Goal: Information Seeking & Learning: Compare options

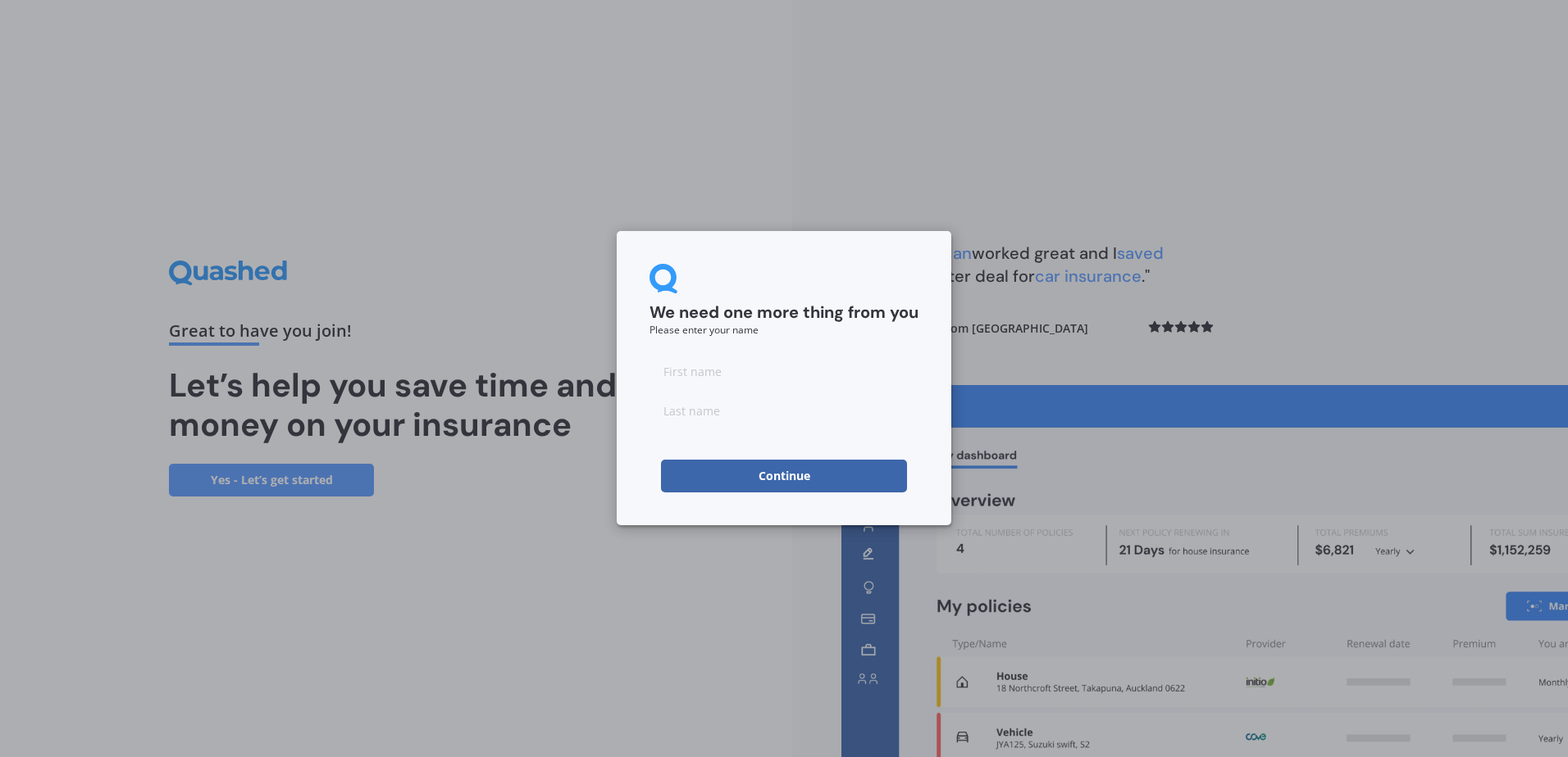
click at [698, 373] on input at bounding box center [784, 371] width 269 height 33
type input "[PERSON_NAME]"
click at [799, 471] on button "Continue" at bounding box center [784, 476] width 246 height 33
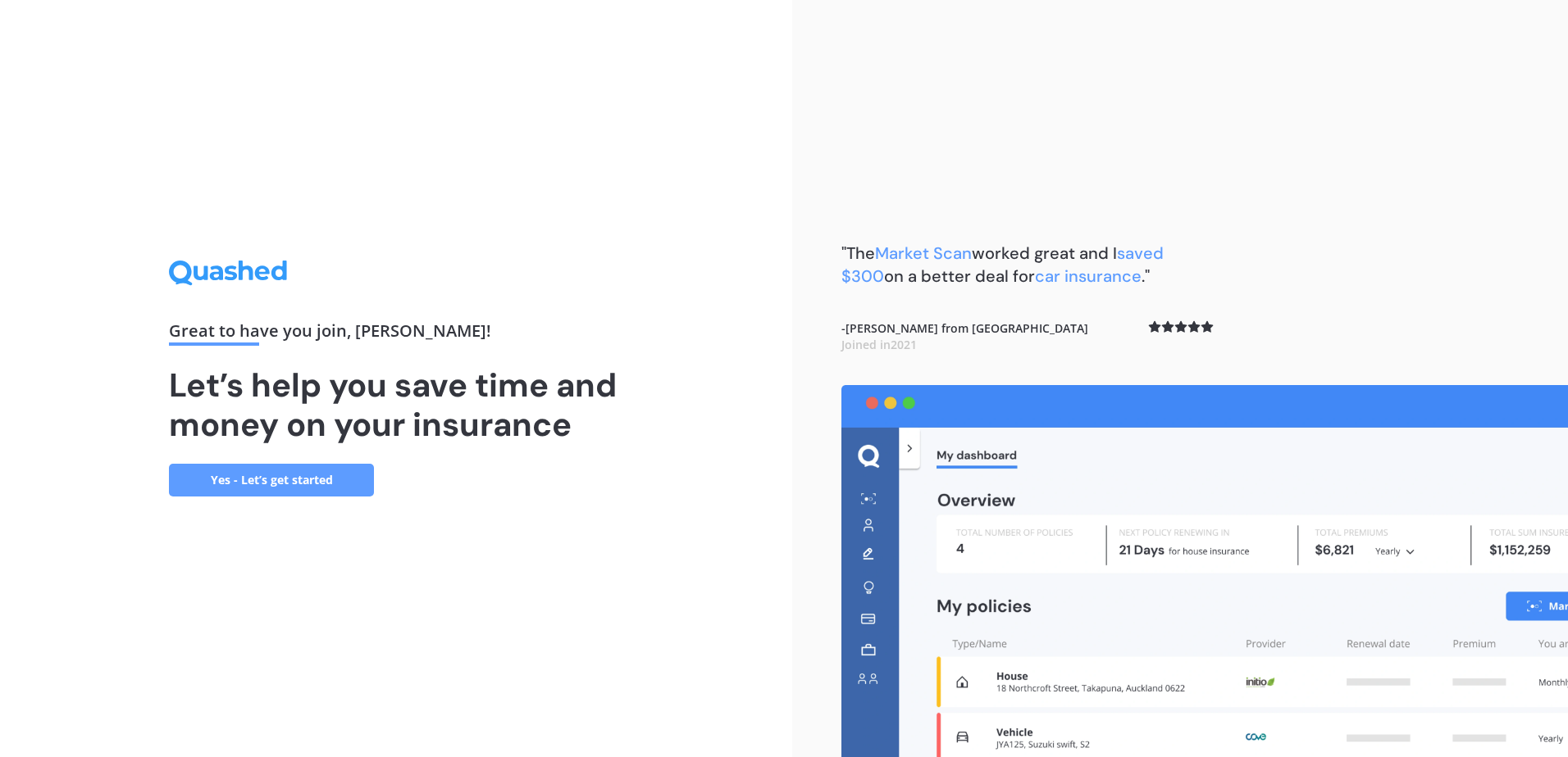
click at [234, 484] on link "Yes - Let’s get started" at bounding box center [272, 480] width 205 height 33
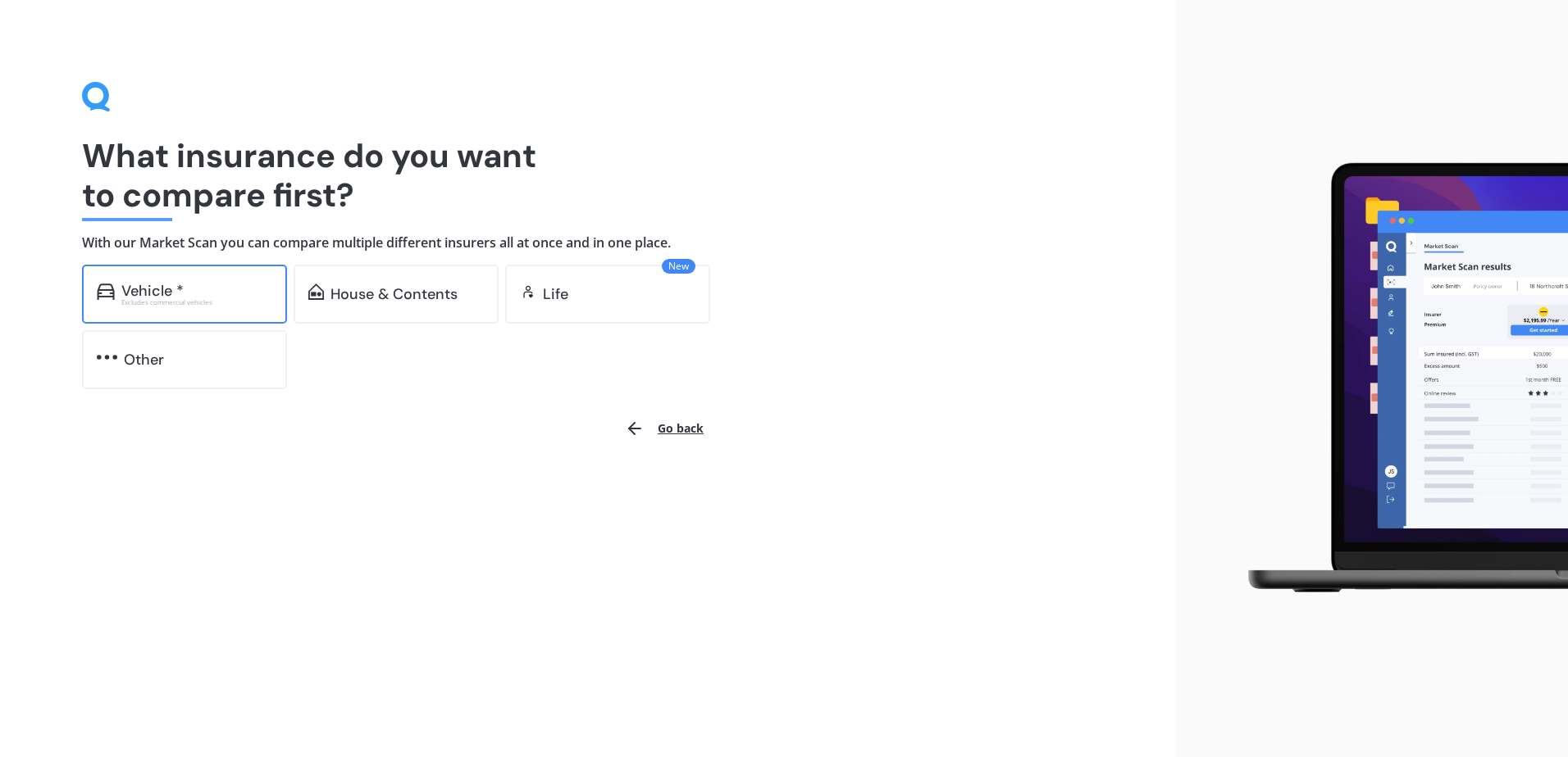
click at [230, 303] on div "Excludes commercial vehicles" at bounding box center [197, 302] width 151 height 7
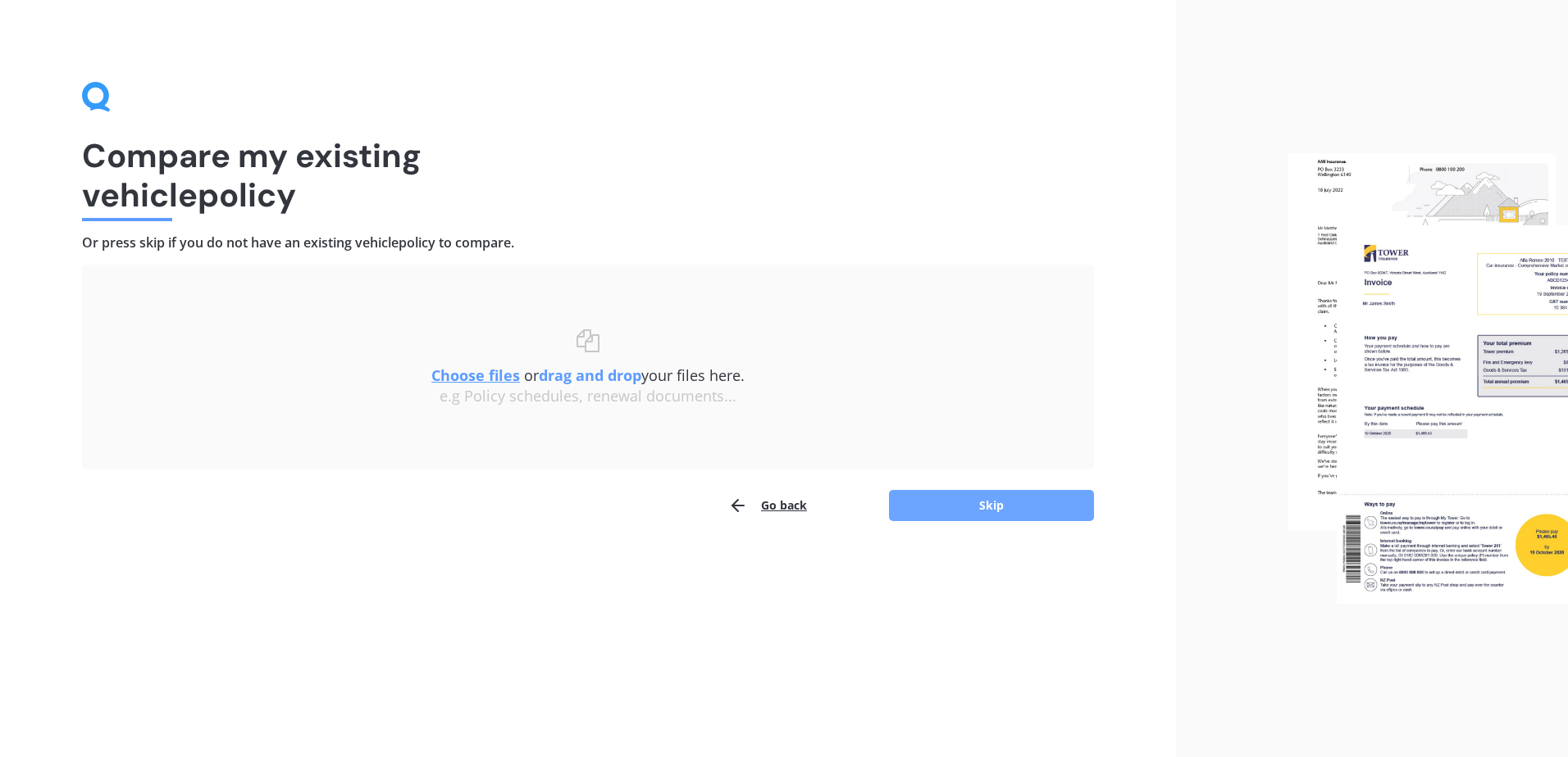
click at [946, 512] on button "Skip" at bounding box center [991, 506] width 205 height 31
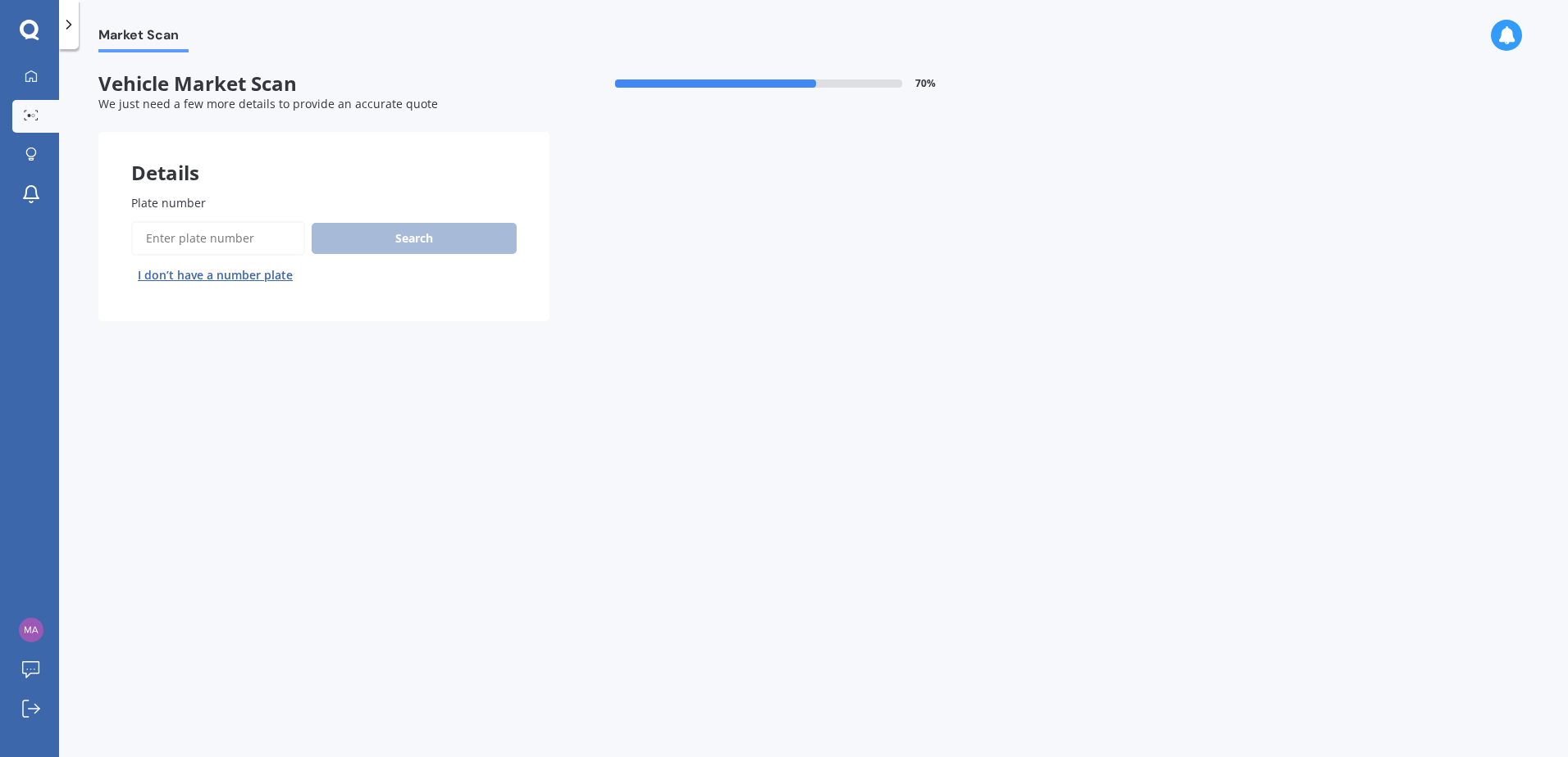
click at [209, 236] on input "Plate number" at bounding box center [218, 239] width 174 height 34
type input "PHR449"
click at [396, 234] on button "Search" at bounding box center [414, 239] width 205 height 31
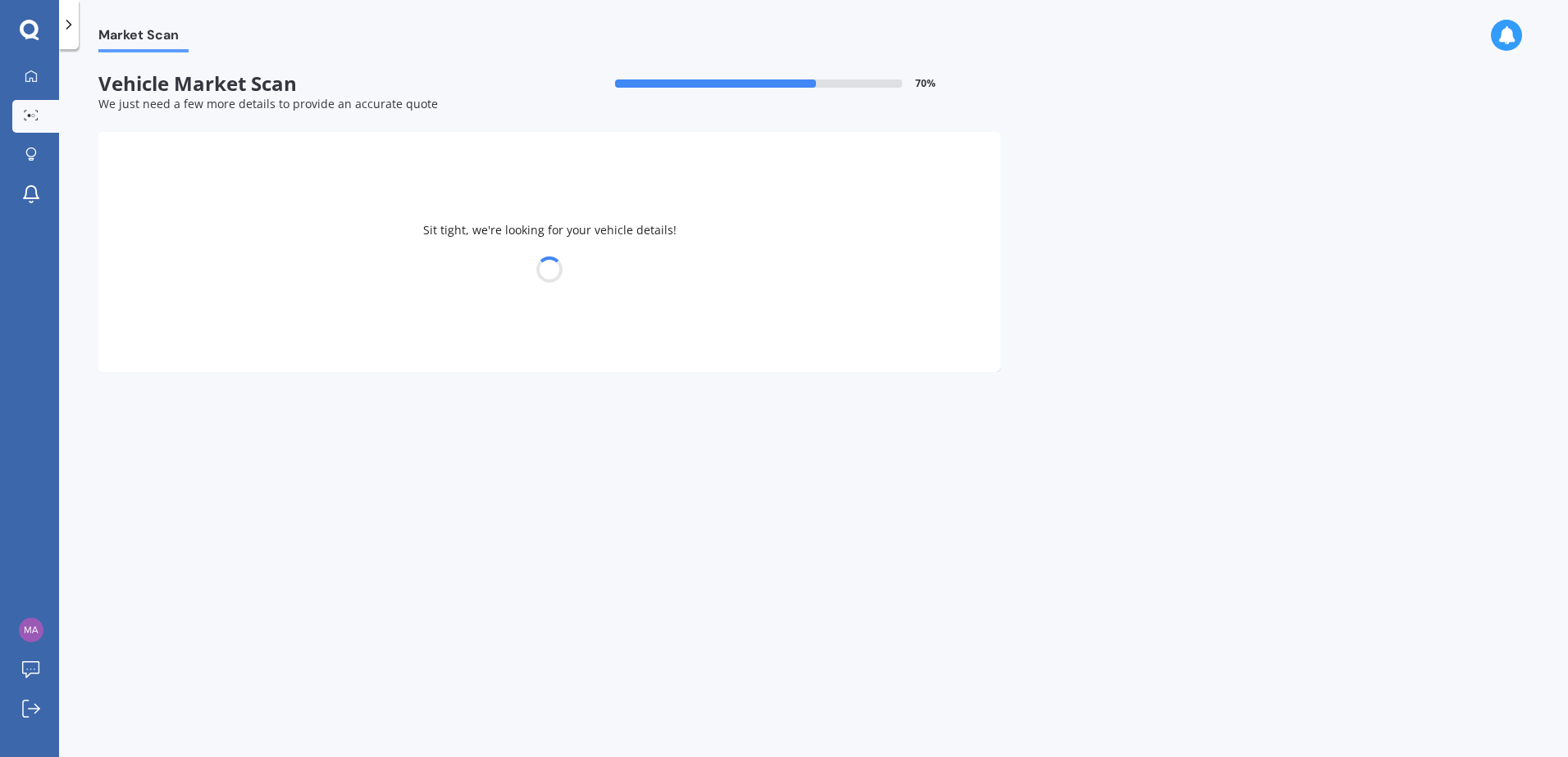
select select "MITSUBISHI"
select select "OUTLANDER"
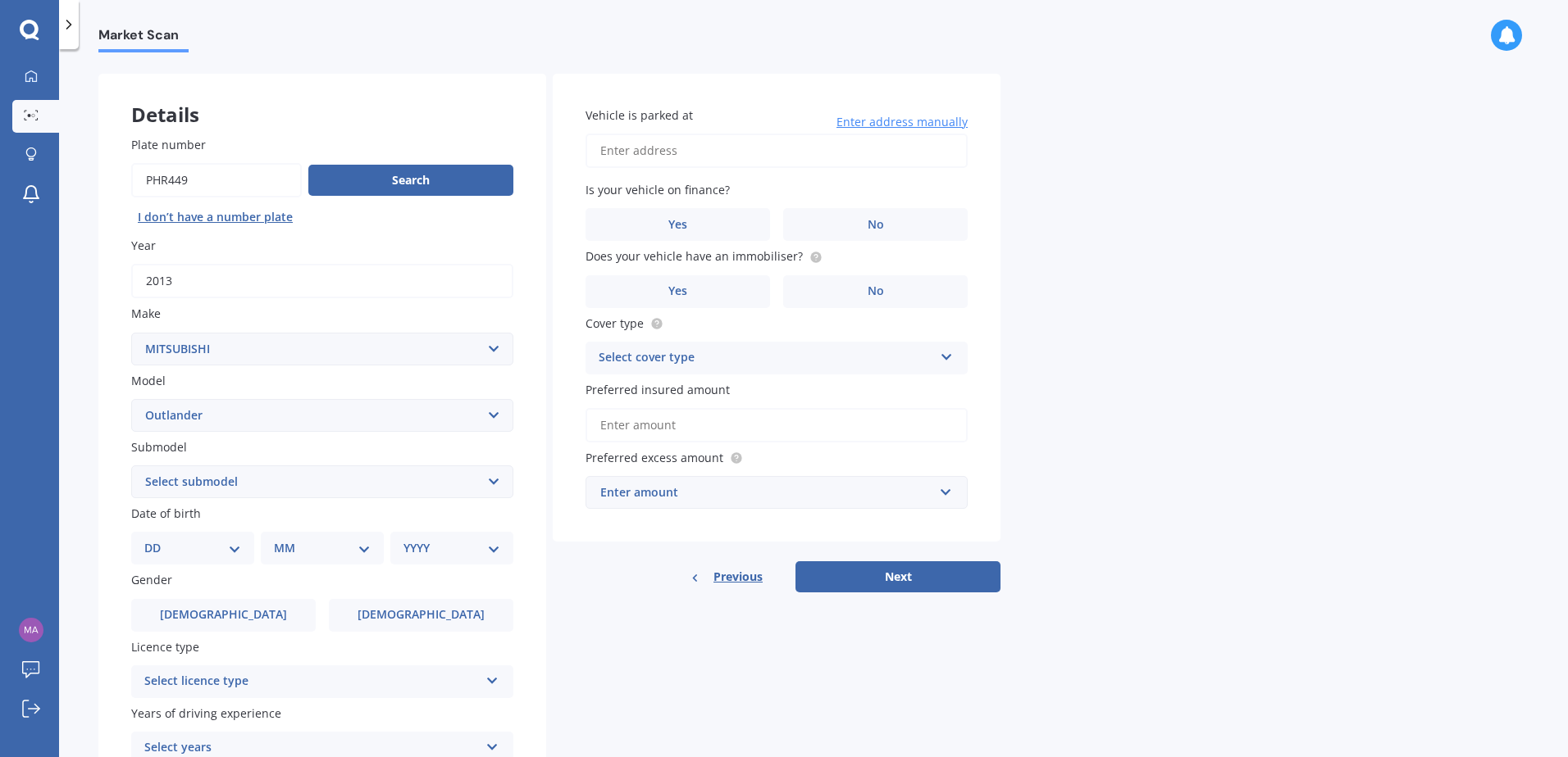
scroll to position [82, 0]
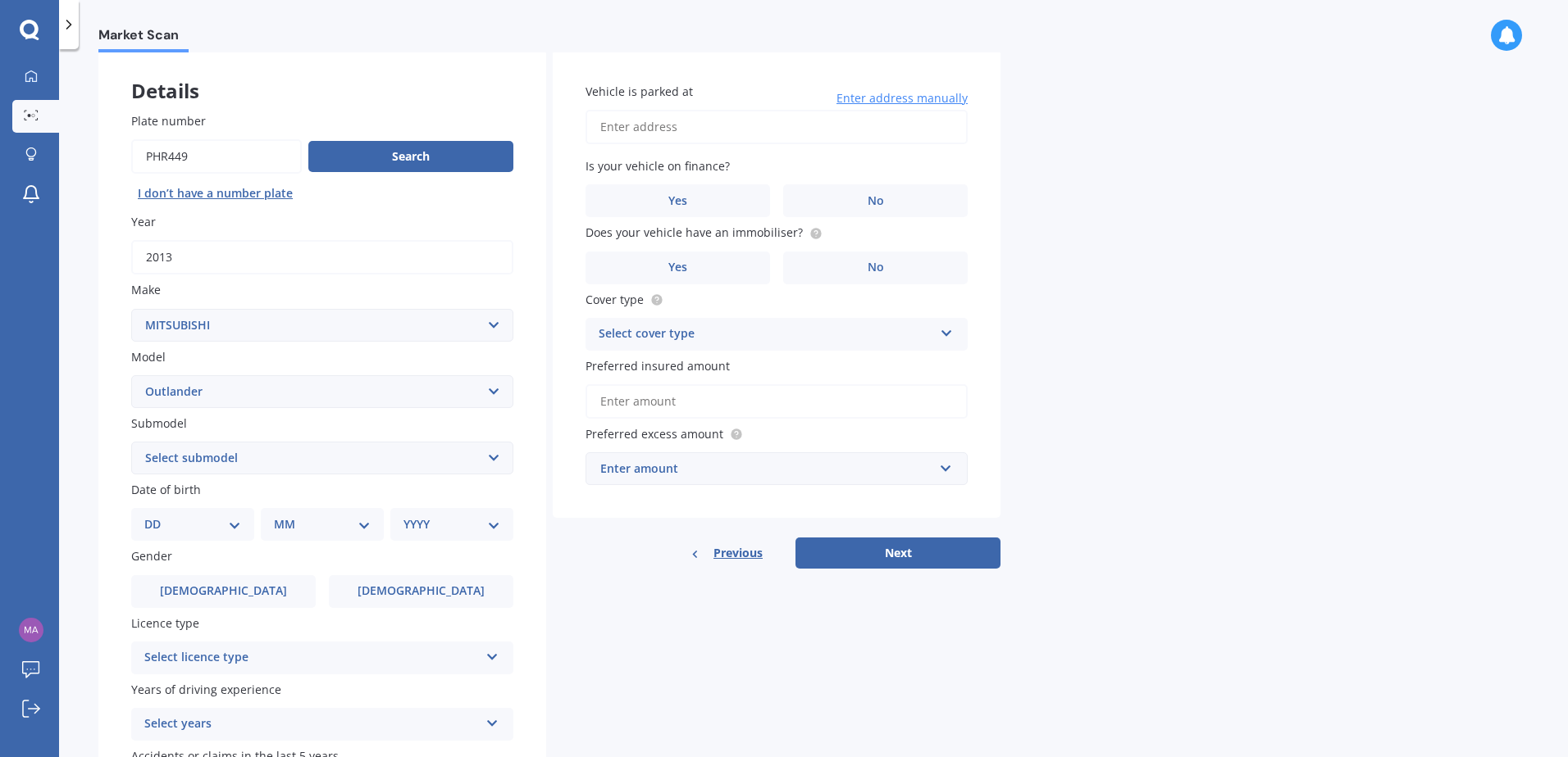
click at [371, 465] on select "Select submodel (All other) 2.4 Litre Station Wagon 3.0 Litre AWD 3.0 VRX Auto …" at bounding box center [322, 458] width 382 height 33
select select "PHEV PETROL/HYBRID"
click at [131, 442] on select "Select submodel (All other) 2.4 Litre Station Wagon 3.0 Litre AWD 3.0 VRX Auto …" at bounding box center [322, 458] width 382 height 33
click at [195, 527] on select "DD 01 02 03 04 05 06 07 08 09 10 11 12 13 14 15 16 17 18 19 20 21 22 23 24 25 2…" at bounding box center [193, 525] width 97 height 18
select select "23"
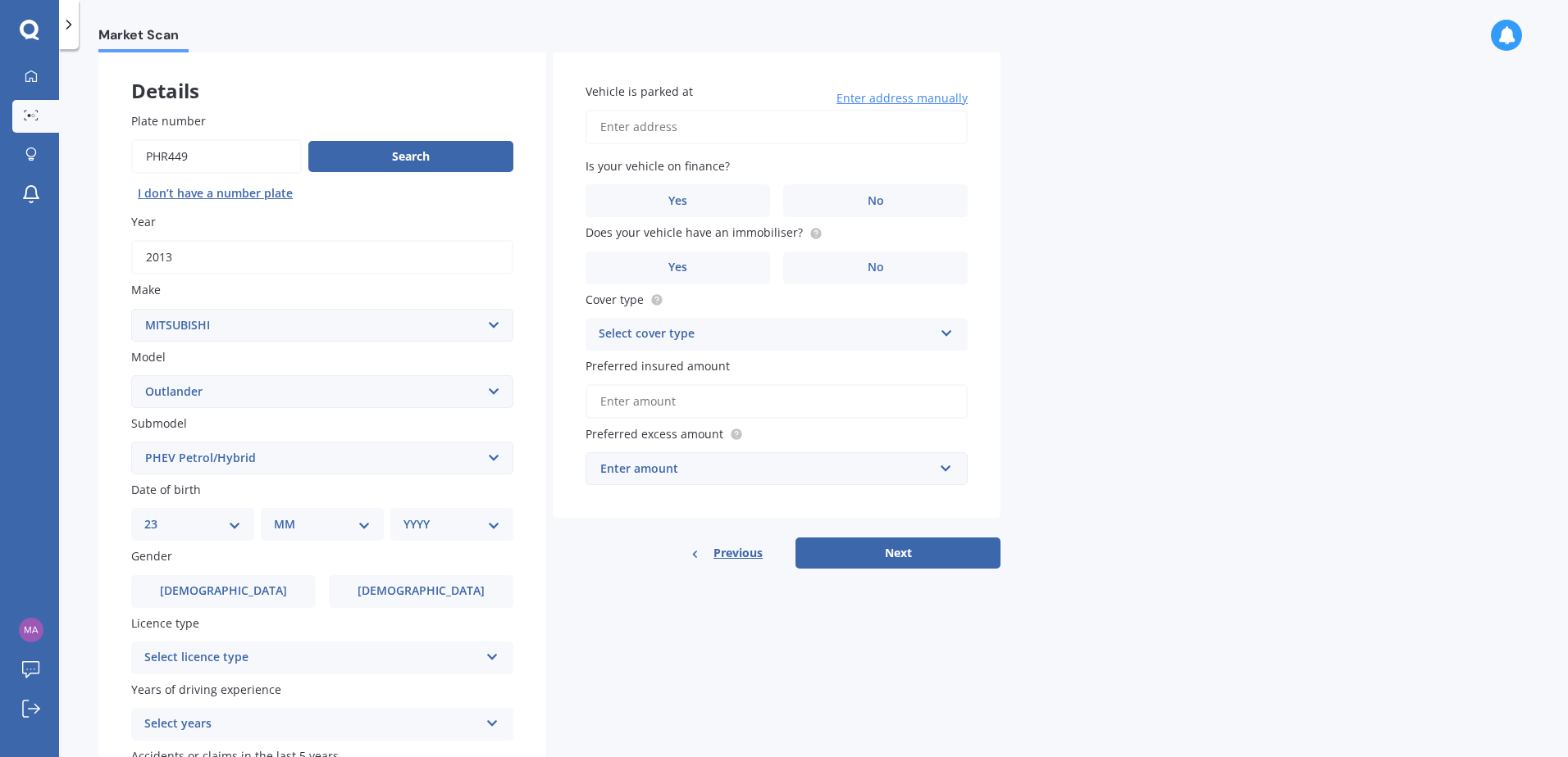
click at [158, 516] on select "DD 01 02 03 04 05 06 07 08 09 10 11 12 13 14 15 16 17 18 19 20 21 22 23 24 25 2…" at bounding box center [193, 525] width 97 height 18
click at [331, 532] on select "MM 01 02 03 04 05 06 07 08 09 10 11 12" at bounding box center [325, 525] width 90 height 18
select select "04"
click at [280, 516] on select "MM 01 02 03 04 05 06 07 08 09 10 11 12" at bounding box center [325, 525] width 90 height 18
click at [437, 537] on div "YYYY 2025 2024 2023 2022 2021 2020 2019 2018 2017 2016 2015 2014 2013 2012 2011…" at bounding box center [448, 525] width 117 height 33
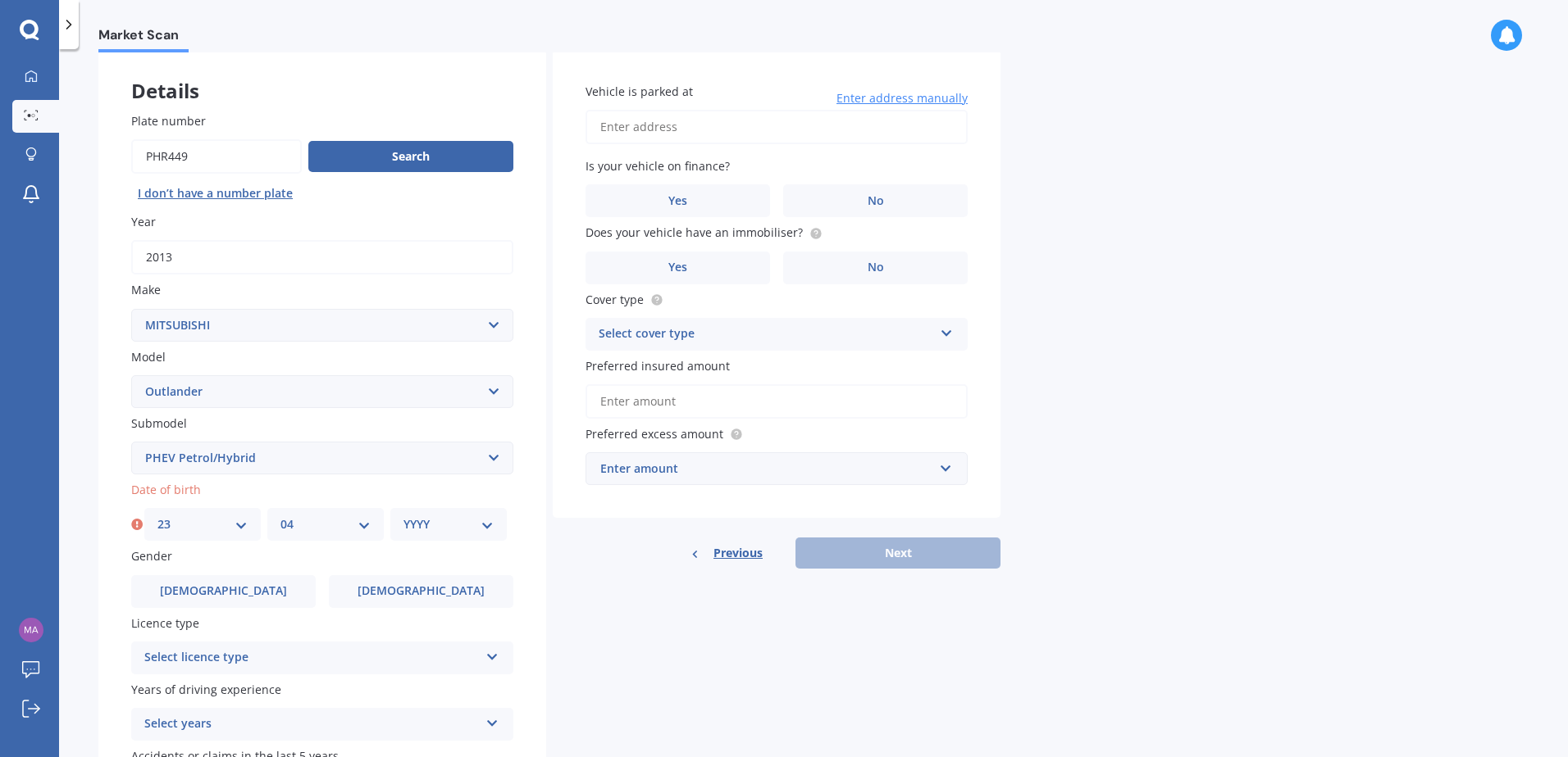
click at [439, 530] on select "YYYY 2025 2024 2023 2022 2021 2020 2019 2018 2017 2016 2015 2014 2013 2012 2011…" at bounding box center [448, 525] width 90 height 18
select select "1990"
click at [403, 516] on select "YYYY 2025 2024 2023 2022 2021 2020 2019 2018 2017 2016 2015 2014 2013 2012 2011…" at bounding box center [448, 525] width 90 height 18
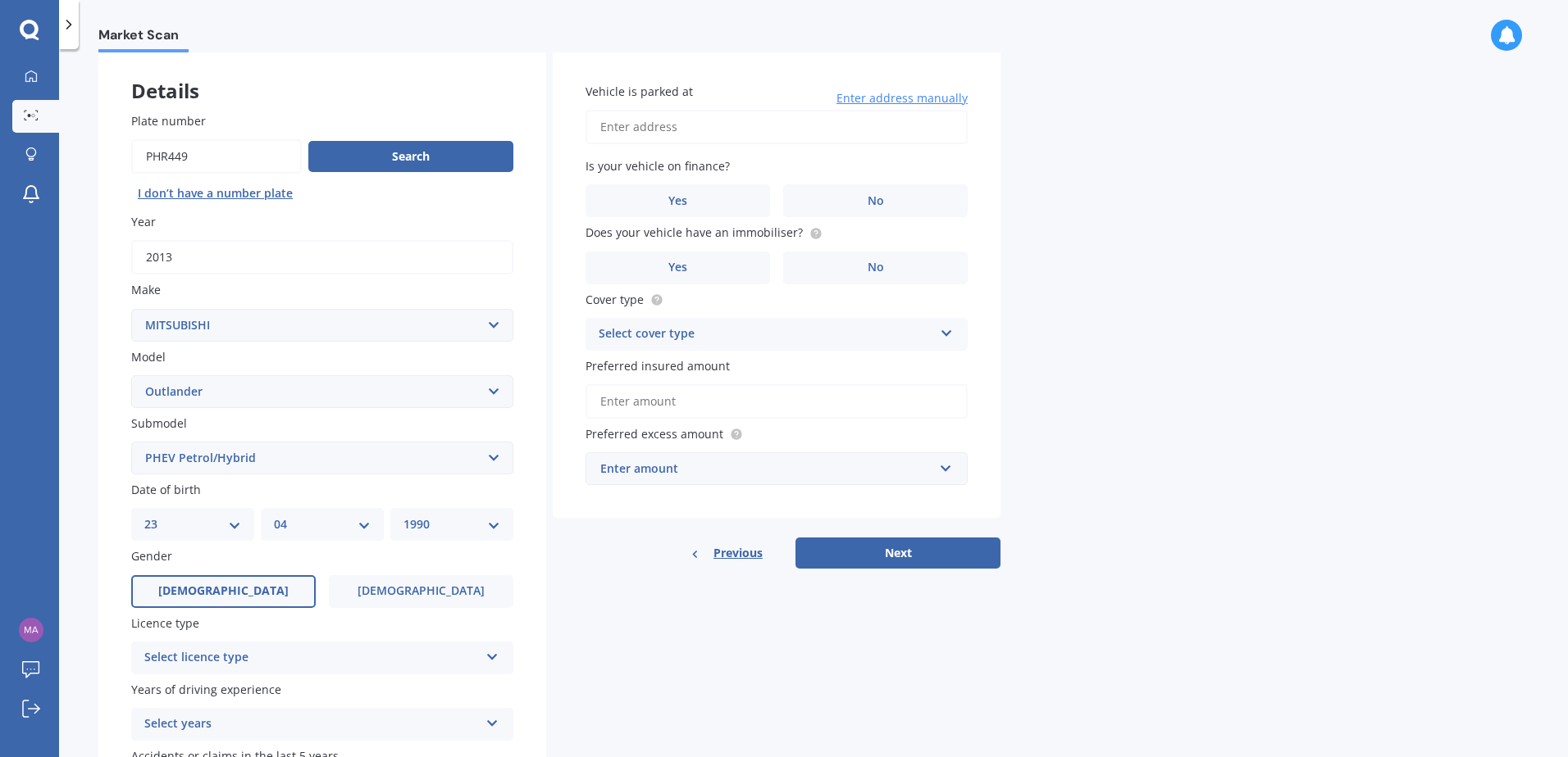
click at [271, 593] on label "[DEMOGRAPHIC_DATA]" at bounding box center [223, 592] width 185 height 33
click at [0, 0] on input "[DEMOGRAPHIC_DATA]" at bounding box center [0, 0] width 0 height 0
click at [374, 590] on label "[DEMOGRAPHIC_DATA]" at bounding box center [421, 592] width 185 height 33
click at [0, 0] on input "[DEMOGRAPHIC_DATA]" at bounding box center [0, 0] width 0 height 0
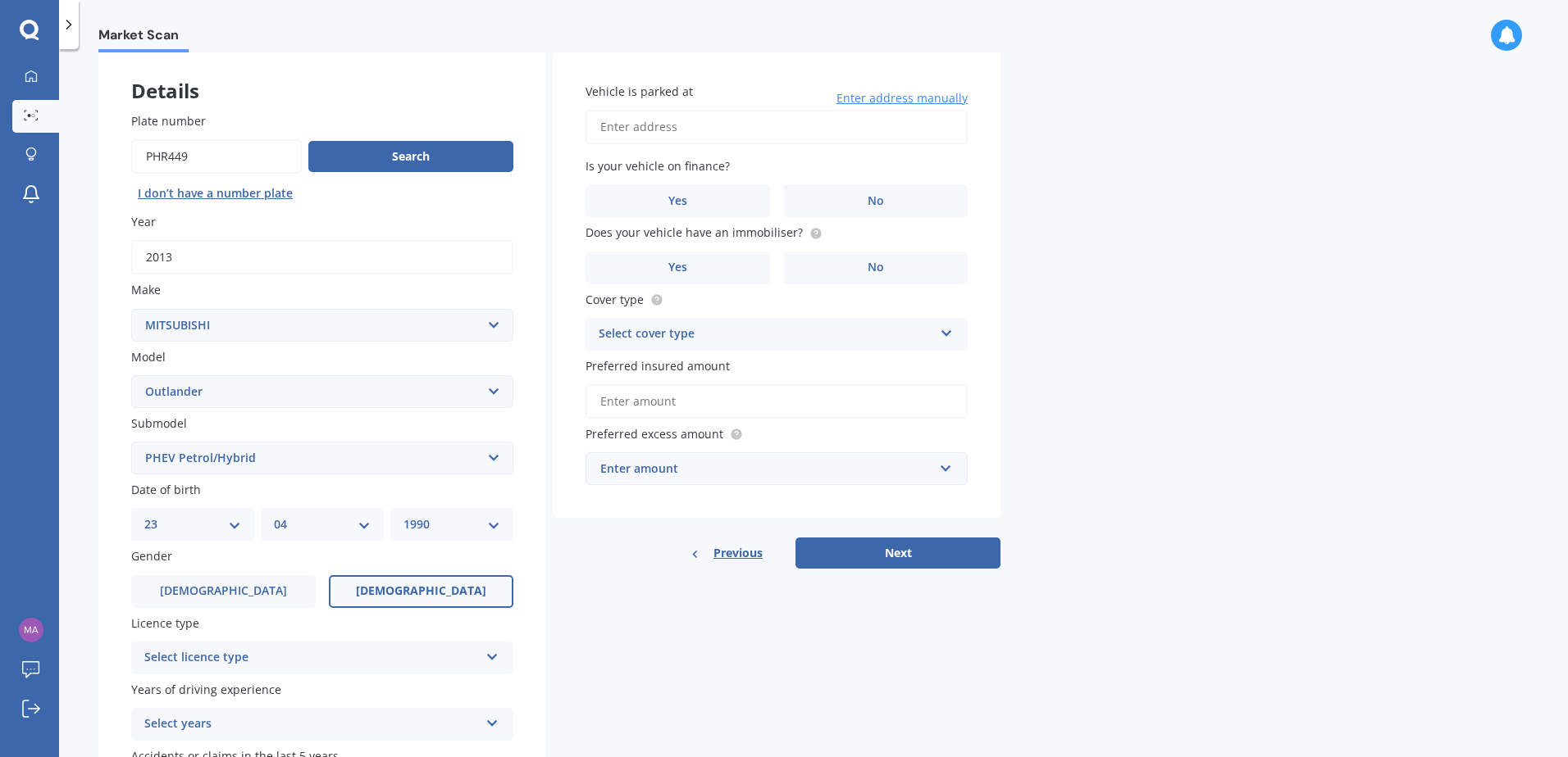
click at [214, 539] on div "DD 01 02 03 04 05 06 07 08 09 10 11 12 13 14 15 16 17 18 19 20 21 22 23 24 25 2…" at bounding box center [193, 525] width 123 height 33
click at [214, 533] on select "DD 01 02 03 04 05 06 07 08 09 10 11 12 13 14 15 16 17 18 19 20 21 22 23 24 25 2…" at bounding box center [193, 525] width 97 height 18
select select "13"
click at [145, 516] on select "DD 01 02 03 04 05 06 07 08 09 10 11 12 13 14 15 16 17 18 19 20 21 22 23 24 25 2…" at bounding box center [193, 525] width 97 height 18
click at [328, 514] on div "MM 01 02 03 04 05 06 07 08 09 10 11 12" at bounding box center [322, 525] width 123 height 33
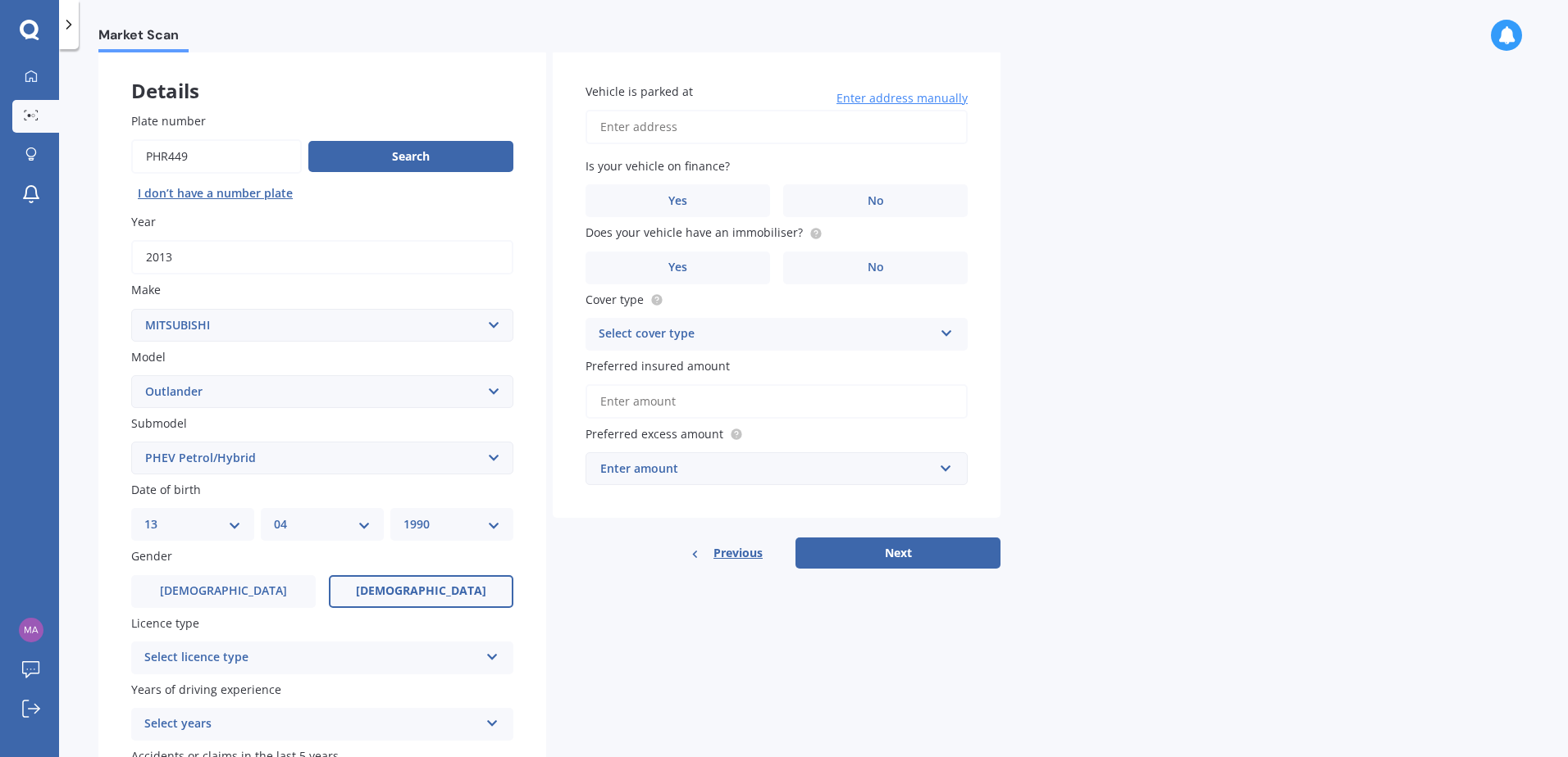
click at [332, 521] on select "MM 01 02 03 04 05 06 07 08 09 10 11 12" at bounding box center [322, 525] width 97 height 18
select select "09"
click at [274, 516] on select "MM 01 02 03 04 05 06 07 08 09 10 11 12" at bounding box center [322, 525] width 97 height 18
click at [490, 519] on select "YYYY 2025 2024 2023 2022 2021 2020 2019 2018 2017 2016 2015 2014 2013 2012 2011…" at bounding box center [452, 525] width 97 height 18
select select "1988"
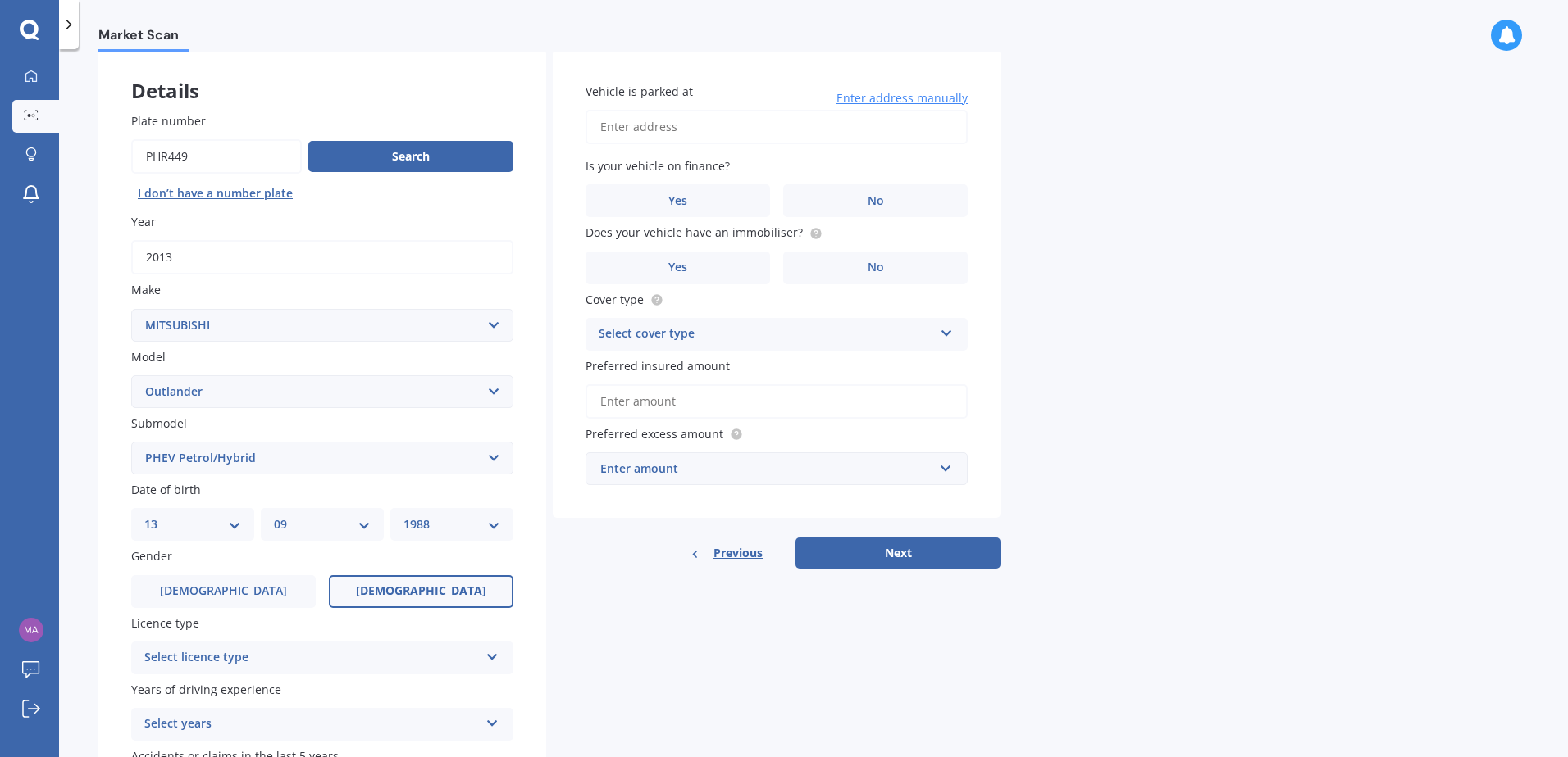
click at [403, 516] on select "YYYY 2025 2024 2023 2022 2021 2020 2019 2018 2017 2016 2015 2014 2013 2012 2011…" at bounding box center [452, 525] width 97 height 18
click at [112, 566] on div "Plate number Search I don’t have a number plate Year [DATE] Make Select make AC…" at bounding box center [322, 460] width 448 height 761
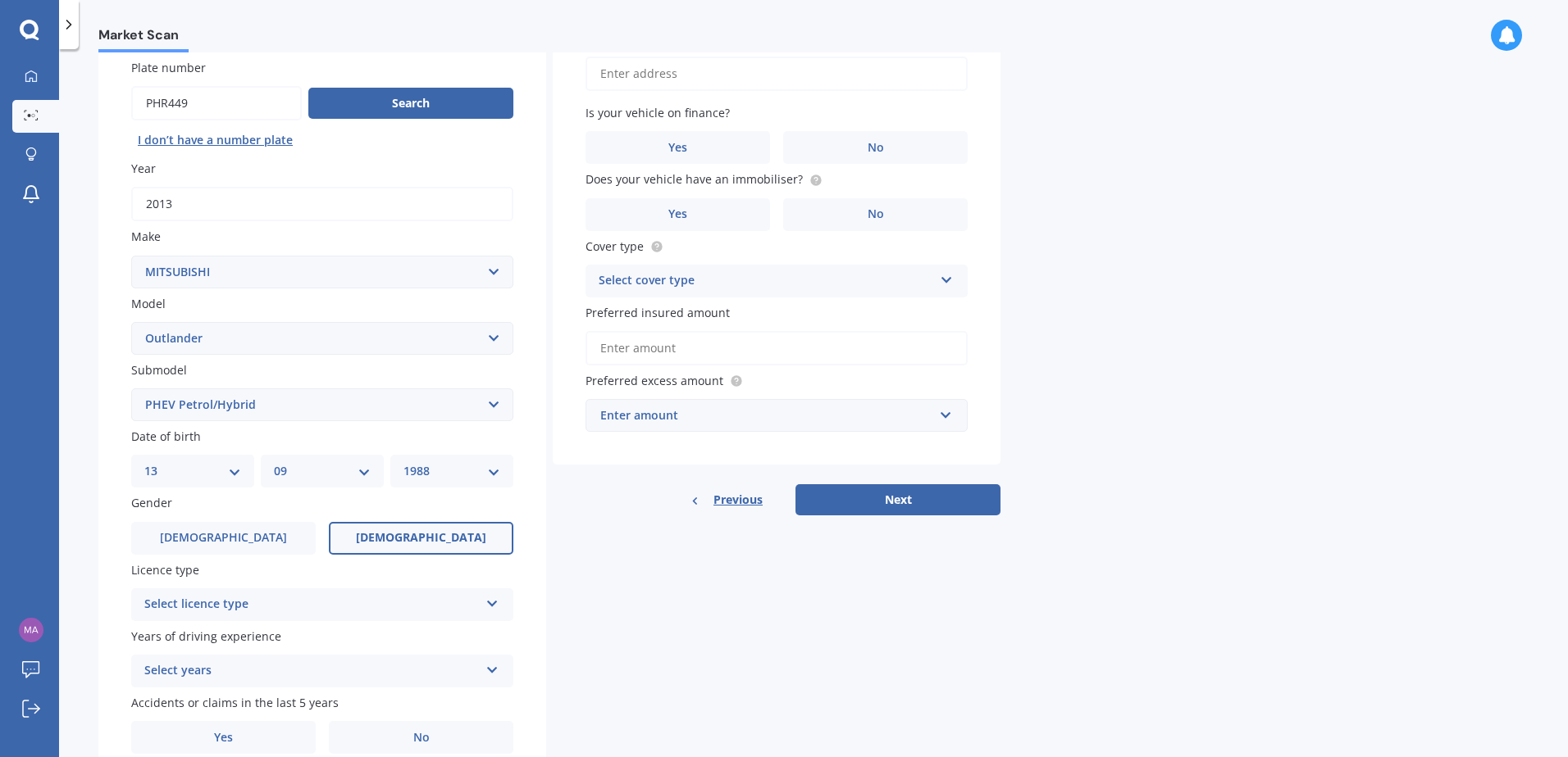
scroll to position [164, 0]
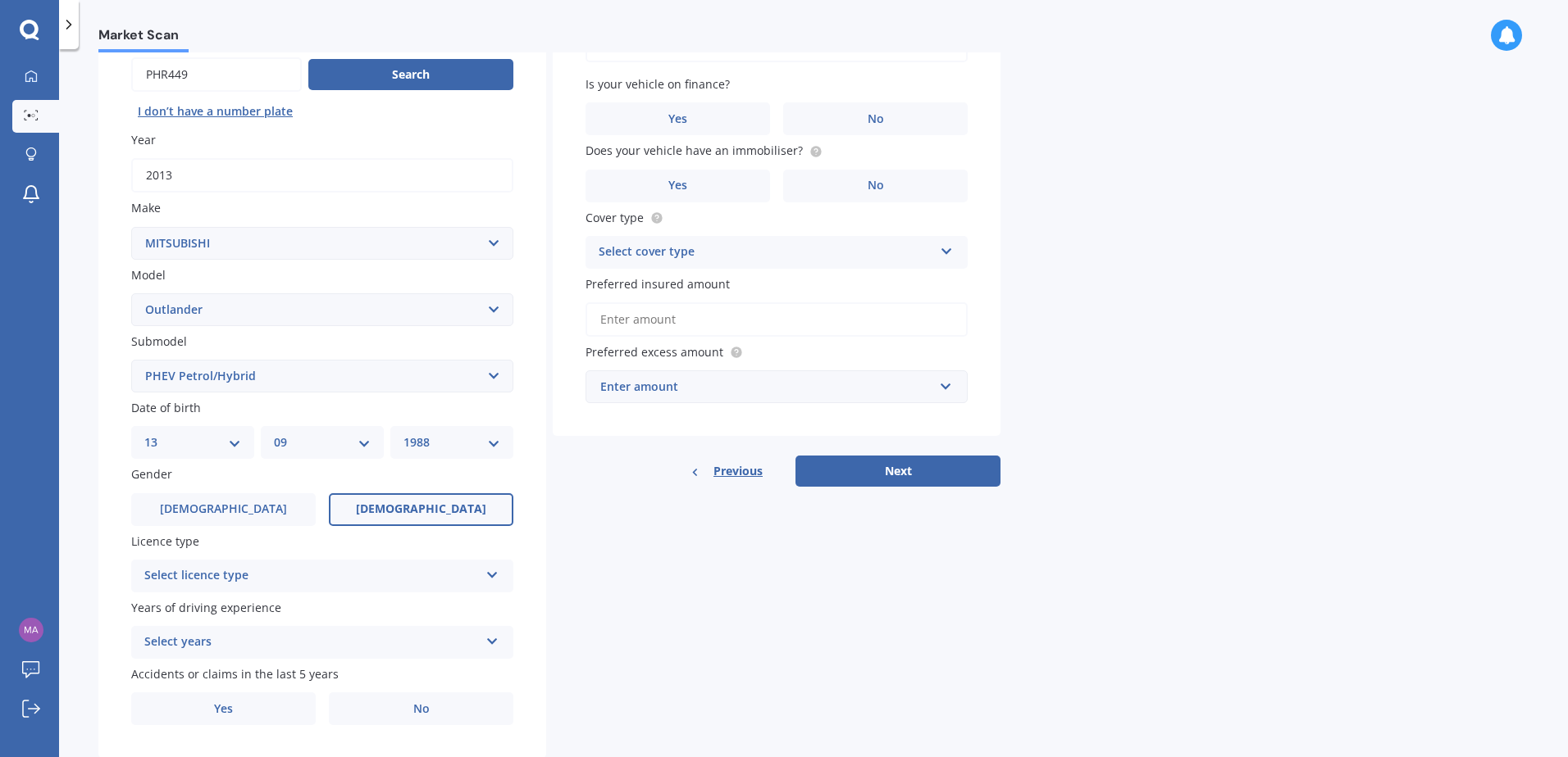
click at [214, 582] on div "Select licence type" at bounding box center [311, 576] width 334 height 20
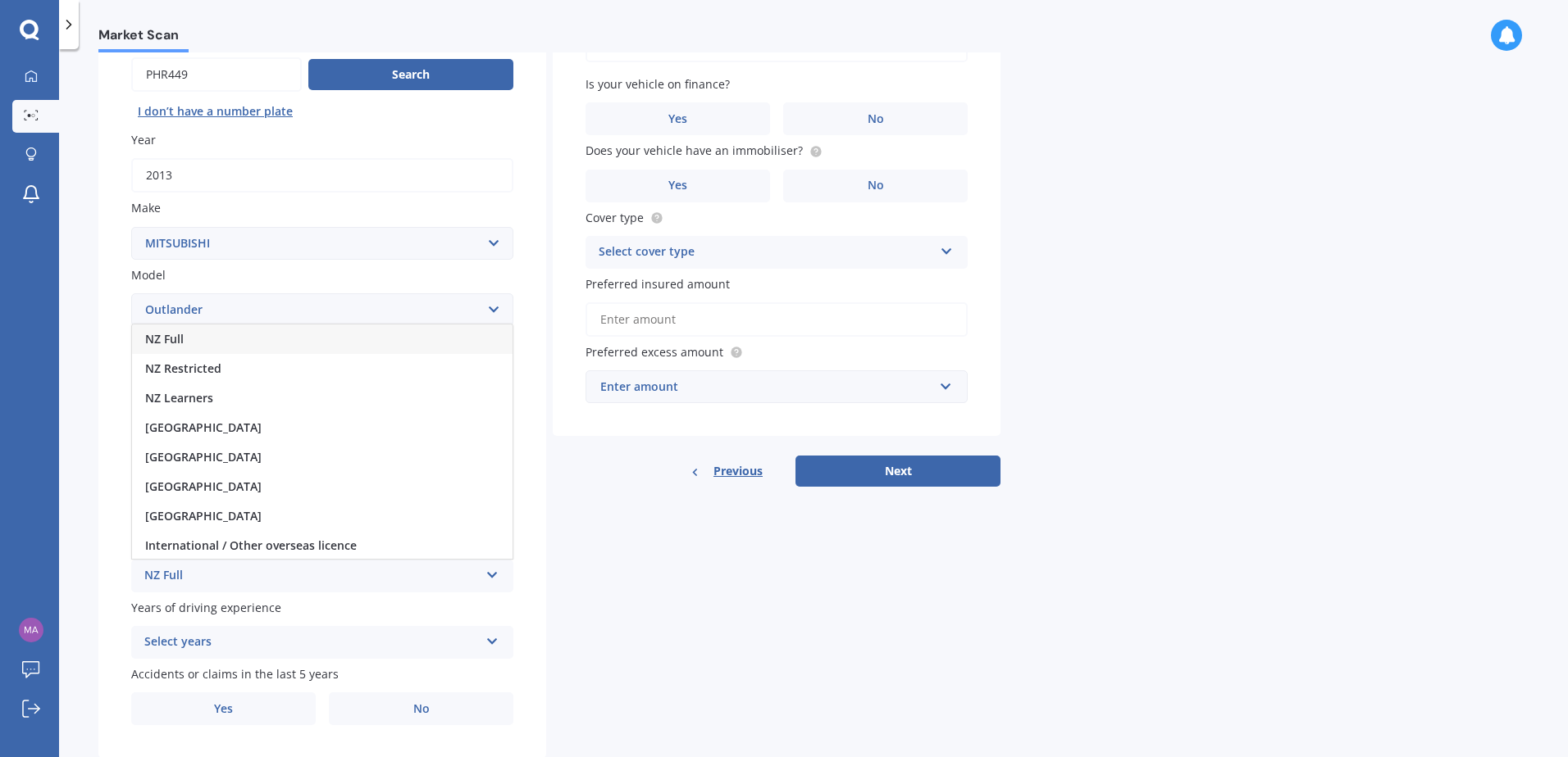
click at [232, 347] on div "NZ Full" at bounding box center [322, 339] width 380 height 30
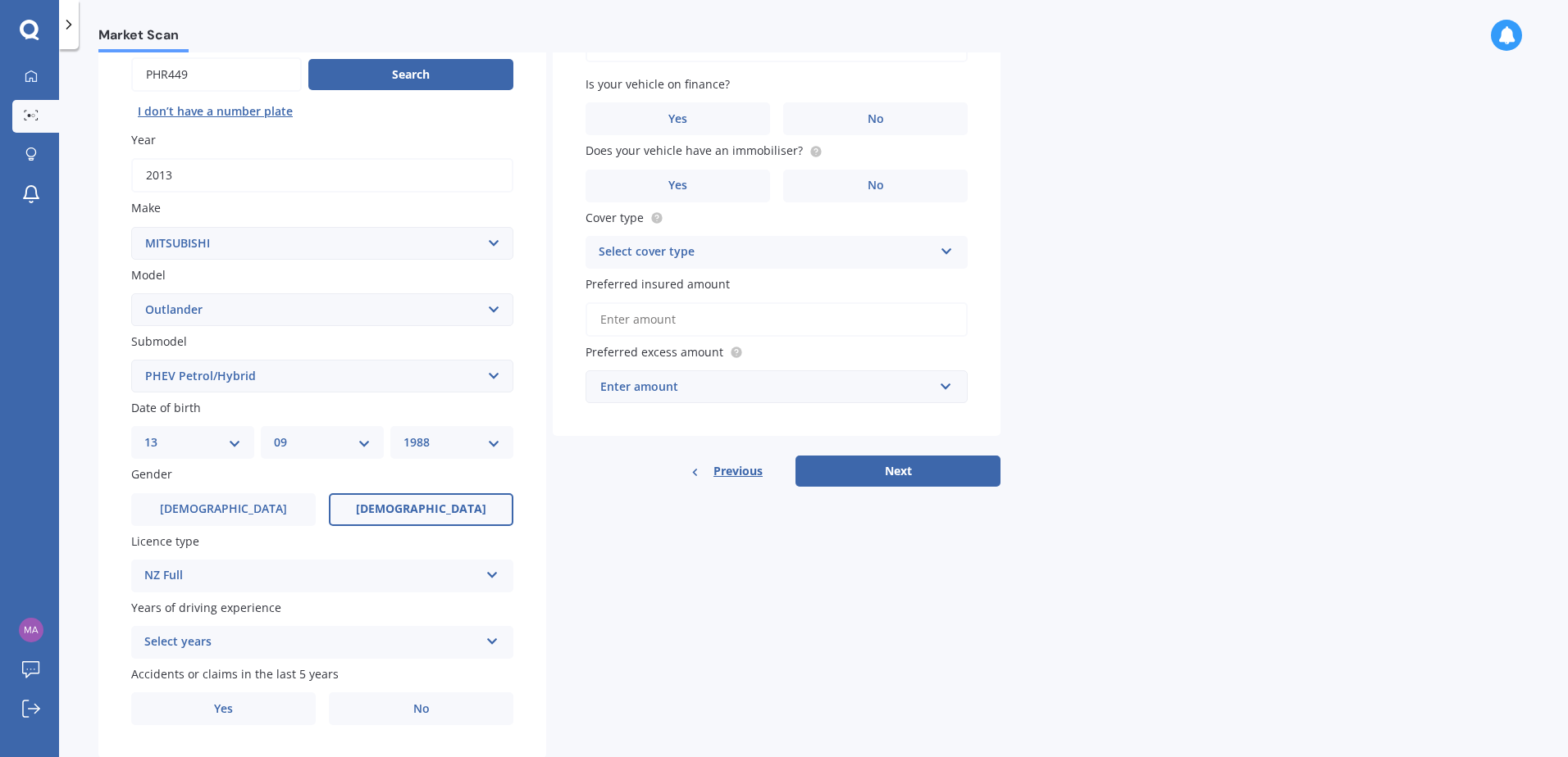
click at [246, 650] on div "Select years" at bounding box center [311, 643] width 334 height 20
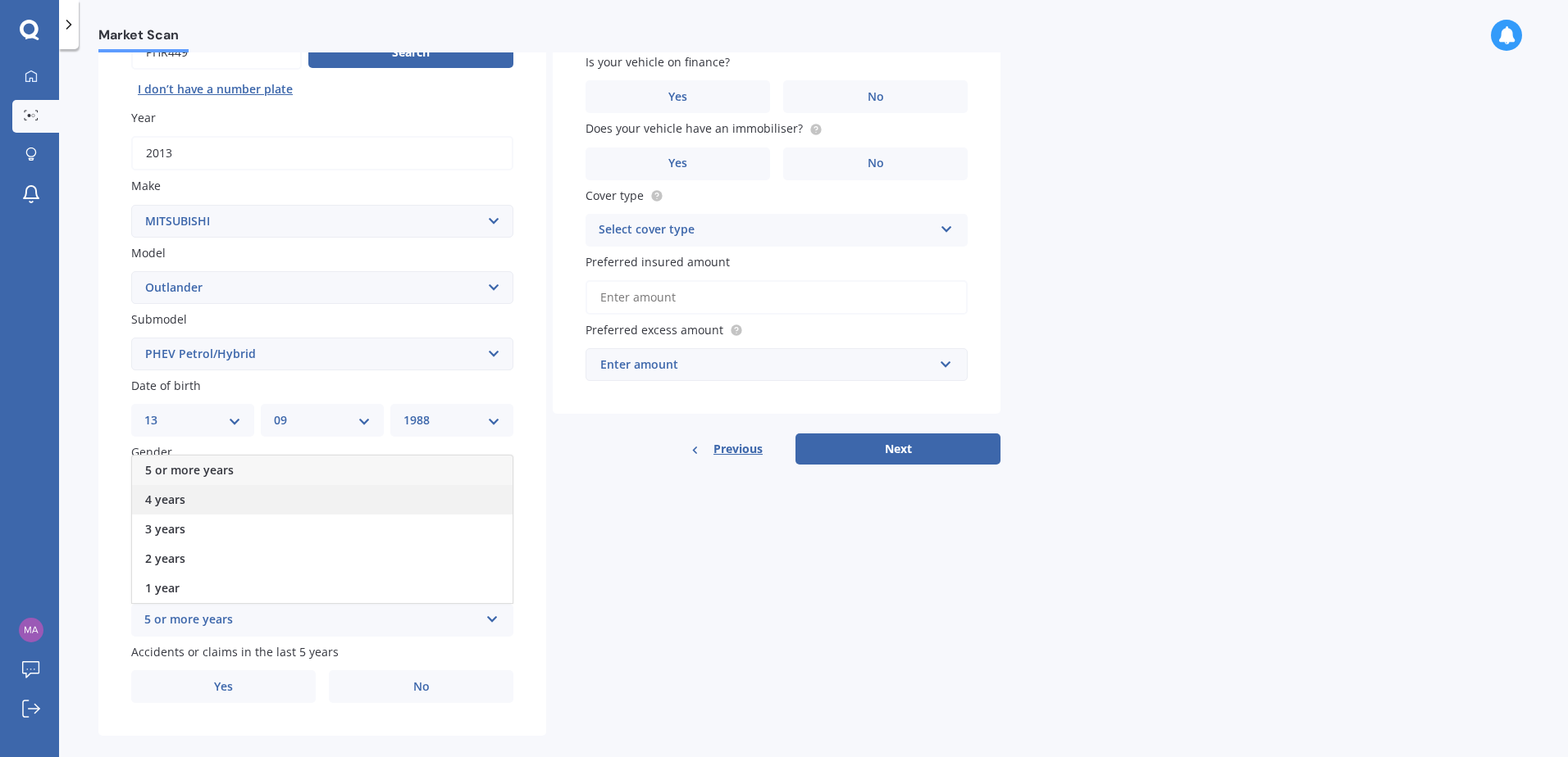
scroll to position [208, 0]
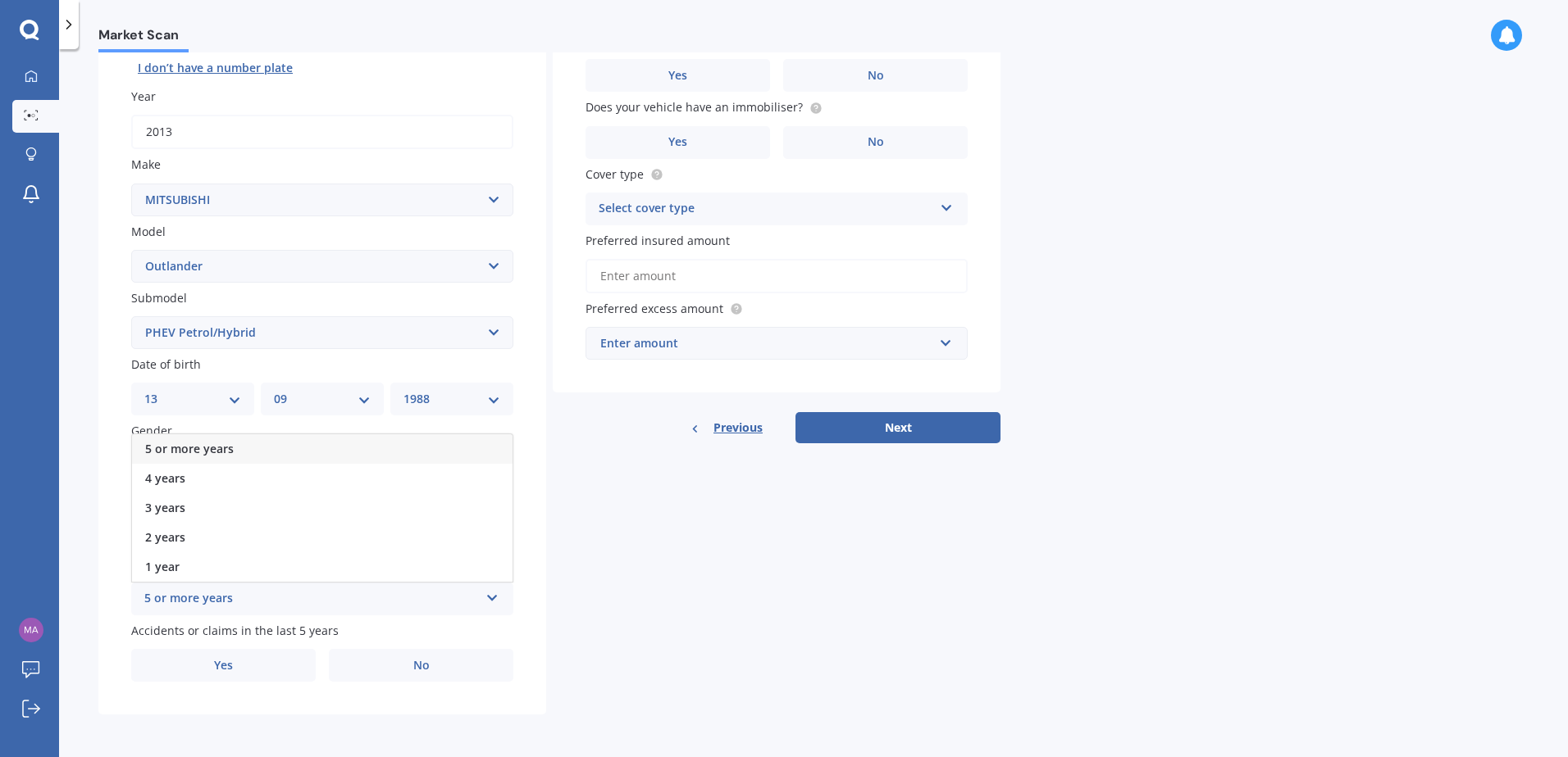
click at [233, 451] on div "5 or more years" at bounding box center [322, 449] width 380 height 30
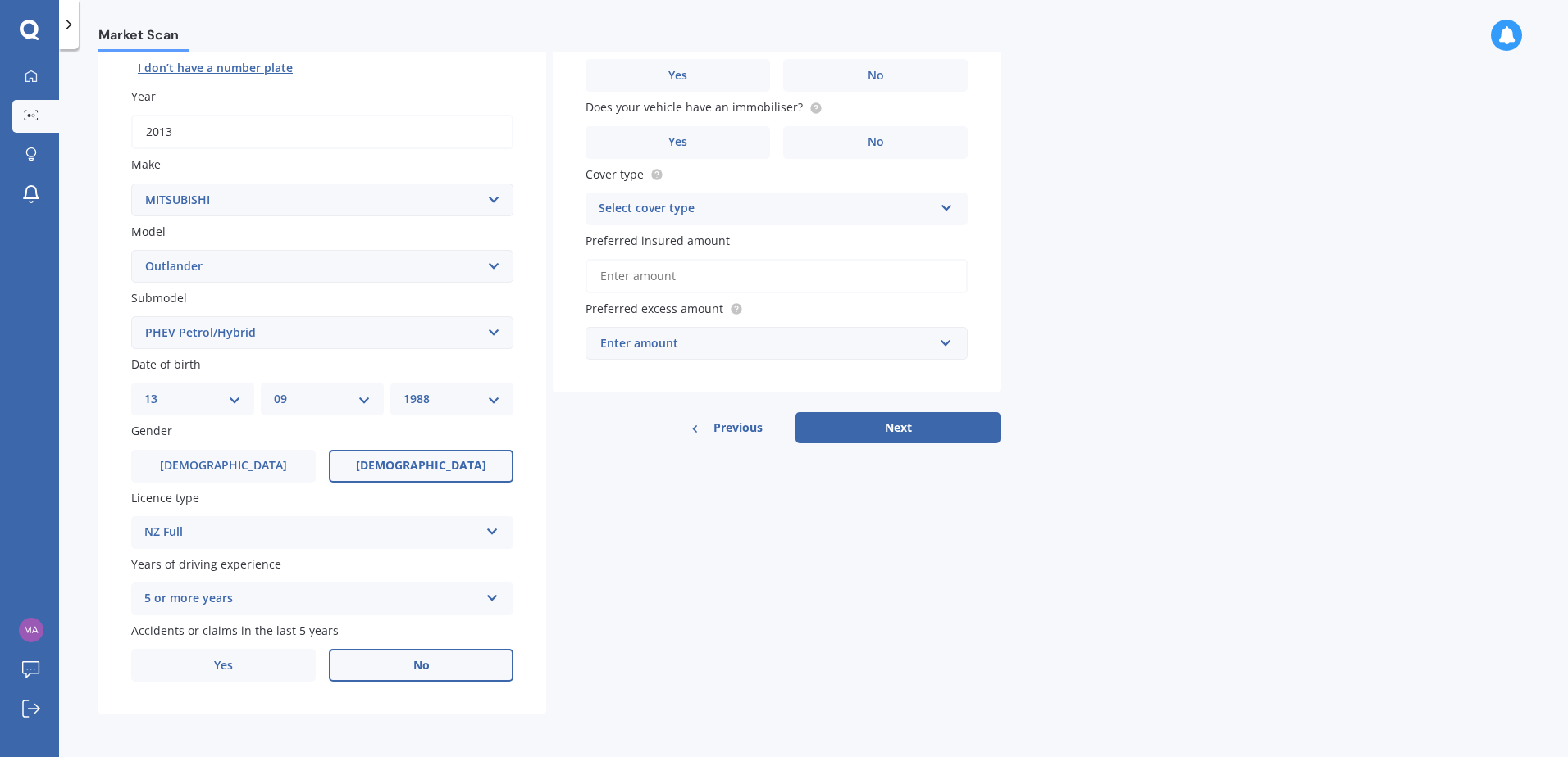
click at [393, 669] on label "No" at bounding box center [421, 666] width 185 height 33
click at [0, 0] on input "No" at bounding box center [0, 0] width 0 height 0
click at [747, 627] on div "Details Plate number Search I don’t have a number plate Year [DATE] Make Select…" at bounding box center [549, 319] width 902 height 791
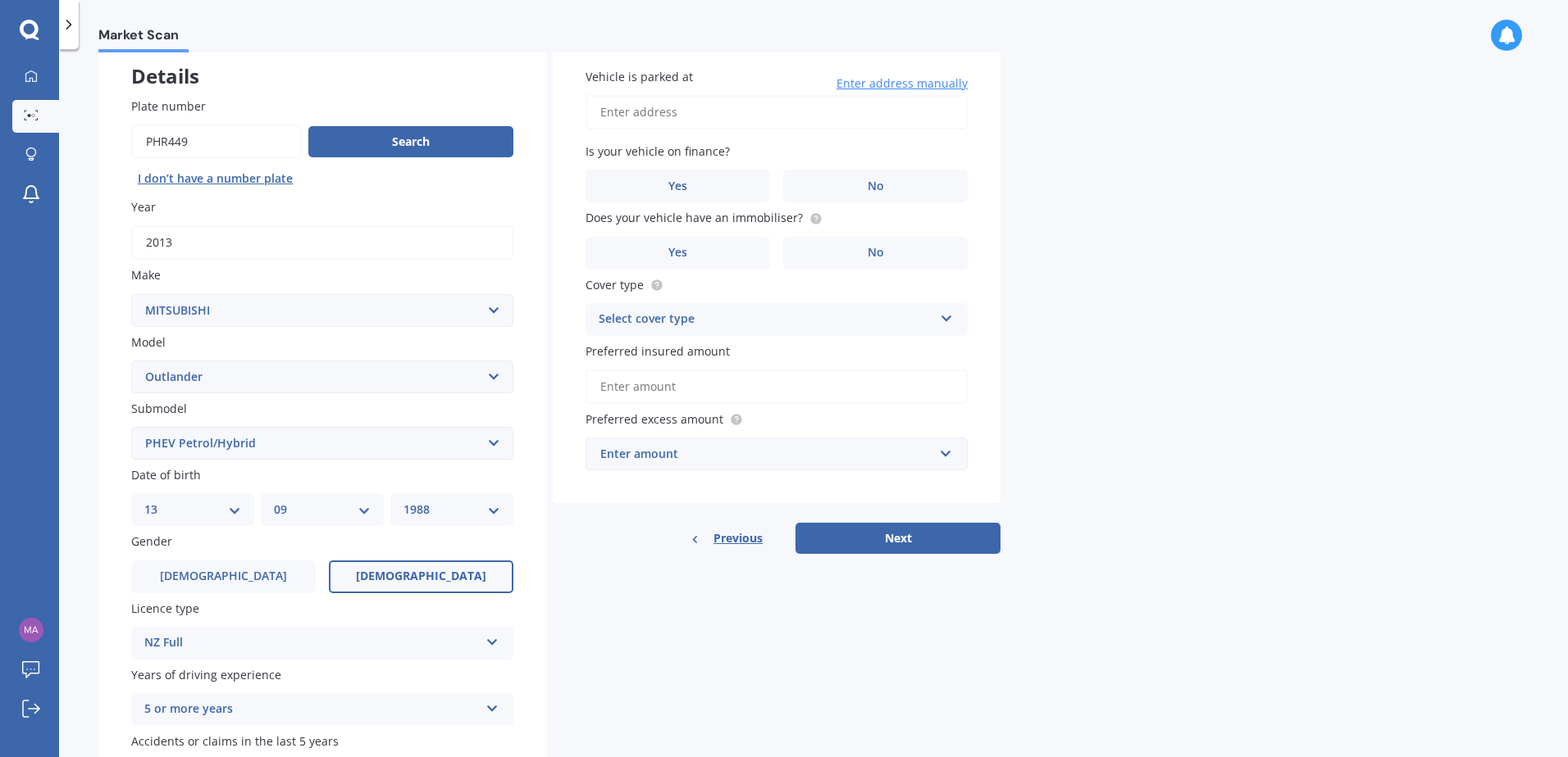
scroll to position [0, 0]
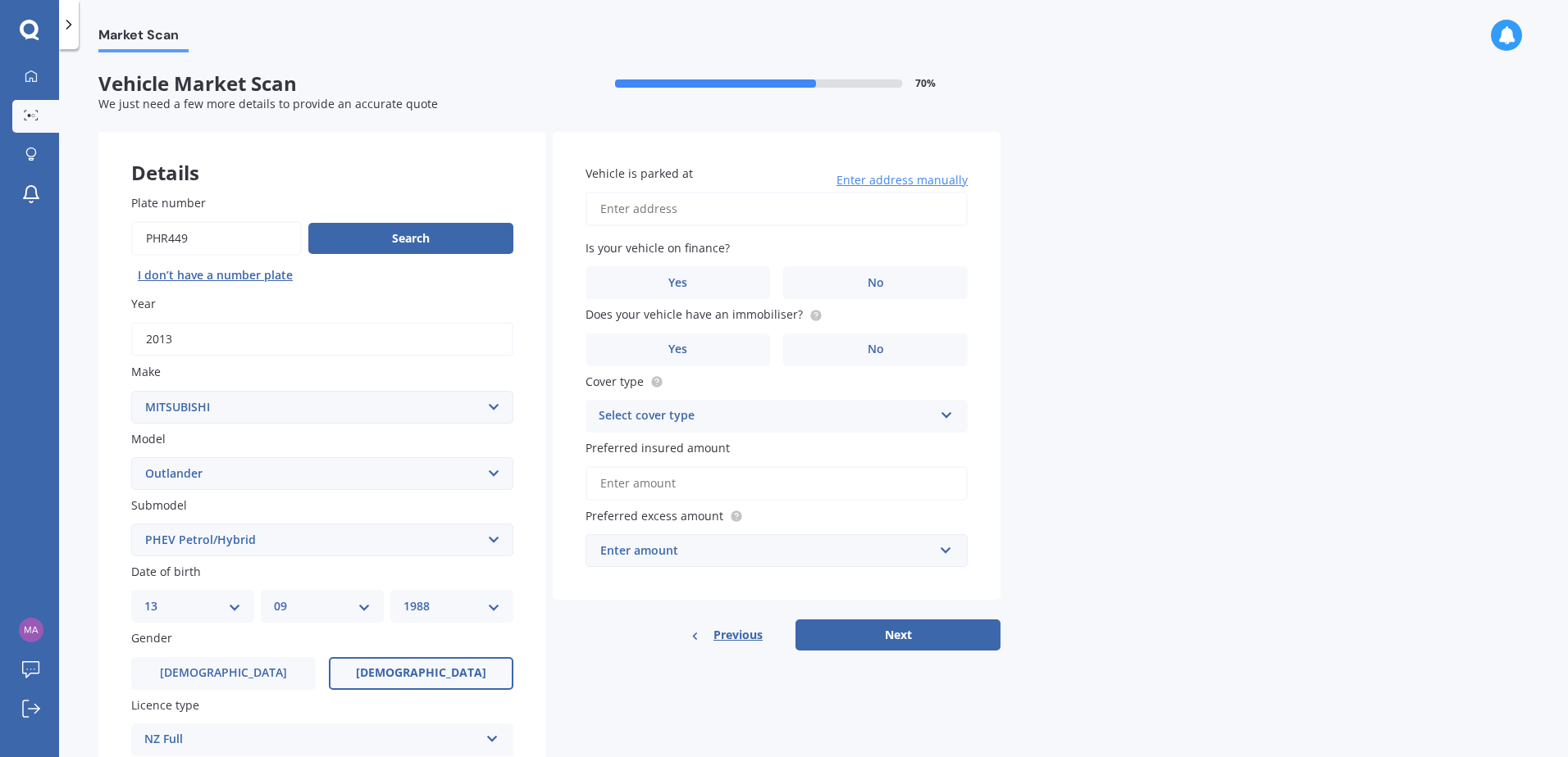
click at [733, 223] on input "Vehicle is parked at" at bounding box center [776, 209] width 382 height 34
type input "23 Taramea Rise, Pyes Pa"
click at [825, 294] on label "No" at bounding box center [875, 282] width 185 height 33
click at [0, 0] on input "No" at bounding box center [0, 0] width 0 height 0
click at [810, 316] on circle at bounding box center [815, 314] width 11 height 11
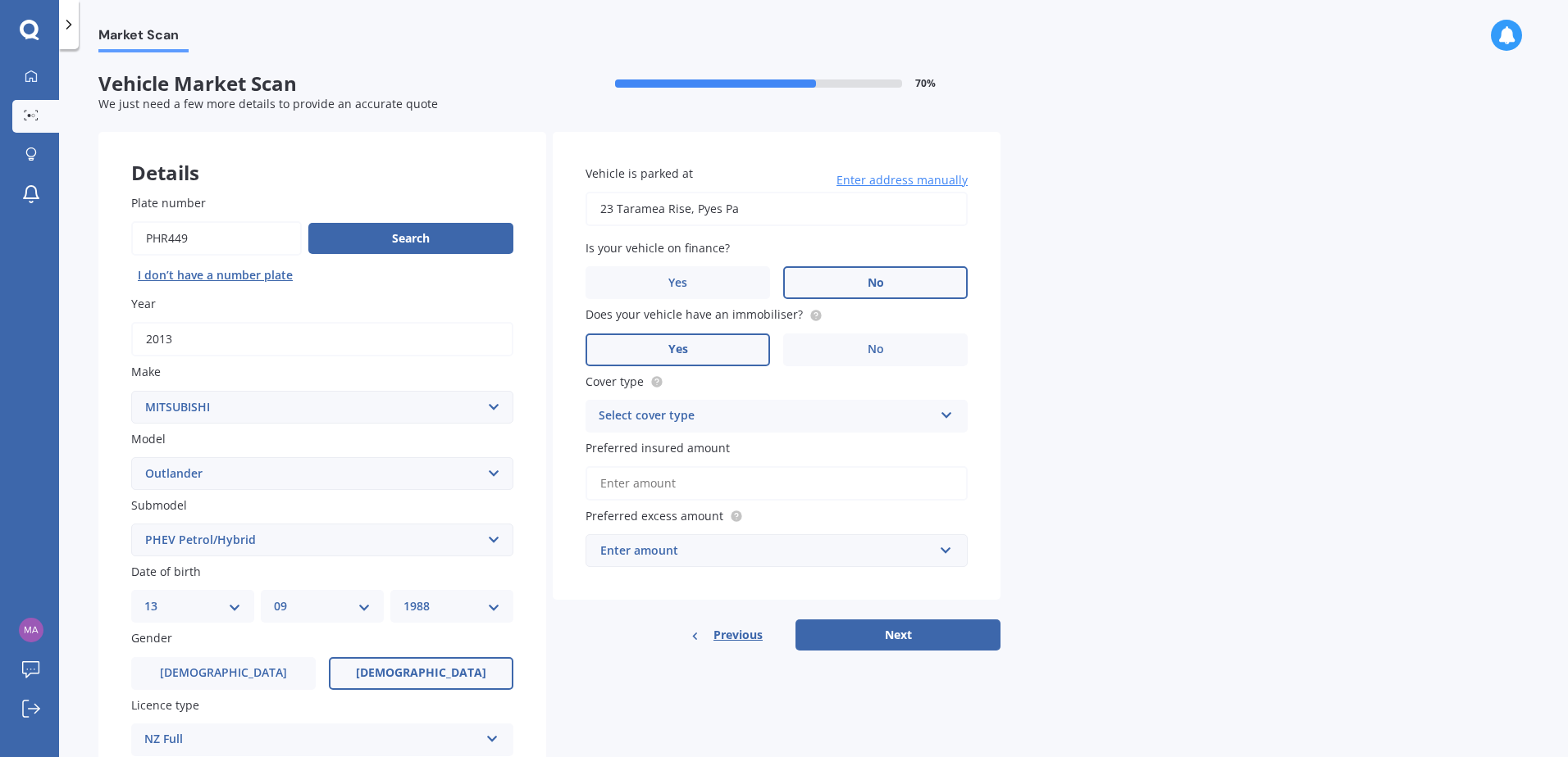
click at [727, 337] on label "Yes" at bounding box center [678, 350] width 185 height 33
click at [0, 0] on input "Yes" at bounding box center [0, 0] width 0 height 0
click at [755, 417] on div "Select cover type" at bounding box center [766, 416] width 334 height 20
click at [736, 448] on div "Comprehensive" at bounding box center [776, 448] width 380 height 30
click at [733, 489] on input "Preferred insured amount" at bounding box center [776, 484] width 382 height 34
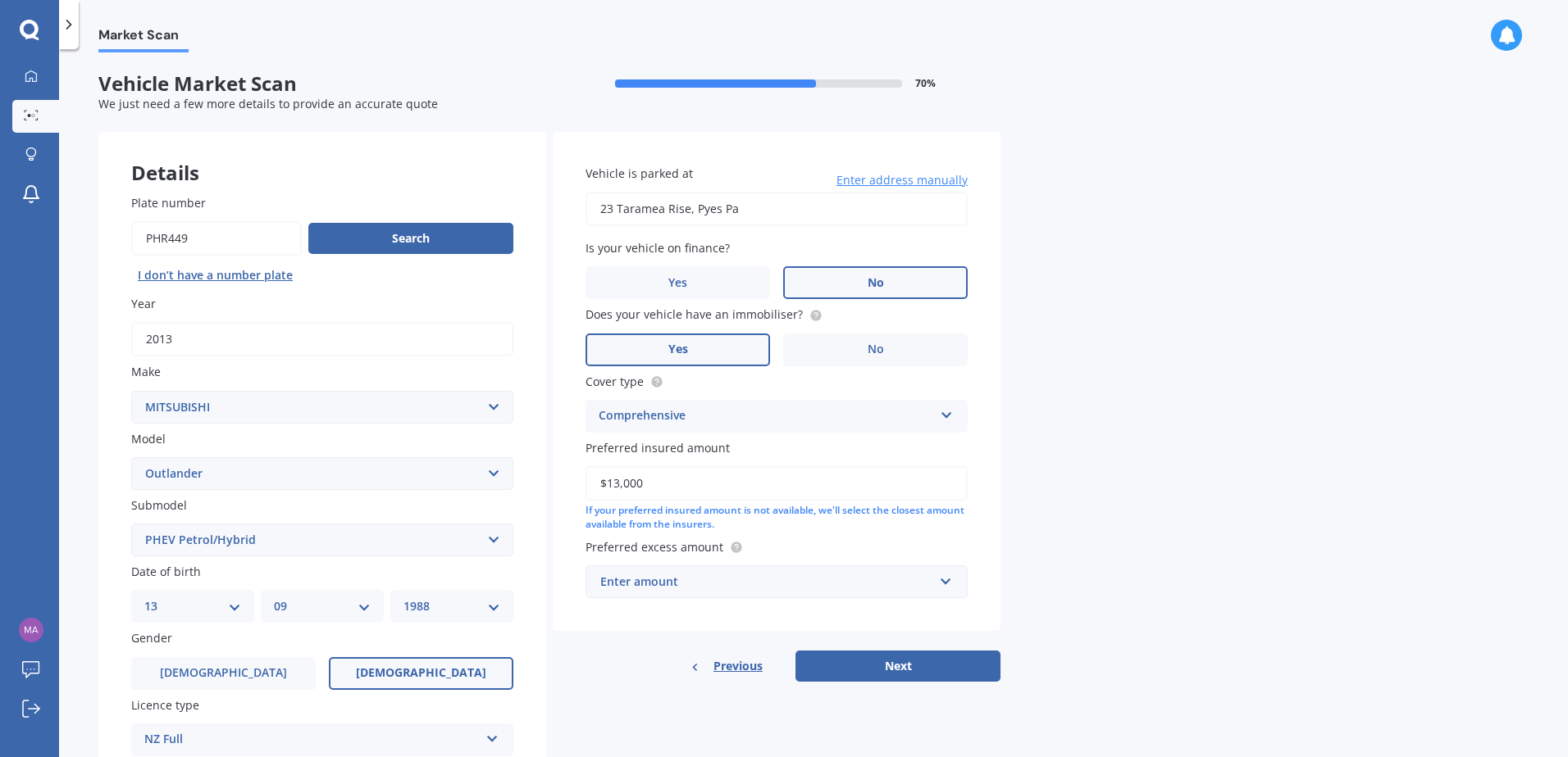
type input "$13,000"
click at [755, 578] on div "Enter amount" at bounding box center [766, 582] width 333 height 18
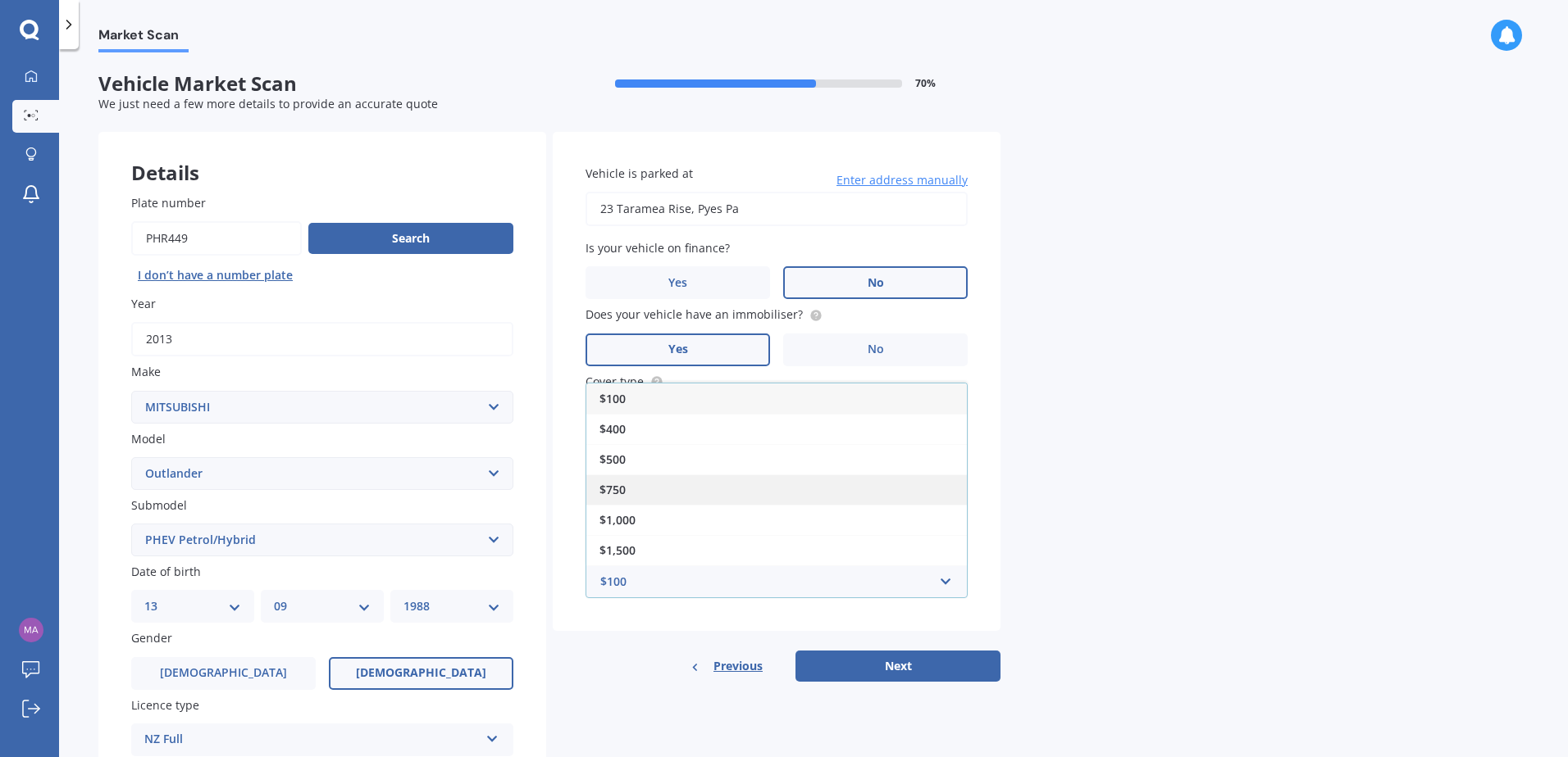
click at [746, 484] on div "$750" at bounding box center [776, 489] width 380 height 30
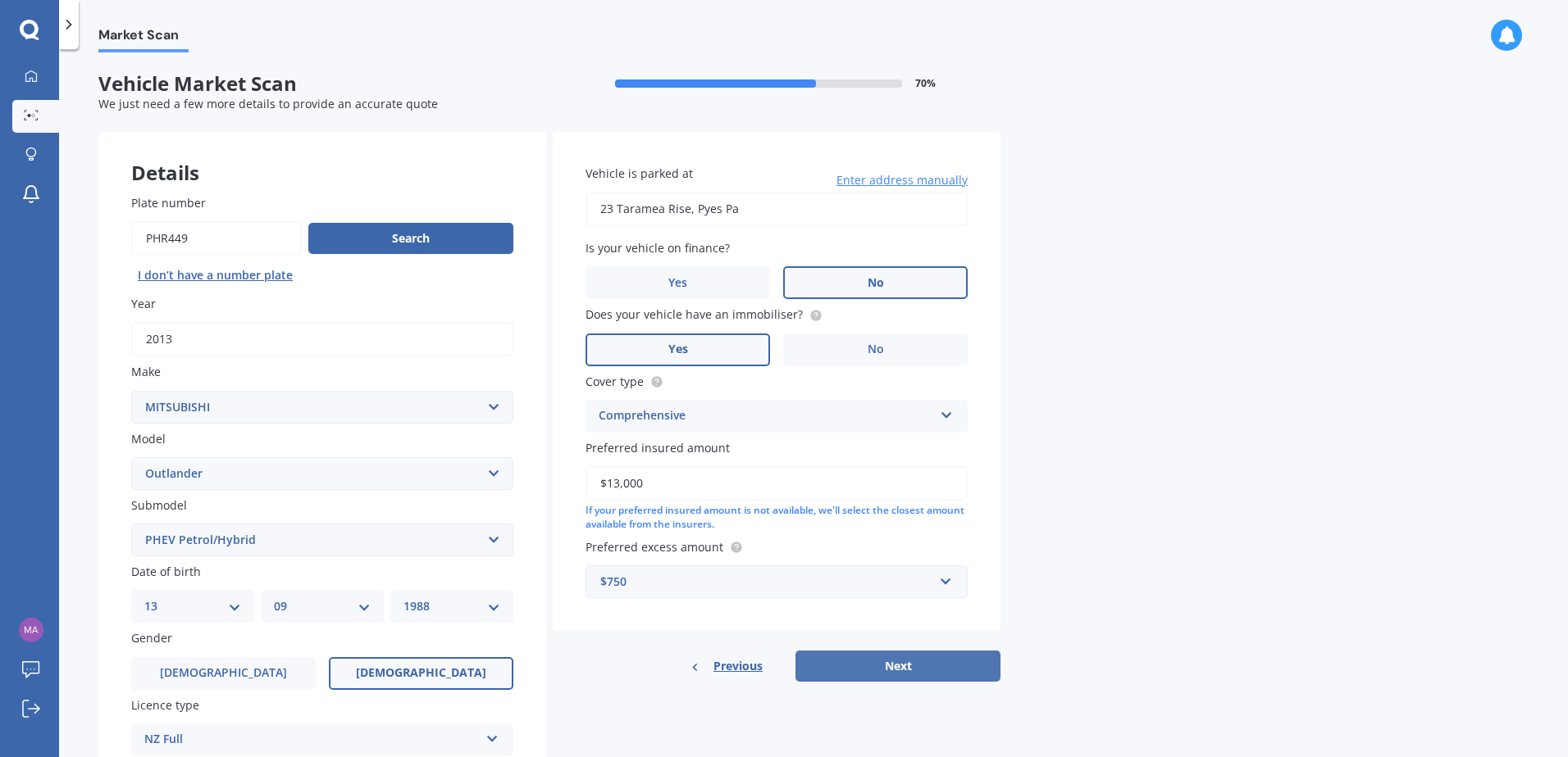
click at [945, 668] on button "Next" at bounding box center [898, 667] width 205 height 31
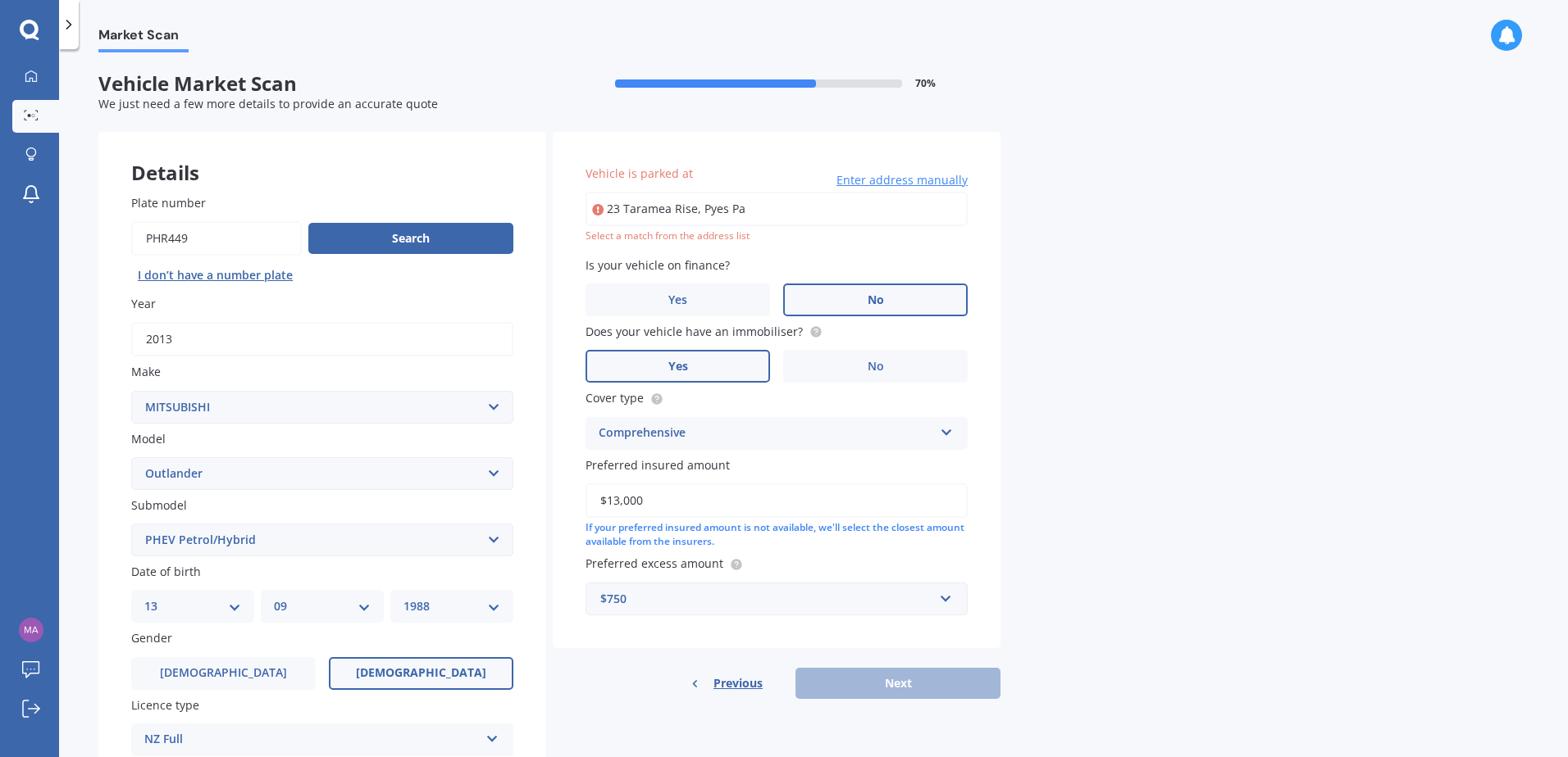
click at [755, 204] on input "23 Taramea Rise, Pyes Pa" at bounding box center [776, 209] width 382 height 34
drag, startPoint x: 695, startPoint y: 215, endPoint x: 919, endPoint y: 211, distance: 224.0
click at [887, 211] on input "23 Taramea Rise, Pyes Pa" at bounding box center [776, 209] width 382 height 34
type input "[STREET_ADDRESS]"
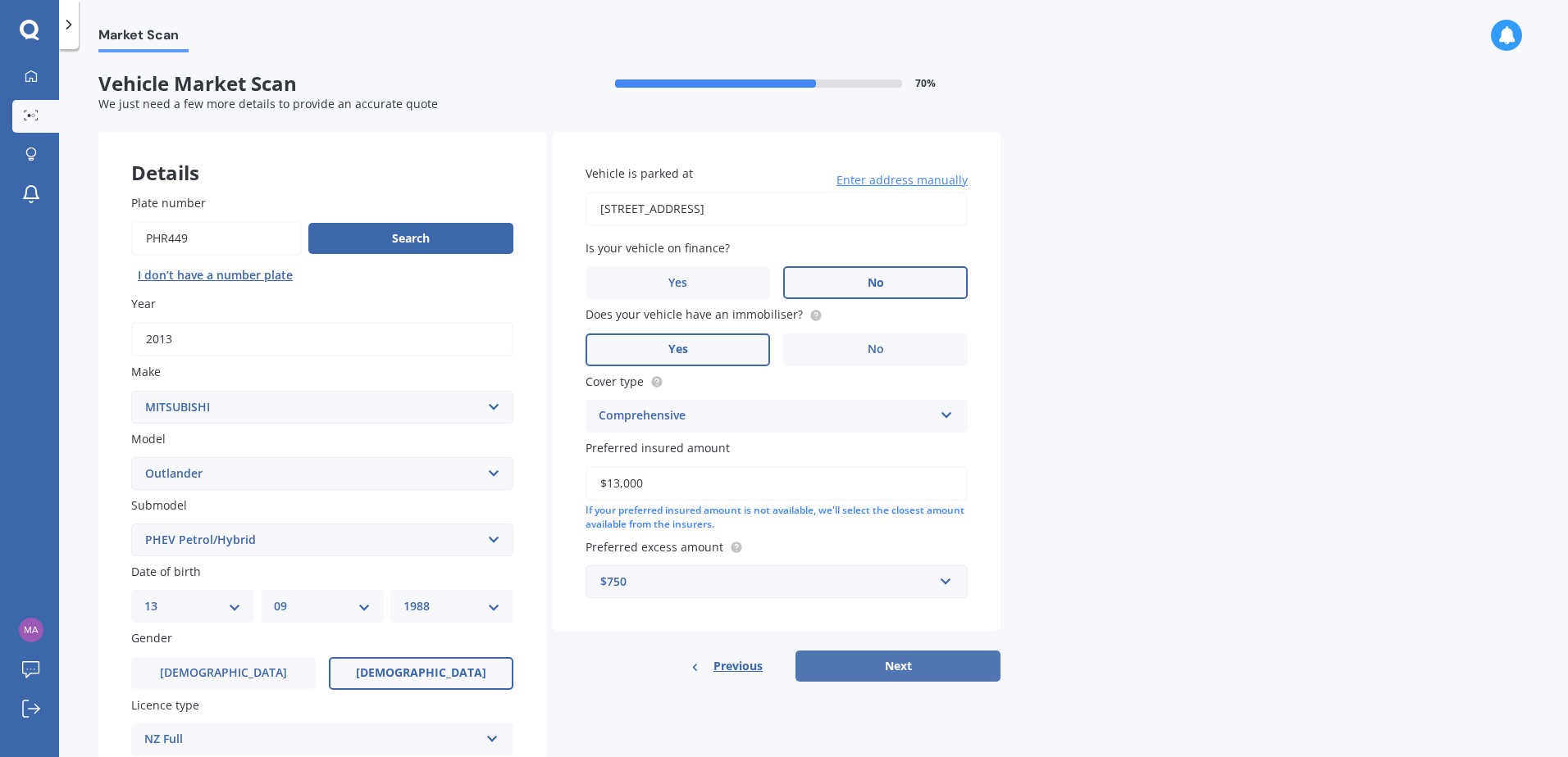
click at [940, 664] on button "Next" at bounding box center [898, 667] width 205 height 31
select select "13"
select select "09"
select select "1988"
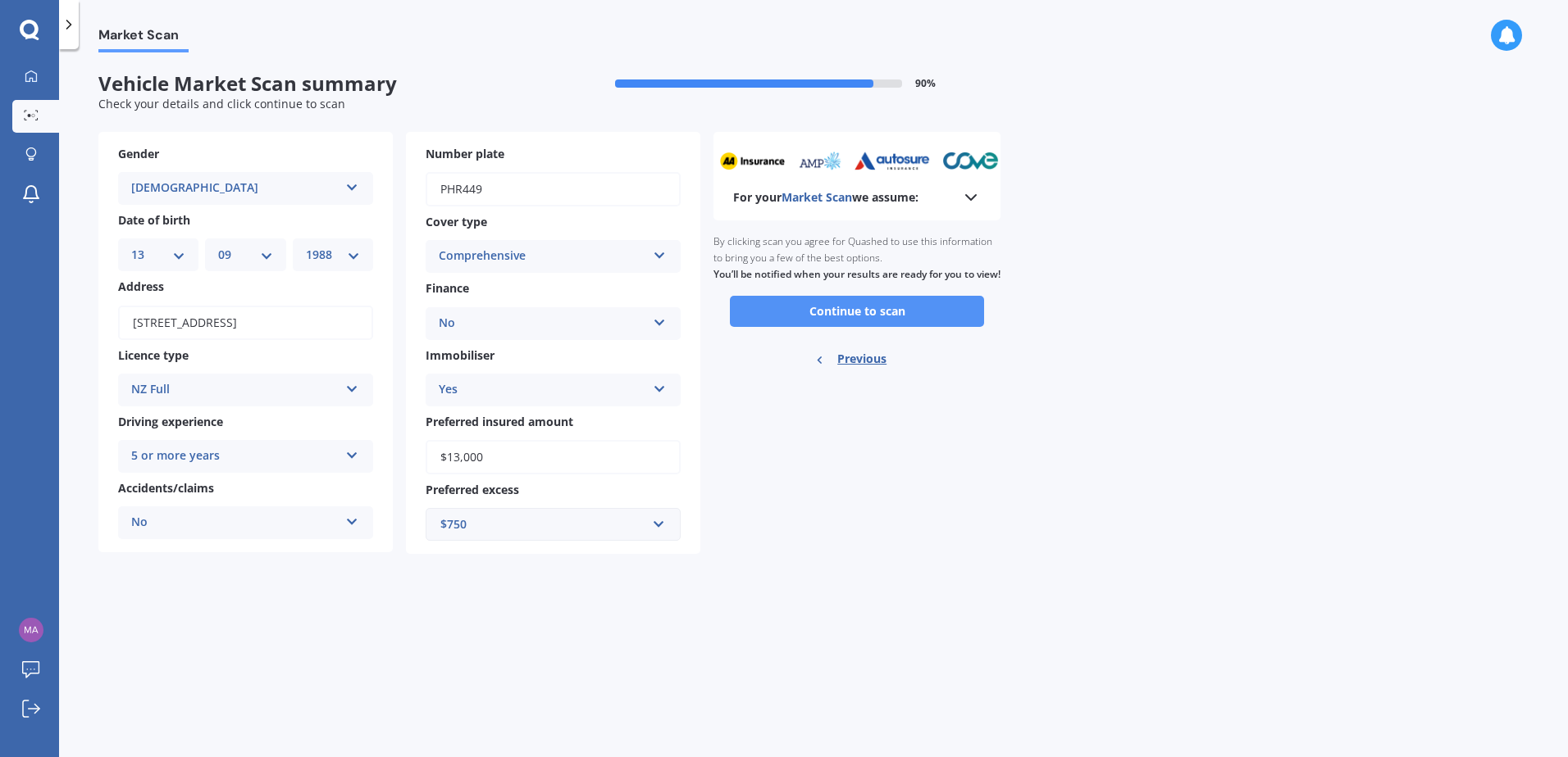
click at [845, 327] on button "Continue to scan" at bounding box center [856, 311] width 254 height 31
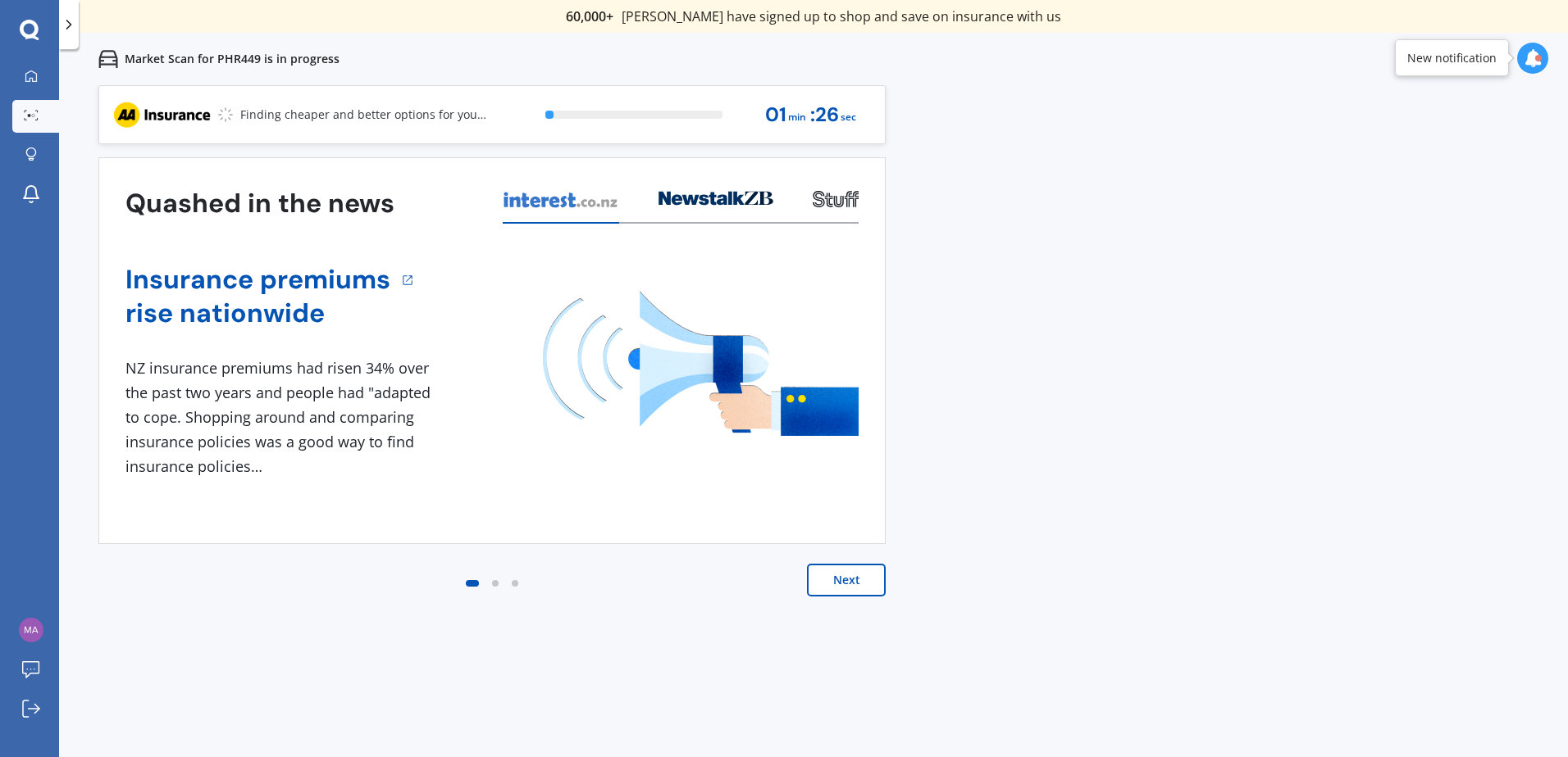
click at [837, 580] on button "Next" at bounding box center [846, 580] width 79 height 33
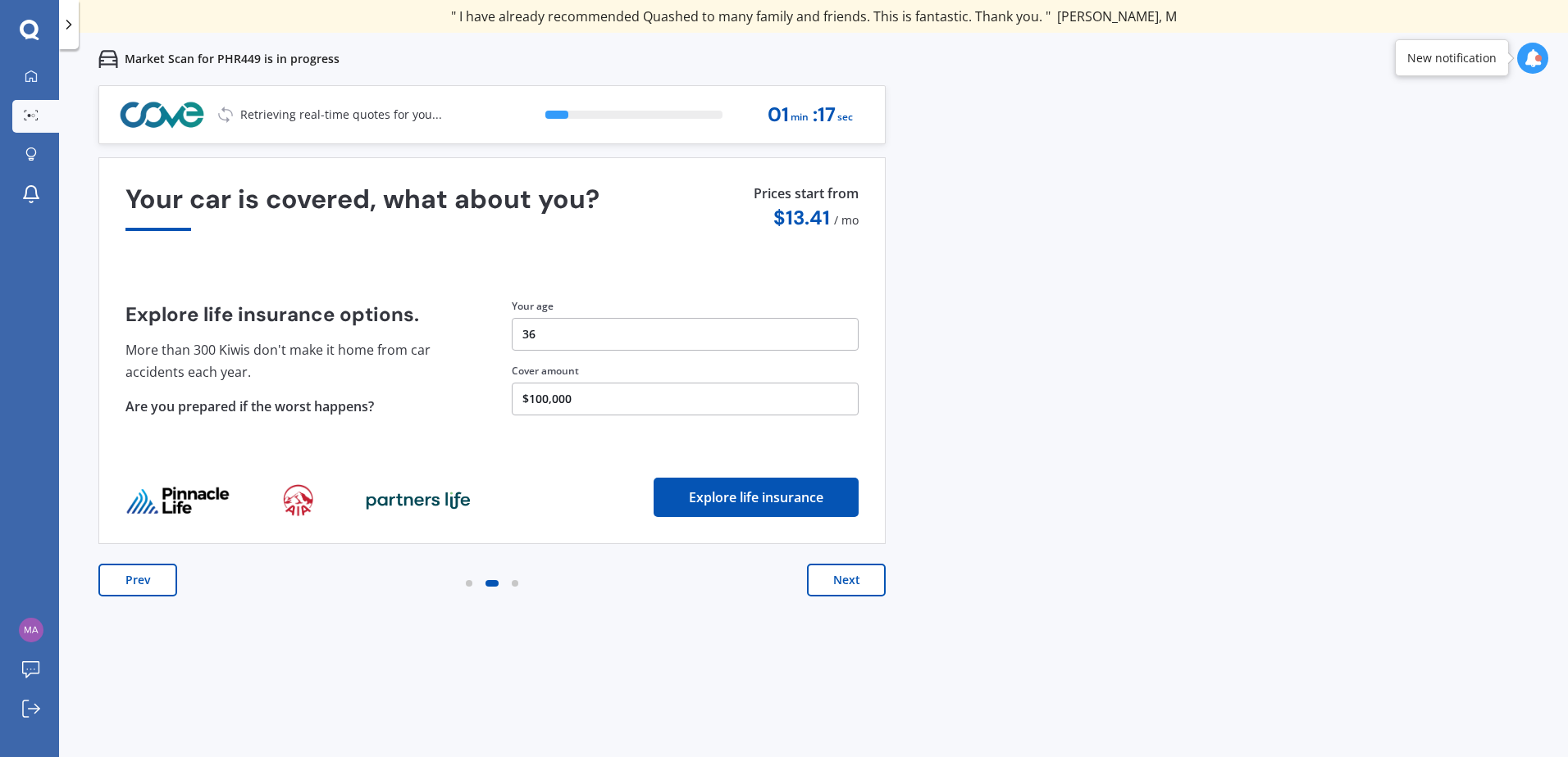
click at [848, 585] on button "Next" at bounding box center [846, 580] width 79 height 33
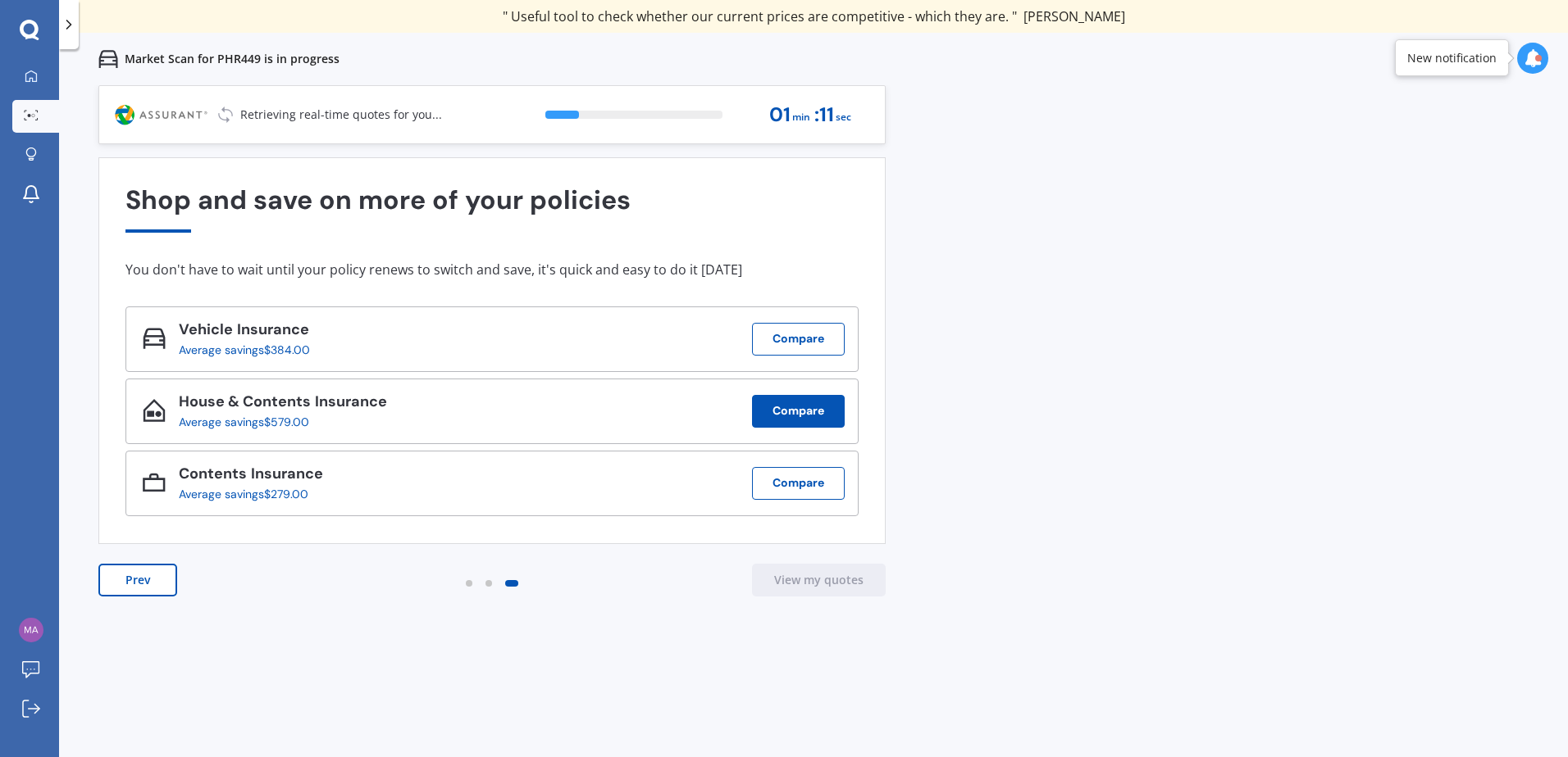
click at [784, 411] on button "Compare" at bounding box center [798, 411] width 93 height 33
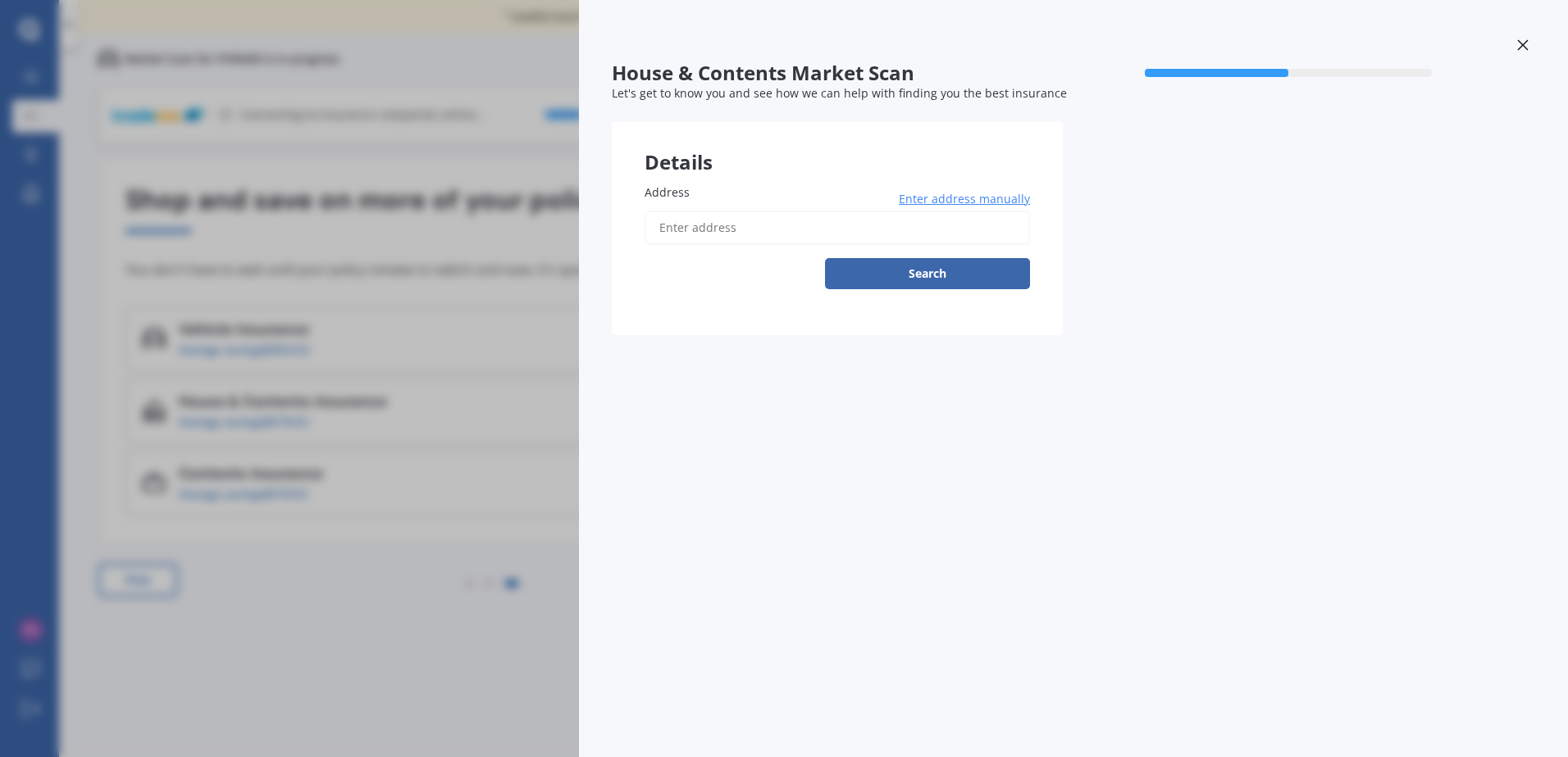
click at [862, 225] on input "Address" at bounding box center [837, 228] width 385 height 34
type input "[STREET_ADDRESS]"
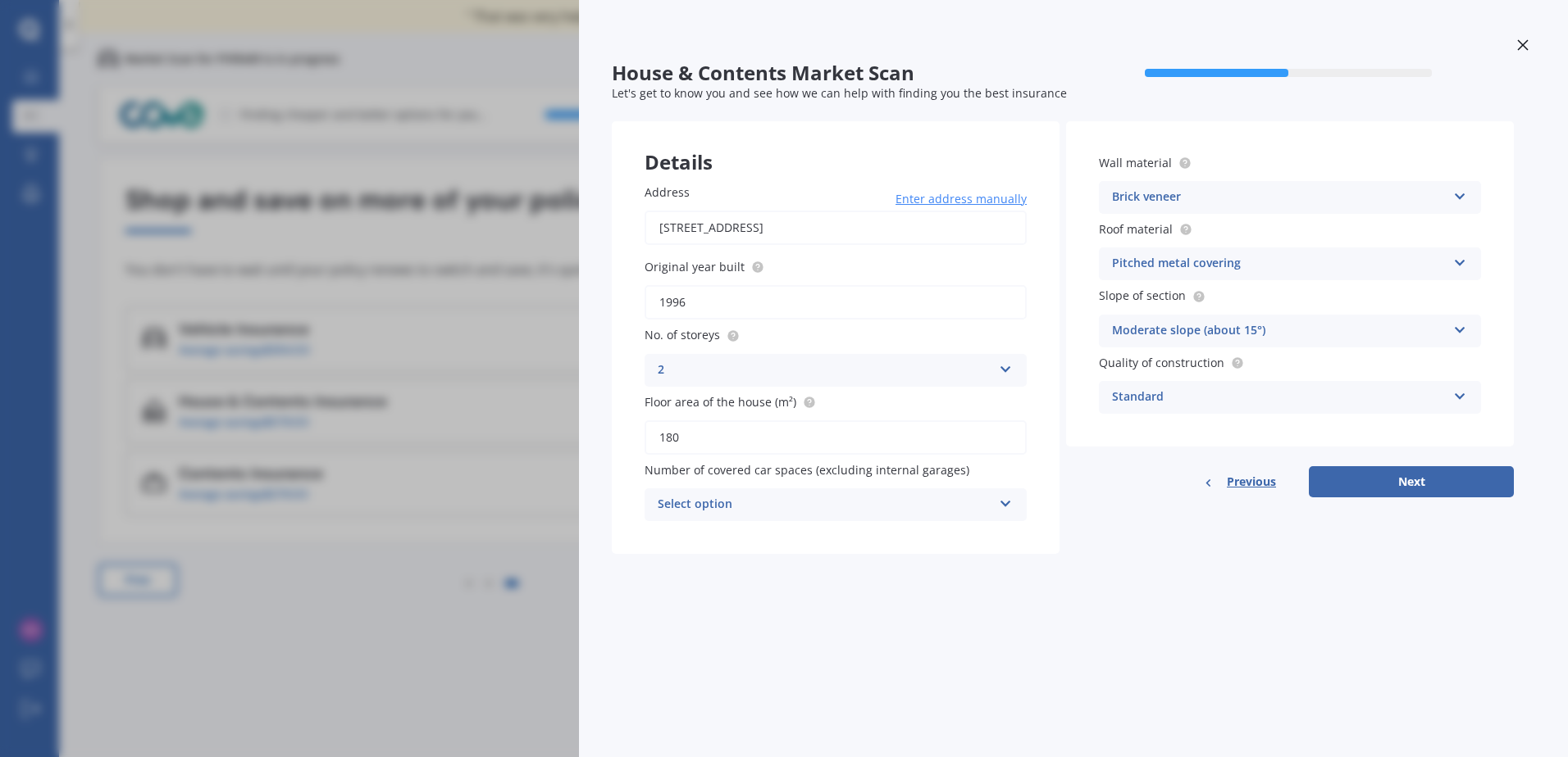
click at [997, 514] on div "Select option 0 1 2 3 4 5+" at bounding box center [835, 505] width 382 height 33
click at [1110, 557] on form "House & Contents Market Scan 50 % Let's get to know you and see how we can help…" at bounding box center [1063, 314] width 902 height 506
click at [1388, 491] on button "Next" at bounding box center [1411, 482] width 205 height 31
select select "13"
select select "09"
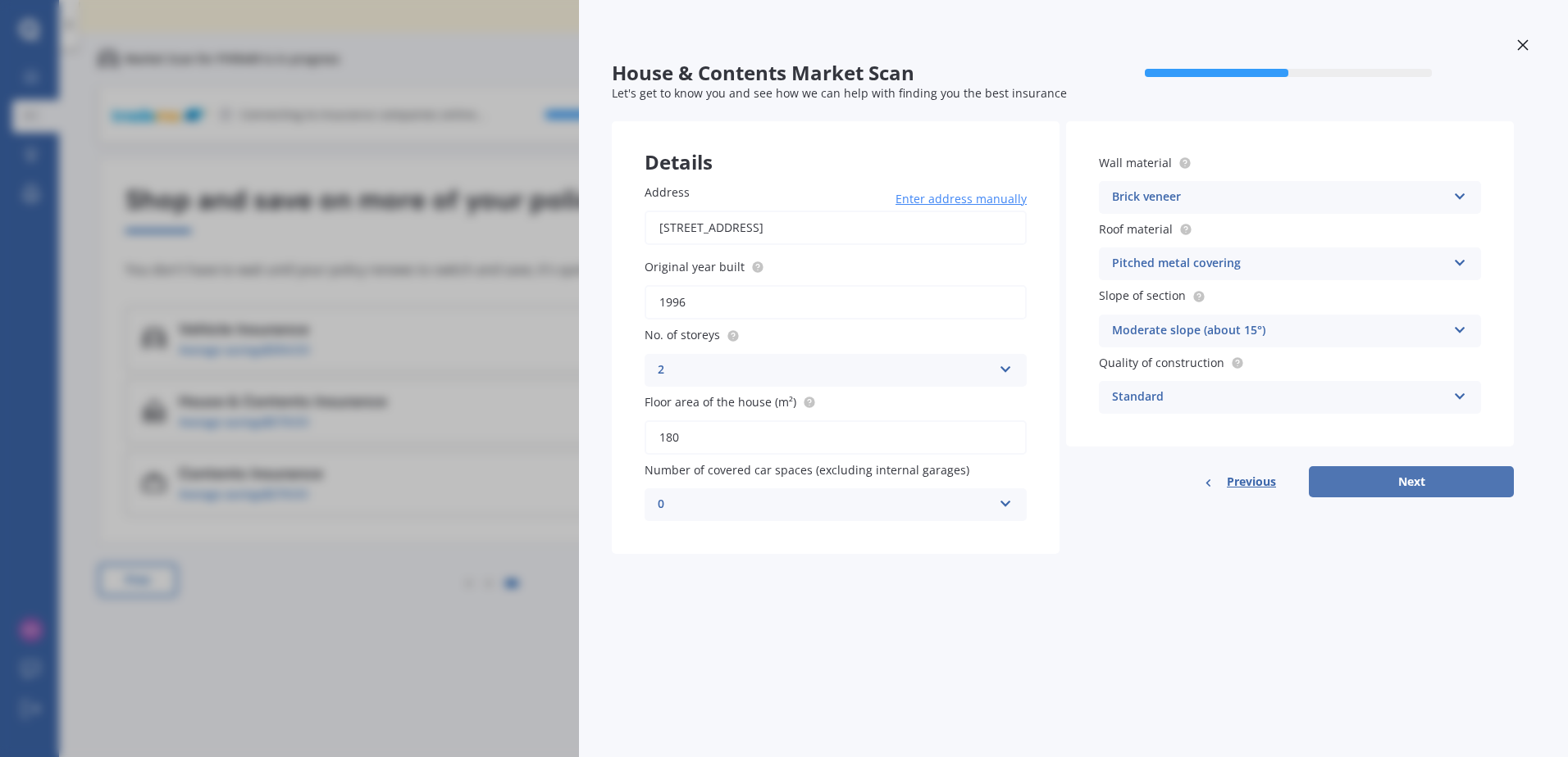
select select "1988"
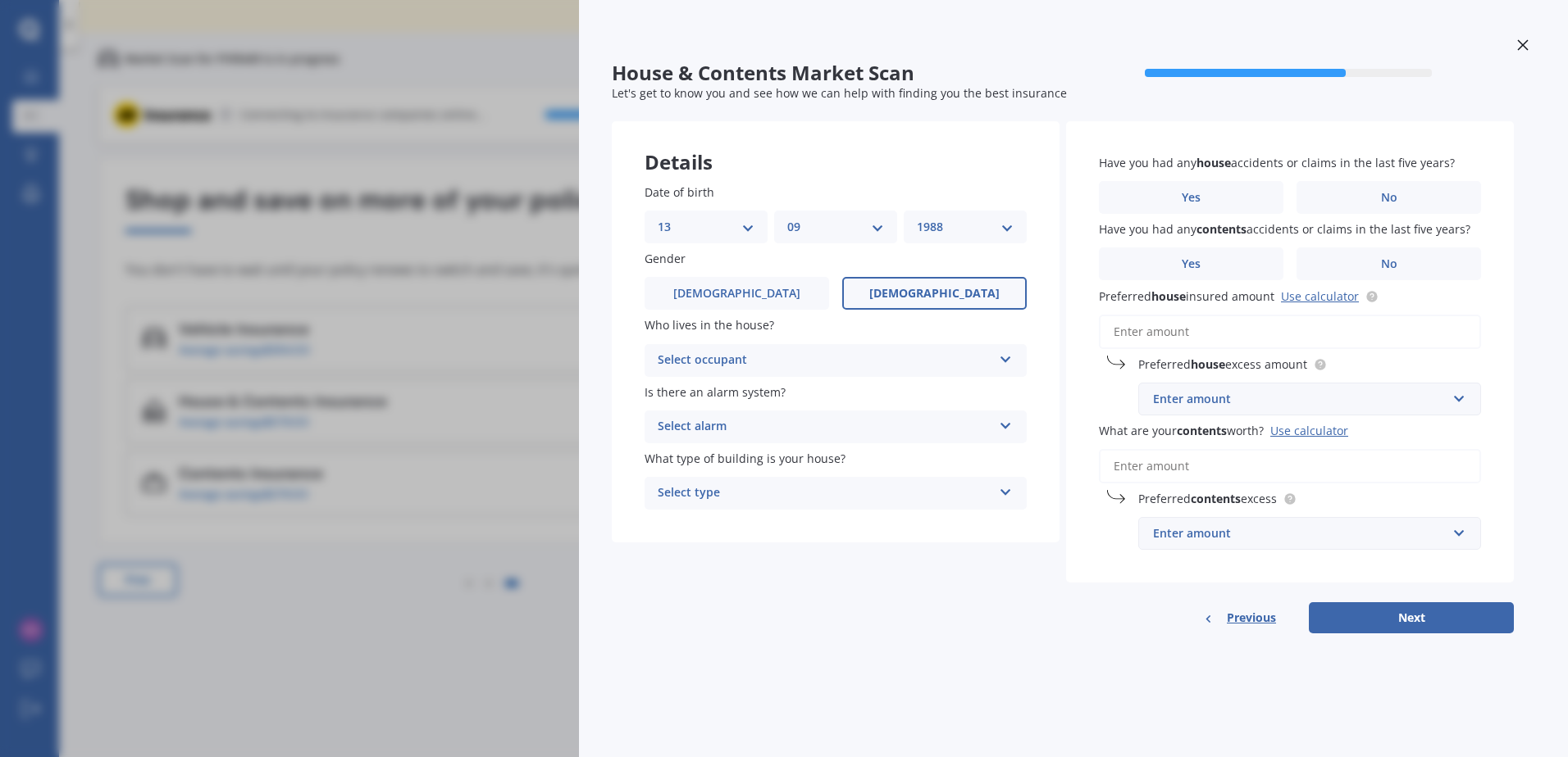
click at [770, 355] on div "Select occupant" at bounding box center [825, 360] width 334 height 20
click at [772, 396] on div "Owner" at bounding box center [835, 392] width 380 height 30
click at [769, 434] on div "Select alarm" at bounding box center [825, 427] width 334 height 20
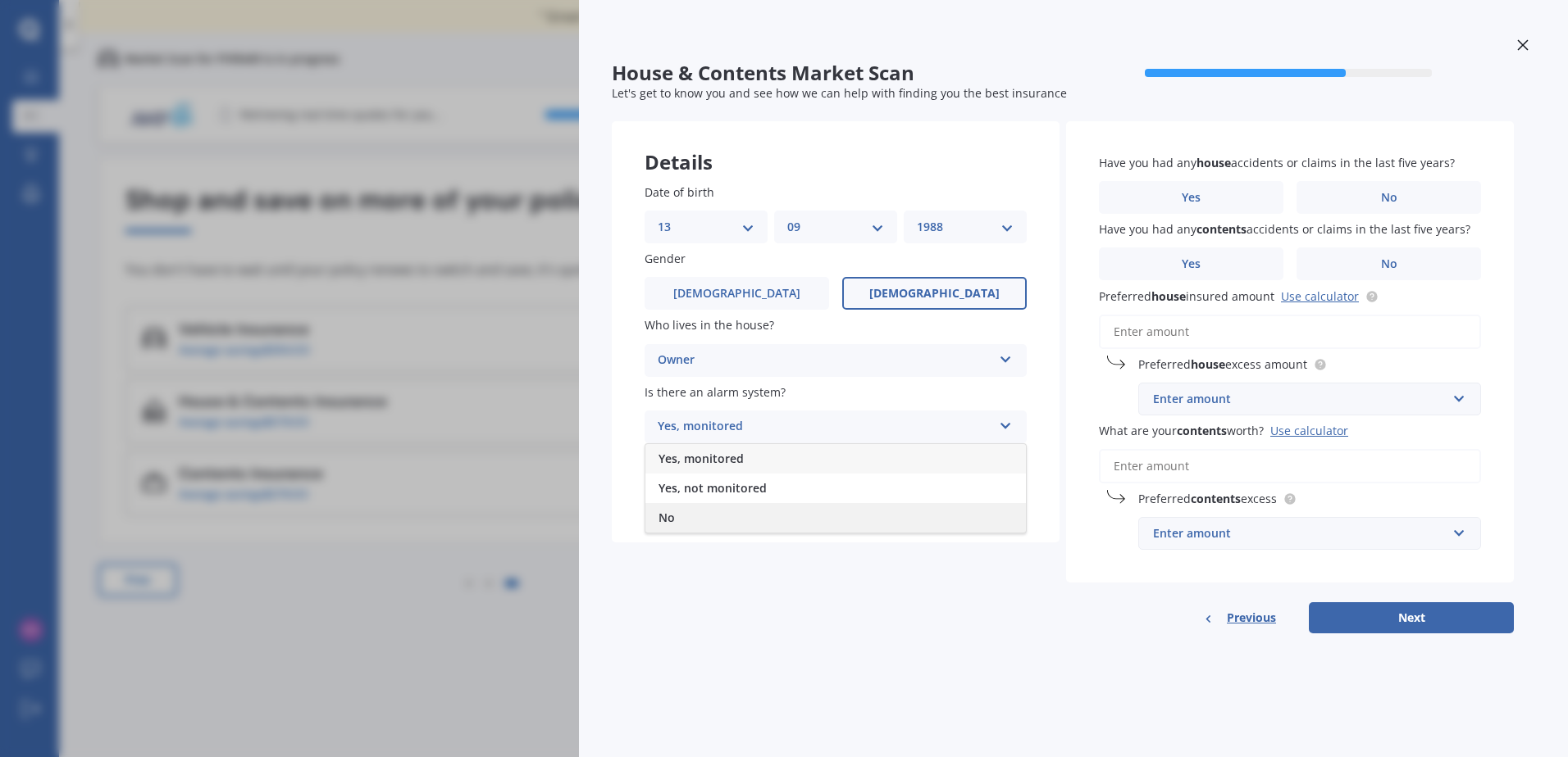
click at [750, 512] on div "No" at bounding box center [835, 518] width 380 height 30
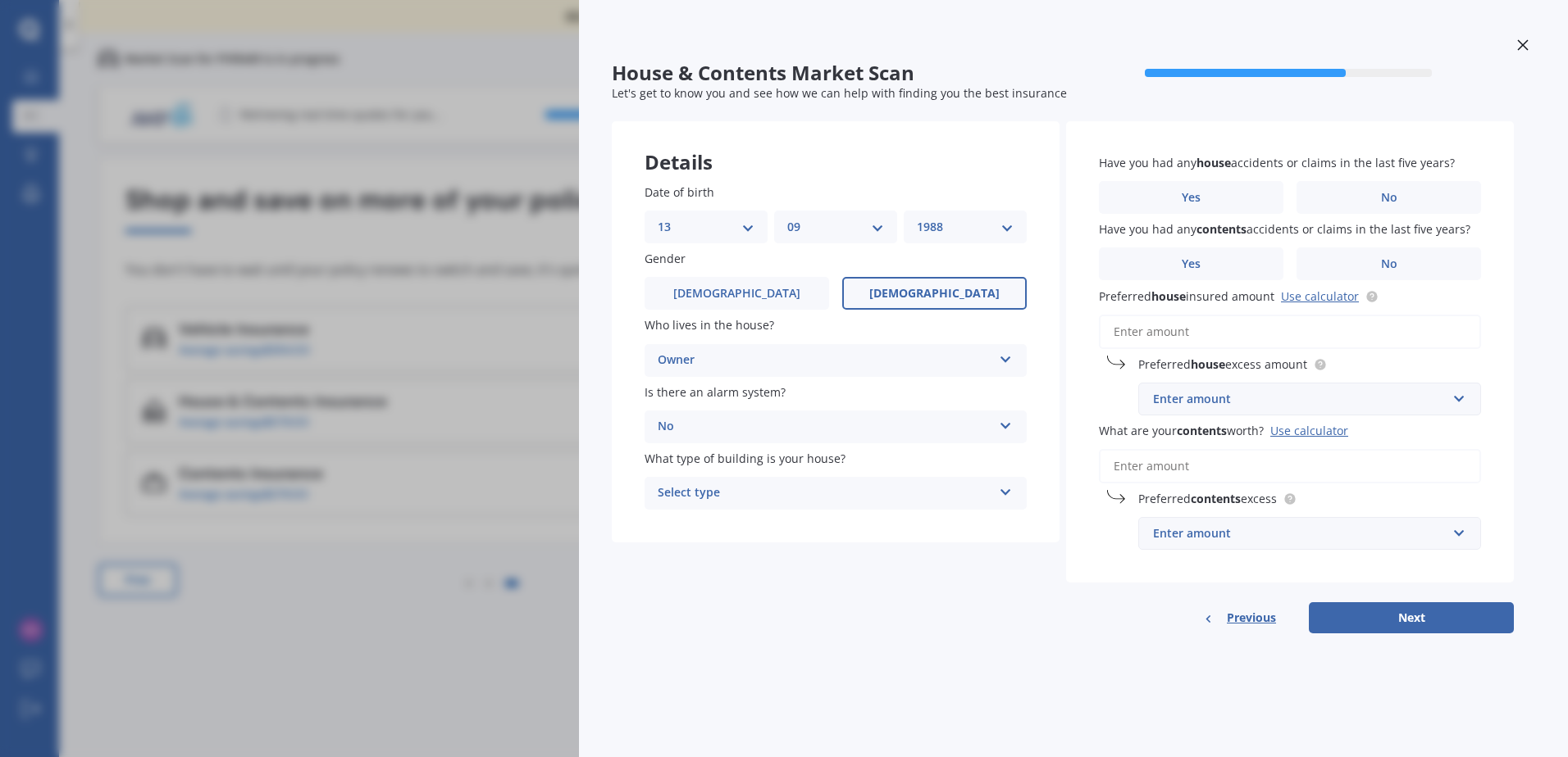
click at [766, 425] on div "No" at bounding box center [825, 427] width 334 height 20
click at [804, 401] on div "Is there an alarm system? No Yes, monitored Yes, not monitored No" at bounding box center [835, 413] width 382 height 60
click at [791, 508] on div "Select type Freestanding Multi-unit (in a block of 6 or less) Multi-unit (in a …" at bounding box center [835, 493] width 382 height 33
click at [789, 528] on div "Freestanding" at bounding box center [835, 525] width 380 height 30
click at [1328, 202] on label "No" at bounding box center [1388, 198] width 185 height 33
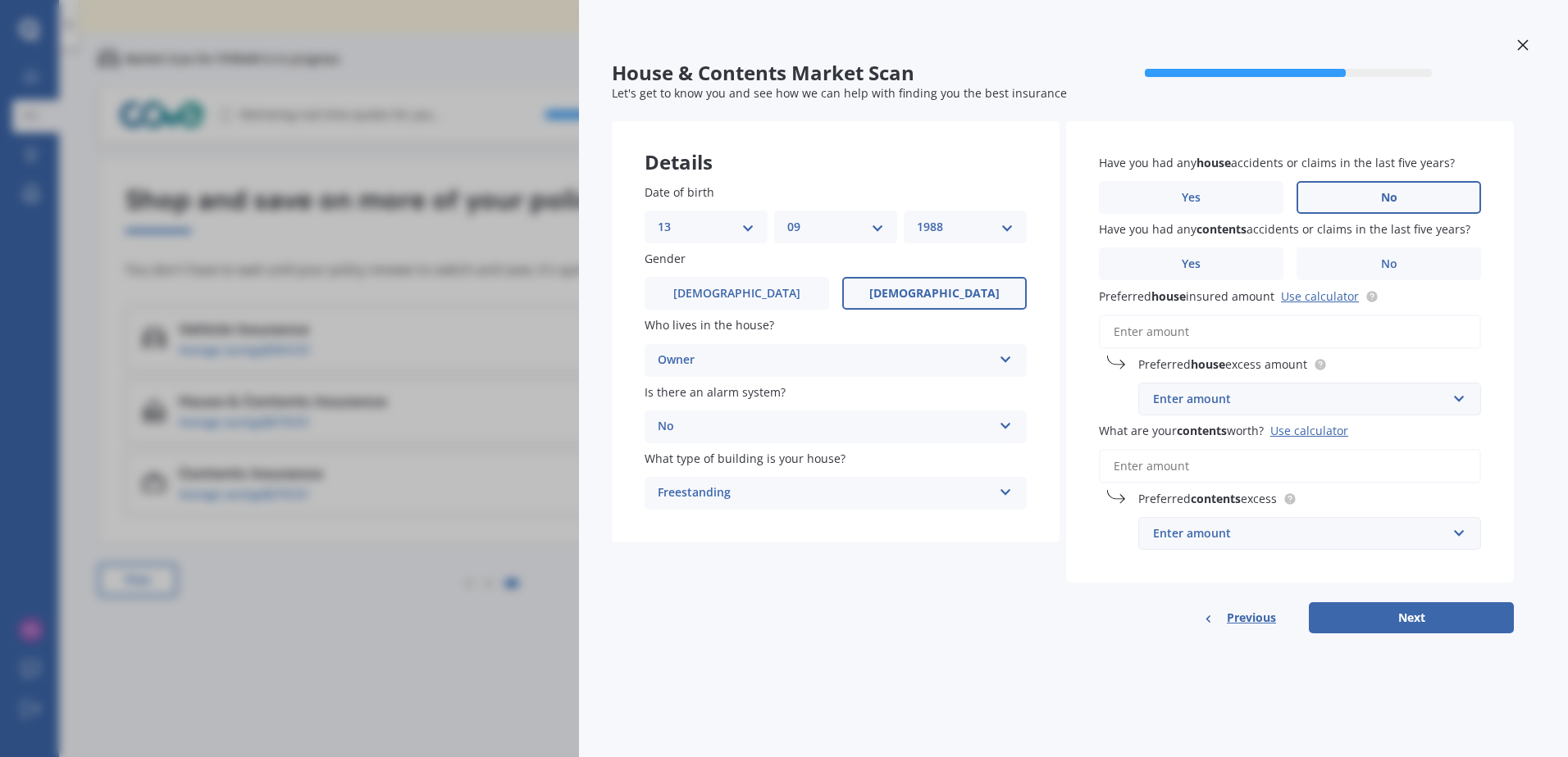
click at [0, 0] on input "No" at bounding box center [0, 0] width 0 height 0
click at [1335, 272] on label "No" at bounding box center [1388, 264] width 185 height 33
click at [0, 0] on input "No" at bounding box center [0, 0] width 0 height 0
click at [1256, 329] on input "Preferred house insured amount Use calculator" at bounding box center [1290, 332] width 382 height 34
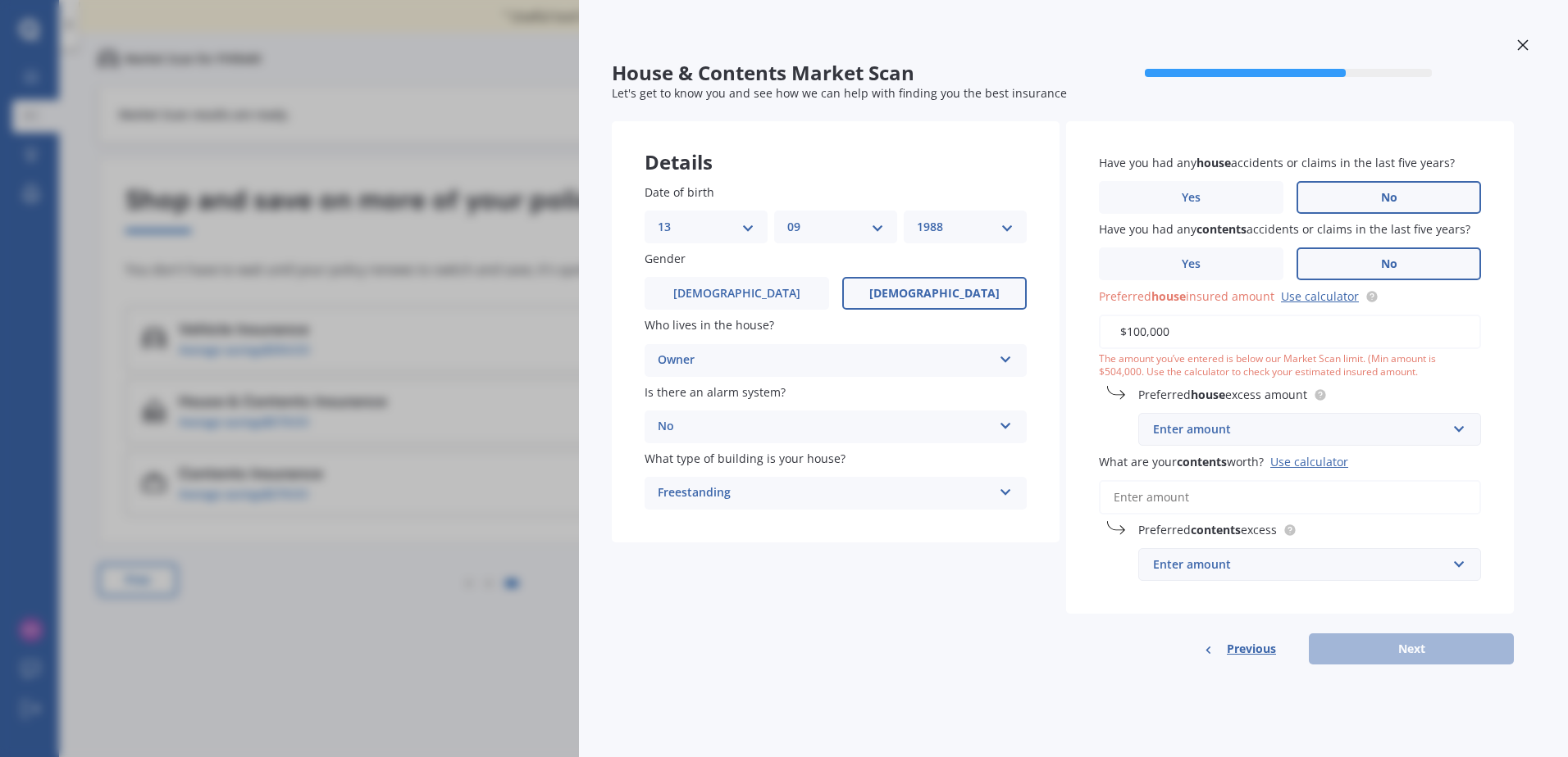
type input "$1,000,000"
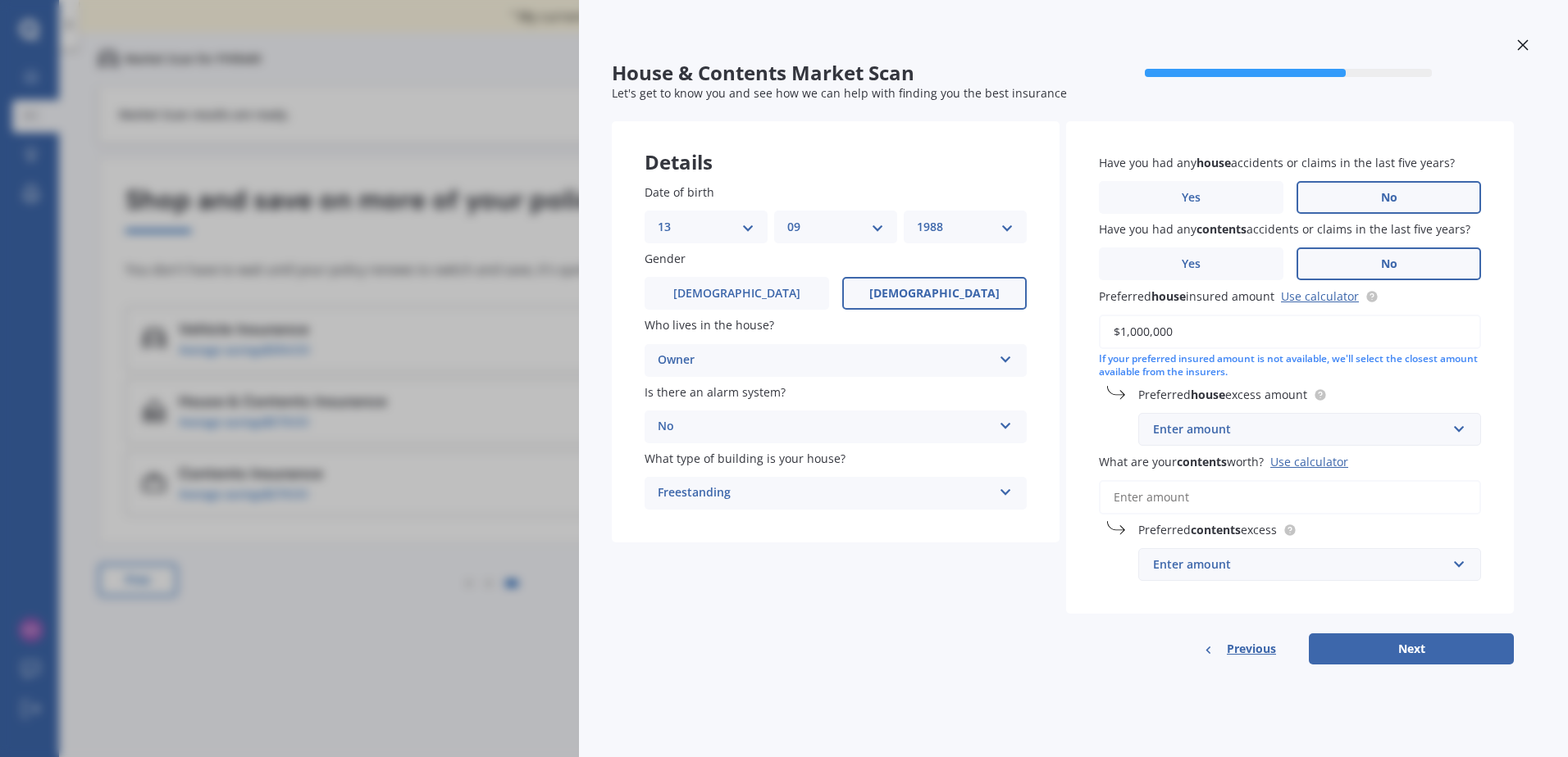
drag, startPoint x: 1157, startPoint y: 333, endPoint x: 897, endPoint y: 333, distance: 260.0
click at [907, 333] on div "Details Date of birth DD 01 02 03 04 05 06 07 08 09 10 11 12 13 14 15 16 17 18 …" at bounding box center [1063, 393] width 902 height 544
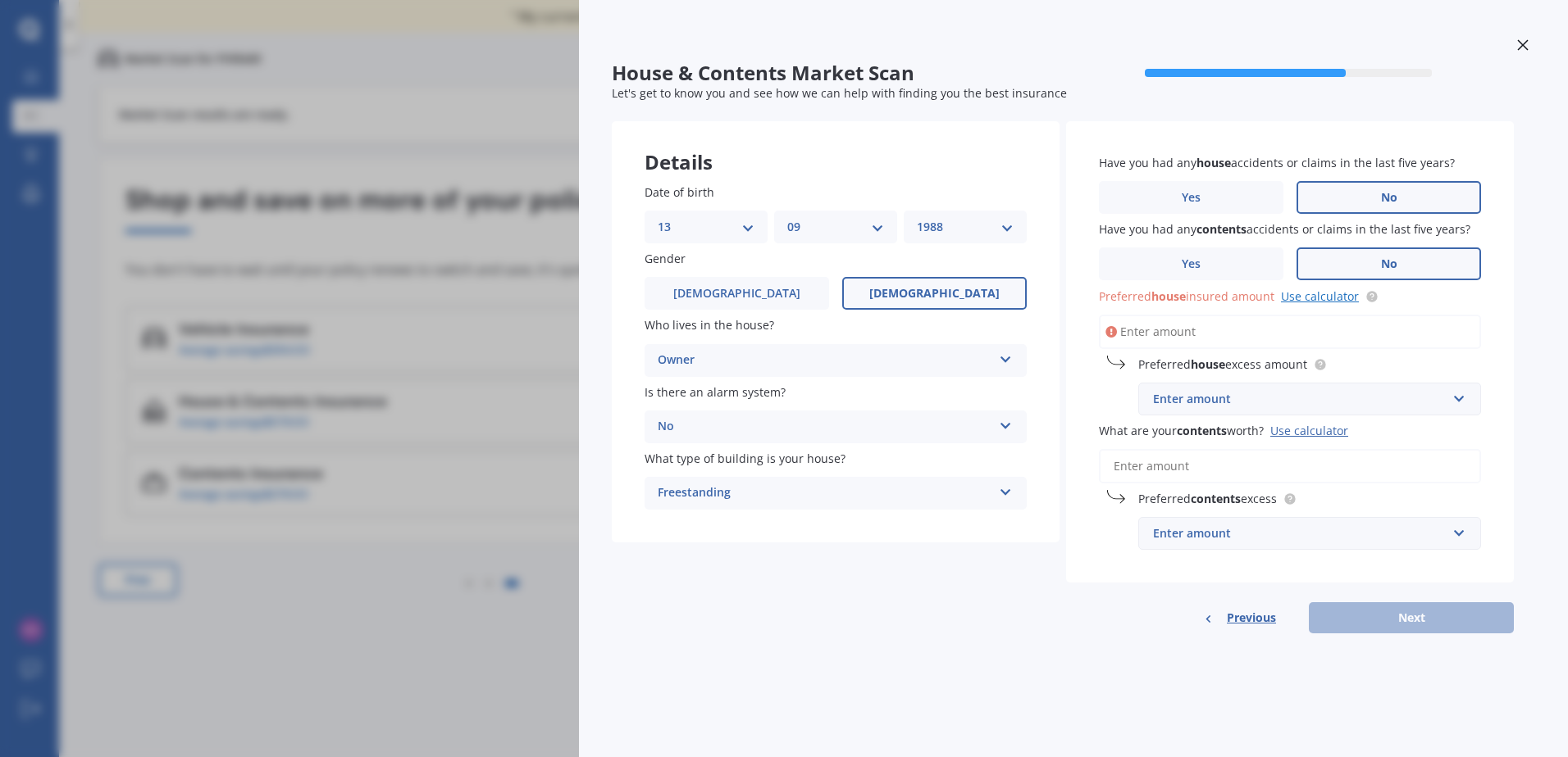
click at [1304, 301] on link "Use calculator" at bounding box center [1319, 296] width 78 height 16
click at [1230, 341] on input "Preferred house insured amount Use calculator" at bounding box center [1290, 332] width 382 height 34
paste input "$977,499"
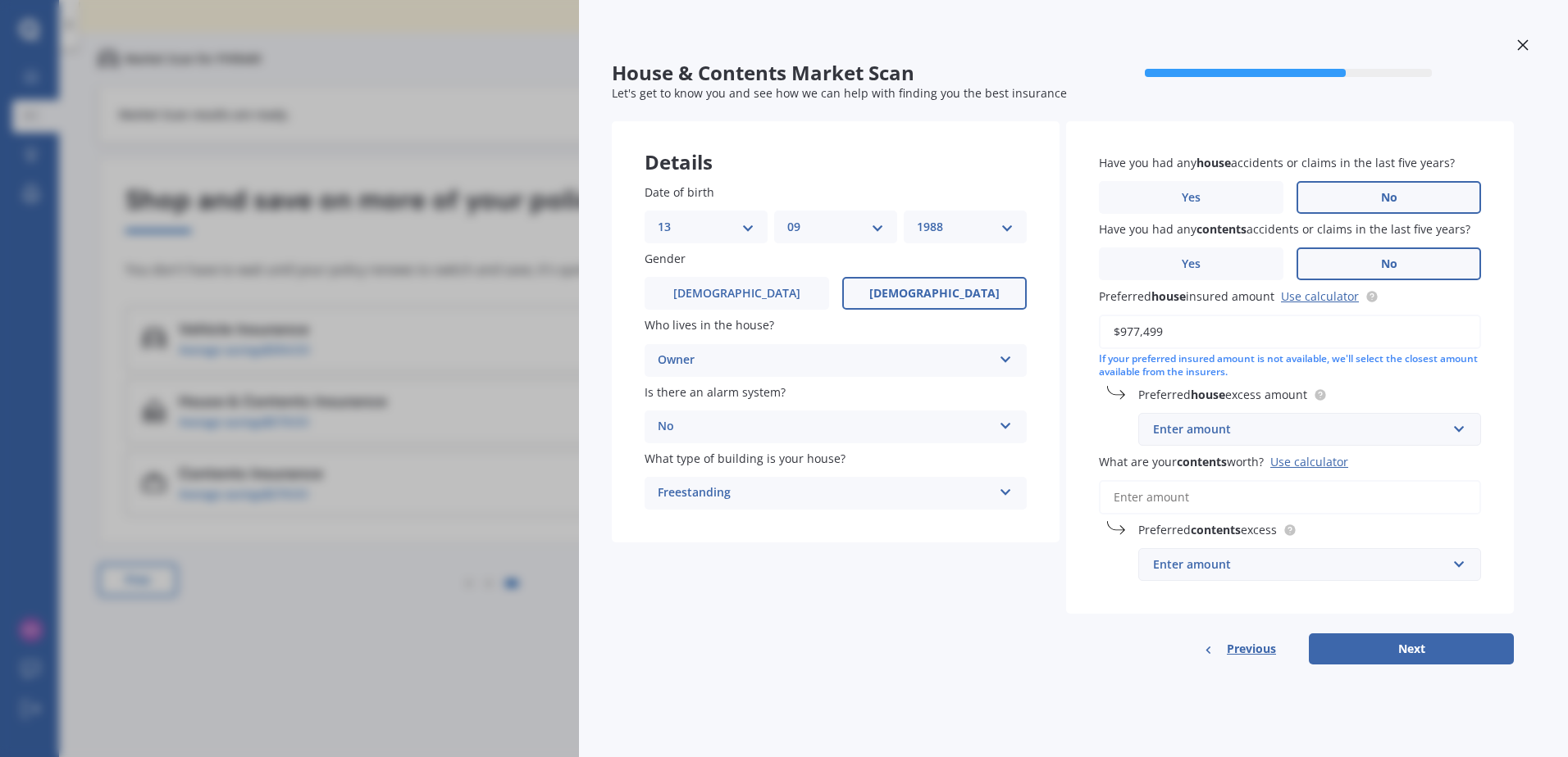
type input "$977,499"
click at [1265, 437] on div "Enter amount" at bounding box center [1299, 429] width 293 height 18
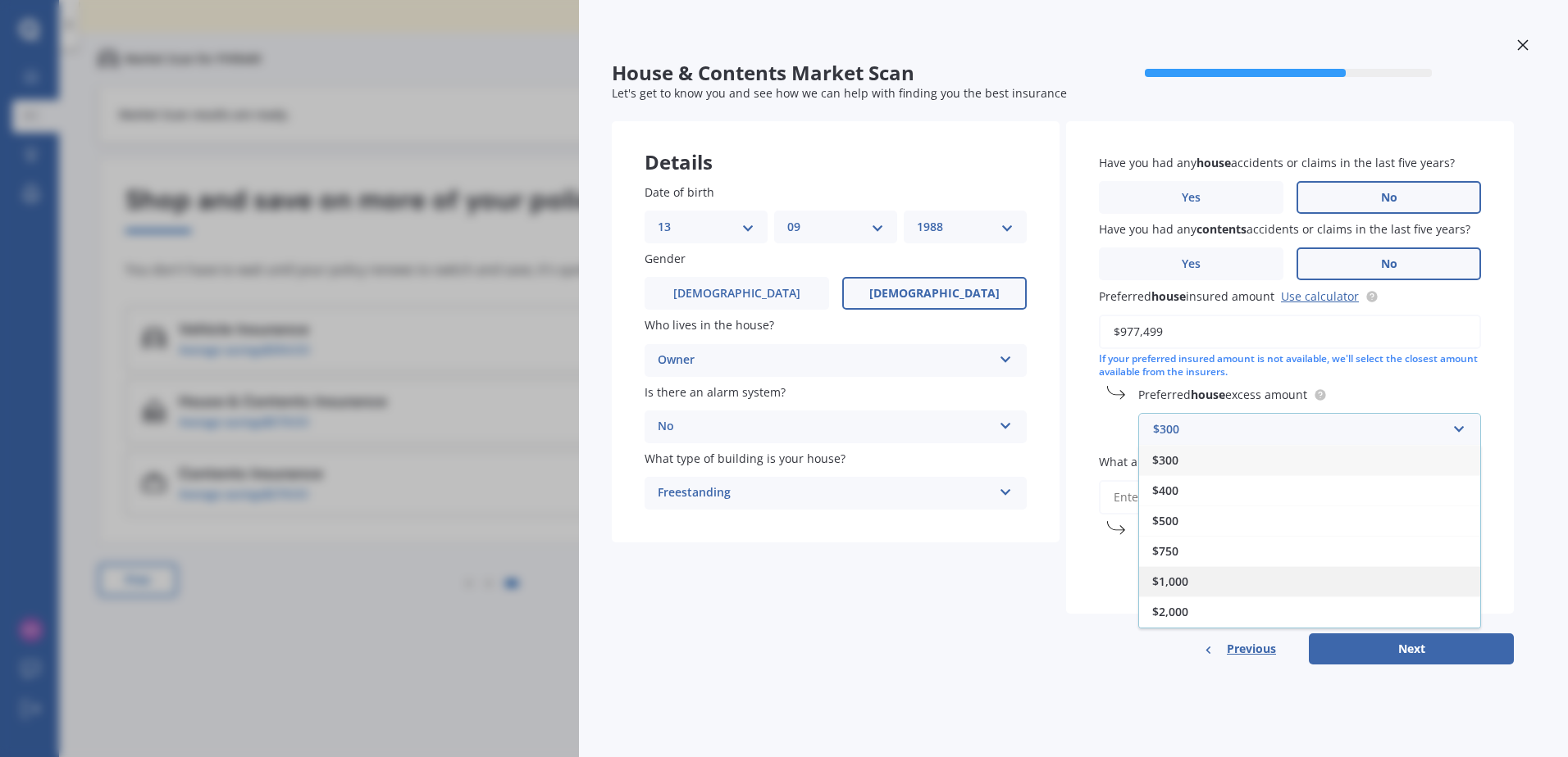
click at [1217, 572] on div "$1,000" at bounding box center [1308, 581] width 341 height 30
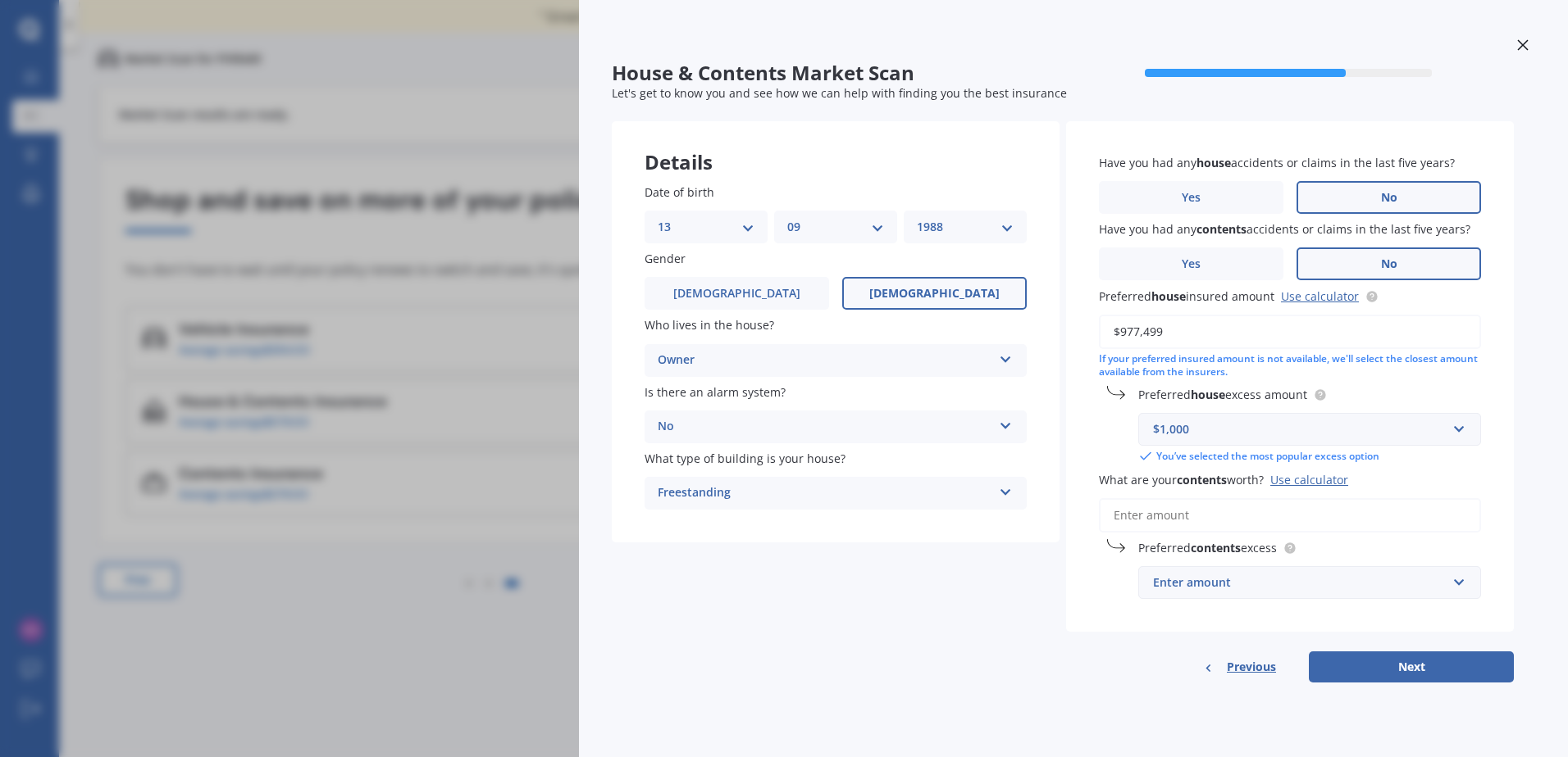
click at [1253, 512] on input "What are your contents worth? Use calculator" at bounding box center [1290, 516] width 382 height 34
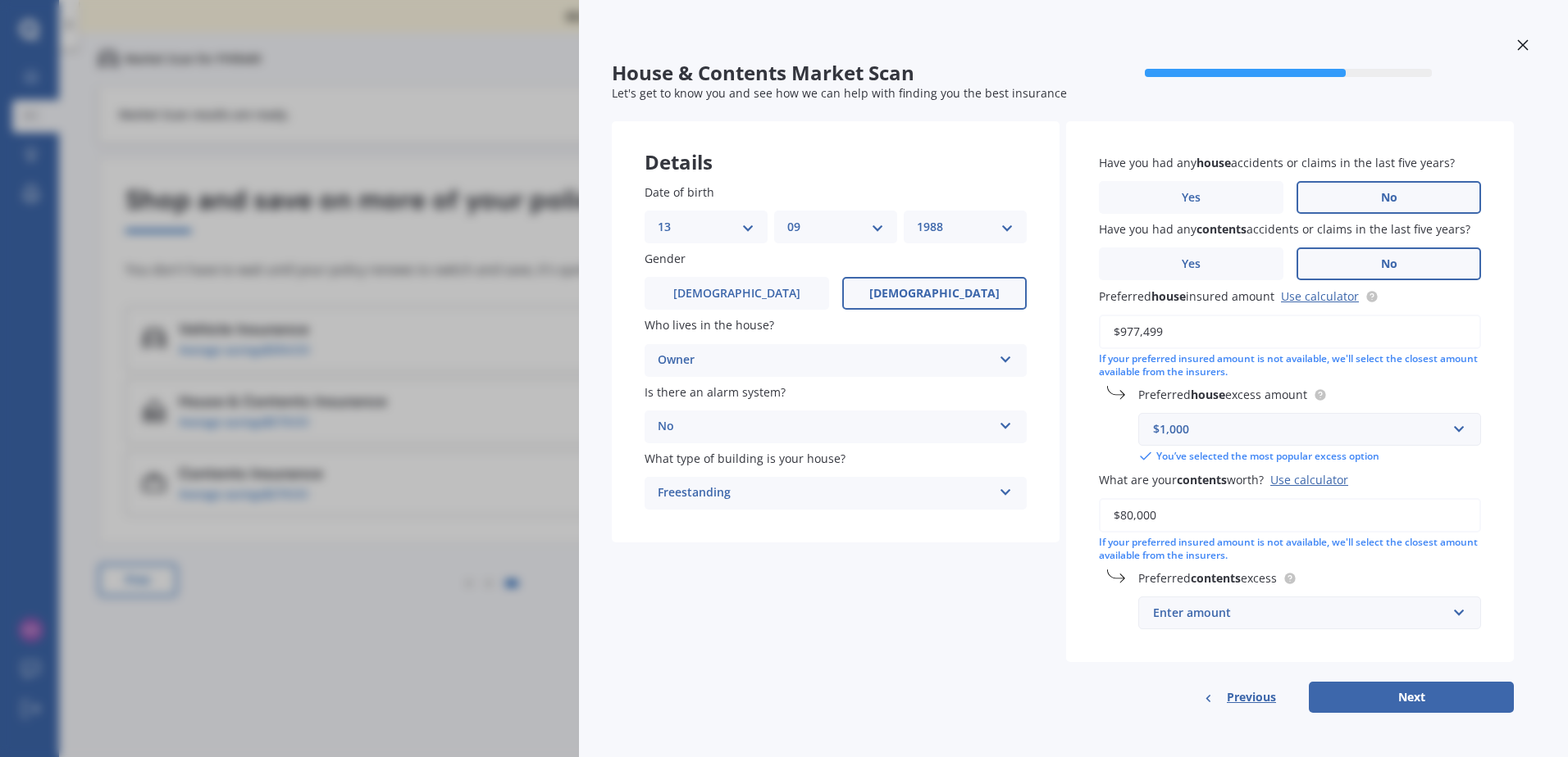
type input "$80,000"
click at [1277, 645] on div "Have you had any house accidents or claims in the last five years? Yes No Have …" at bounding box center [1290, 392] width 448 height 542
click at [1273, 616] on div "Enter amount" at bounding box center [1299, 613] width 293 height 18
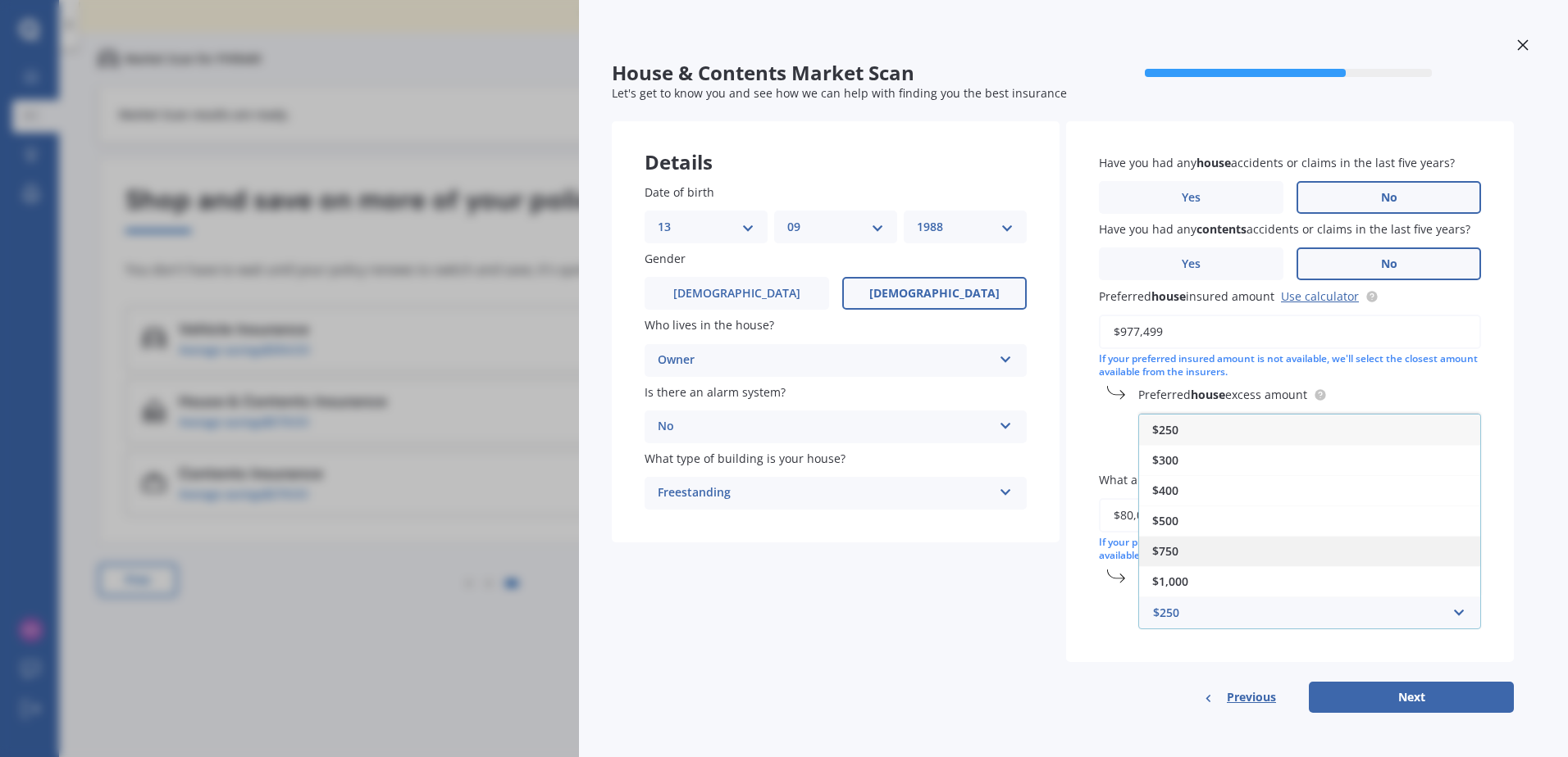
click at [1243, 566] on div "$750" at bounding box center [1308, 551] width 341 height 30
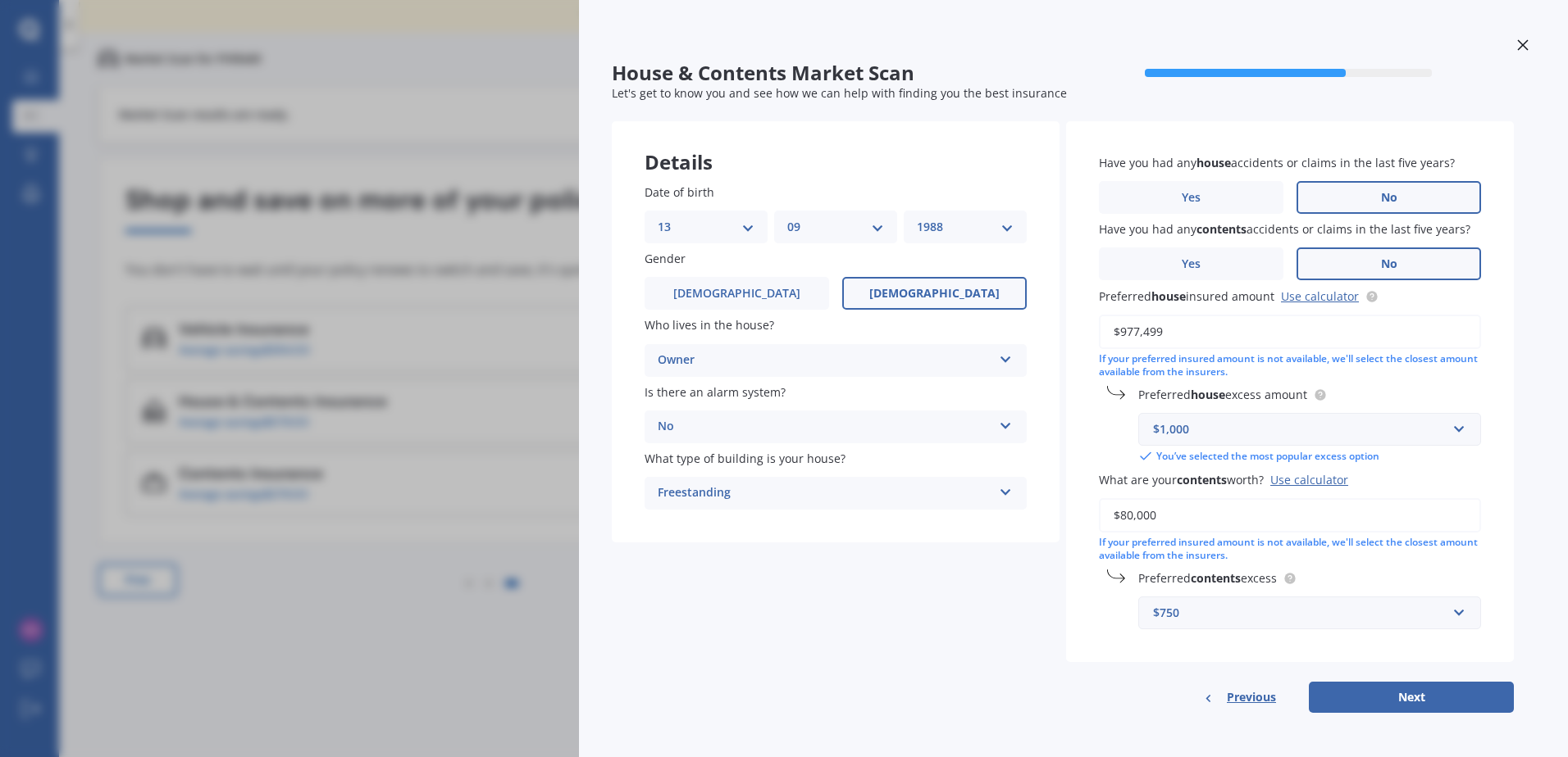
click at [1266, 653] on div "Have you had any house accidents or claims in the last five years? Yes No Have …" at bounding box center [1290, 392] width 448 height 542
click at [1409, 695] on button "Next" at bounding box center [1411, 697] width 205 height 31
select select "13"
select select "09"
select select "1988"
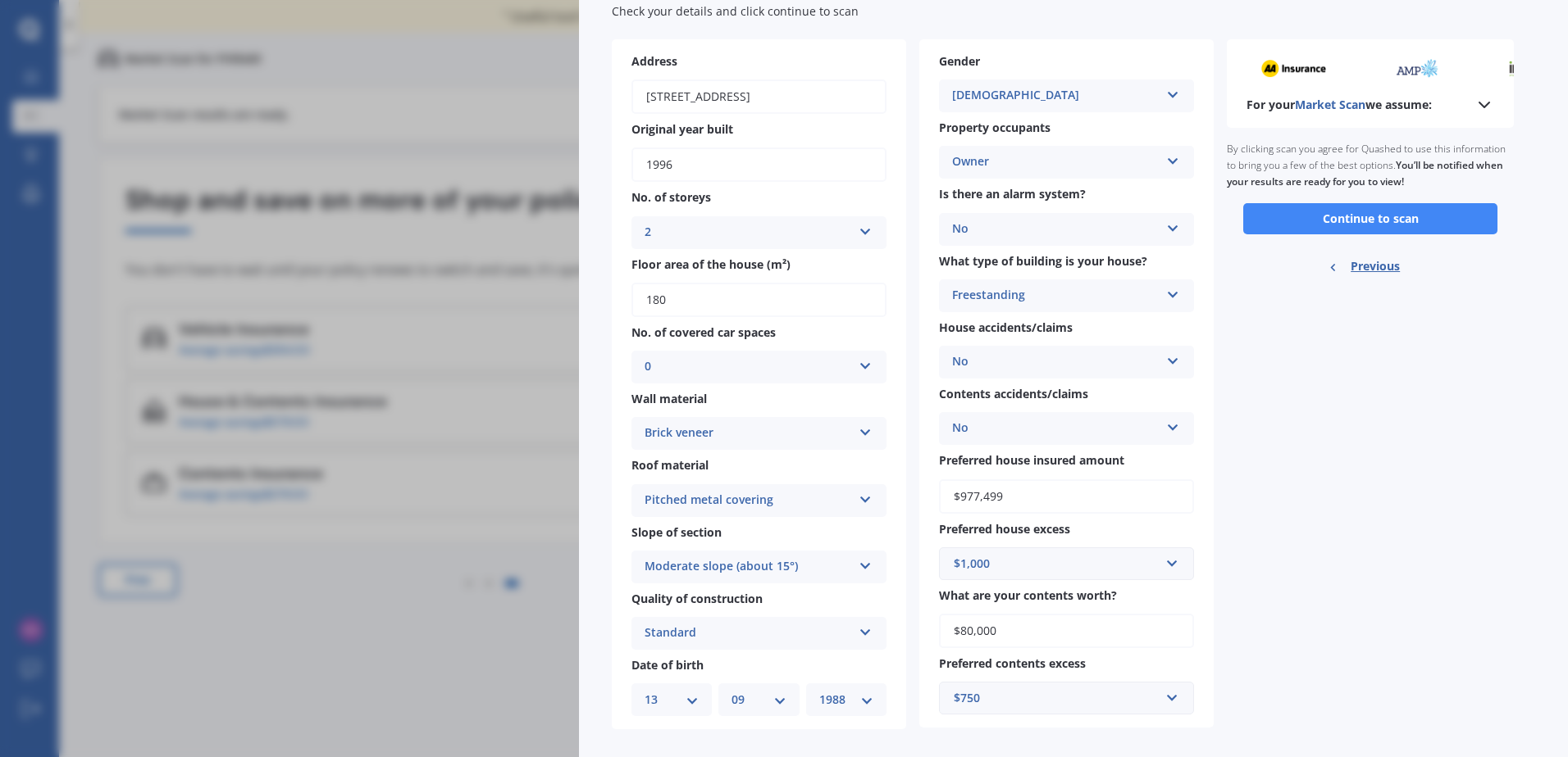
scroll to position [100, 0]
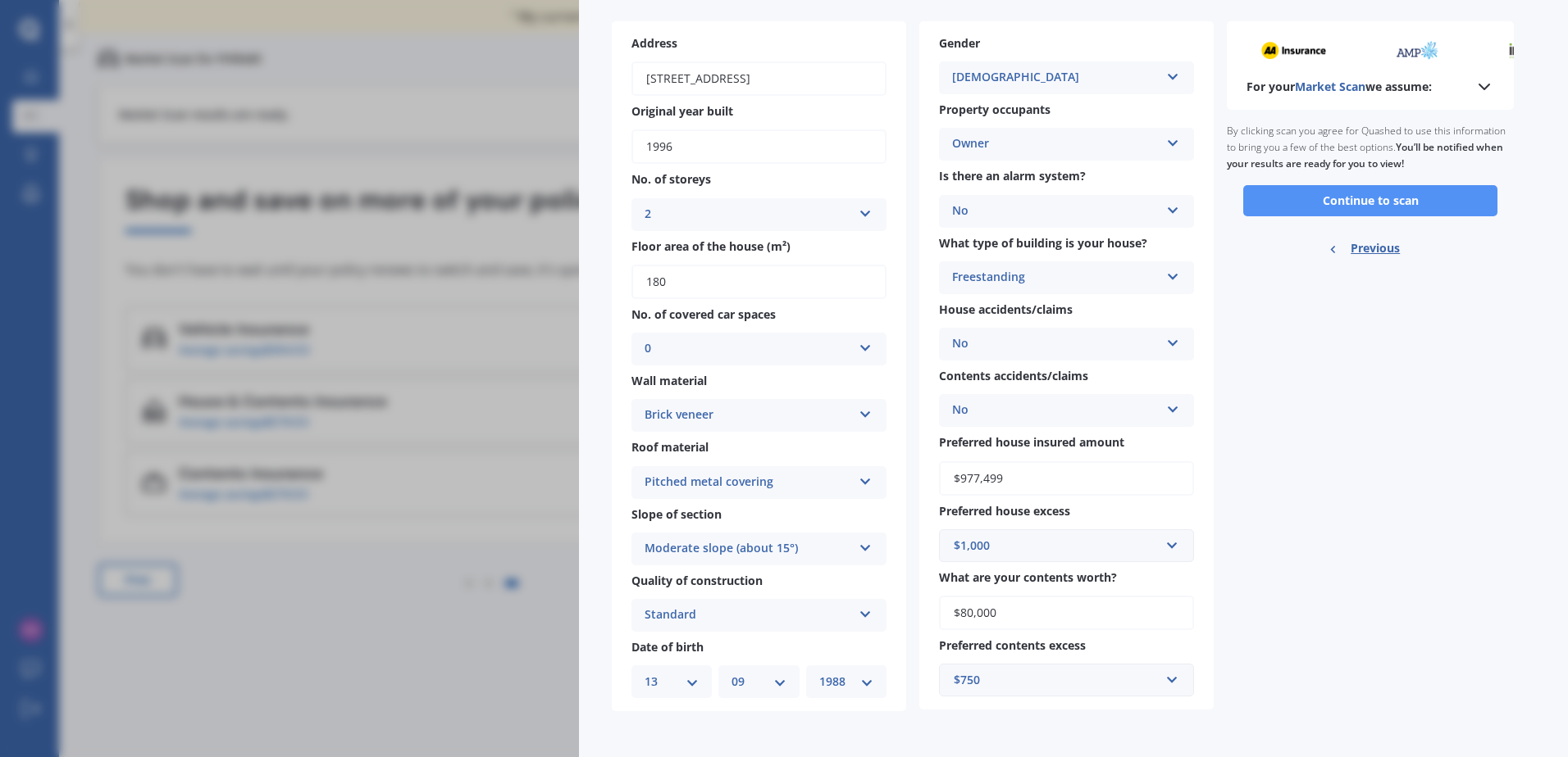
click at [1352, 200] on button "Continue to scan" at bounding box center [1369, 201] width 254 height 31
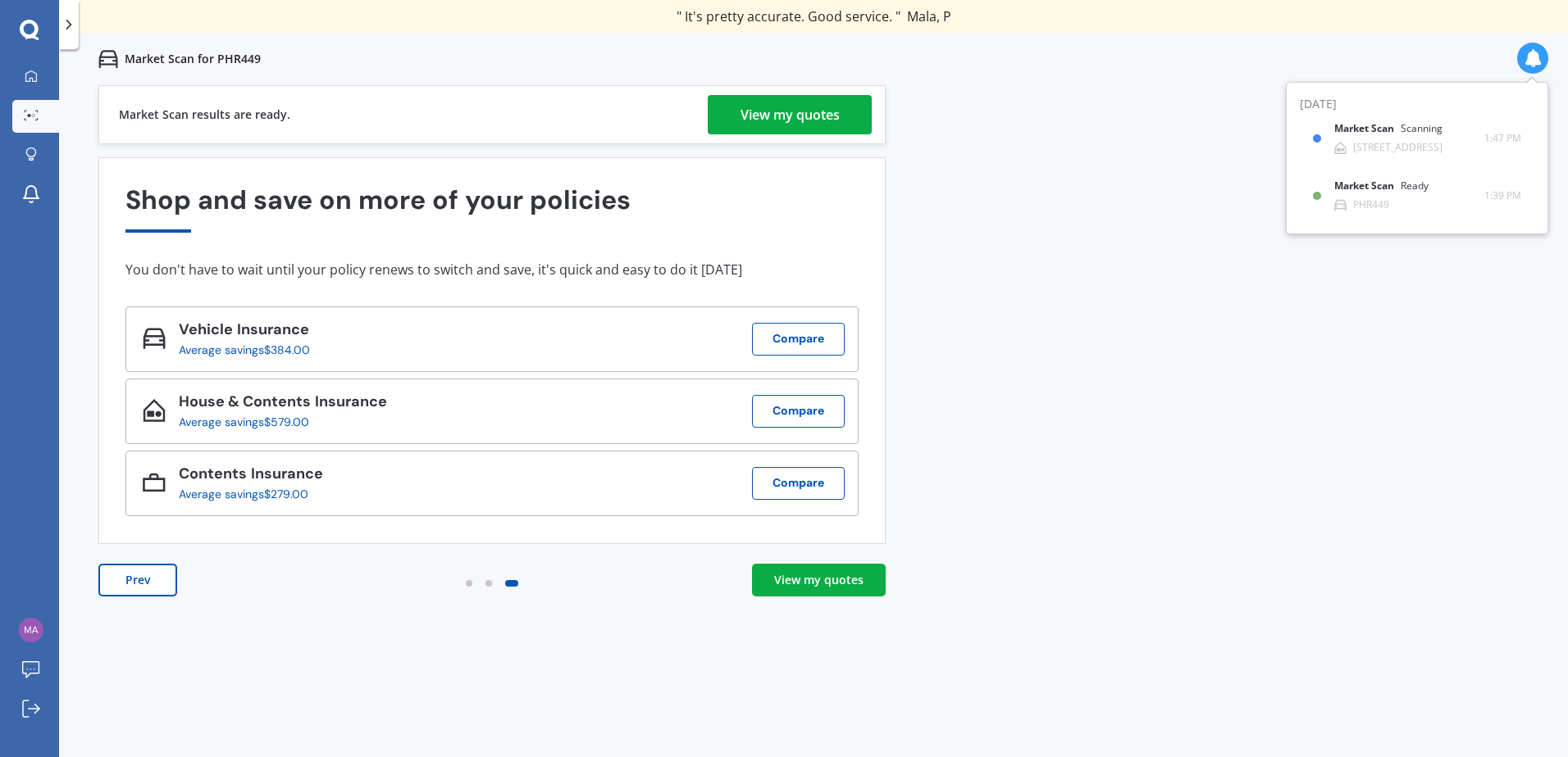
click at [807, 576] on div "View my quotes" at bounding box center [818, 580] width 90 height 16
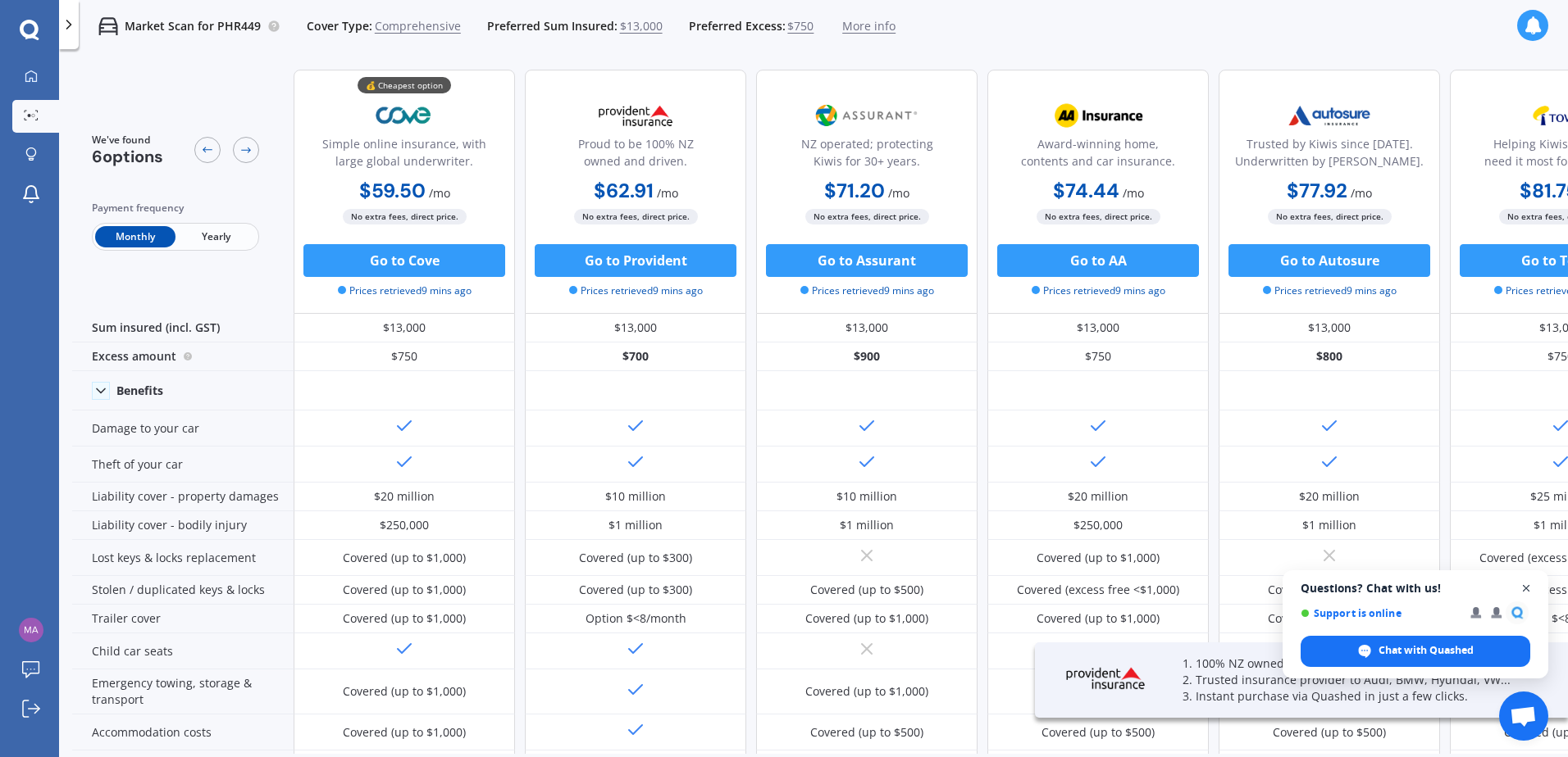
click at [1526, 590] on span "Close chat" at bounding box center [1526, 589] width 21 height 21
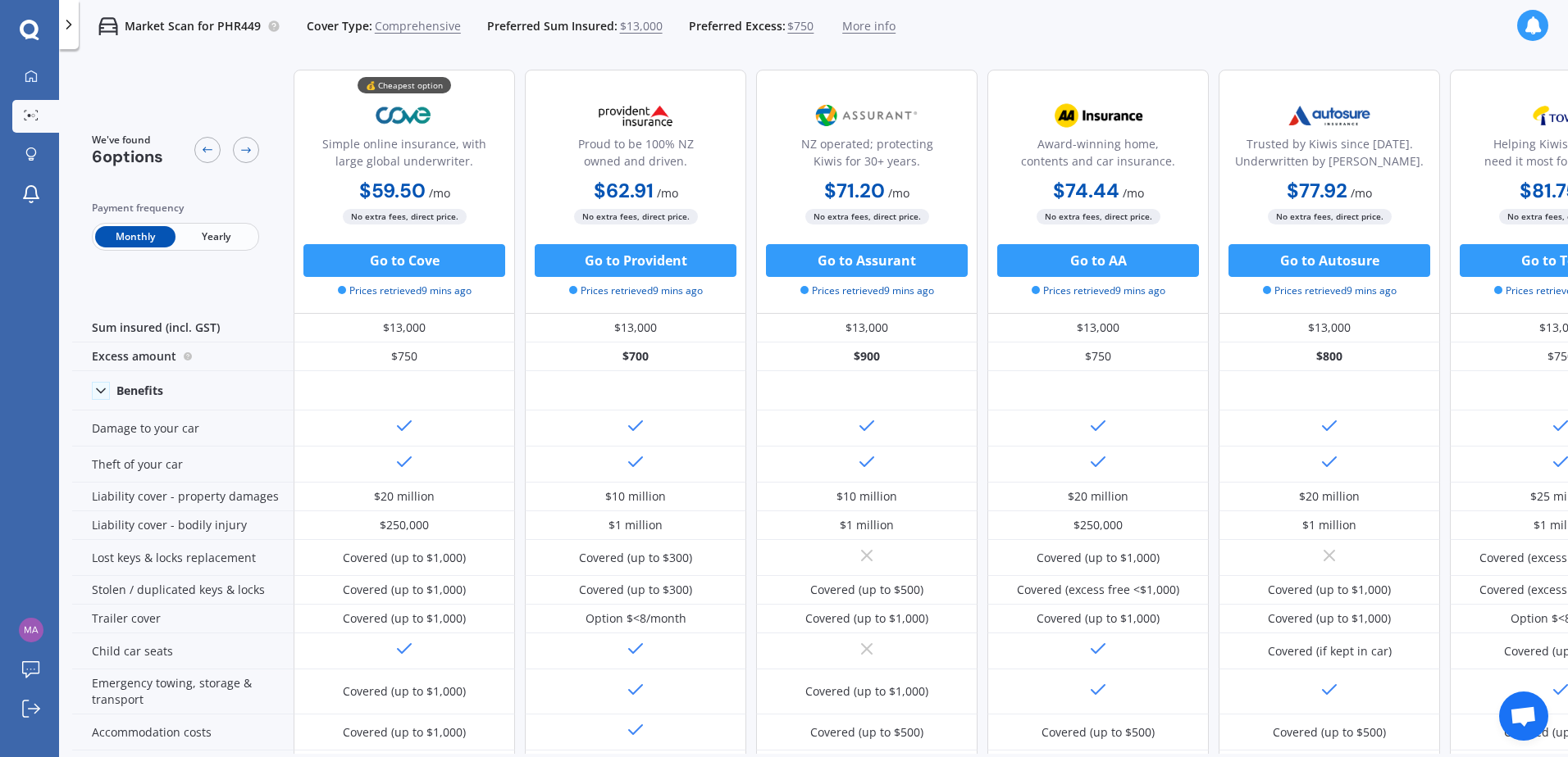
click at [236, 235] on span "Yearly" at bounding box center [216, 236] width 80 height 21
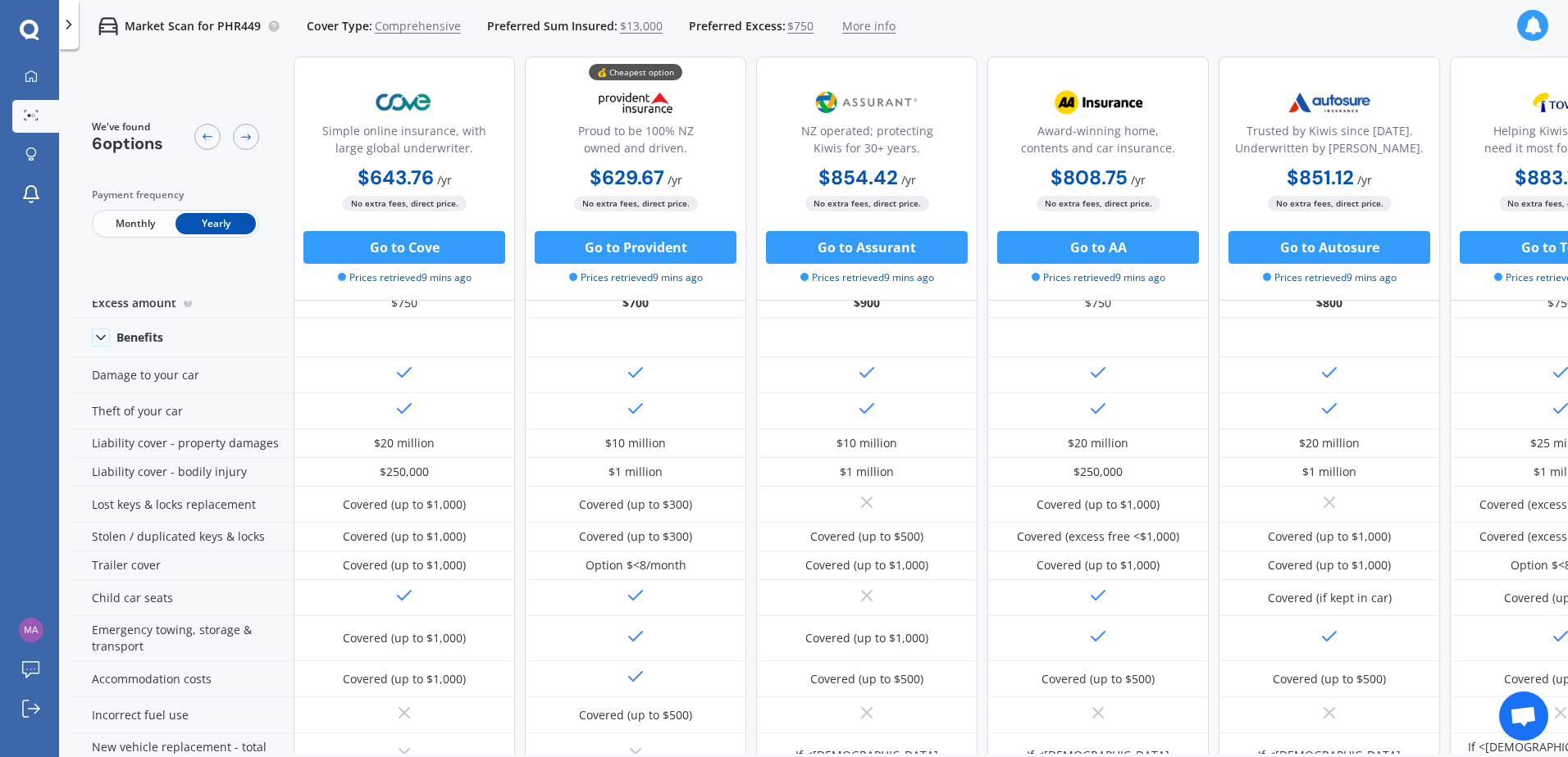
scroll to position [82, 0]
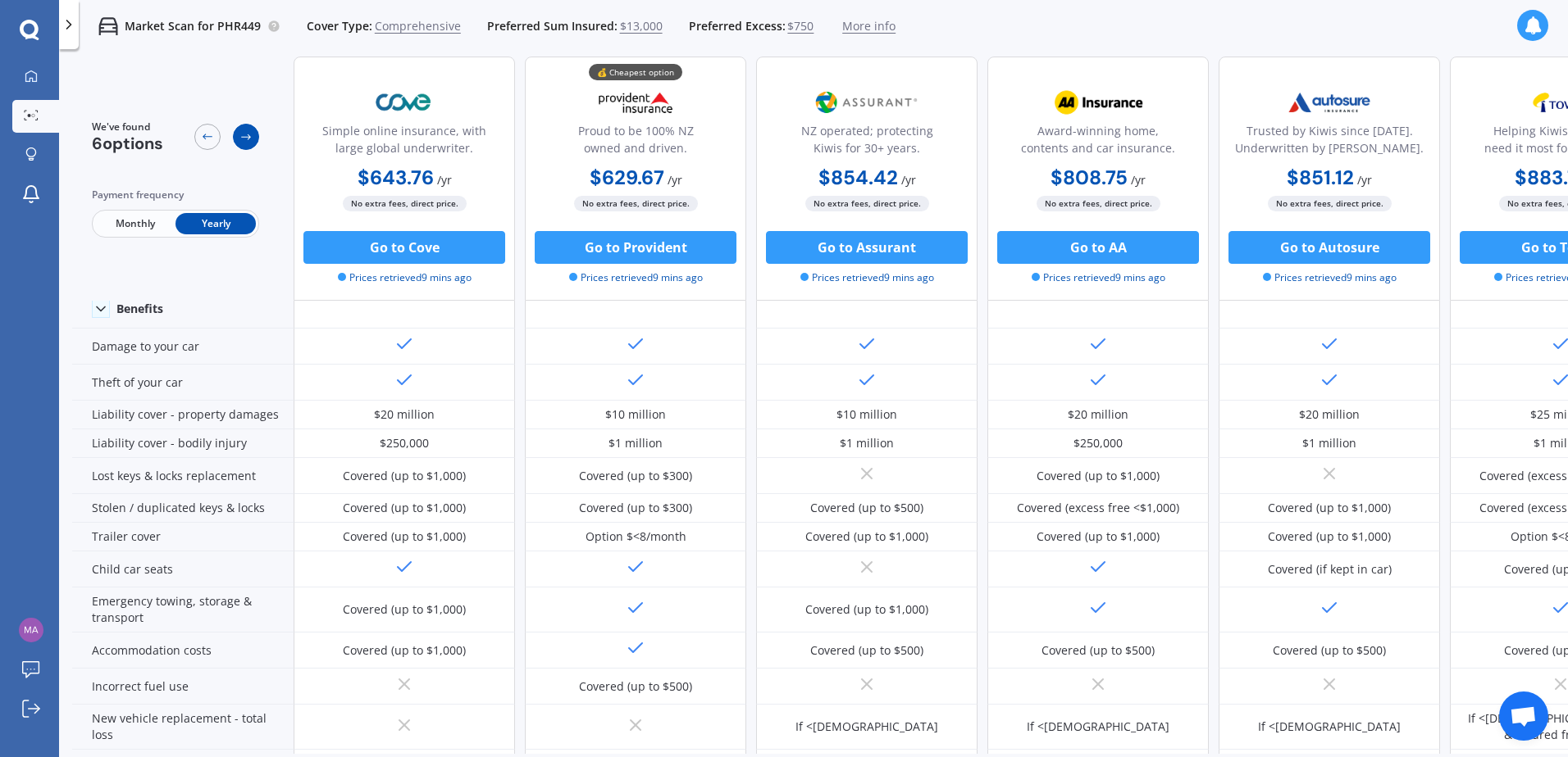
click at [246, 135] on icon at bounding box center [246, 137] width 13 height 13
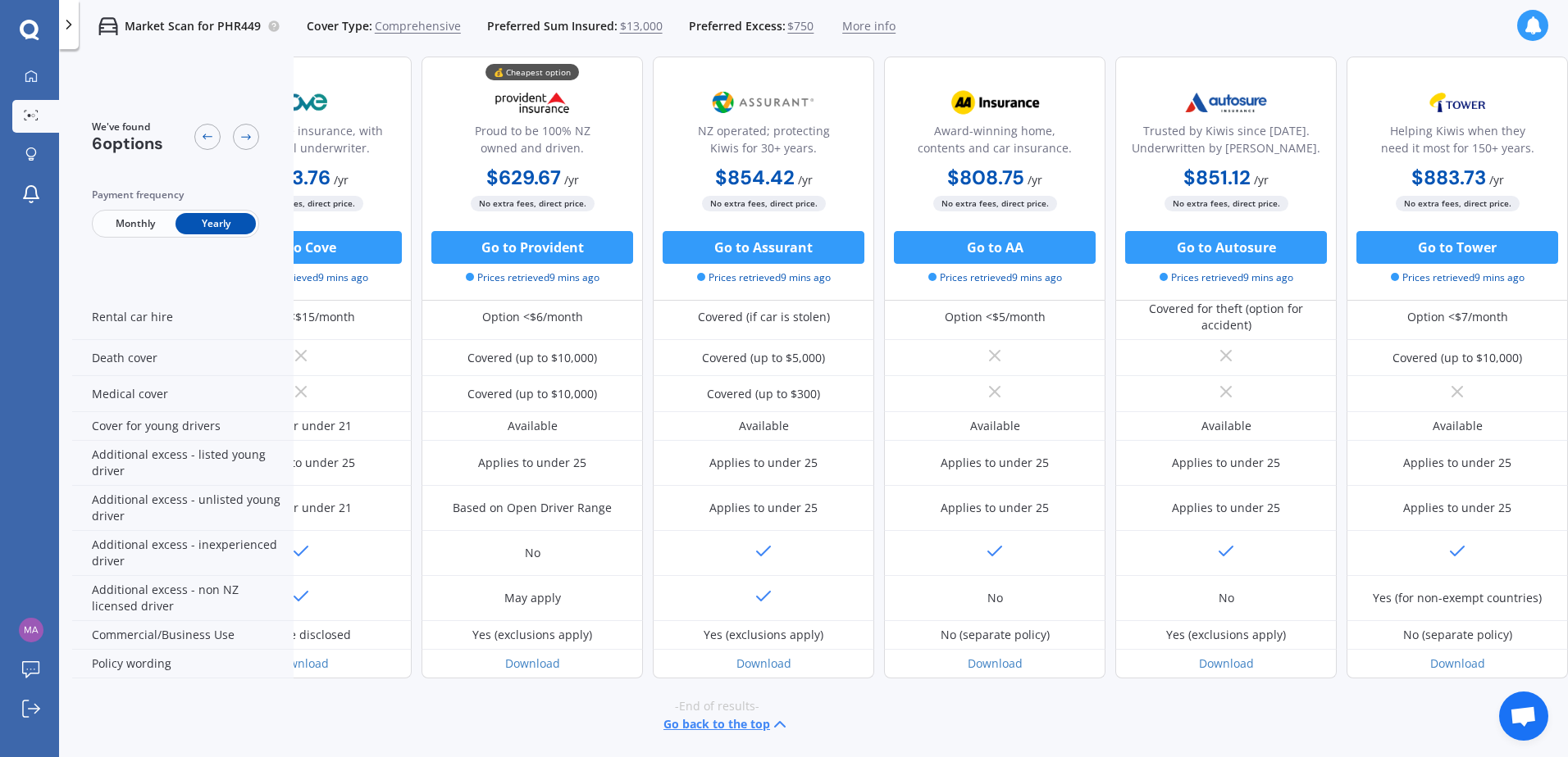
scroll to position [711, 112]
click at [205, 134] on icon at bounding box center [208, 137] width 13 height 13
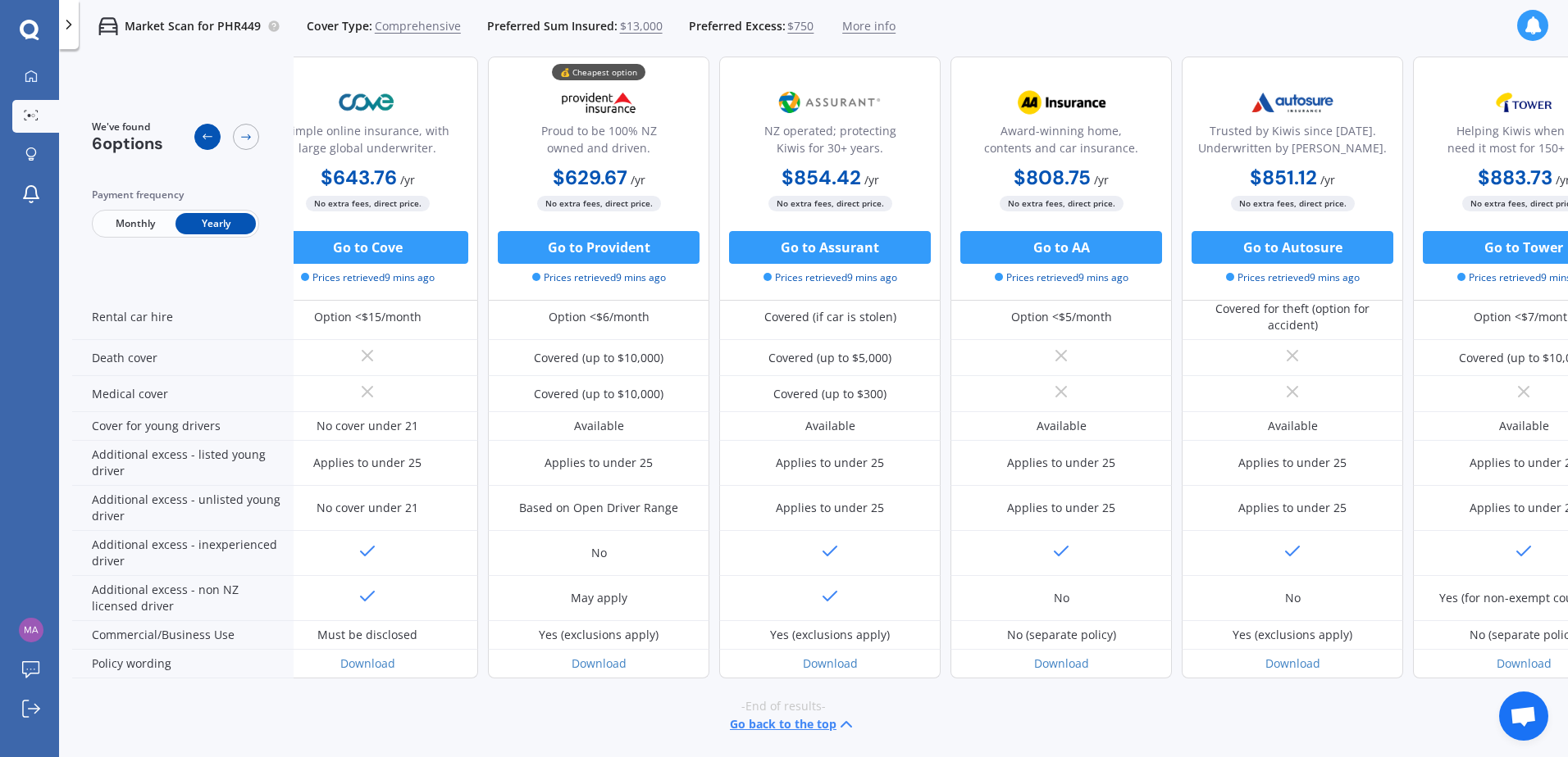
scroll to position [711, 0]
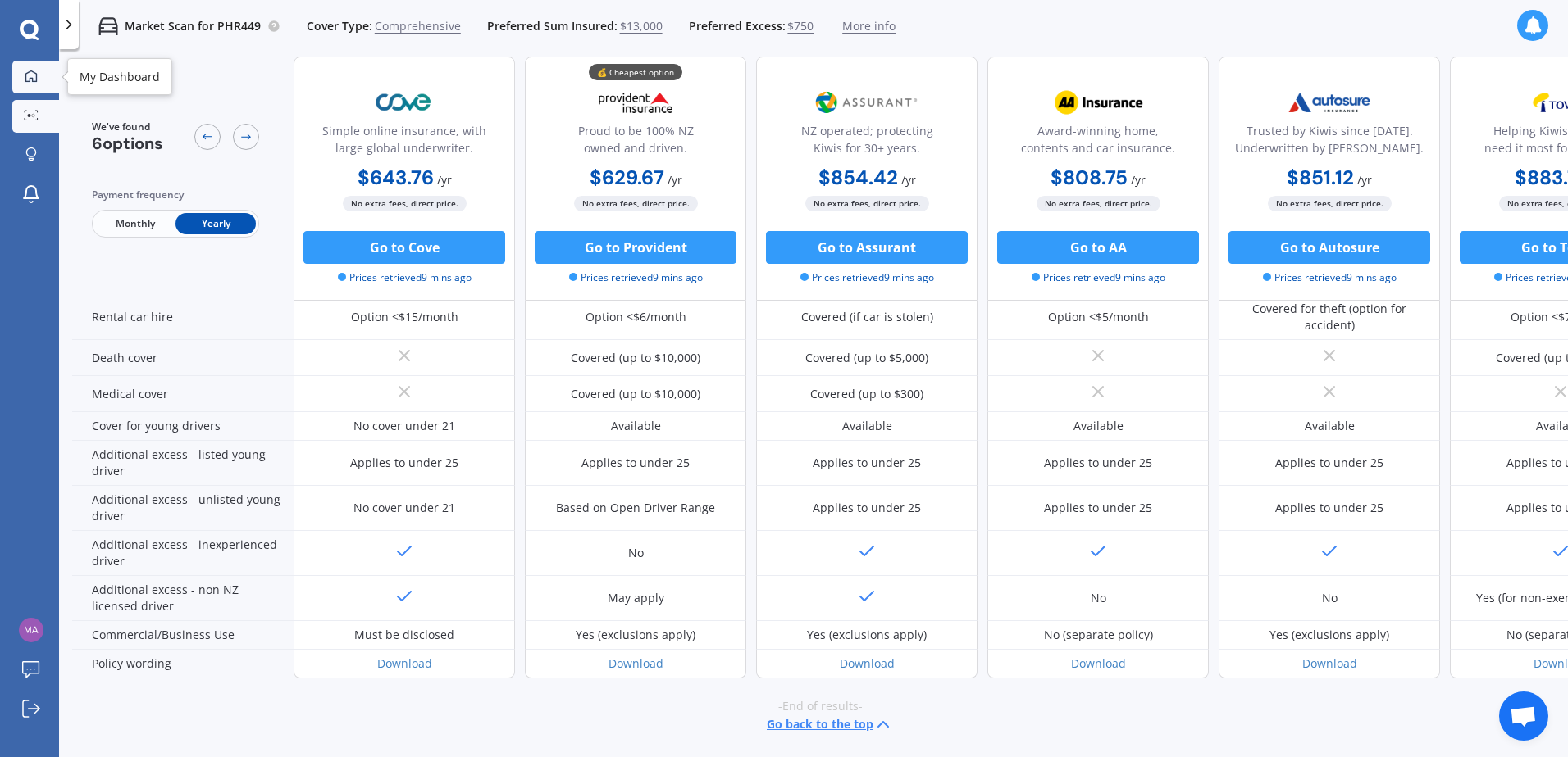
click at [42, 78] on div at bounding box center [31, 77] width 25 height 15
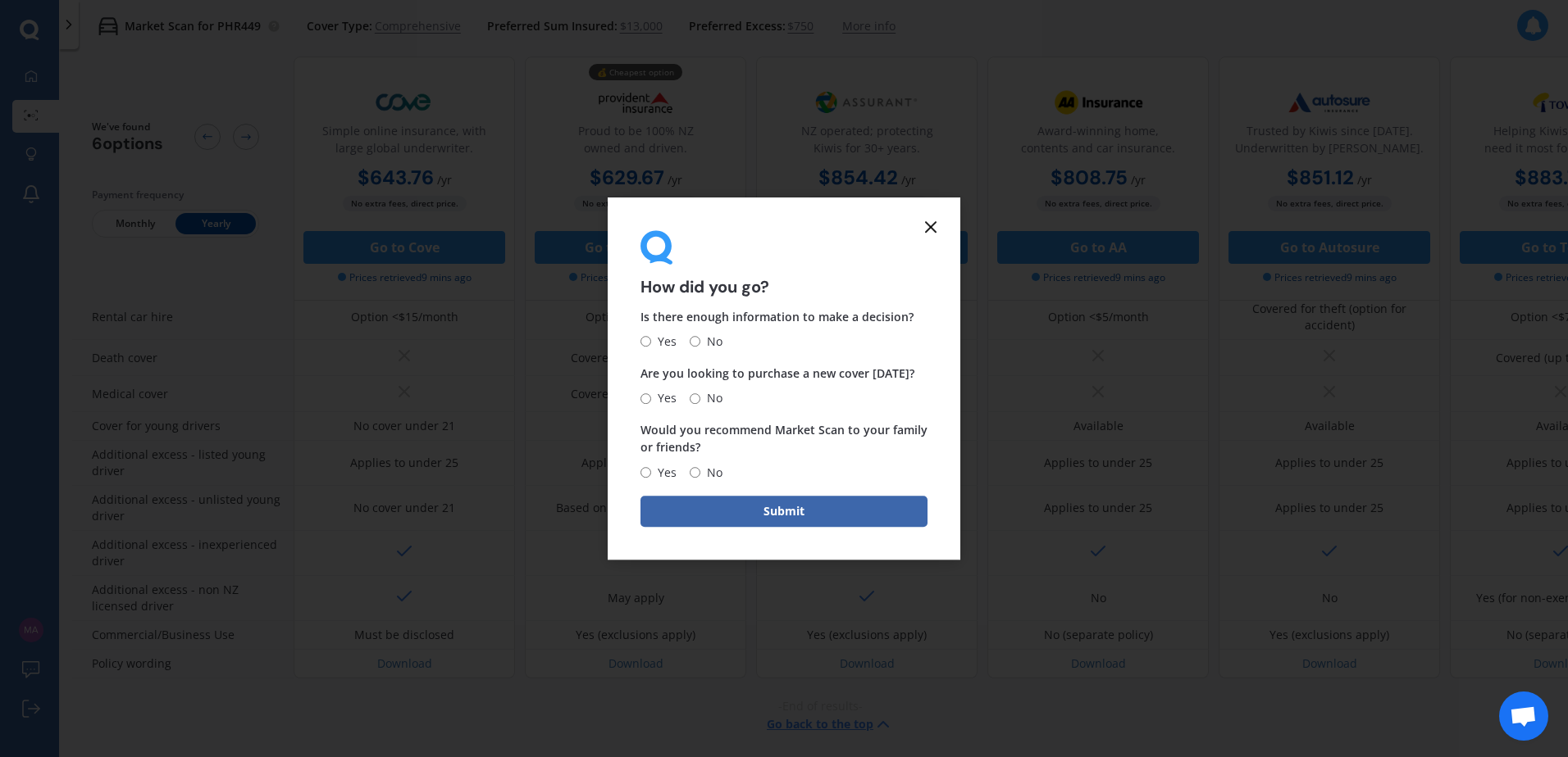
click at [931, 232] on icon at bounding box center [931, 227] width 20 height 20
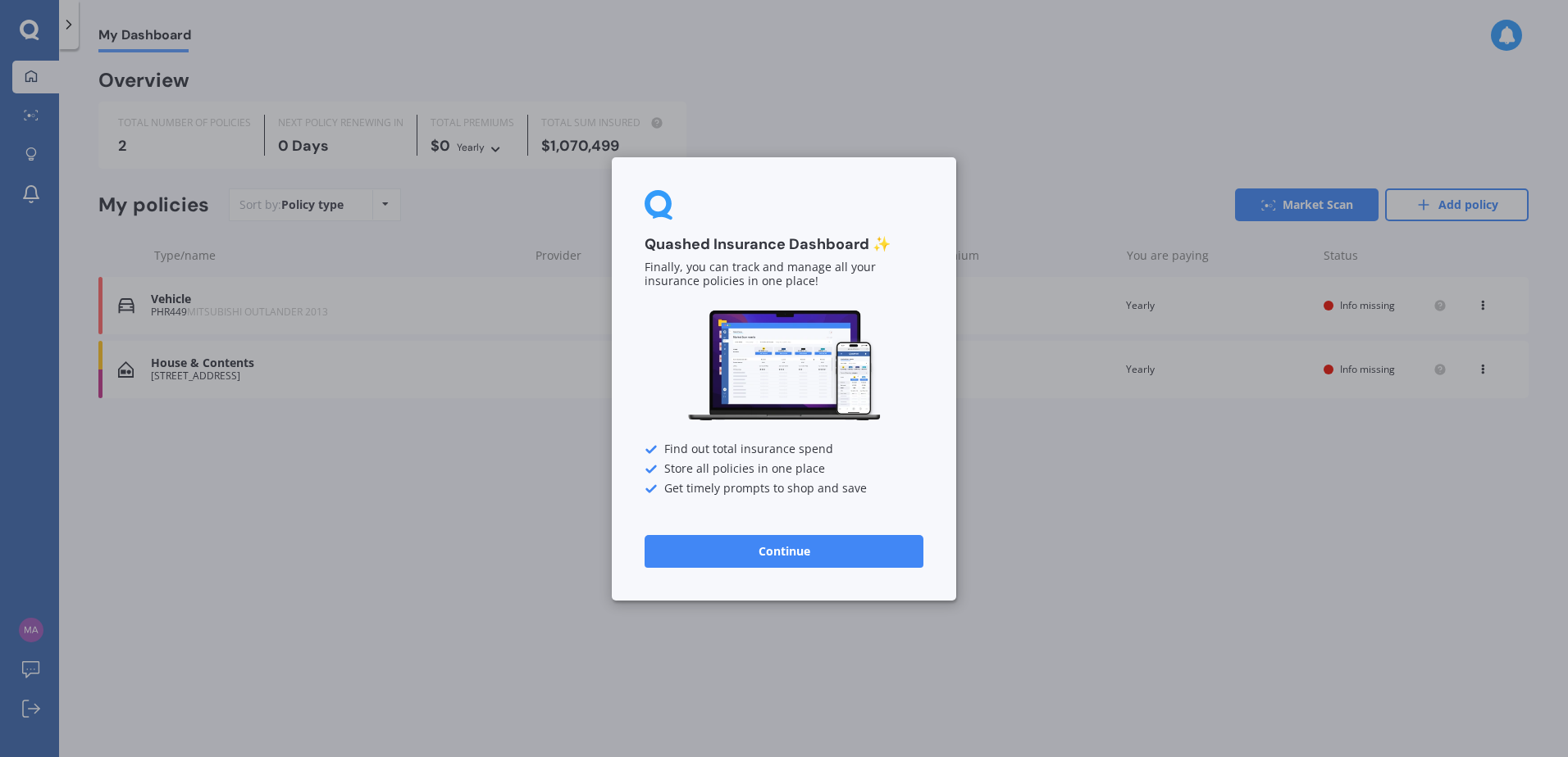
click at [782, 550] on button "Continue" at bounding box center [784, 551] width 278 height 33
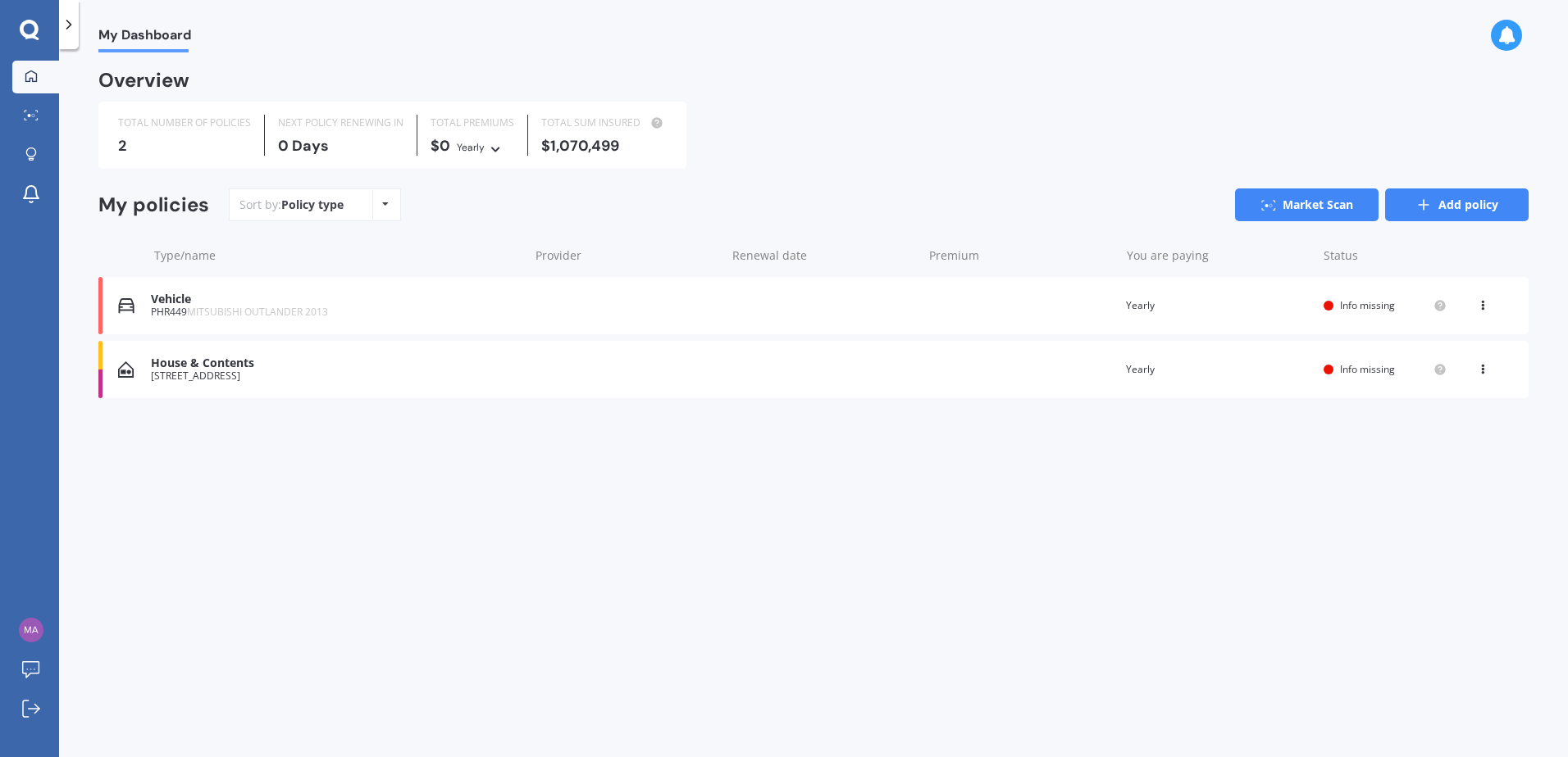
click at [1448, 209] on link "Add policy" at bounding box center [1456, 205] width 144 height 33
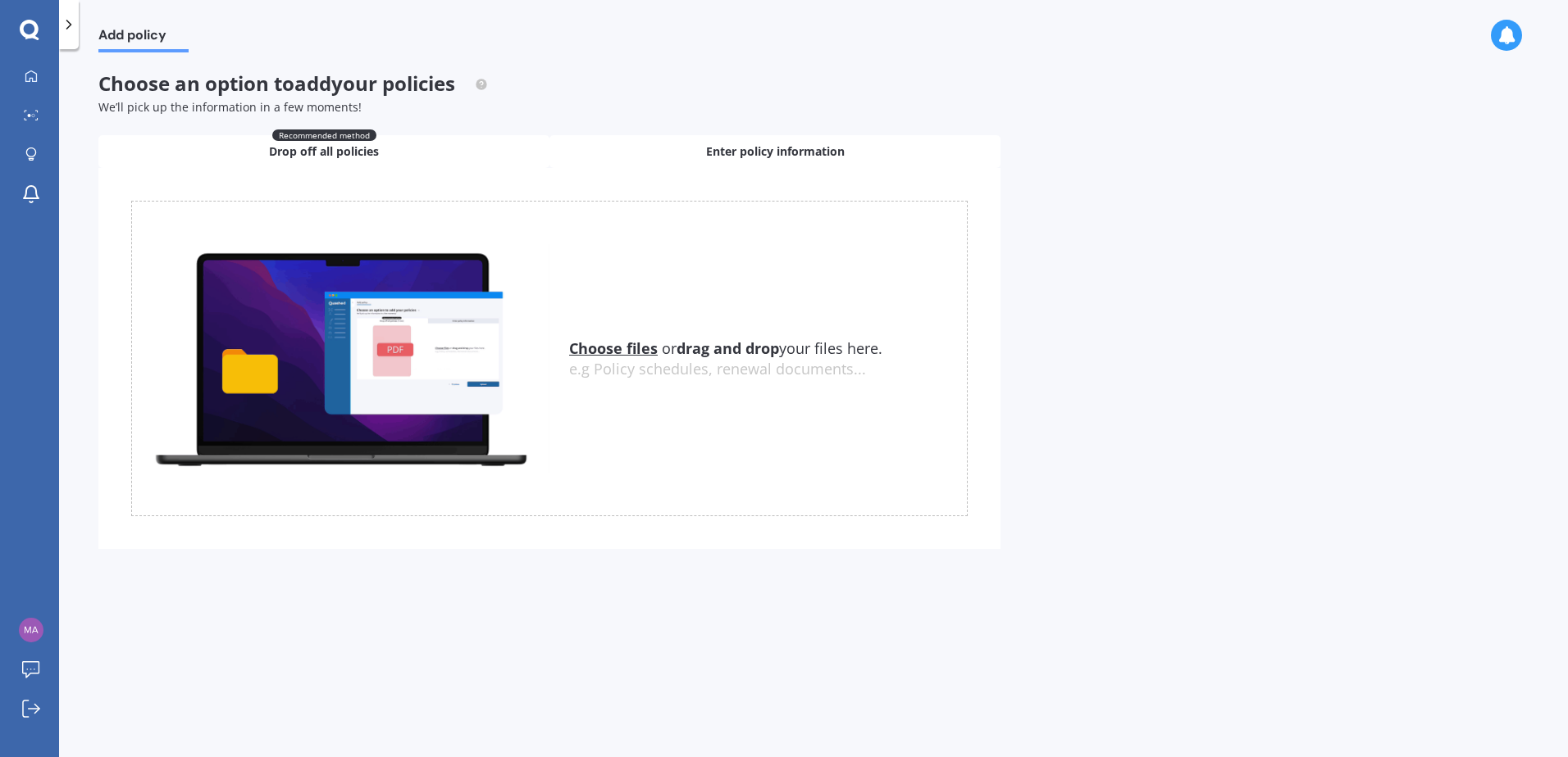
click at [630, 158] on div "Enter policy information" at bounding box center [775, 152] width 451 height 33
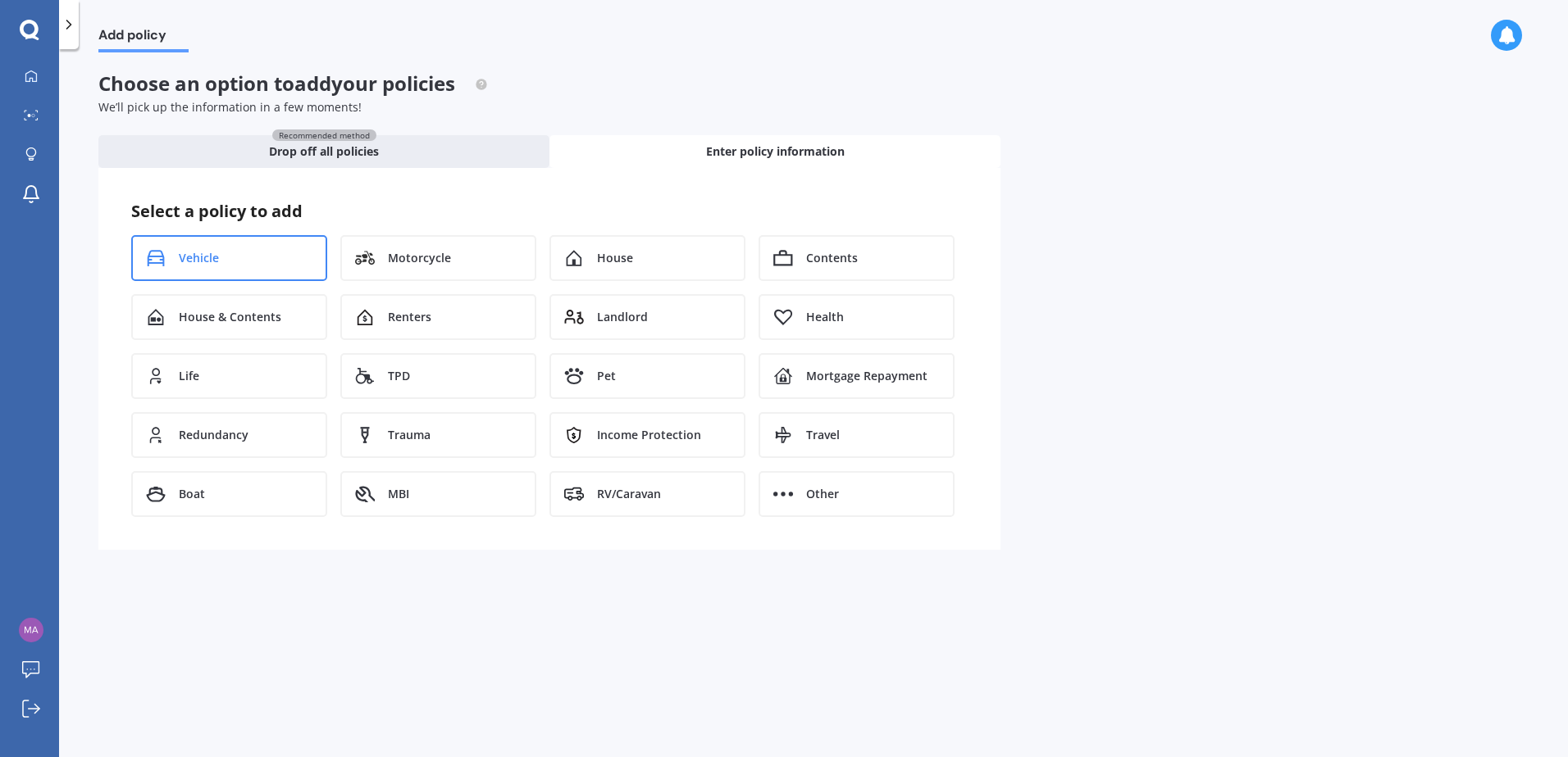
click at [283, 259] on div "Vehicle" at bounding box center [229, 258] width 196 height 46
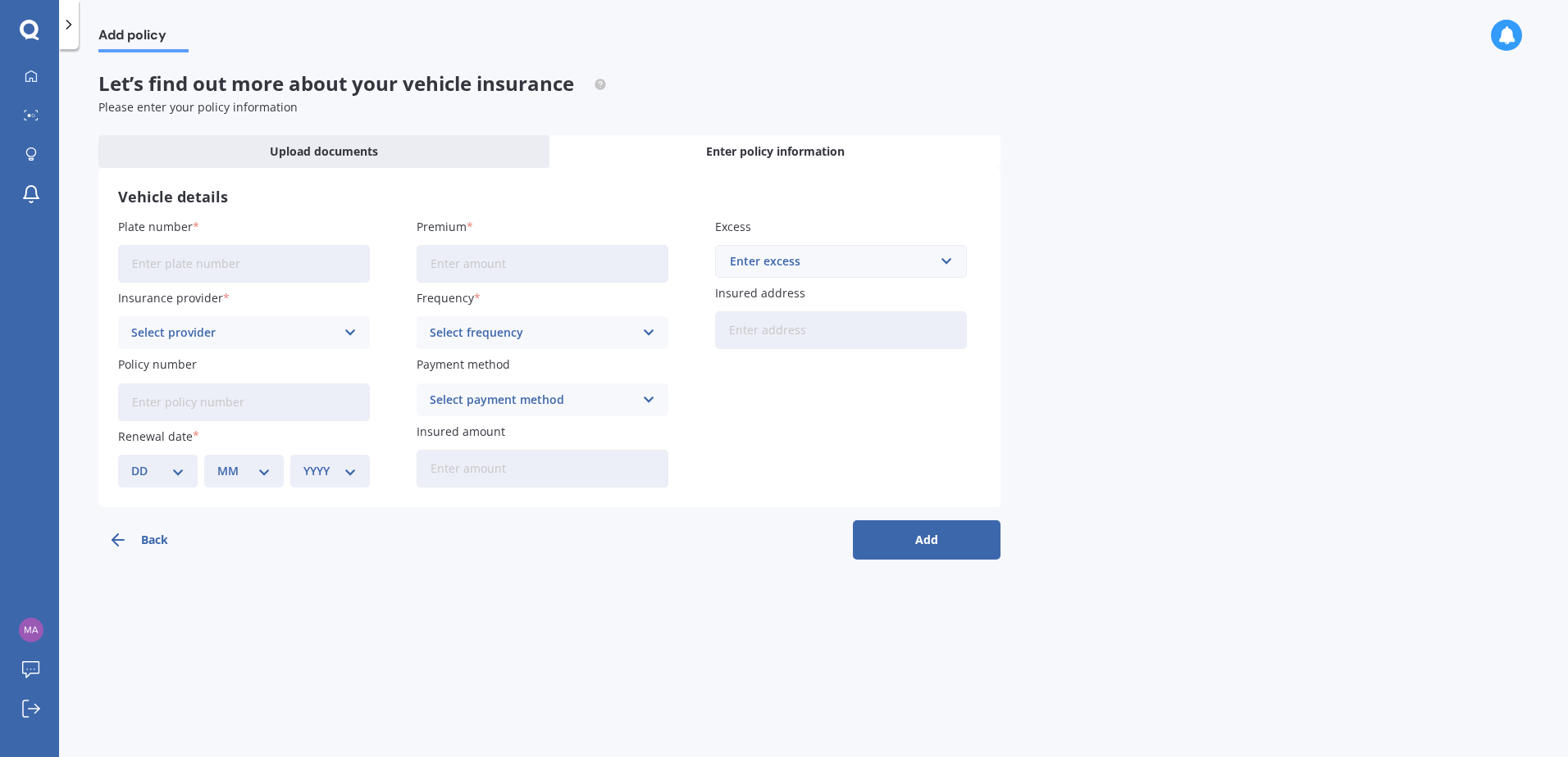
click at [216, 260] on input "Plate number" at bounding box center [244, 264] width 251 height 38
paste input "Q208K"
type input "Q208K"
click at [462, 268] on input "Premium" at bounding box center [542, 264] width 251 height 38
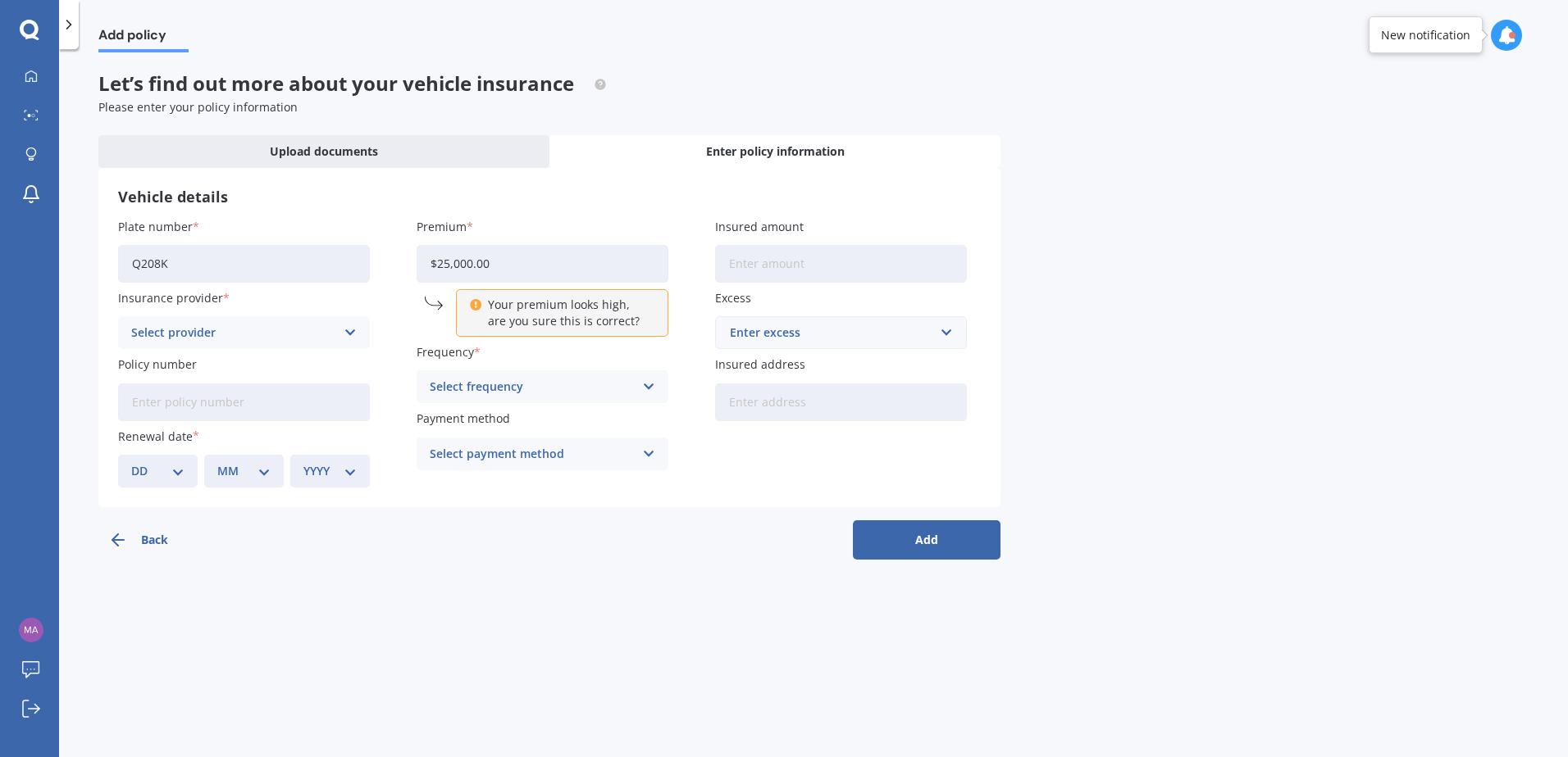
click at [402, 314] on div "Plate number Q208K Insurance provider Select provider AA AMI AMP ANZ ASB Aioi N…" at bounding box center [549, 353] width 862 height 269
click at [509, 270] on input "$25,000.00" at bounding box center [542, 264] width 251 height 38
type input "$25,000.00"
click at [249, 261] on input "Q208K" at bounding box center [244, 264] width 251 height 38
drag, startPoint x: 560, startPoint y: 265, endPoint x: 382, endPoint y: 264, distance: 178.0
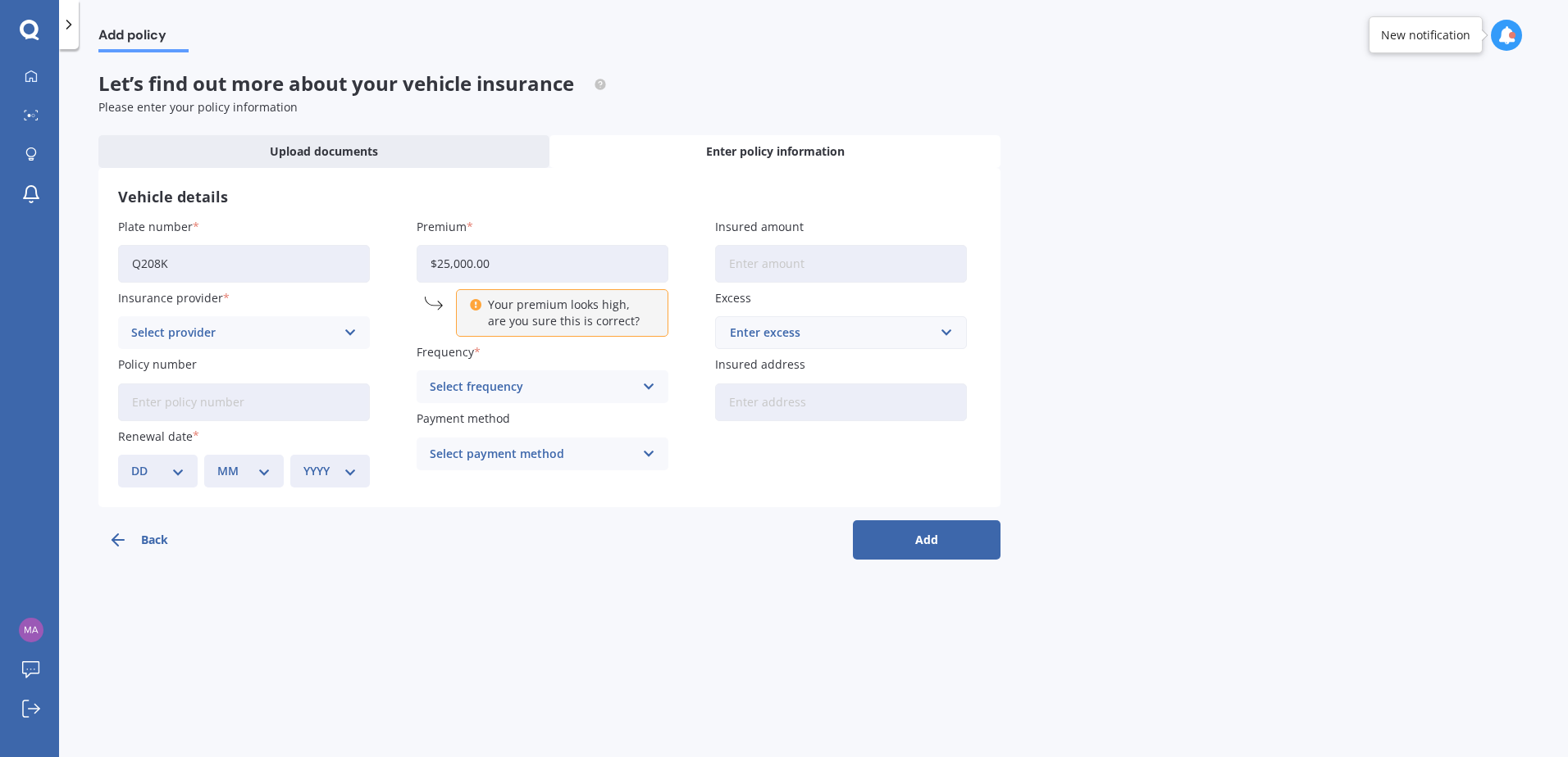
click at [382, 264] on div "Plate number Q208K Insurance provider Select provider AA AMI AMP ANZ ASB Aioi N…" at bounding box center [549, 353] width 862 height 269
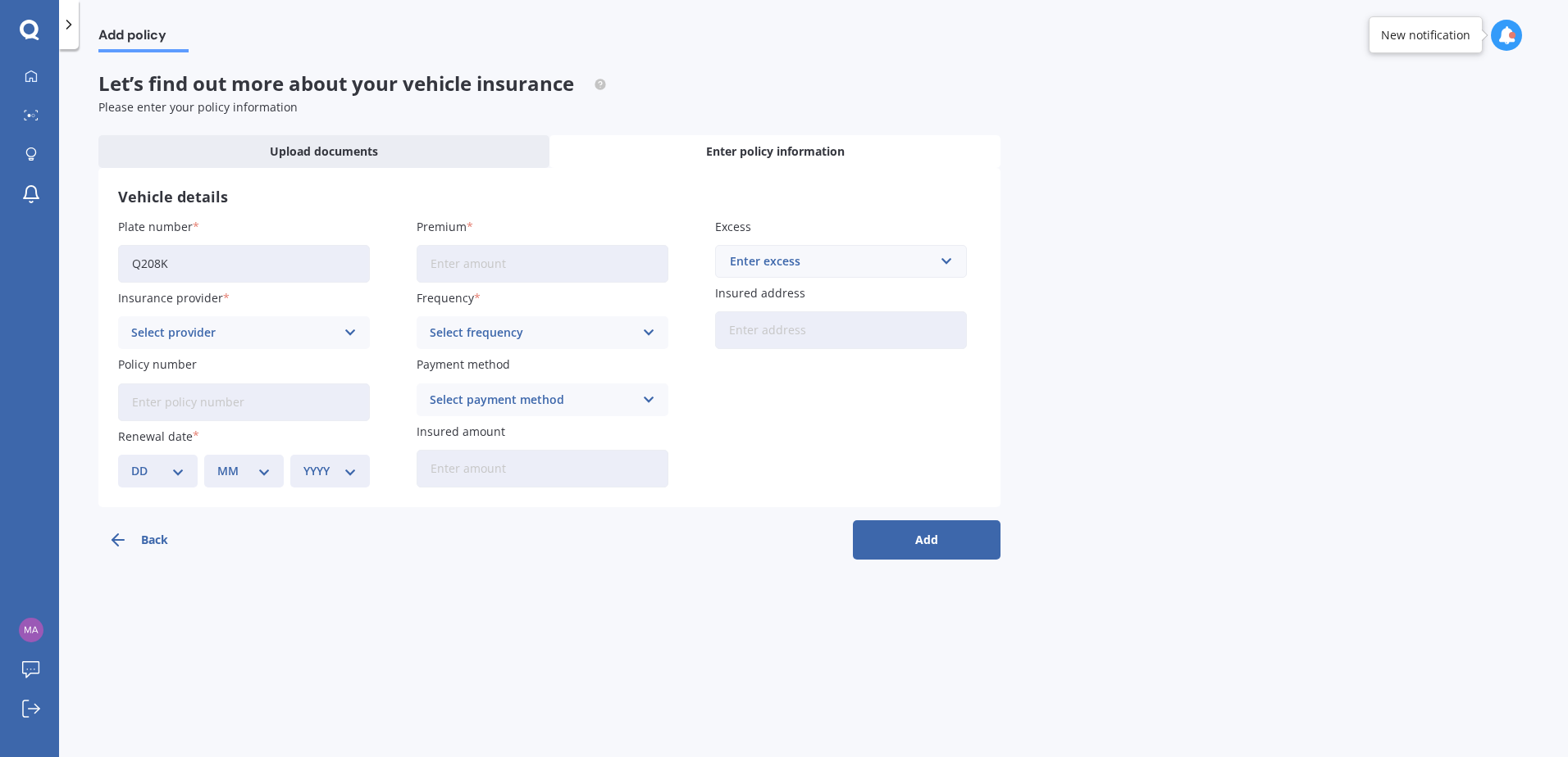
click at [118, 530] on button "Back" at bounding box center [172, 540] width 148 height 39
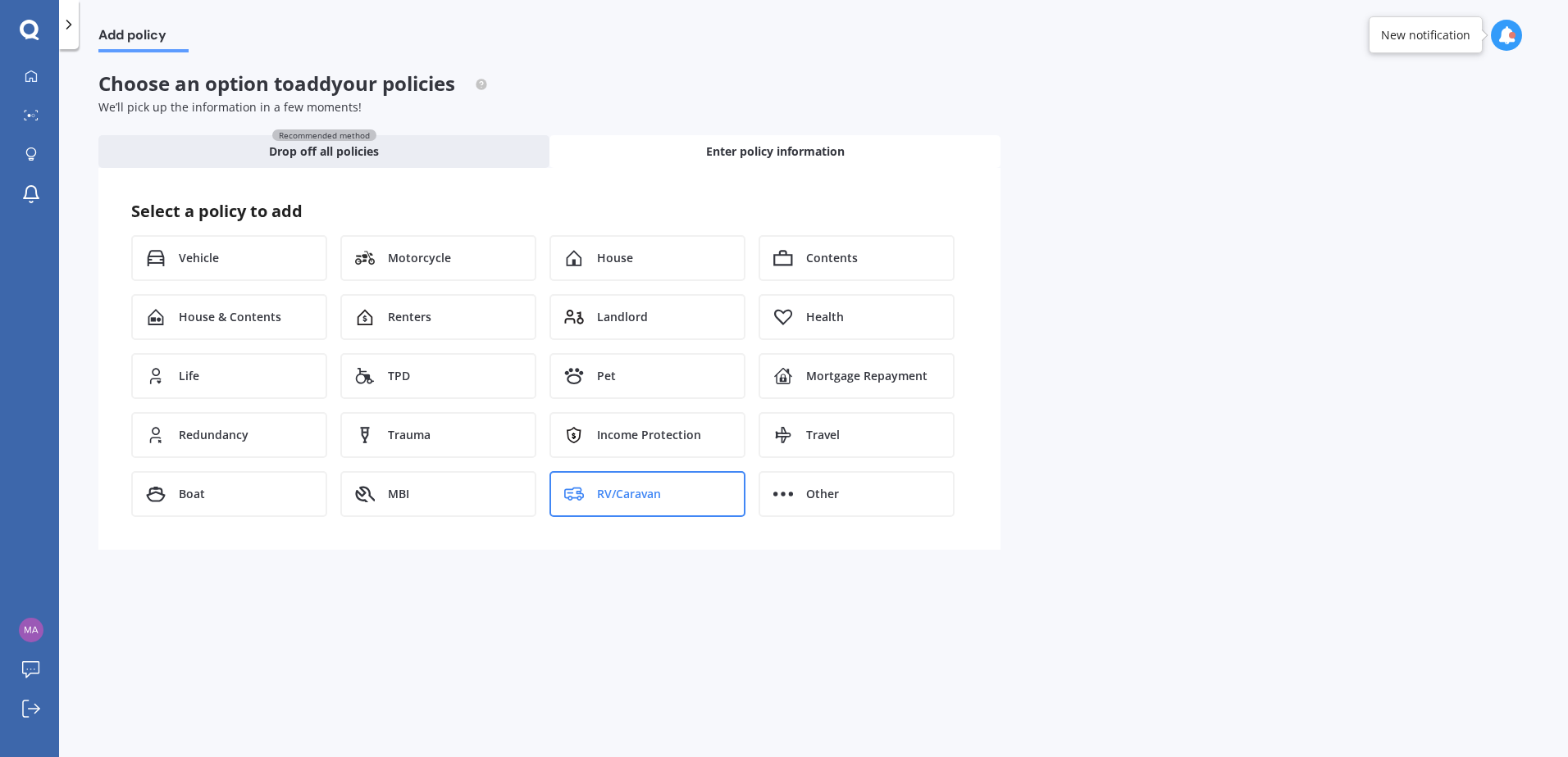
click at [639, 498] on span "RV/Caravan" at bounding box center [629, 494] width 64 height 16
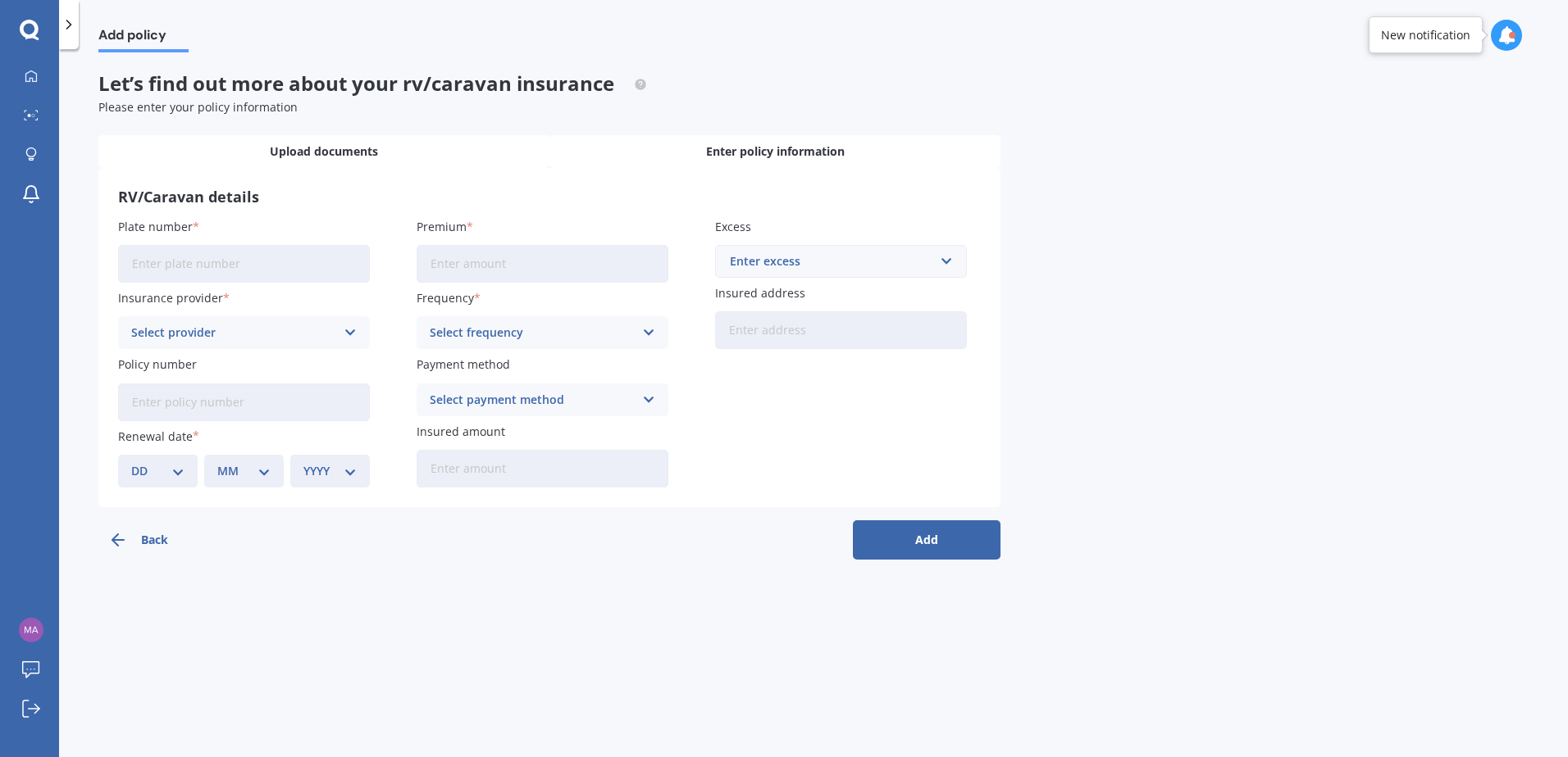
click at [414, 159] on div "Upload documents" at bounding box center [324, 152] width 451 height 33
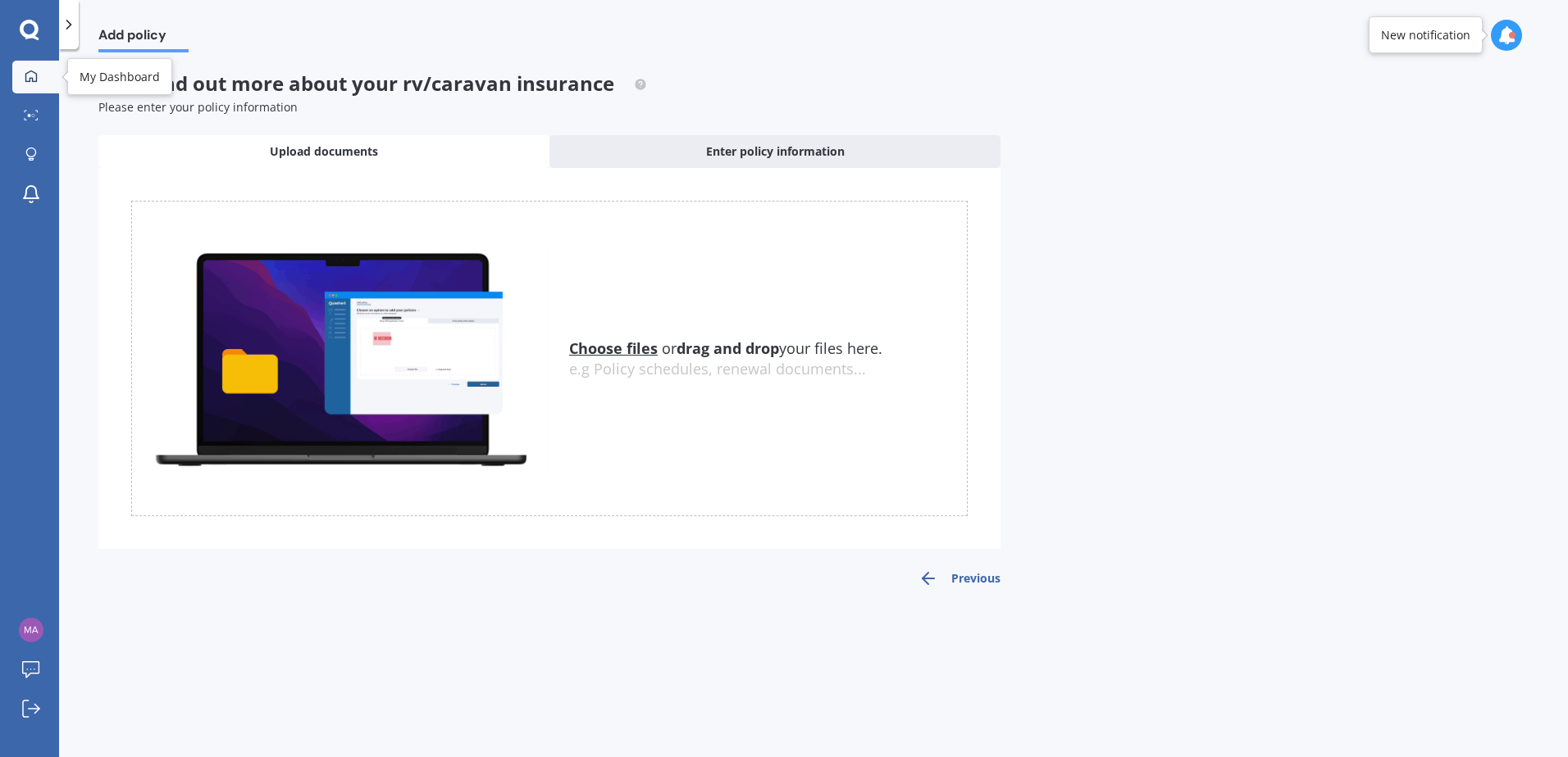
click at [27, 67] on link "My Dashboard" at bounding box center [35, 77] width 47 height 33
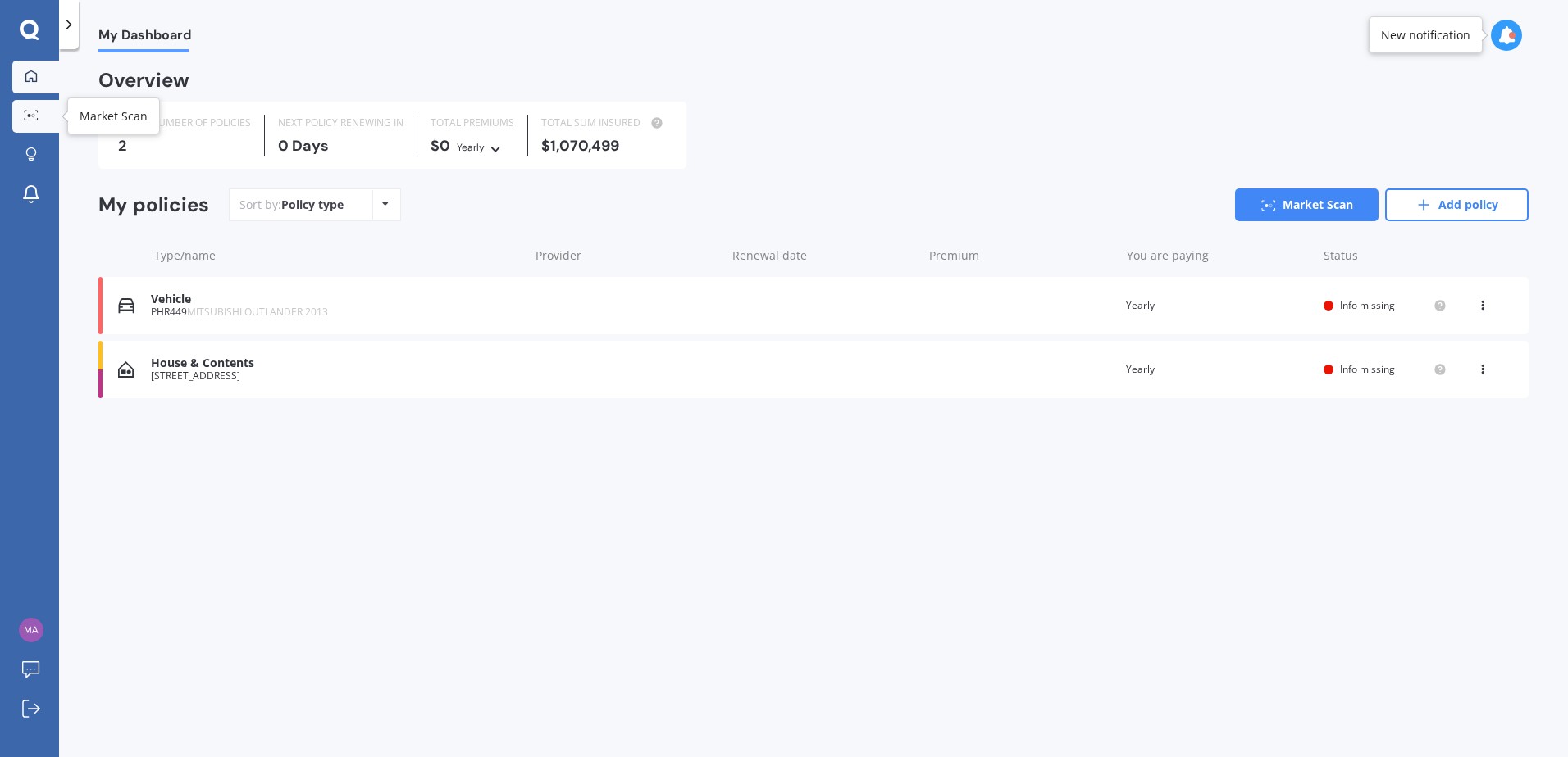
click at [25, 114] on icon at bounding box center [31, 115] width 15 height 11
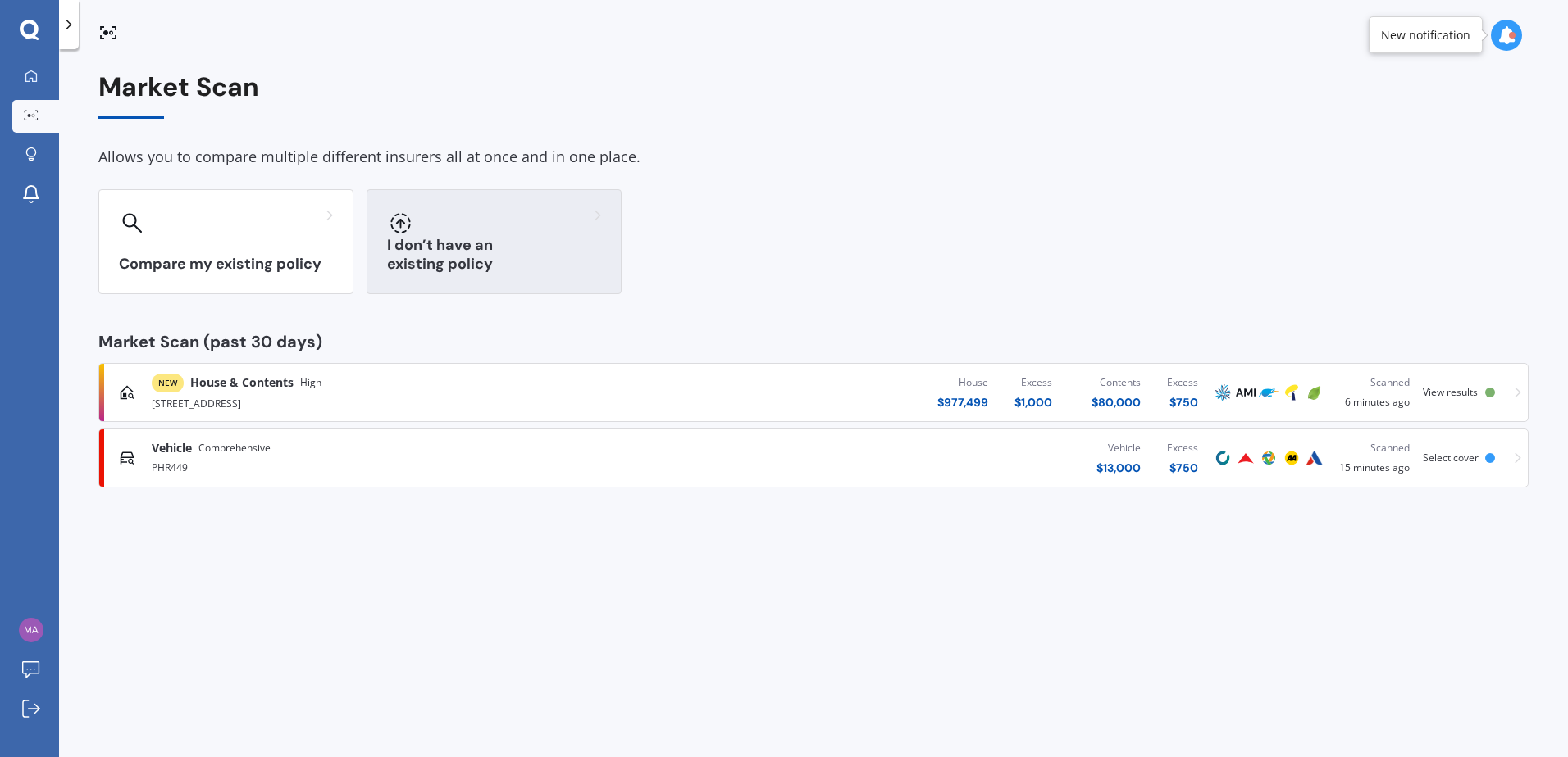
click at [444, 270] on h3 "I don’t have an existing policy" at bounding box center [494, 255] width 214 height 38
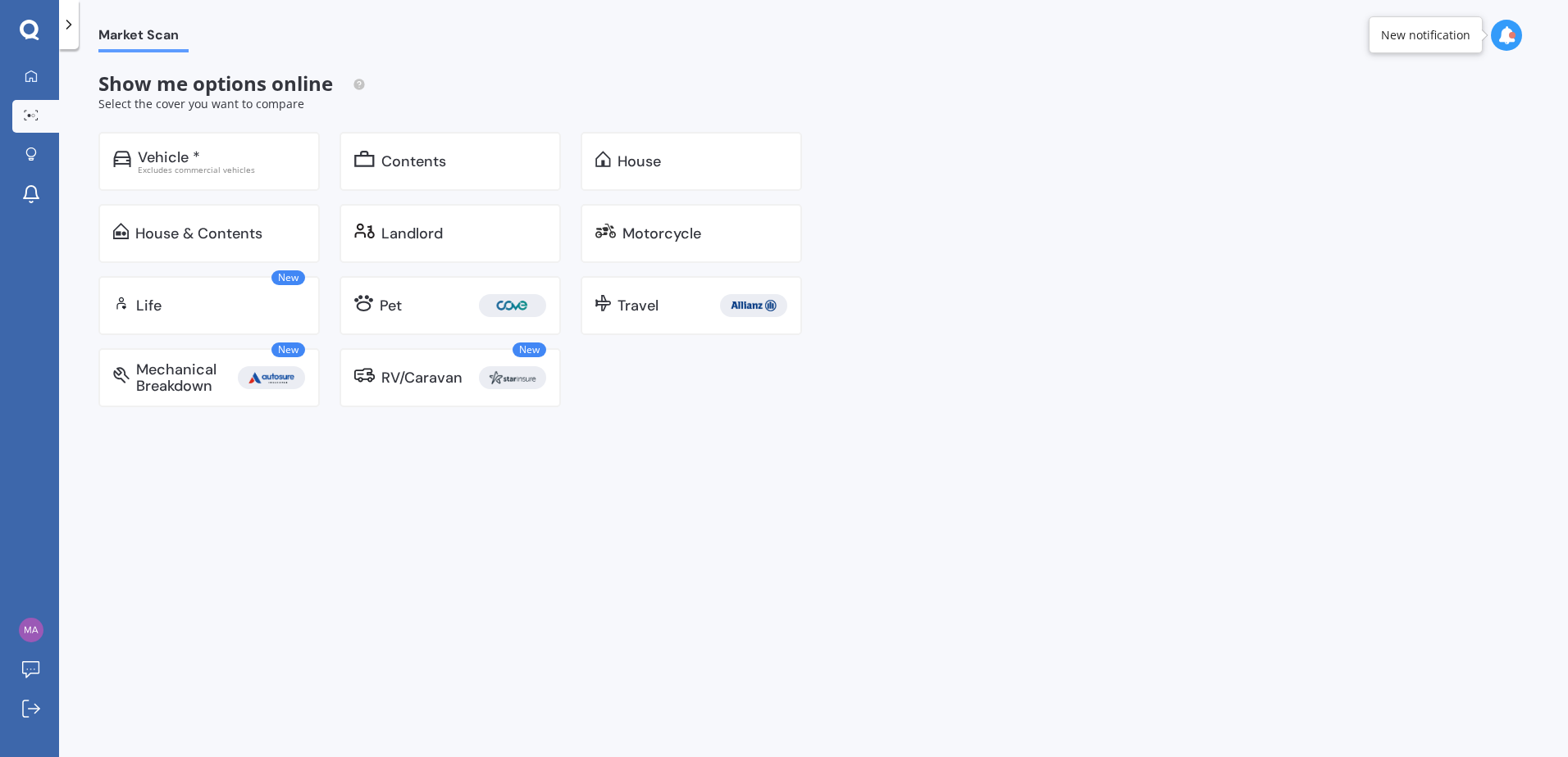
click at [395, 383] on div "RV/Caravan" at bounding box center [421, 378] width 81 height 16
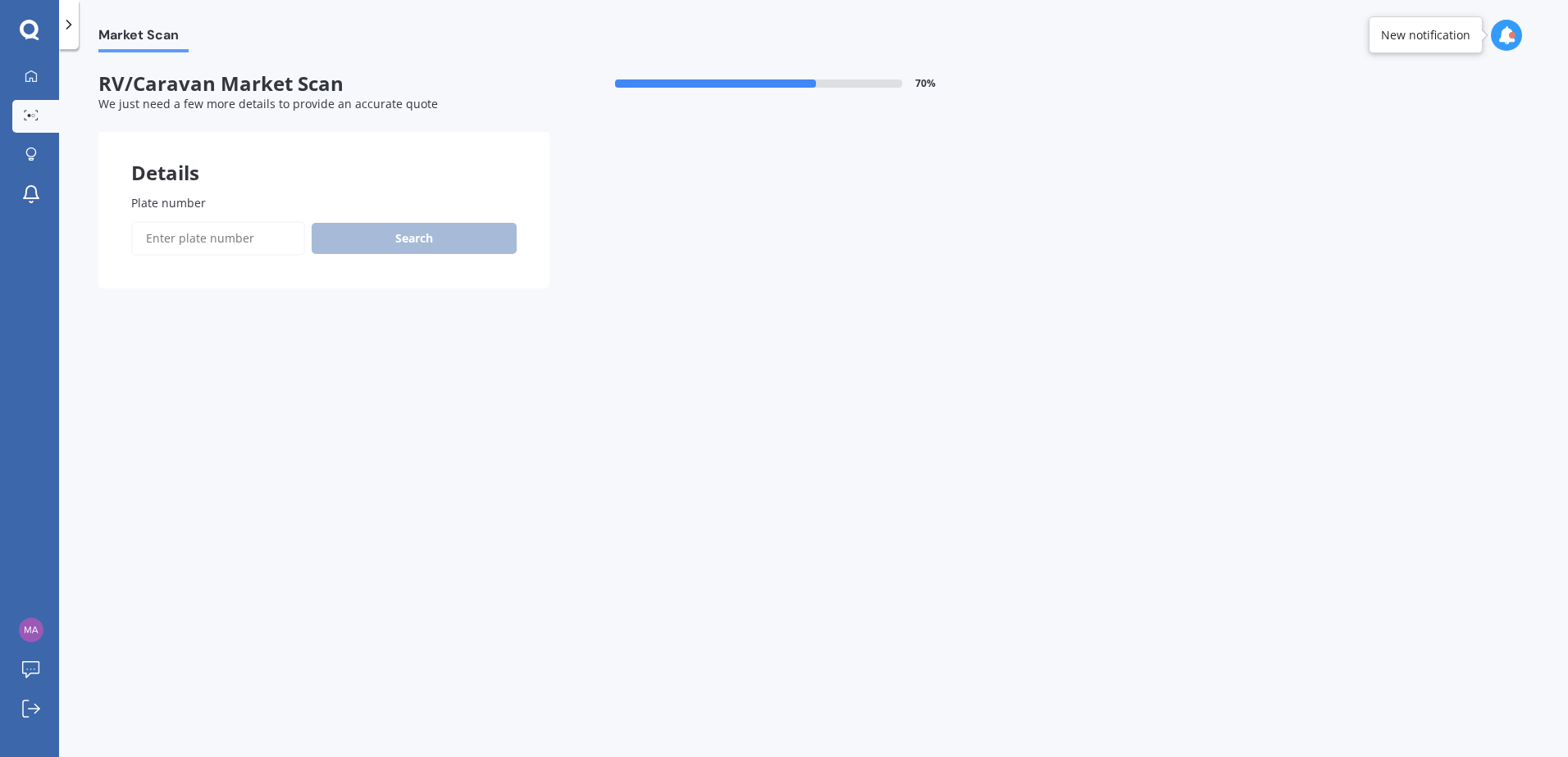
click at [251, 247] on input "Plate number" at bounding box center [218, 239] width 174 height 34
paste input "Q208K"
type input "Q208K"
click at [389, 236] on button "Search" at bounding box center [414, 239] width 205 height 31
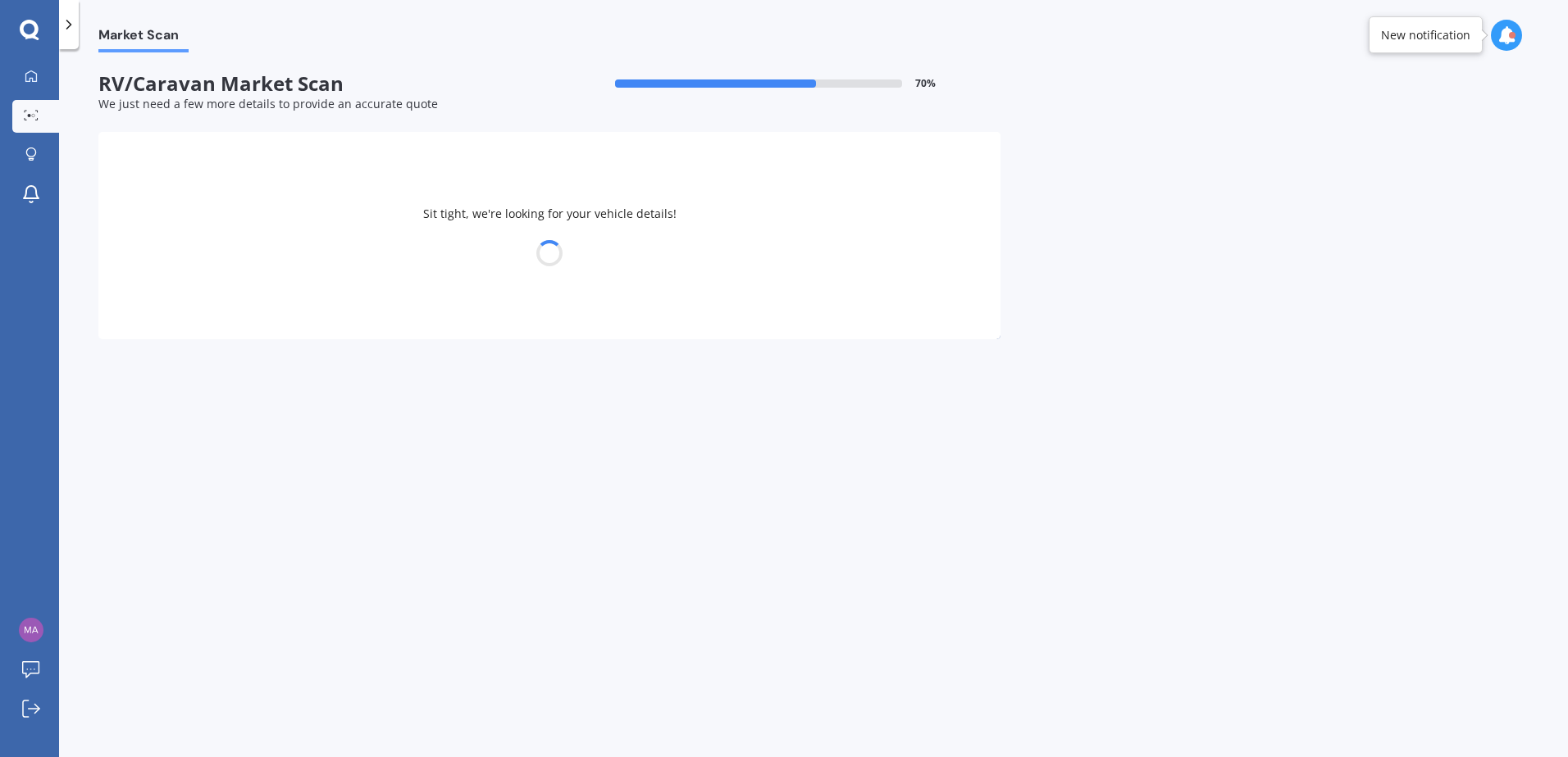
select select "JAYCO"
select select "EAGLE"
select select "13"
select select "09"
select select "1988"
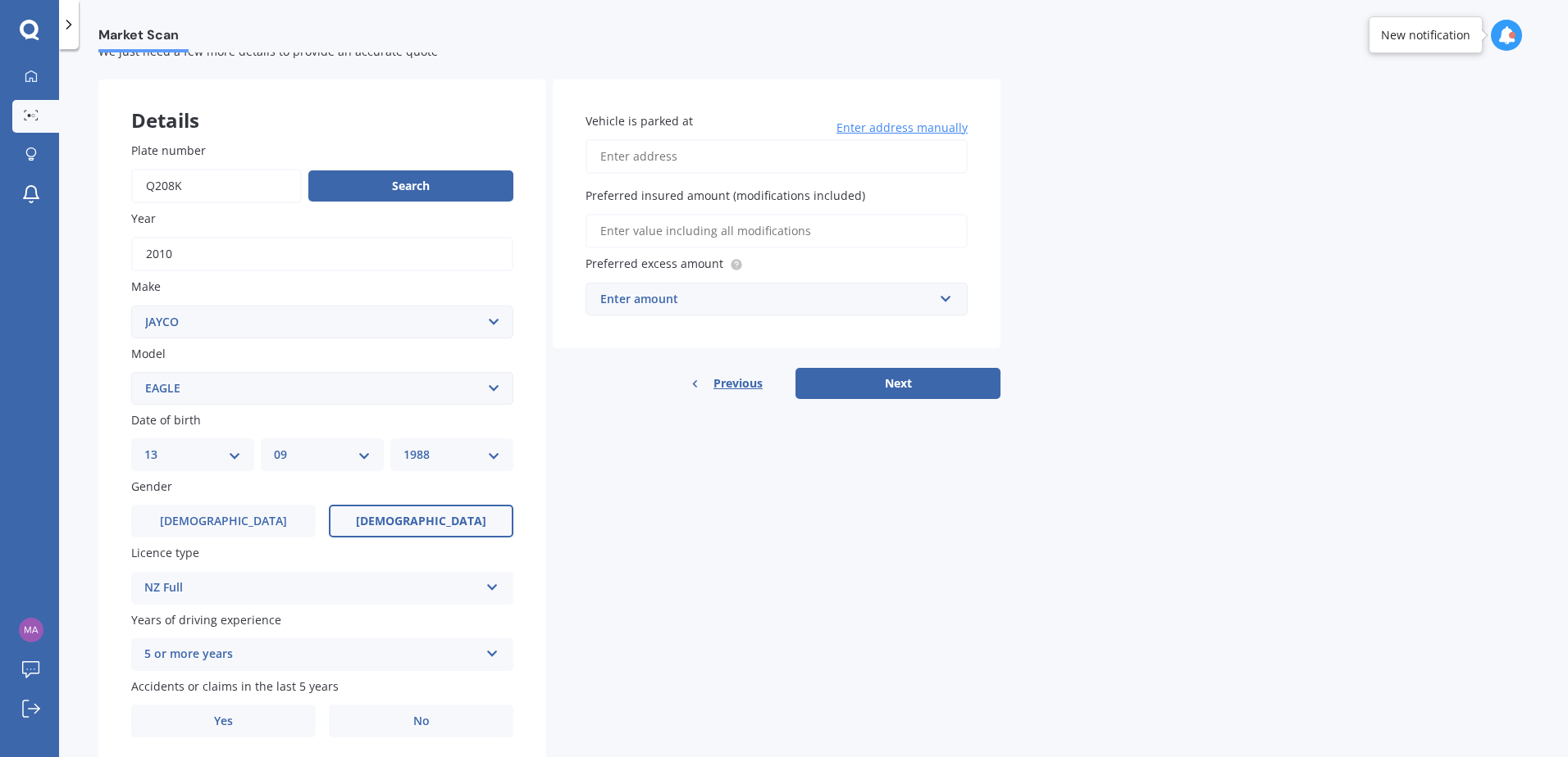
scroll to position [108, 0]
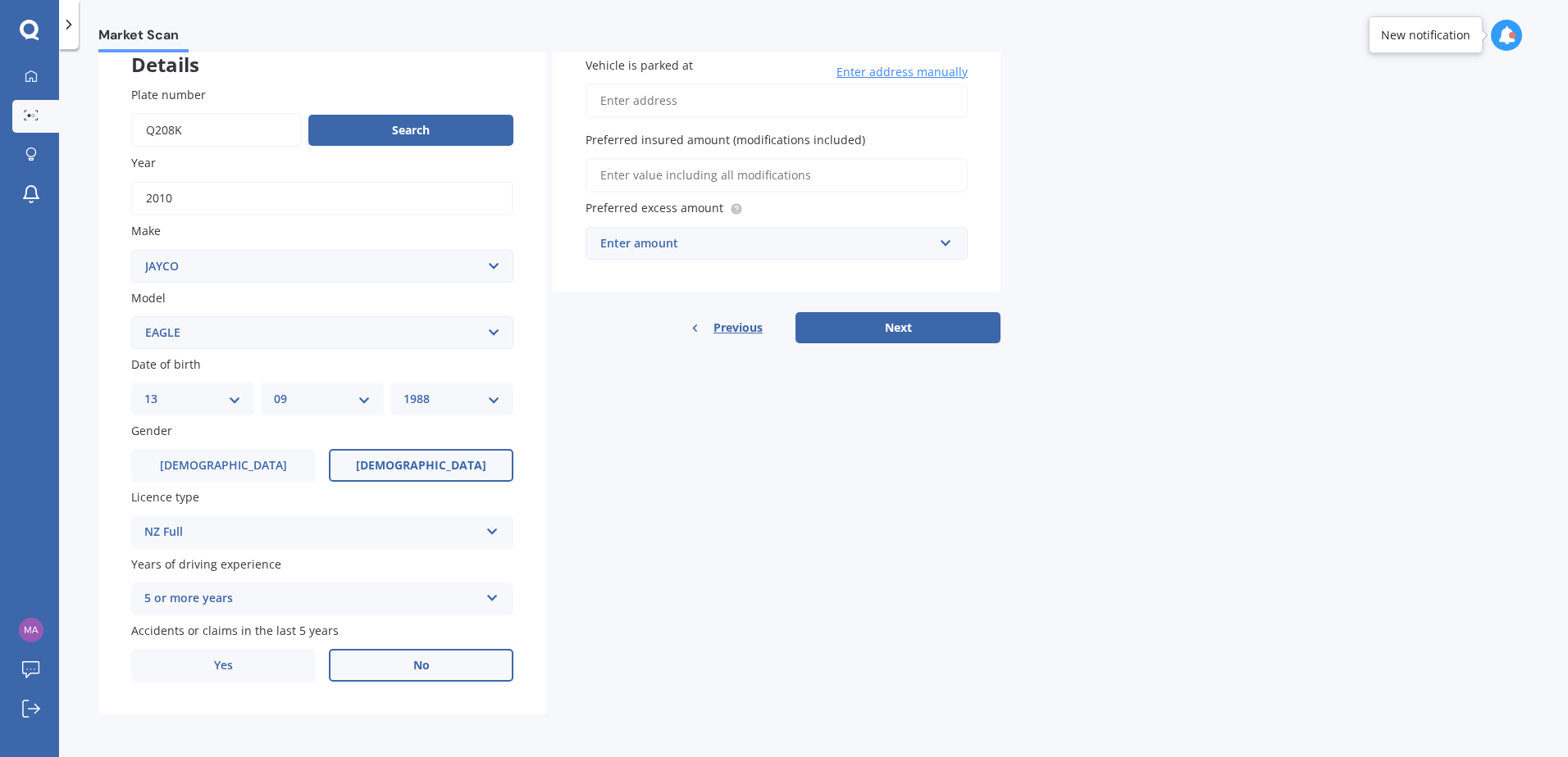
click at [432, 672] on label "No" at bounding box center [421, 666] width 185 height 33
click at [0, 0] on input "No" at bounding box center [0, 0] width 0 height 0
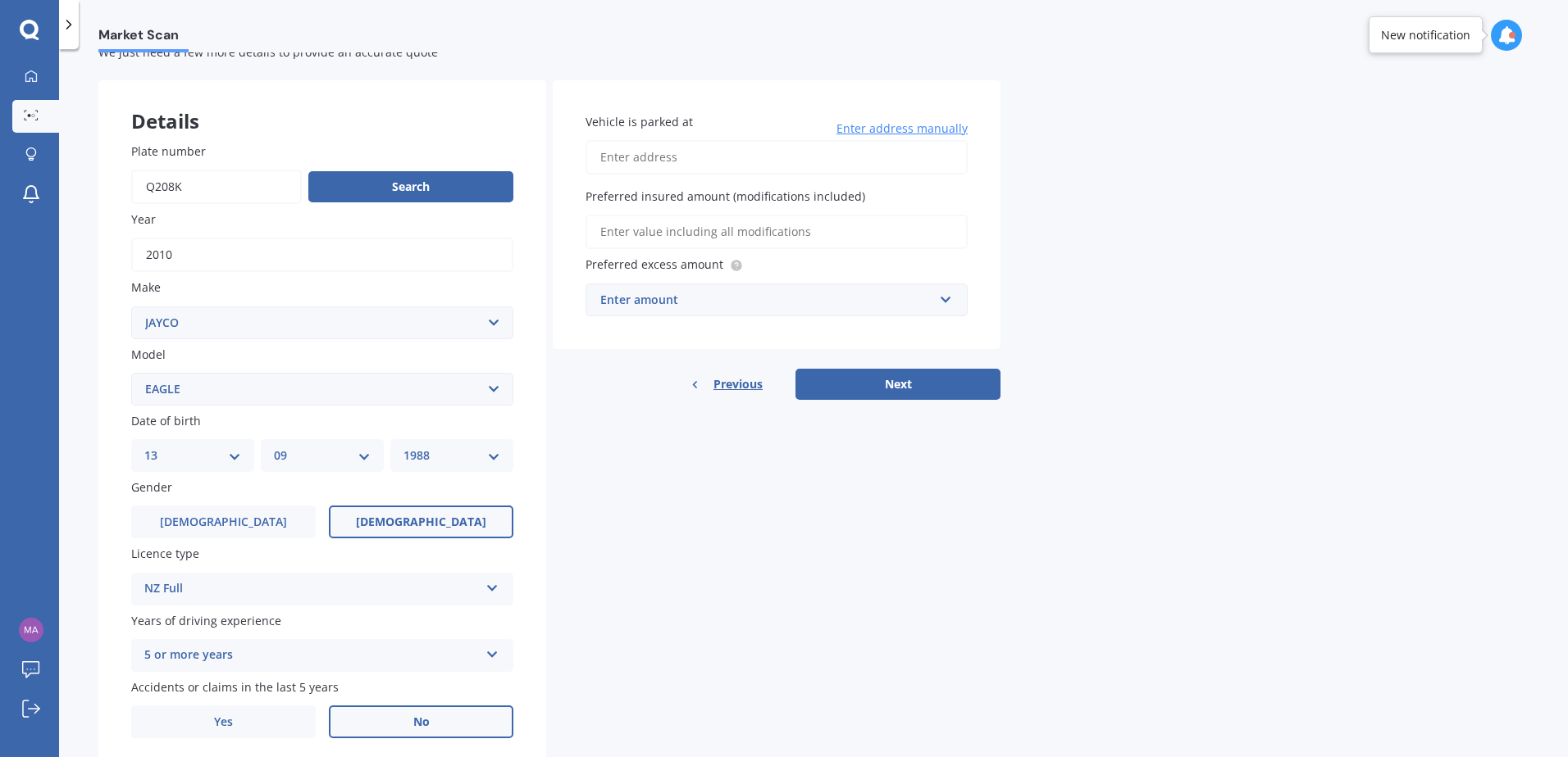
scroll to position [0, 0]
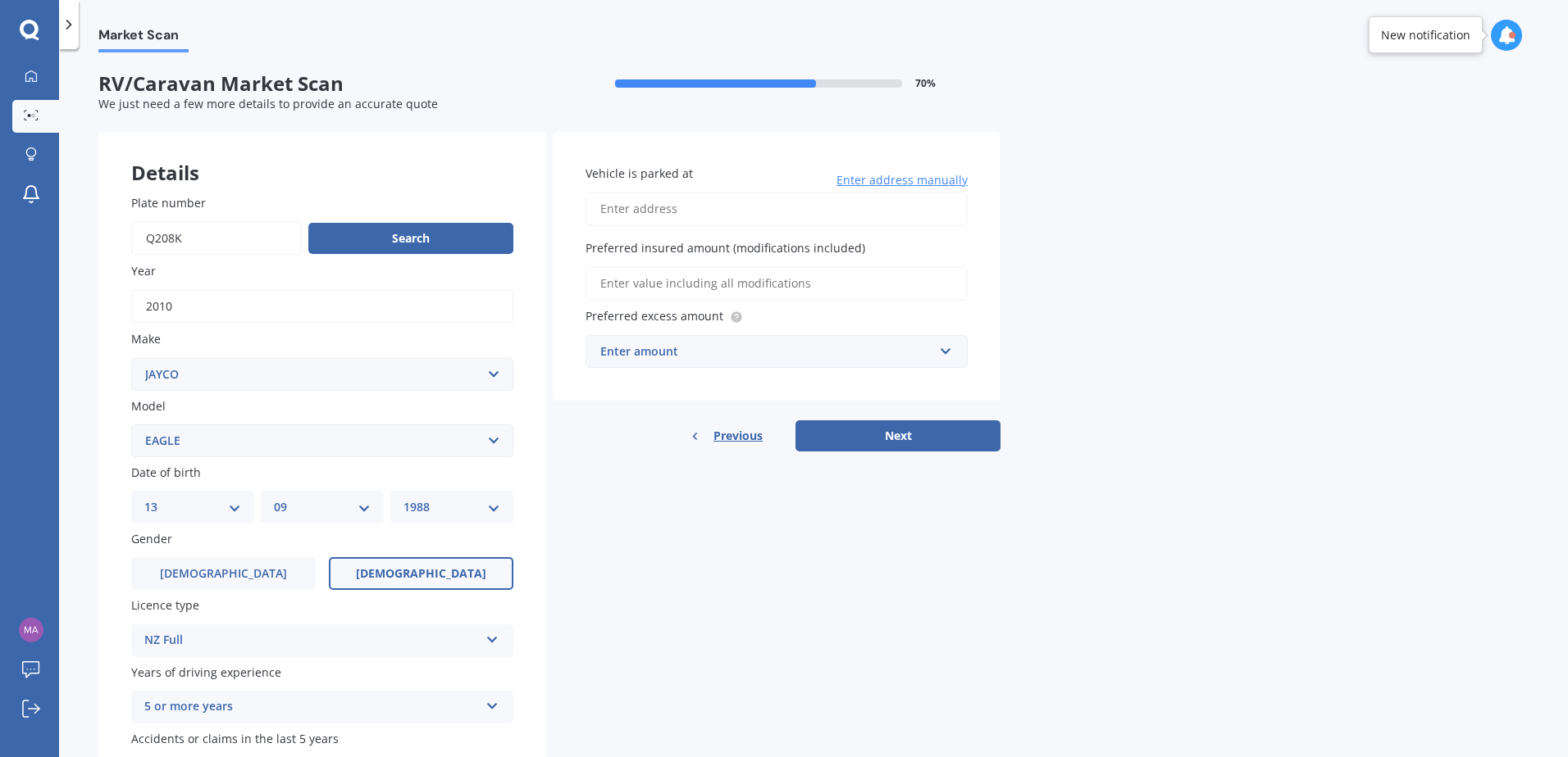
click at [713, 219] on input "Vehicle is parked at" at bounding box center [776, 209] width 382 height 34
drag, startPoint x: 686, startPoint y: 209, endPoint x: 856, endPoint y: 190, distance: 171.1
click at [767, 200] on input "23 Taramea Rise, Pyes Pa" at bounding box center [776, 209] width 382 height 34
type input "[STREET_ADDRESS]"
click at [729, 286] on input "Preferred insured amount (modifications included)" at bounding box center [776, 283] width 382 height 34
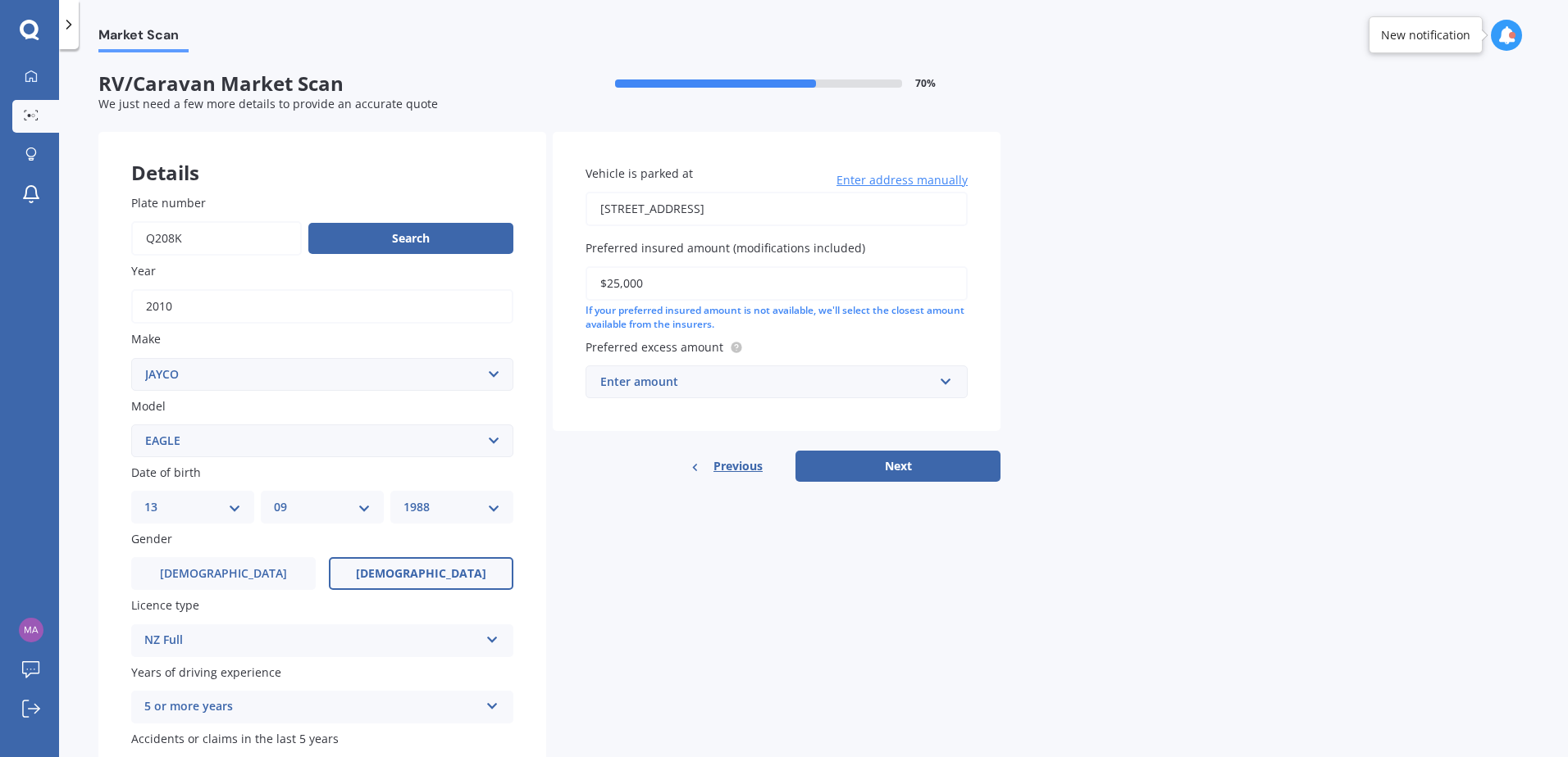
type input "$25,000"
click at [734, 388] on div "Enter amount" at bounding box center [766, 382] width 333 height 18
click at [670, 392] on input "text" at bounding box center [770, 382] width 367 height 31
click at [641, 408] on div "$500" at bounding box center [776, 412] width 380 height 30
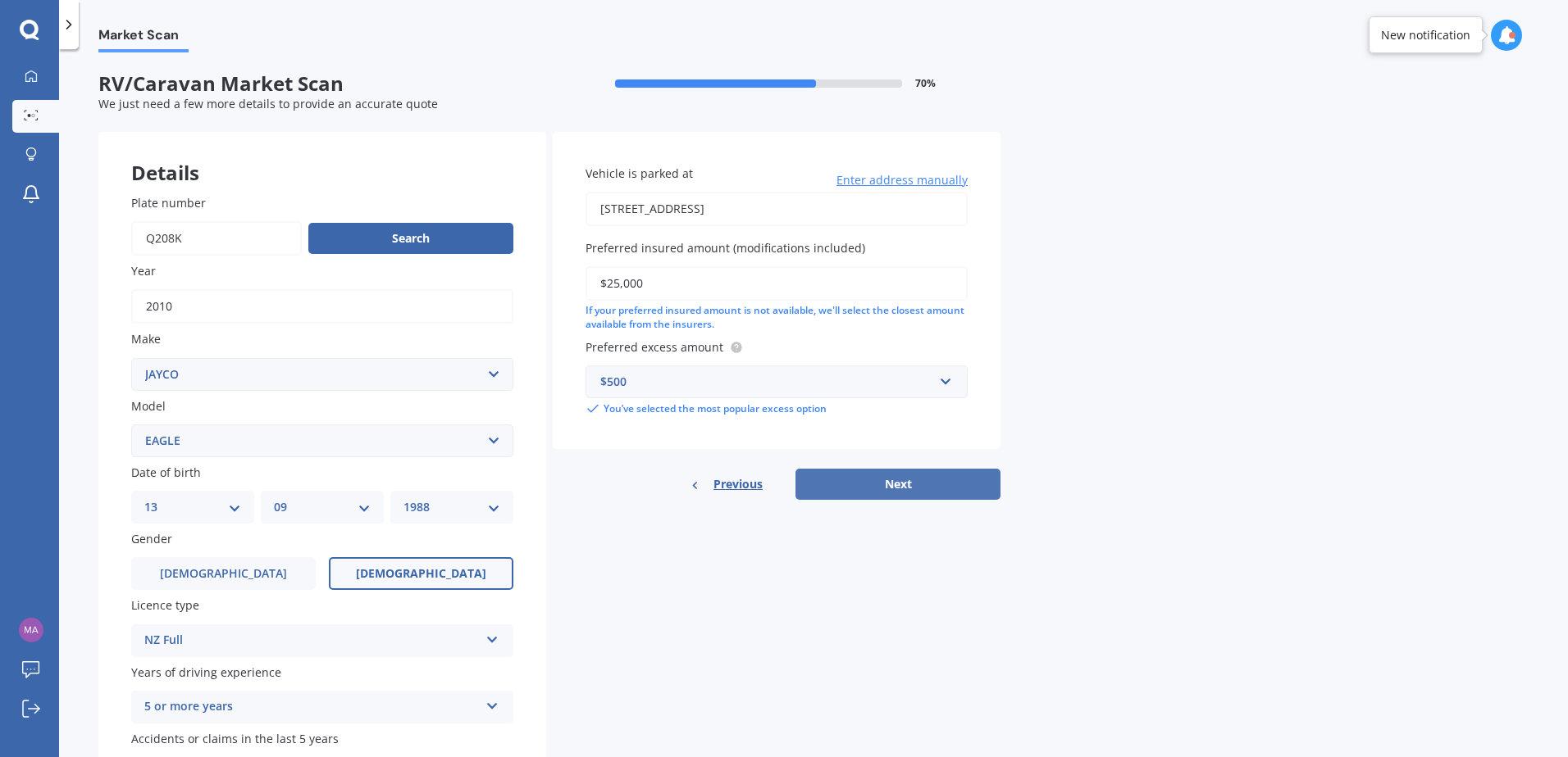
click at [871, 489] on button "Next" at bounding box center [898, 484] width 205 height 31
select select "13"
select select "09"
select select "1988"
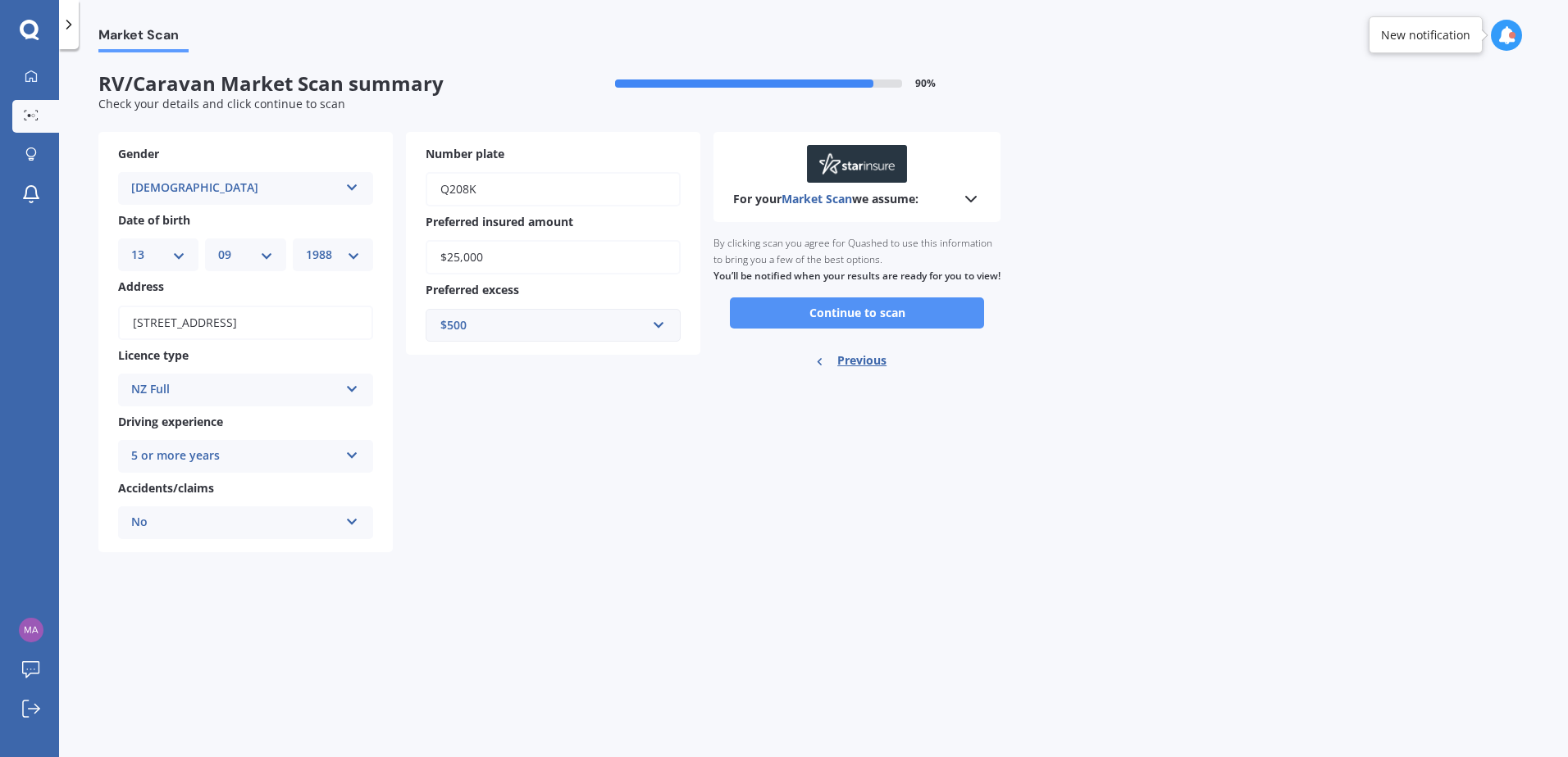
click at [810, 328] on button "Continue to scan" at bounding box center [856, 313] width 254 height 31
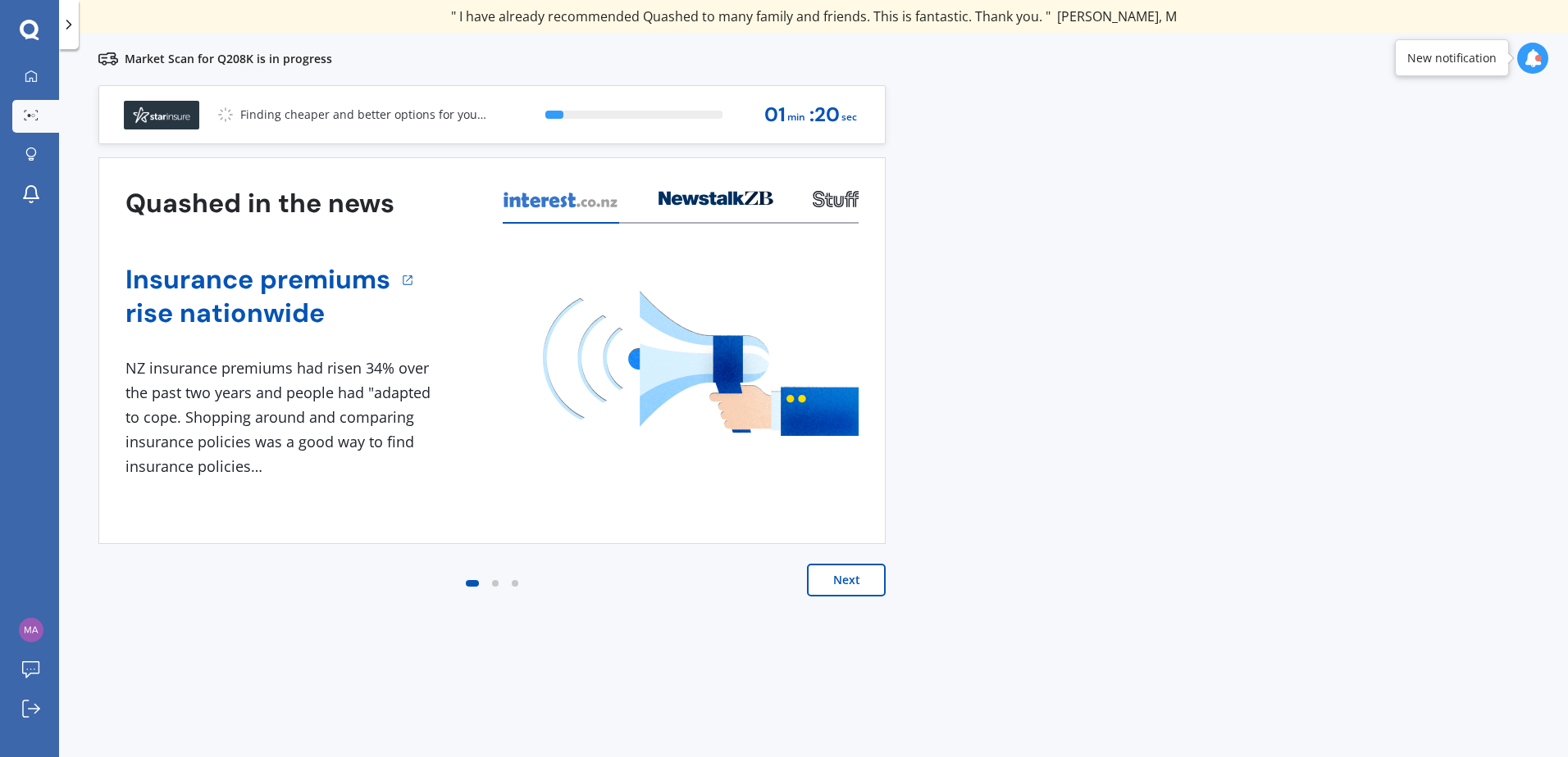
click at [854, 587] on button "Next" at bounding box center [846, 580] width 79 height 33
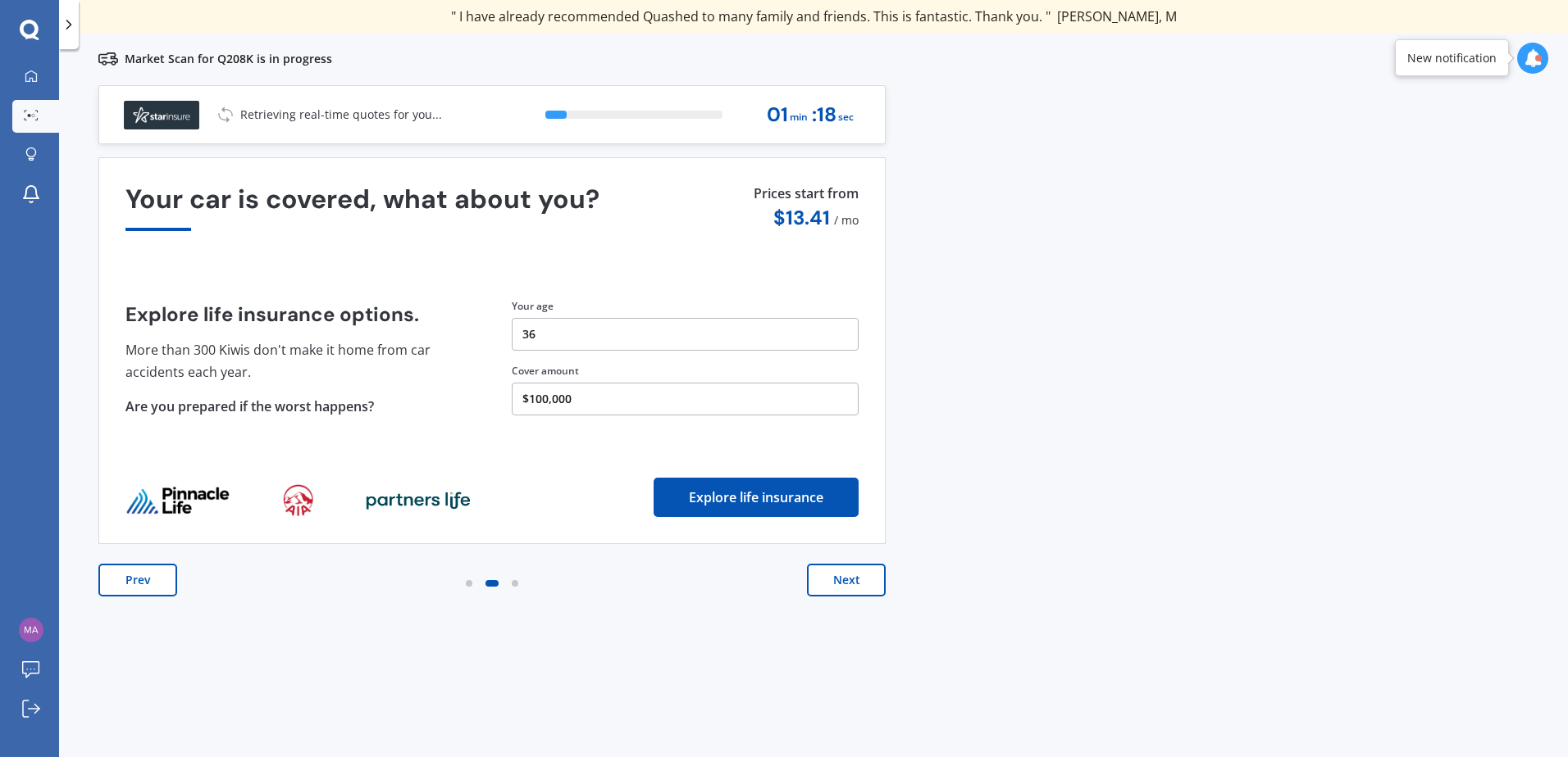
click at [853, 586] on button "Next" at bounding box center [846, 580] width 79 height 33
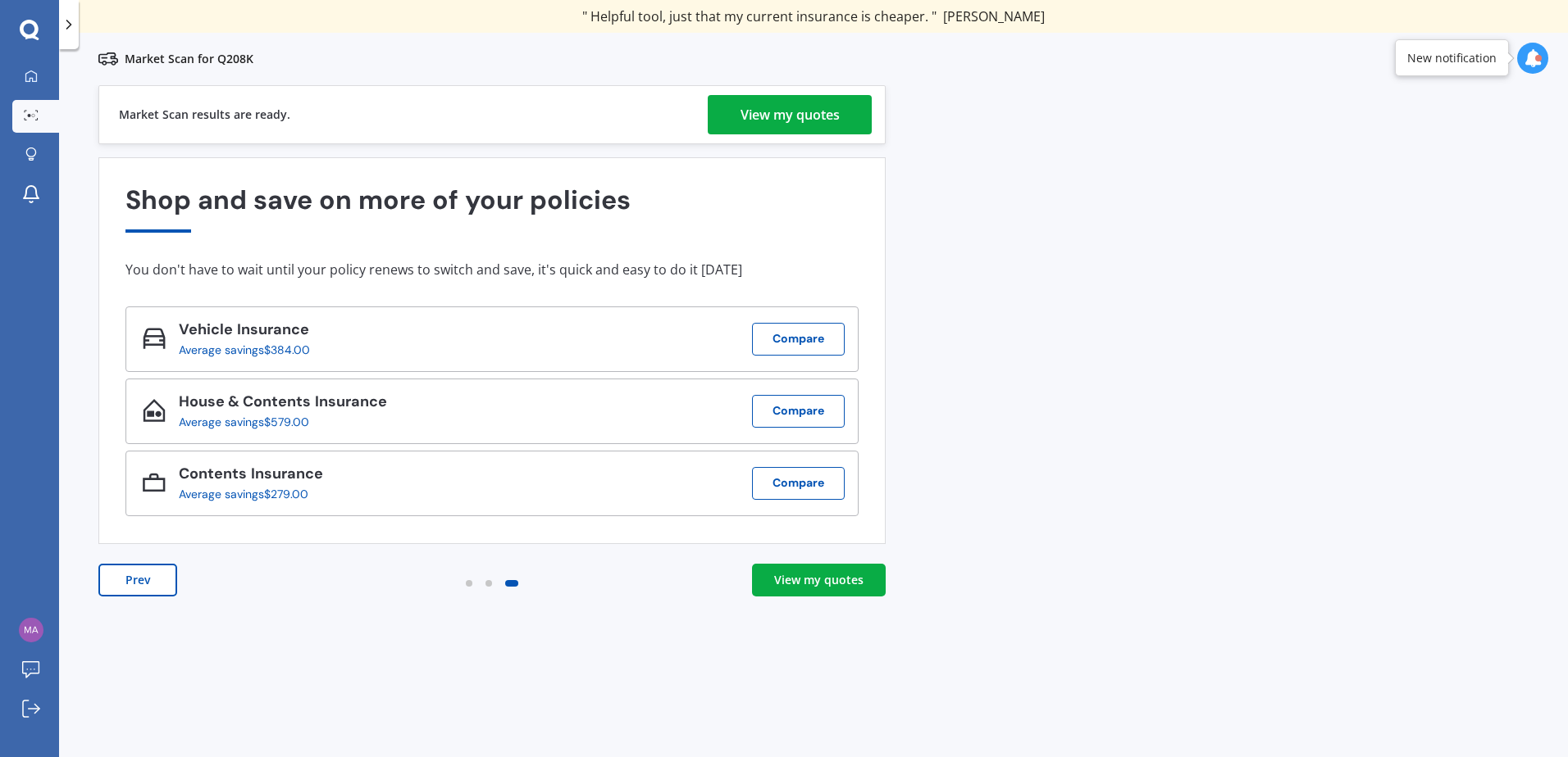
click at [789, 577] on div "View my quotes" at bounding box center [818, 580] width 90 height 16
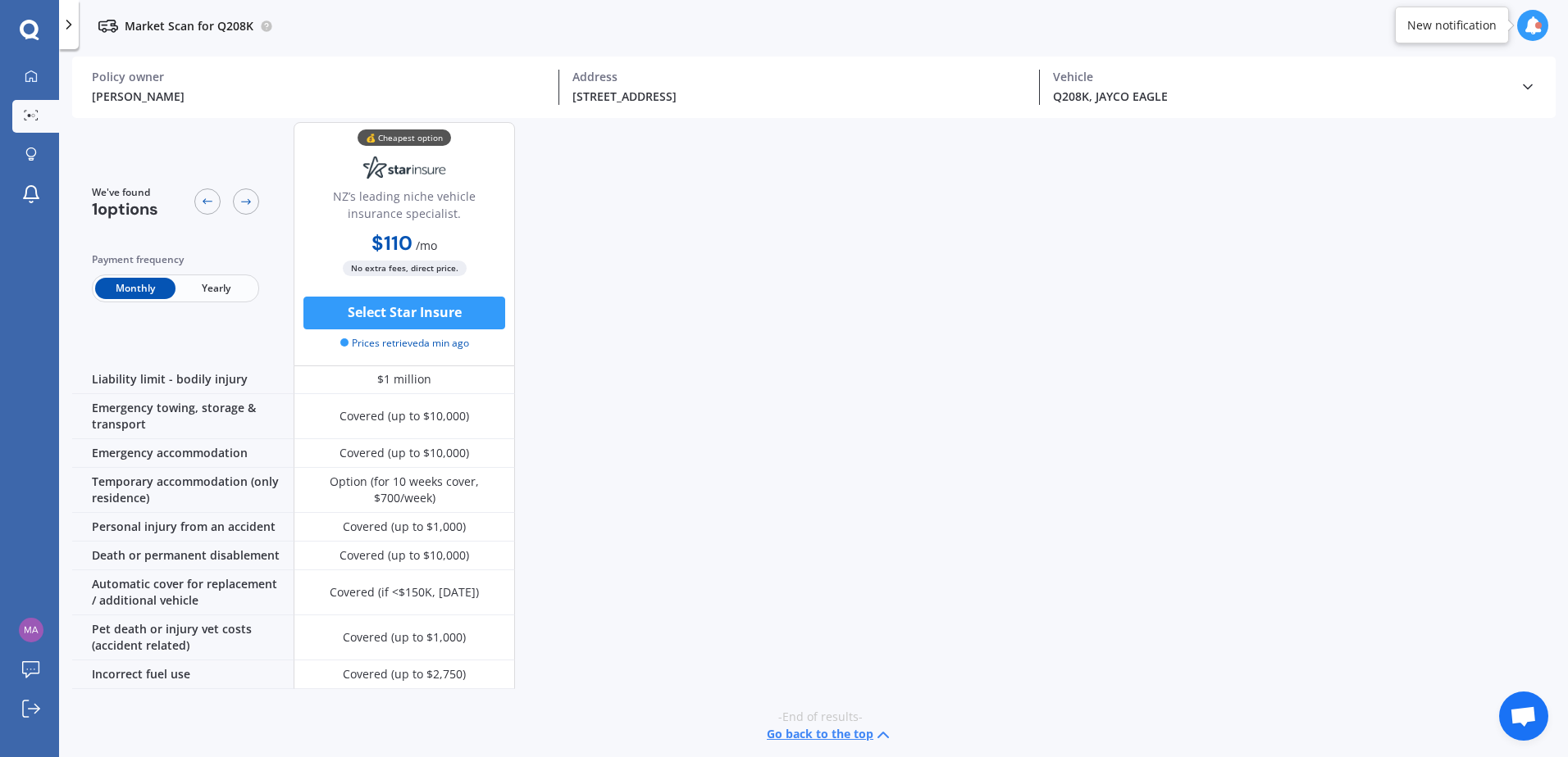
scroll to position [475, 0]
click at [202, 202] on icon at bounding box center [208, 202] width 13 height 13
click at [39, 87] on link "My Dashboard" at bounding box center [35, 77] width 47 height 33
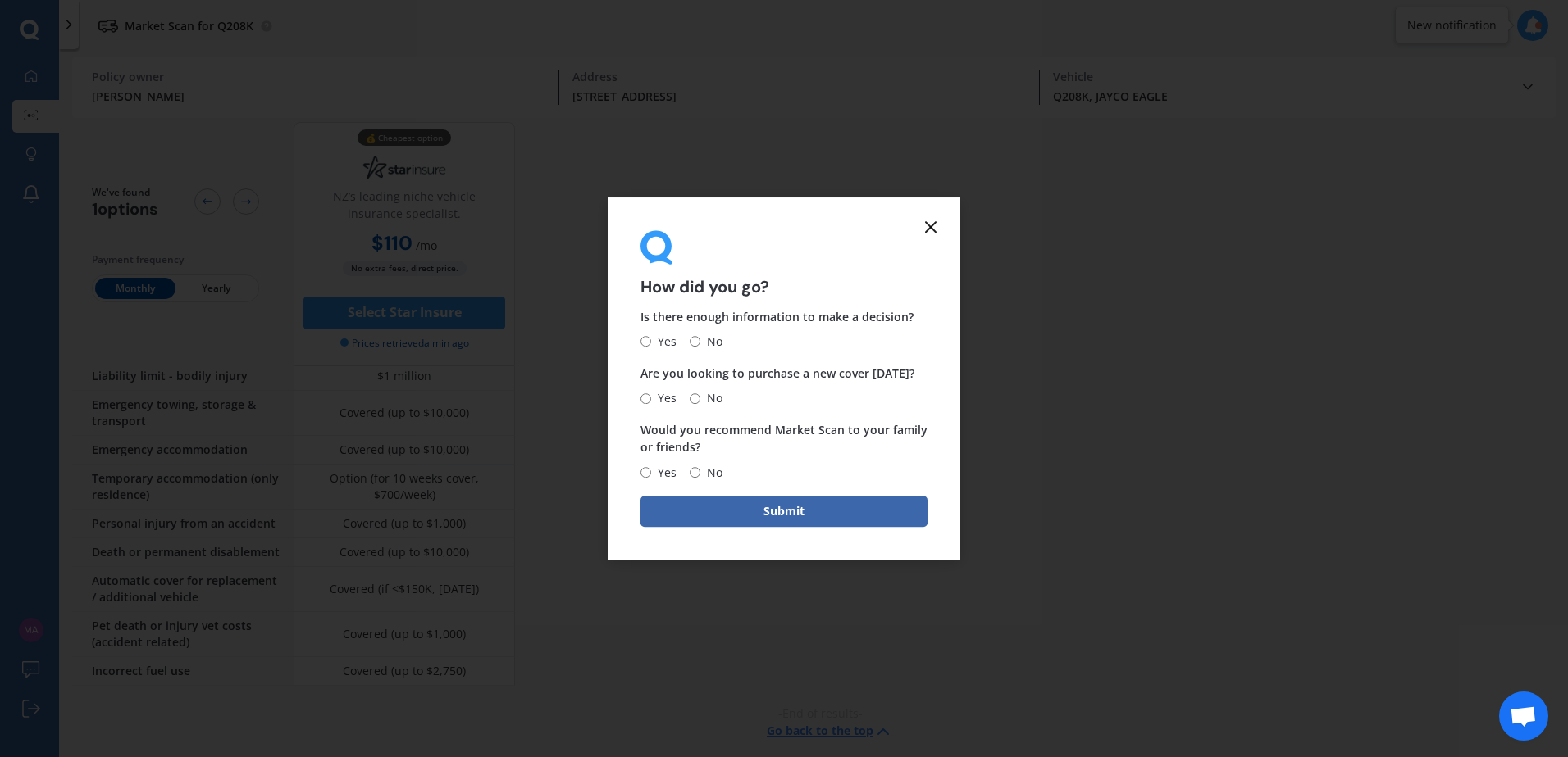
click at [934, 227] on icon at bounding box center [931, 227] width 20 height 20
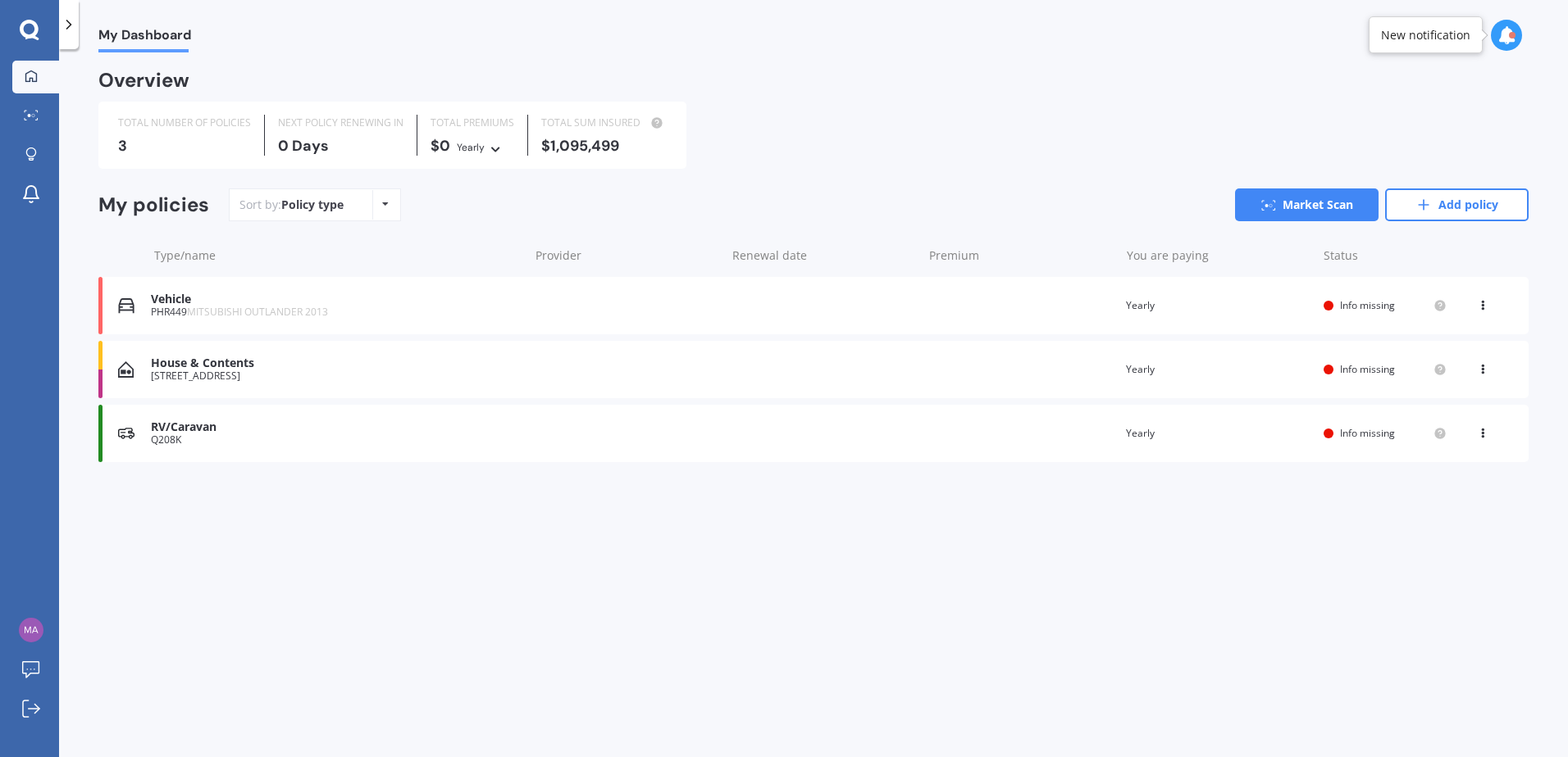
click at [1302, 374] on div "You are paying Yearly" at bounding box center [1217, 369] width 185 height 16
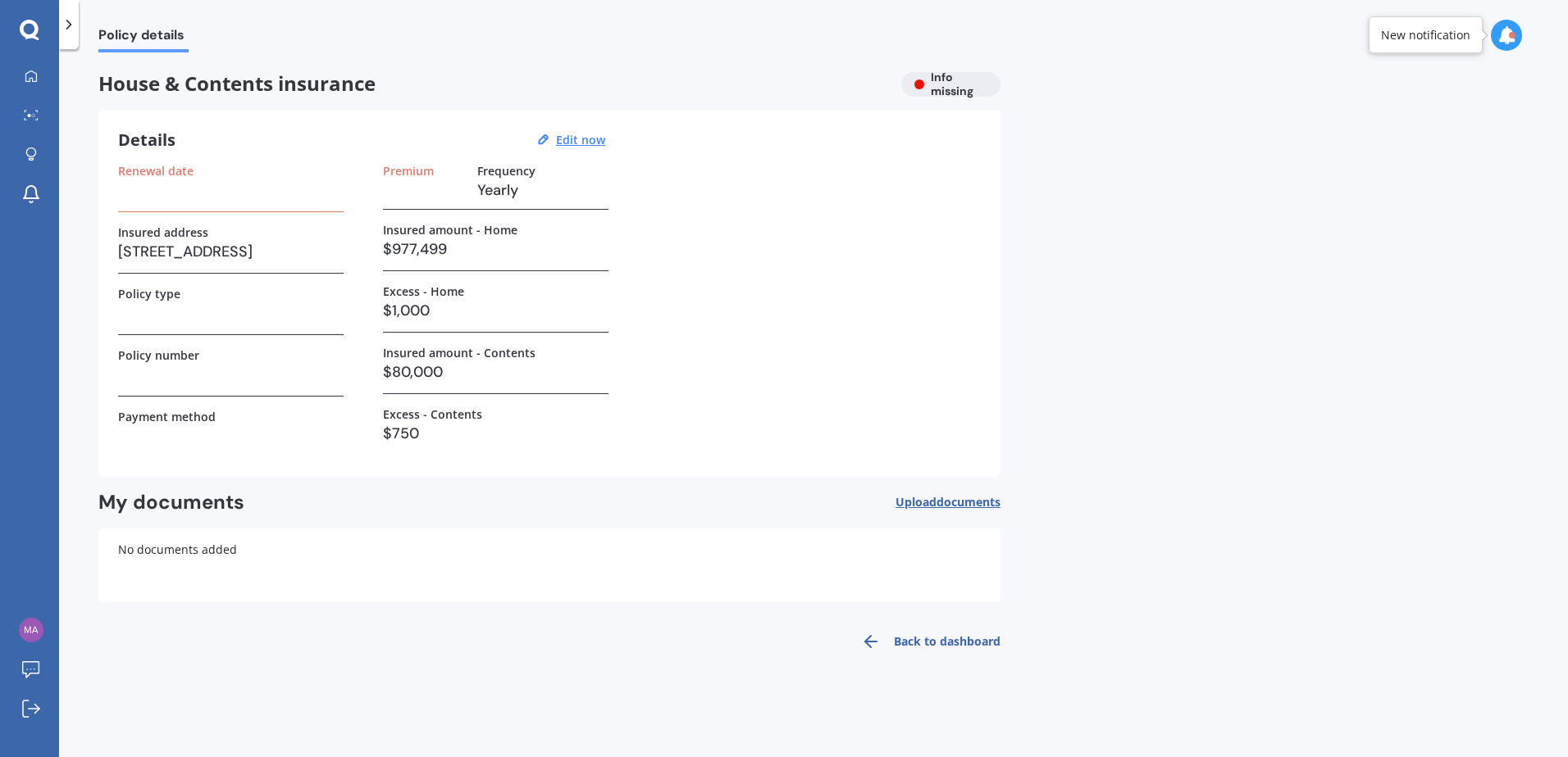
click at [927, 649] on link "Back to dashboard" at bounding box center [926, 642] width 149 height 39
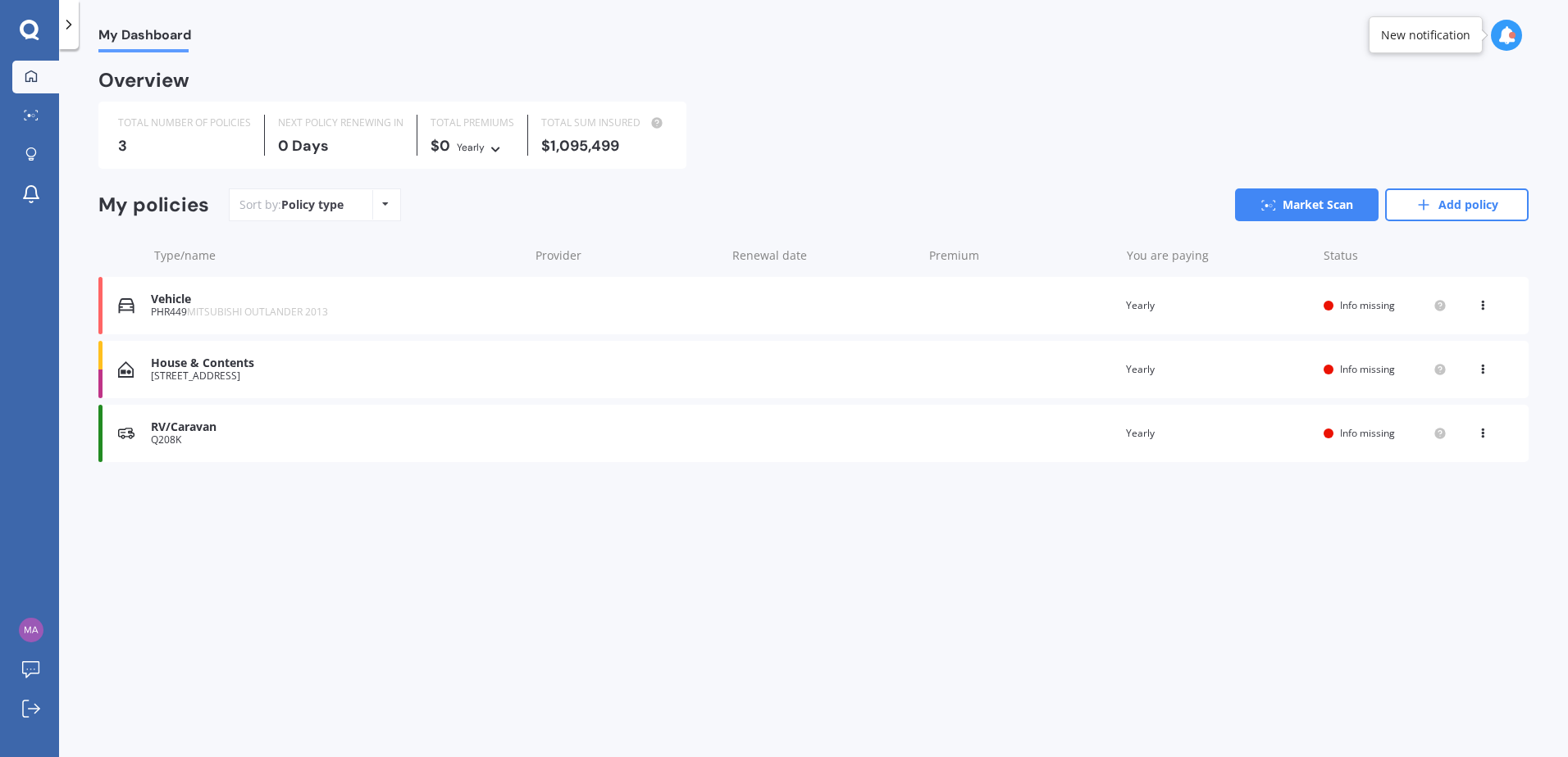
click at [386, 203] on icon at bounding box center [385, 204] width 7 height 10
click at [1296, 209] on link "Market Scan" at bounding box center [1306, 205] width 144 height 33
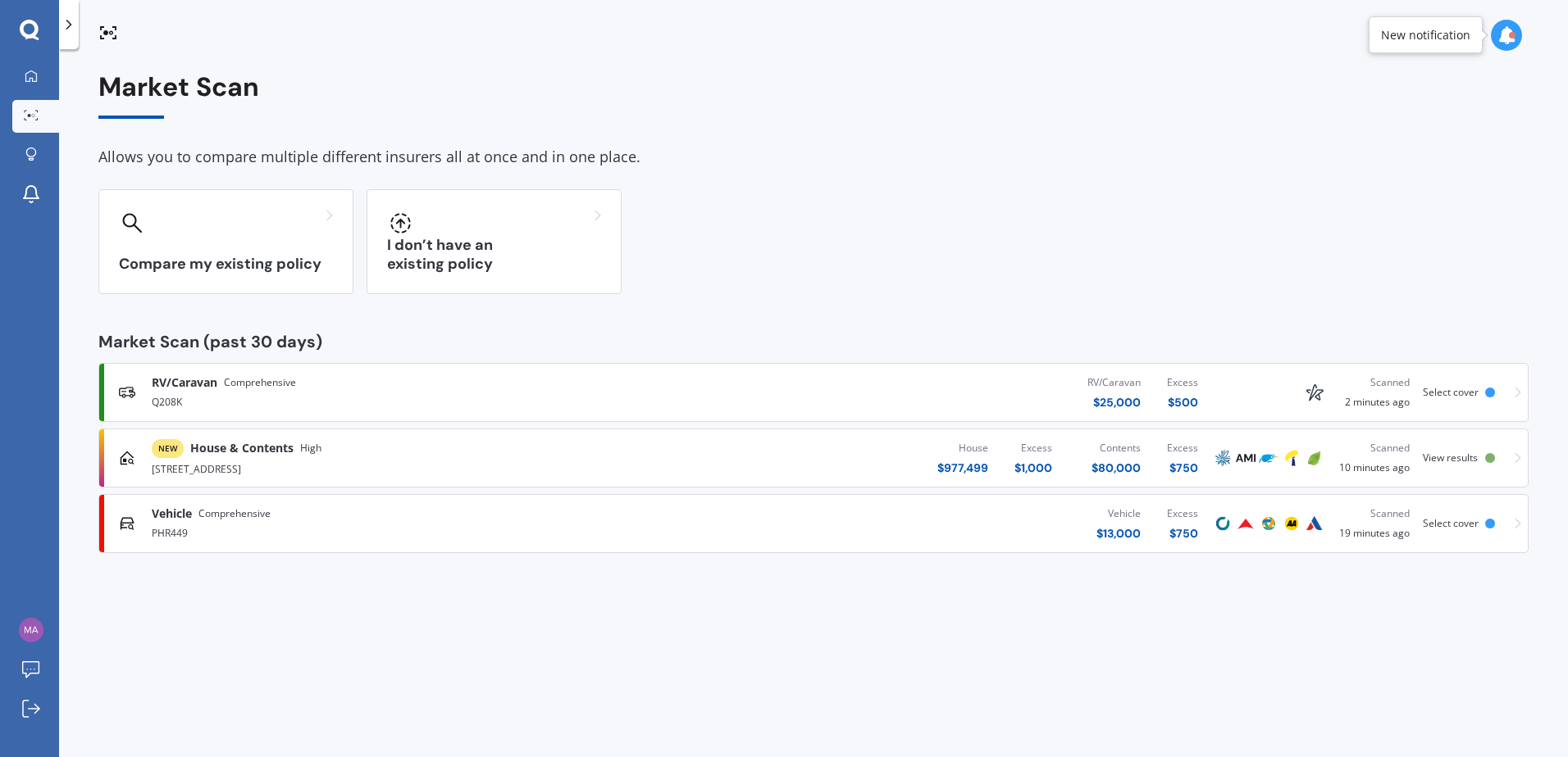
click at [1474, 459] on span "View results" at bounding box center [1450, 457] width 55 height 14
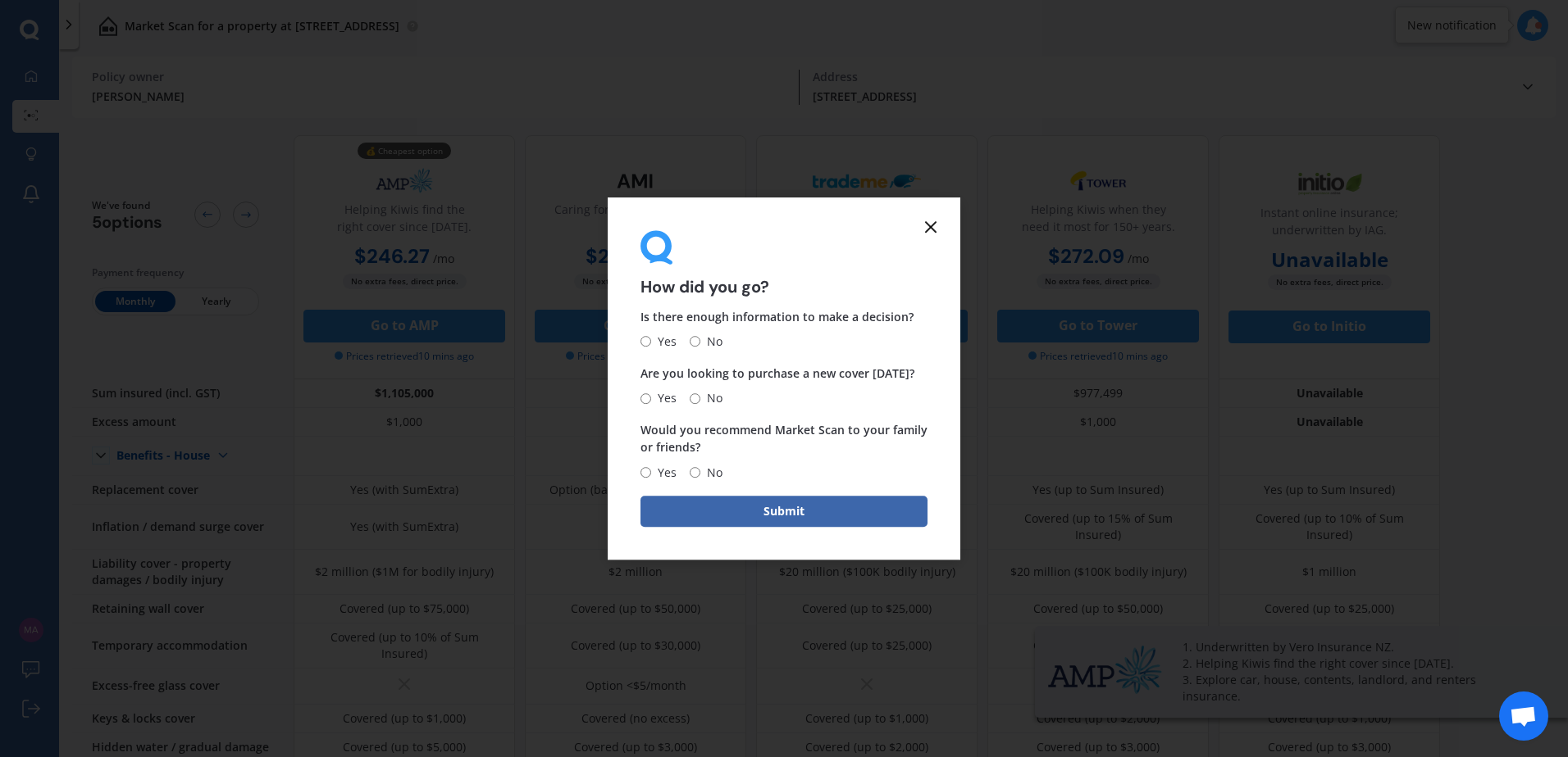
click at [932, 232] on icon at bounding box center [931, 227] width 20 height 20
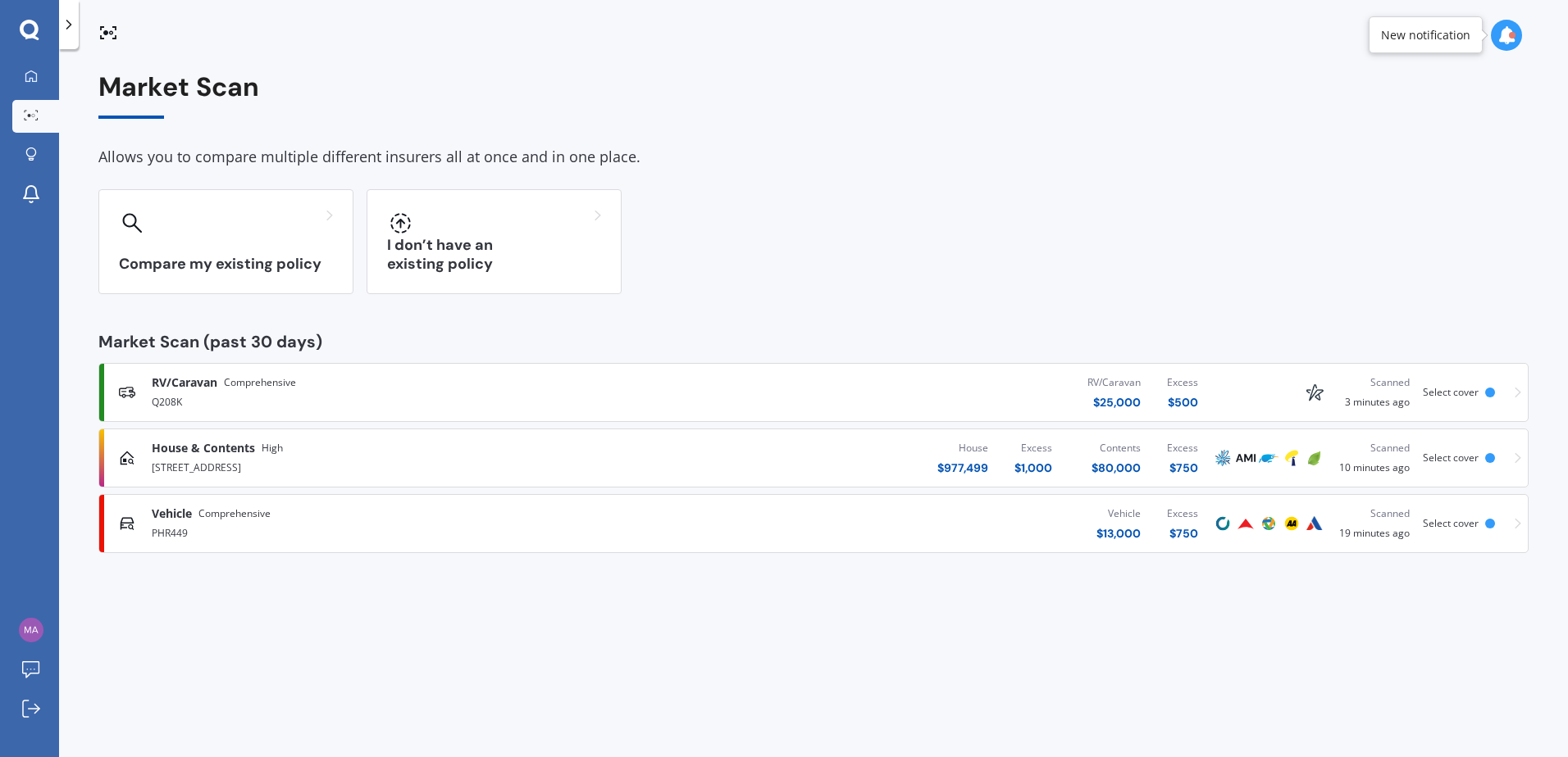
click at [1460, 395] on span "Select cover" at bounding box center [1451, 392] width 56 height 14
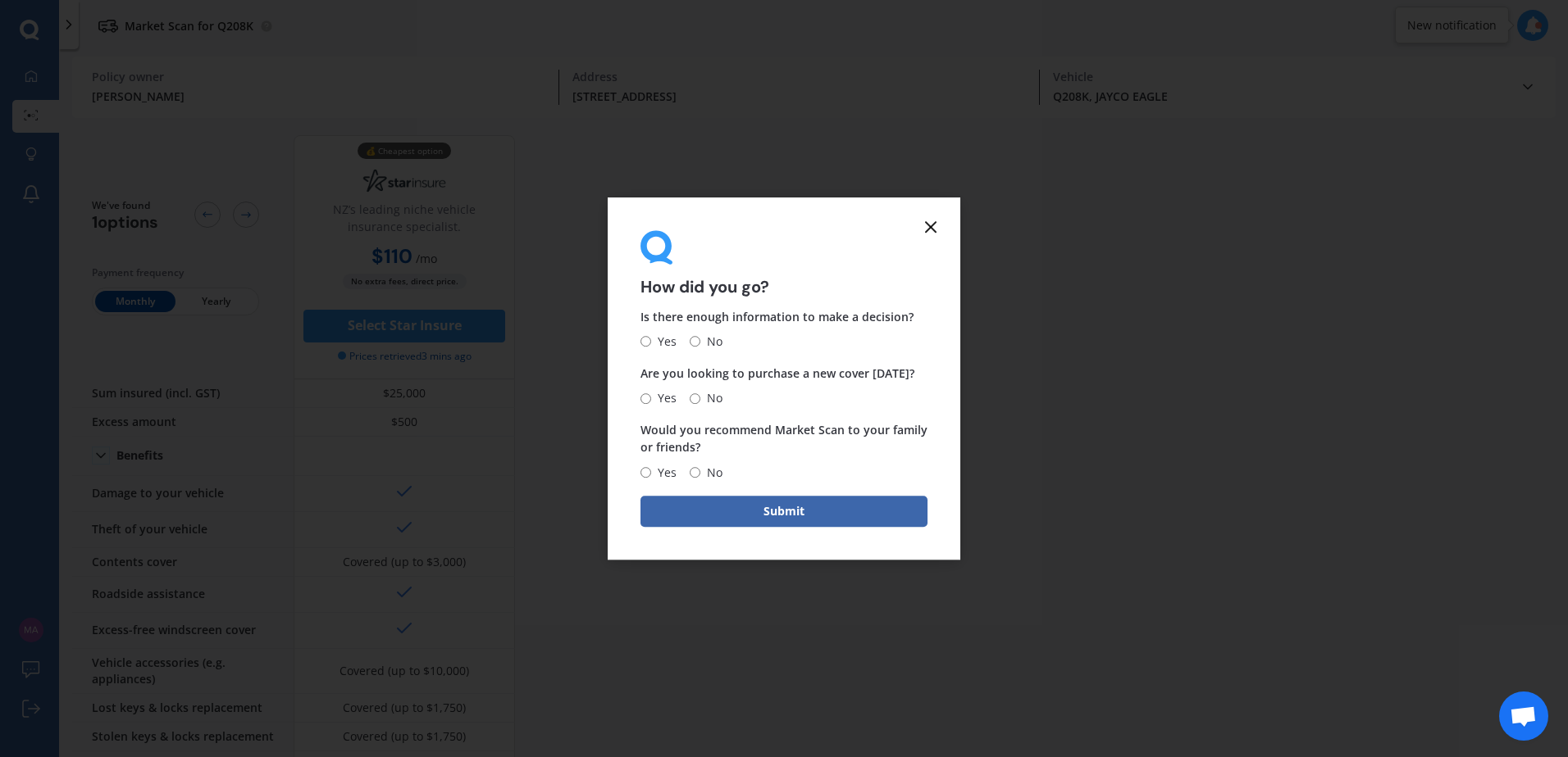
click at [931, 223] on icon at bounding box center [931, 227] width 20 height 20
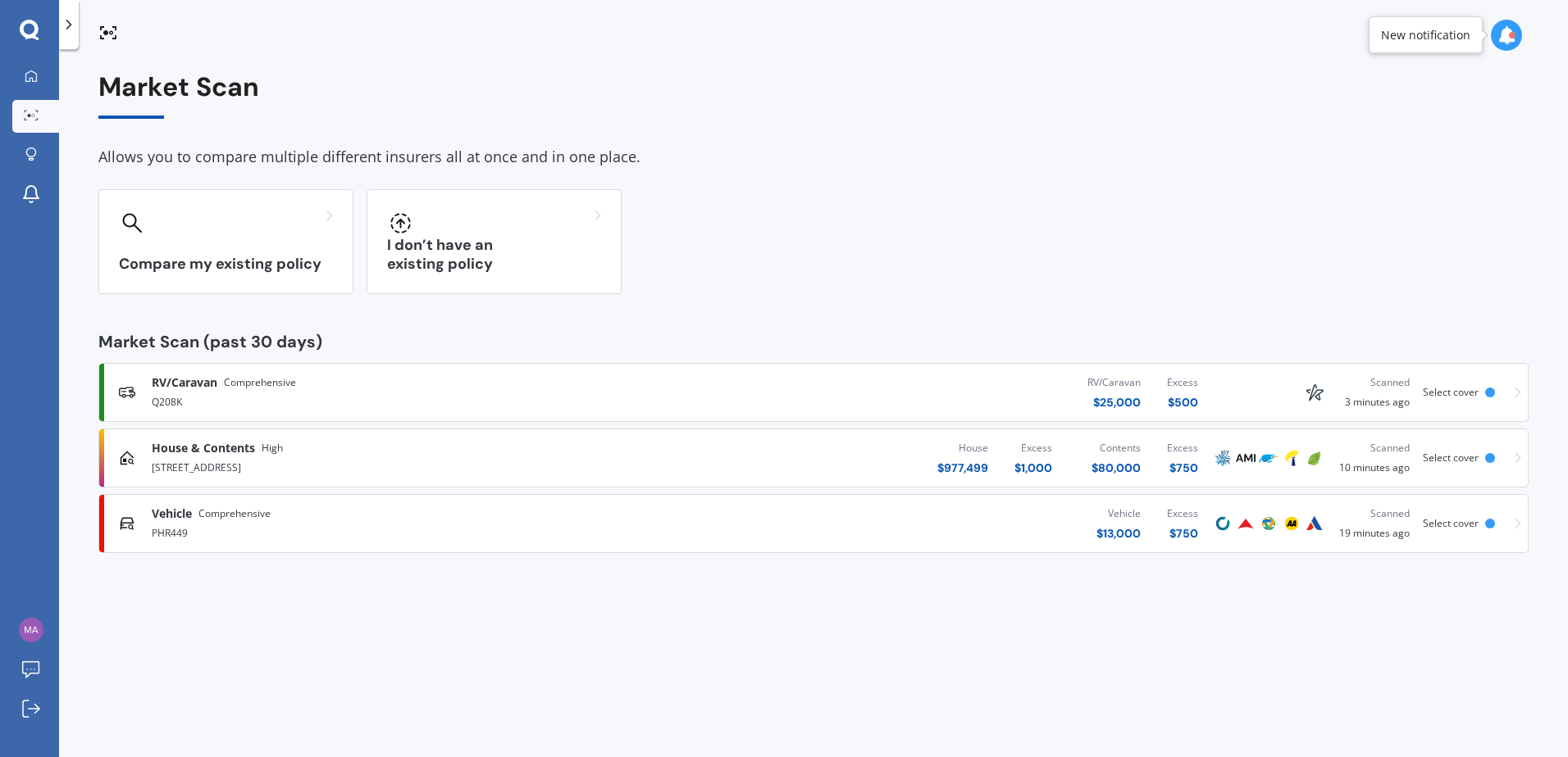
click at [1266, 468] on div "House & Contents High [STREET_ADDRESS] House $ 977,499 Excess $ 1,000 Contents …" at bounding box center [813, 458] width 1415 height 49
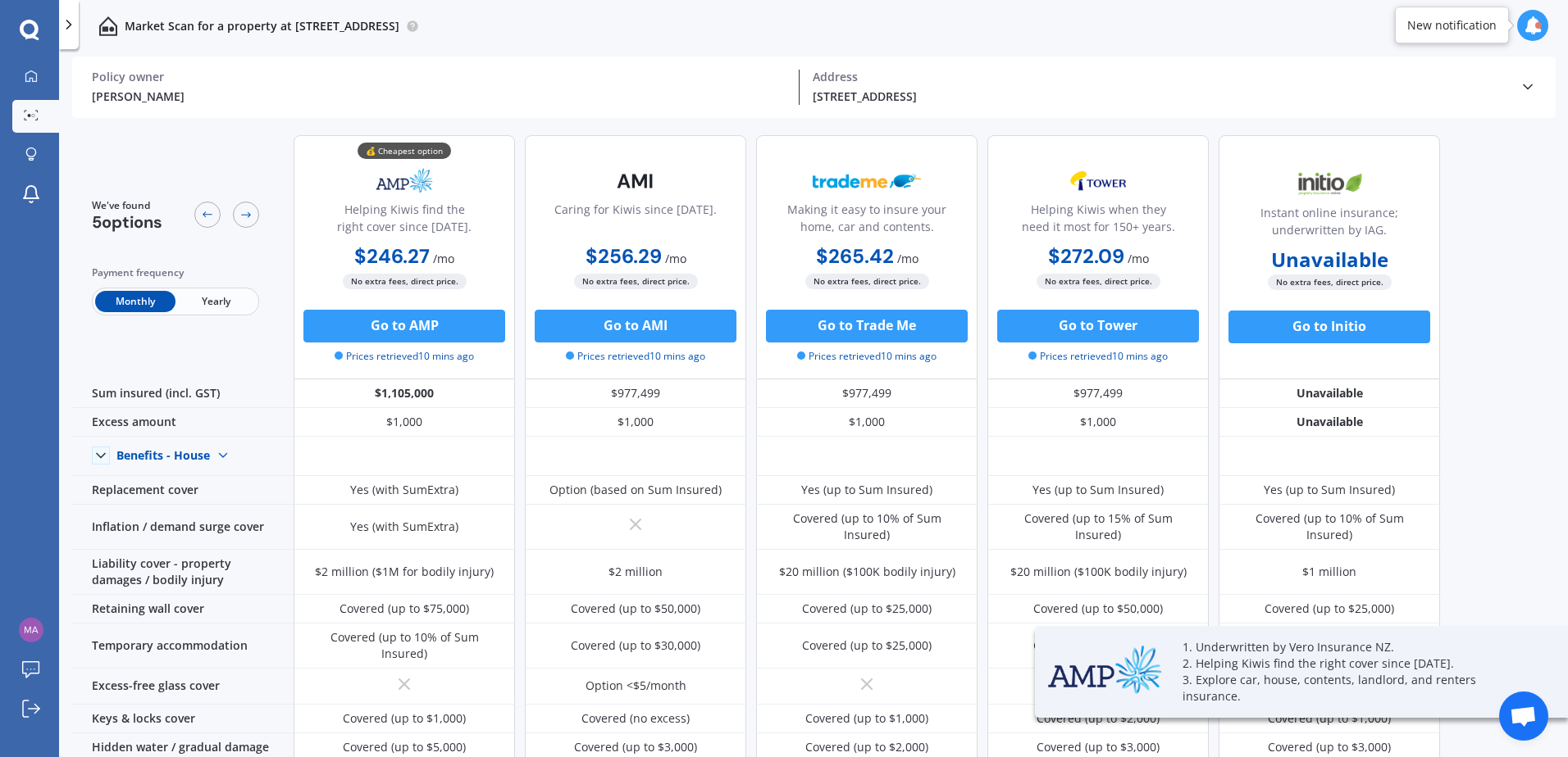
click at [216, 305] on span "Yearly" at bounding box center [216, 301] width 80 height 21
click at [226, 307] on span "Yearly" at bounding box center [216, 301] width 80 height 21
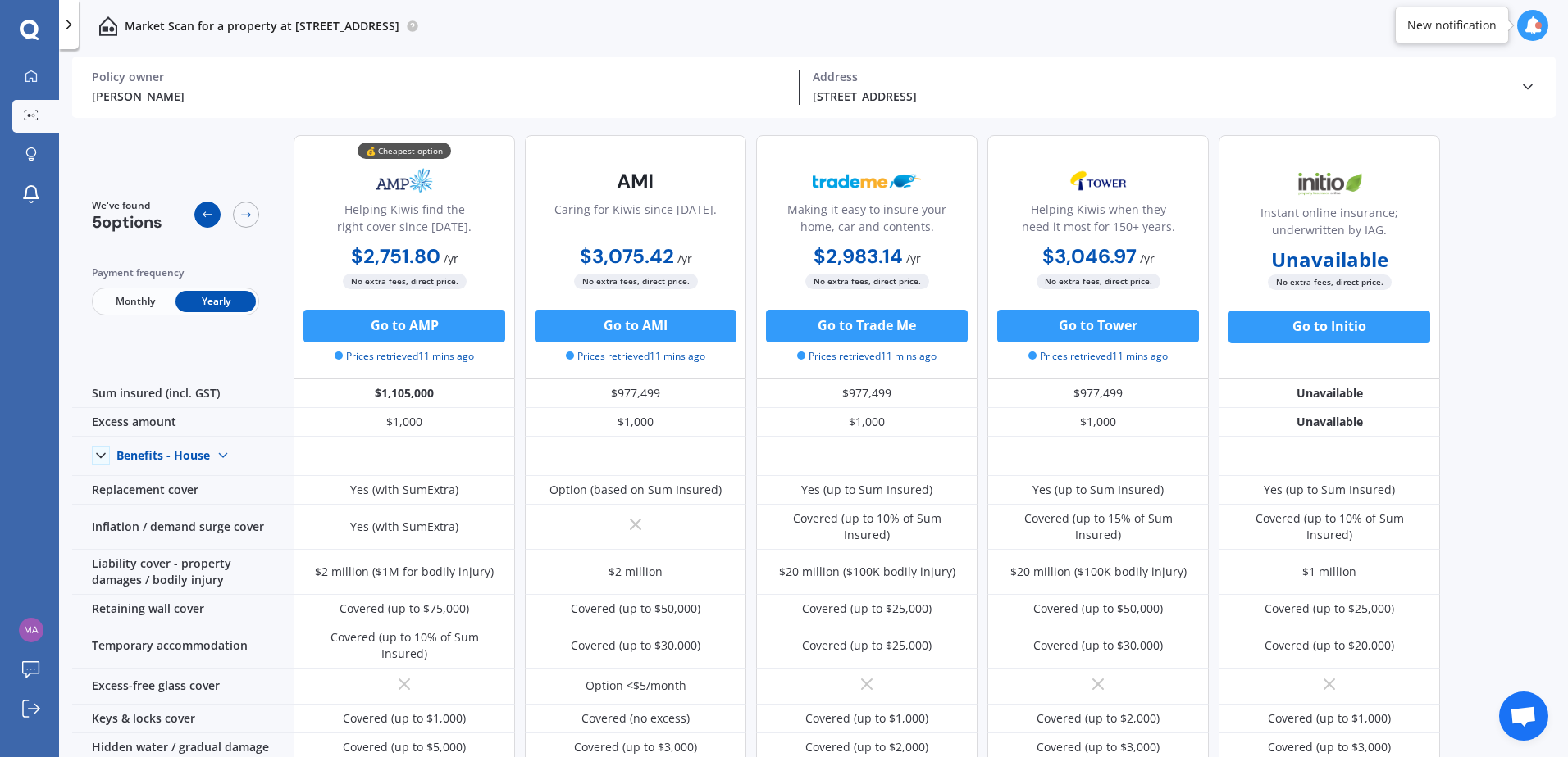
click at [215, 215] on div at bounding box center [208, 215] width 26 height 26
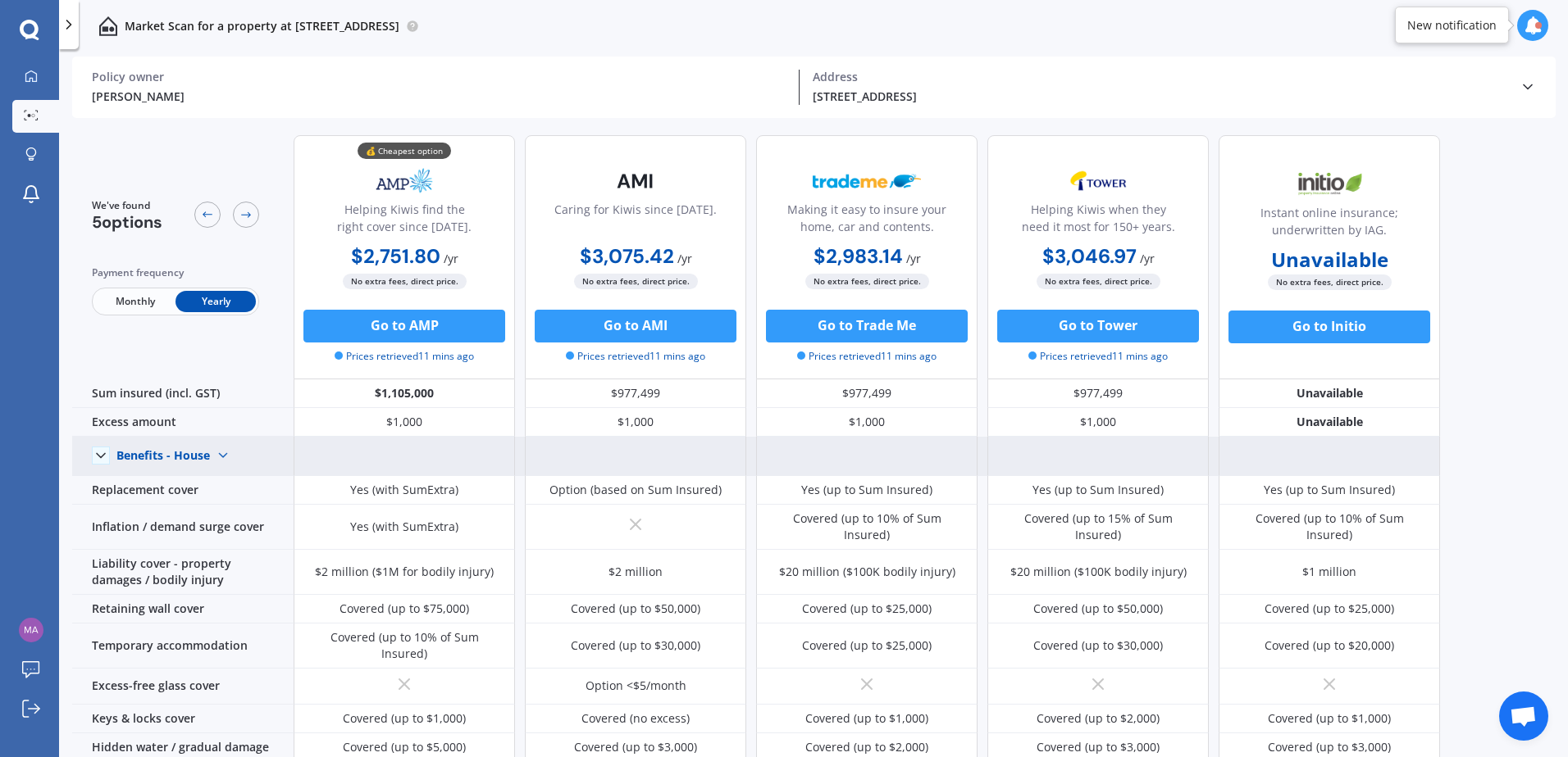
click at [223, 452] on img at bounding box center [223, 456] width 26 height 26
click at [211, 515] on span "Benefits - Contents" at bounding box center [182, 513] width 104 height 16
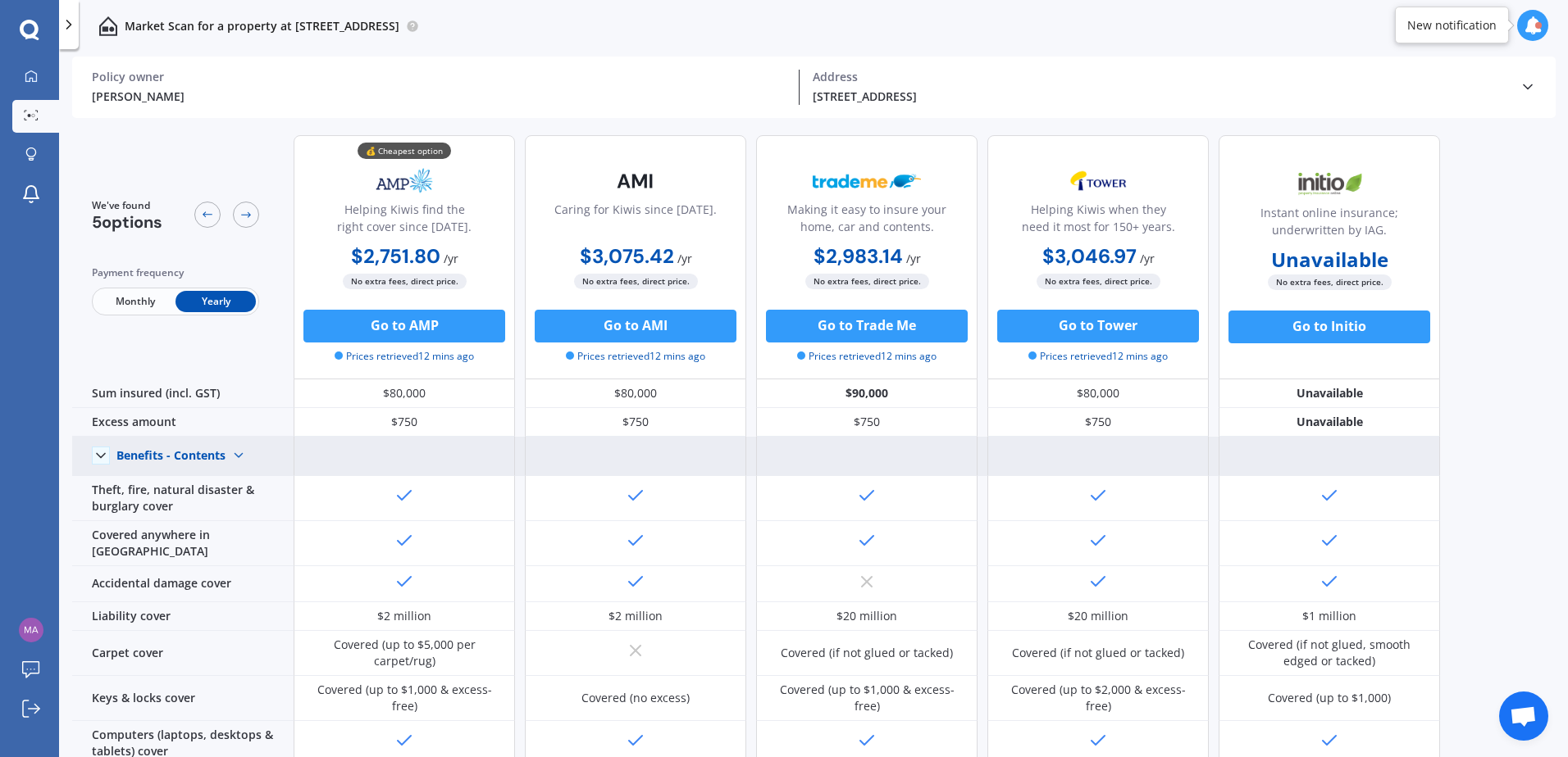
click at [105, 455] on icon at bounding box center [101, 456] width 16 height 16
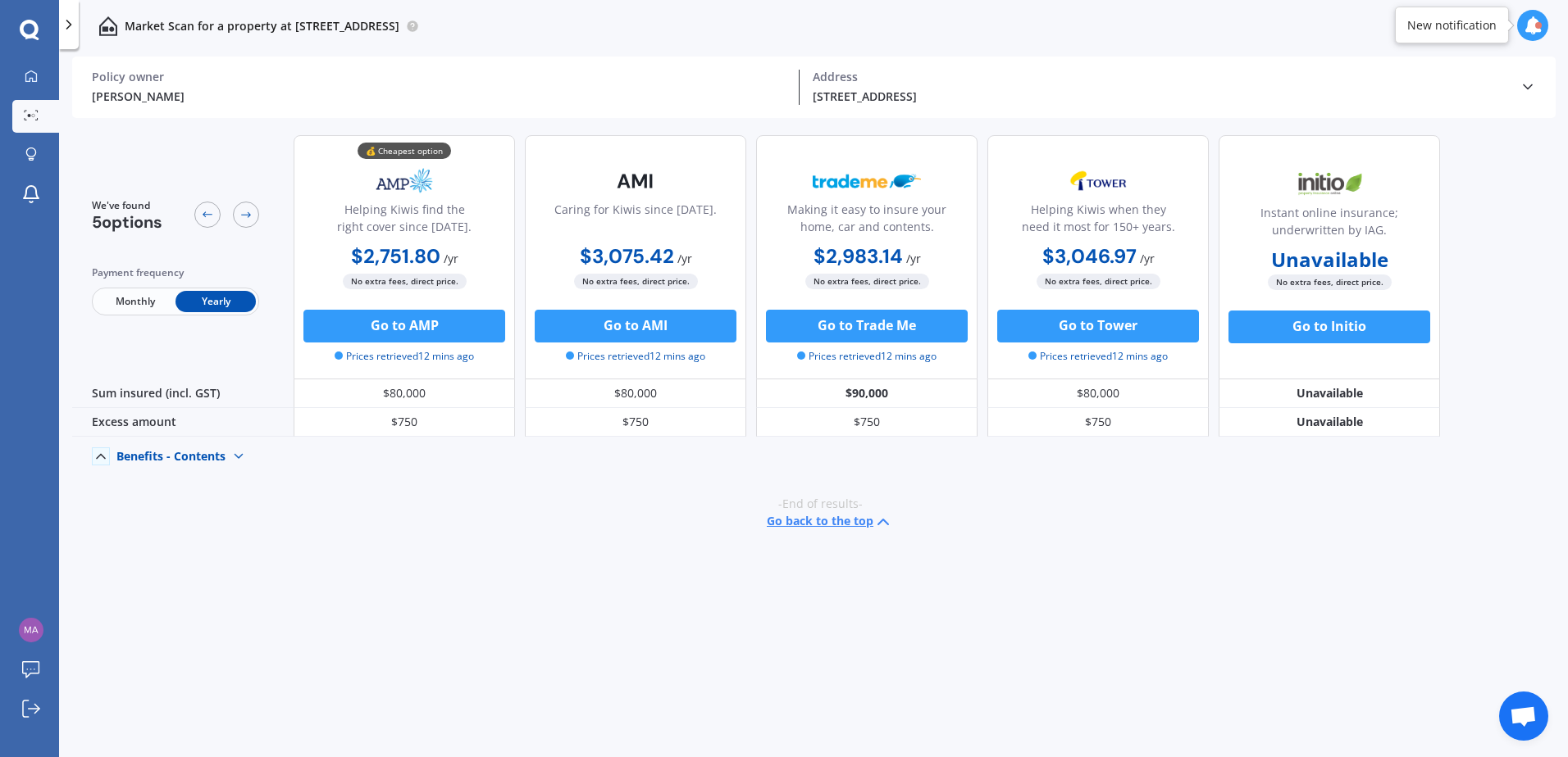
click at [94, 457] on icon at bounding box center [101, 456] width 16 height 16
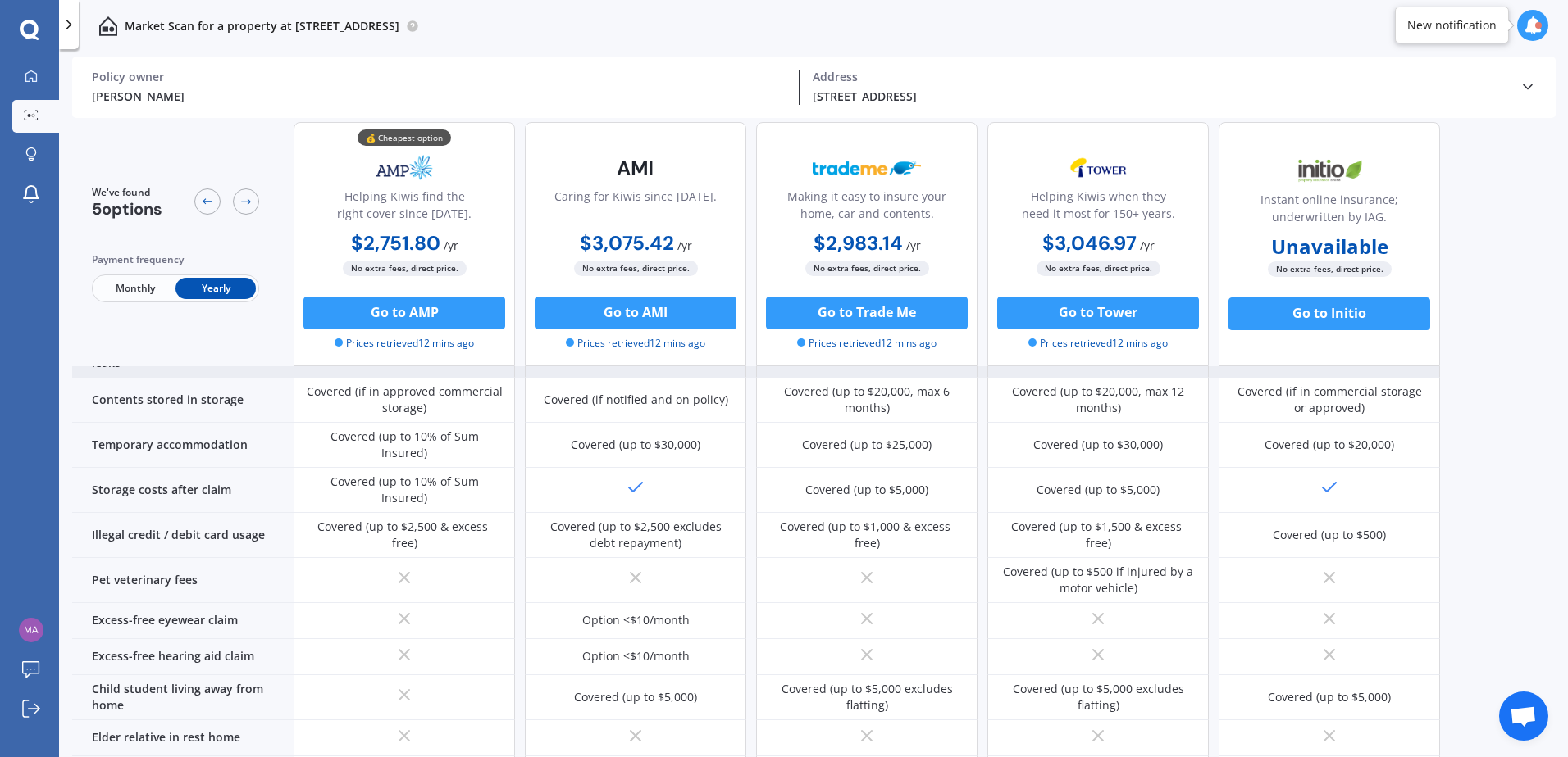
scroll to position [984, 0]
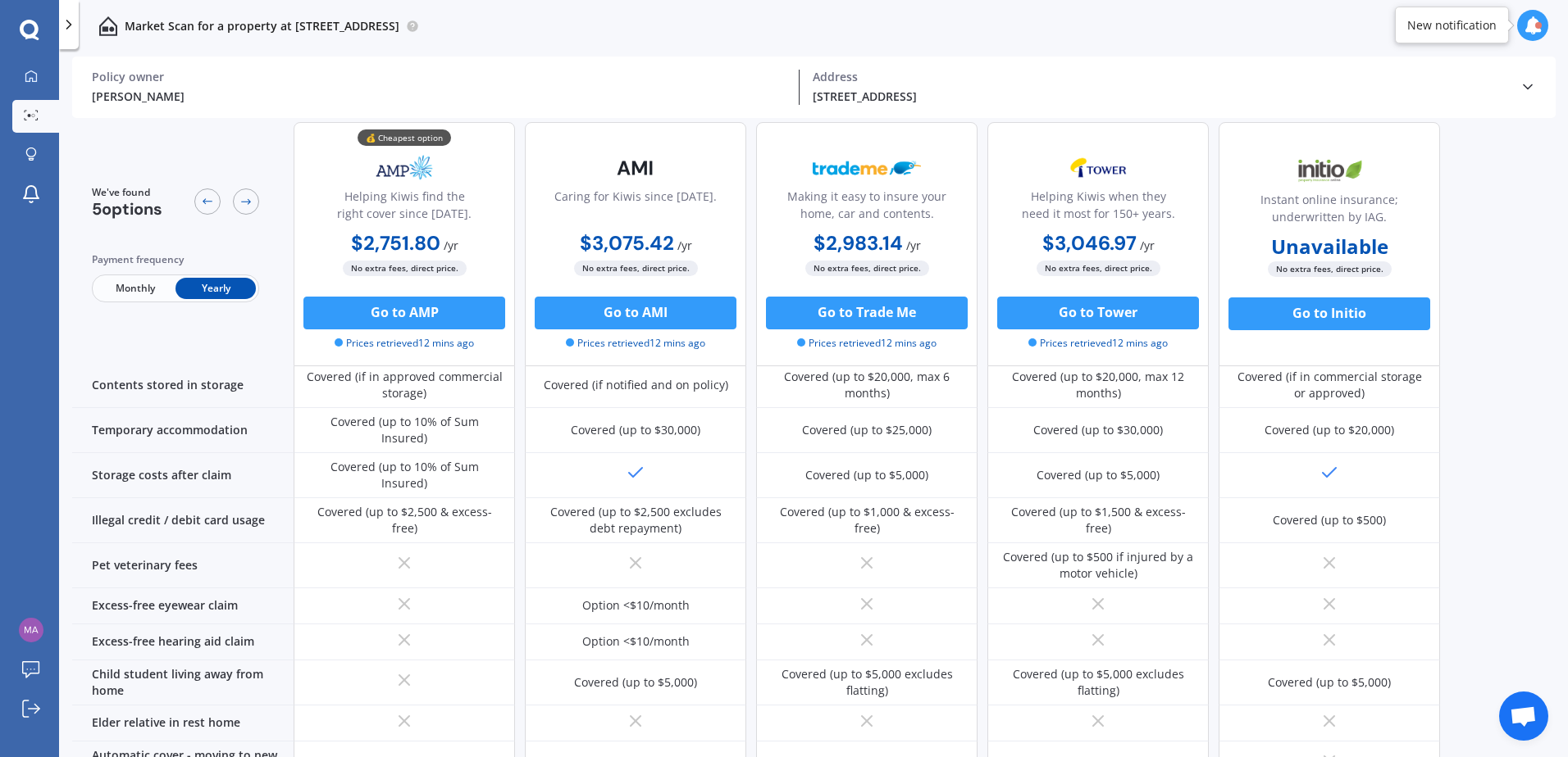
click at [153, 283] on span "Monthly" at bounding box center [136, 288] width 80 height 21
click at [216, 295] on span "Yearly" at bounding box center [216, 288] width 80 height 21
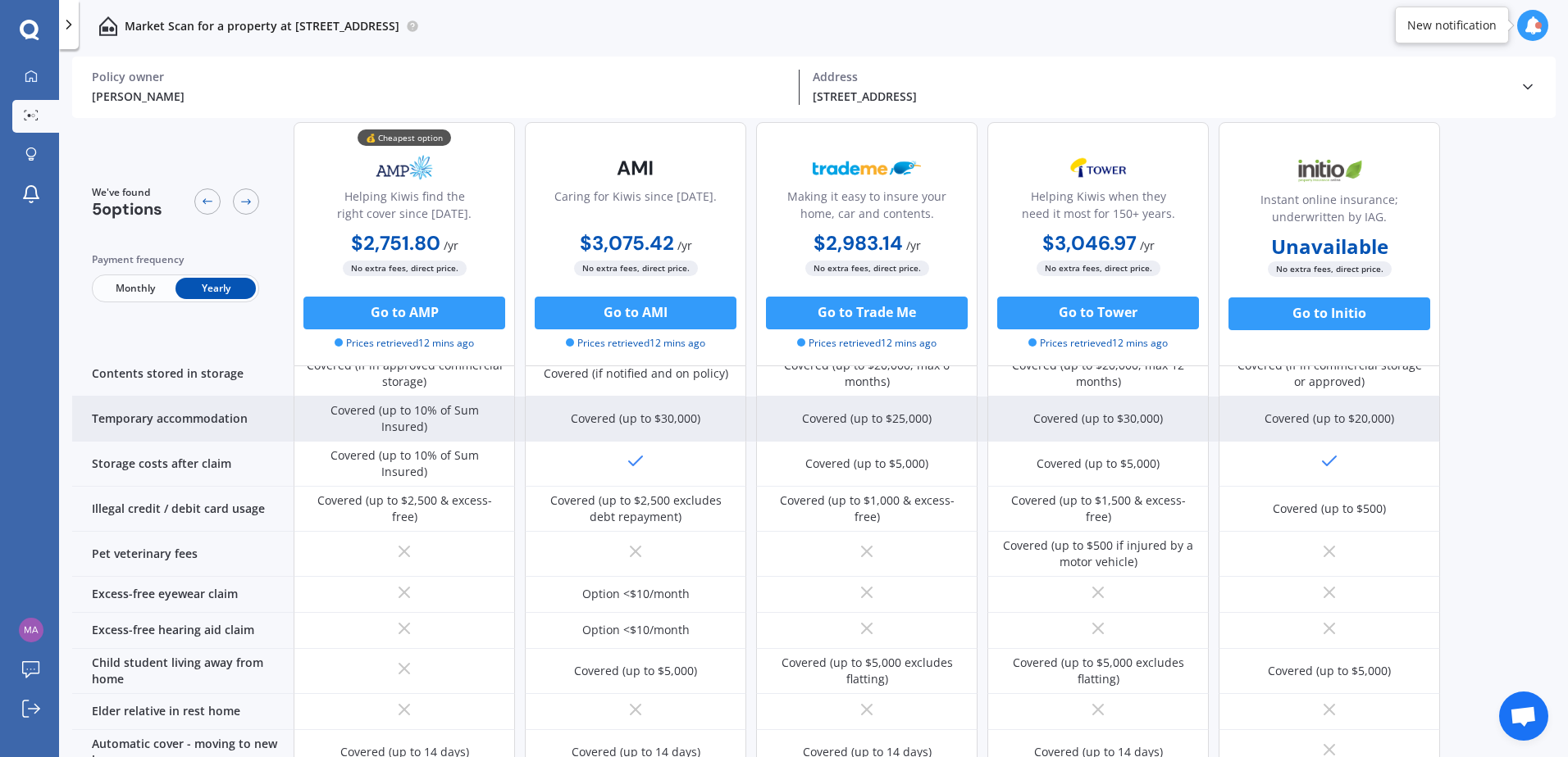
scroll to position [911, 0]
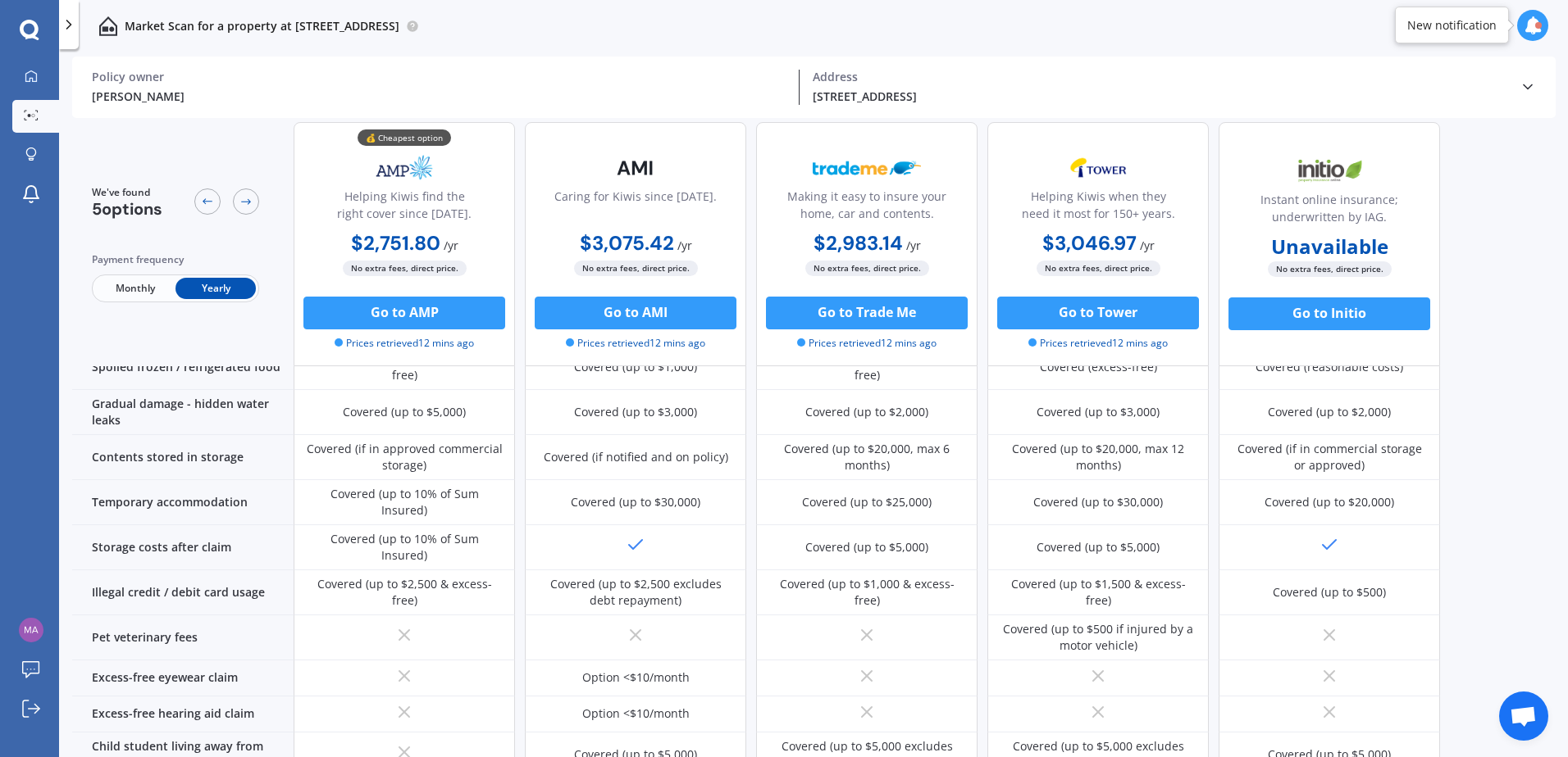
click at [178, 33] on p "Market Scan for a property at [STREET_ADDRESS]" at bounding box center [262, 26] width 274 height 16
click at [76, 32] on icon at bounding box center [69, 25] width 16 height 16
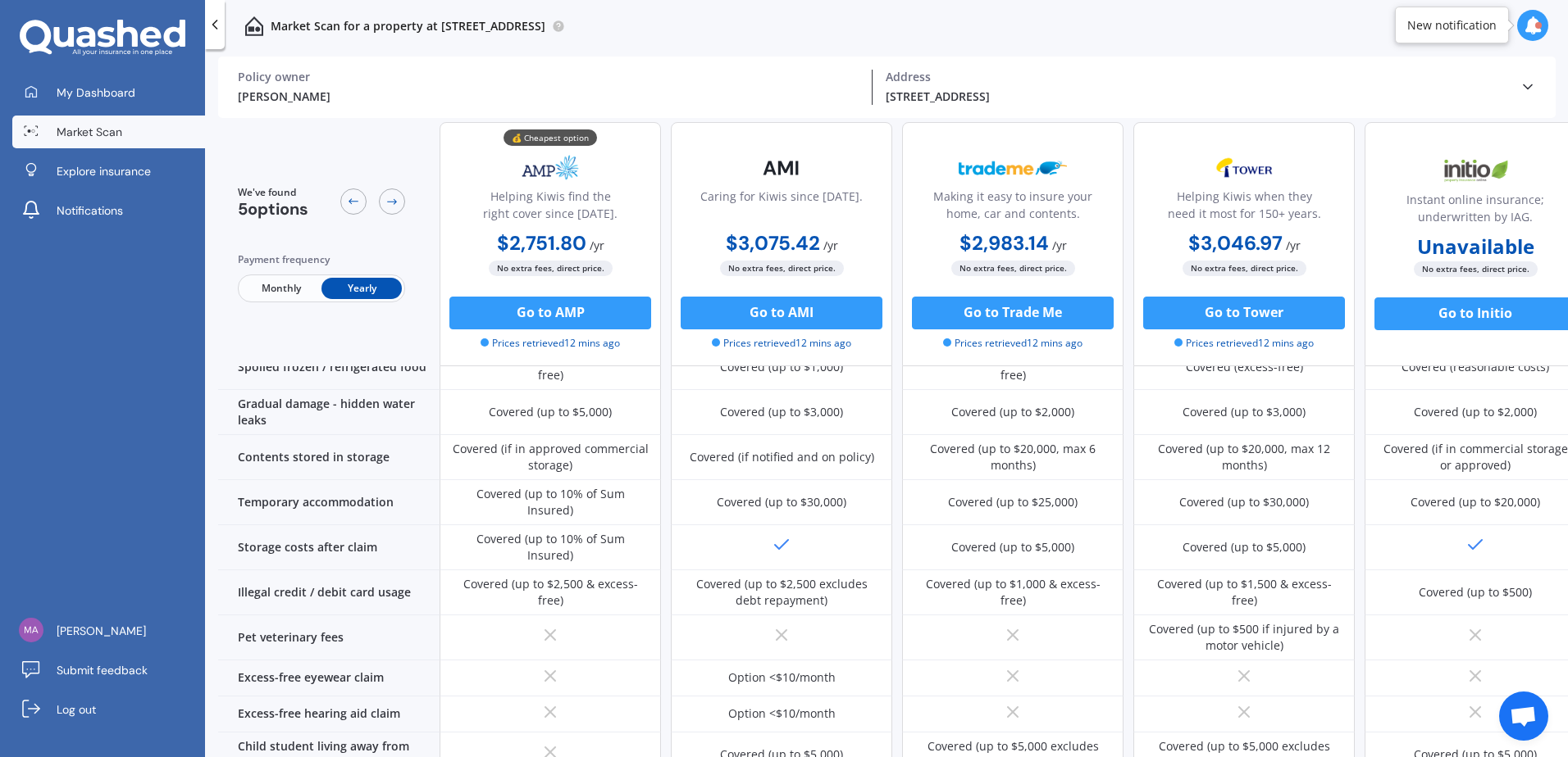
click at [213, 30] on icon at bounding box center [215, 25] width 16 height 16
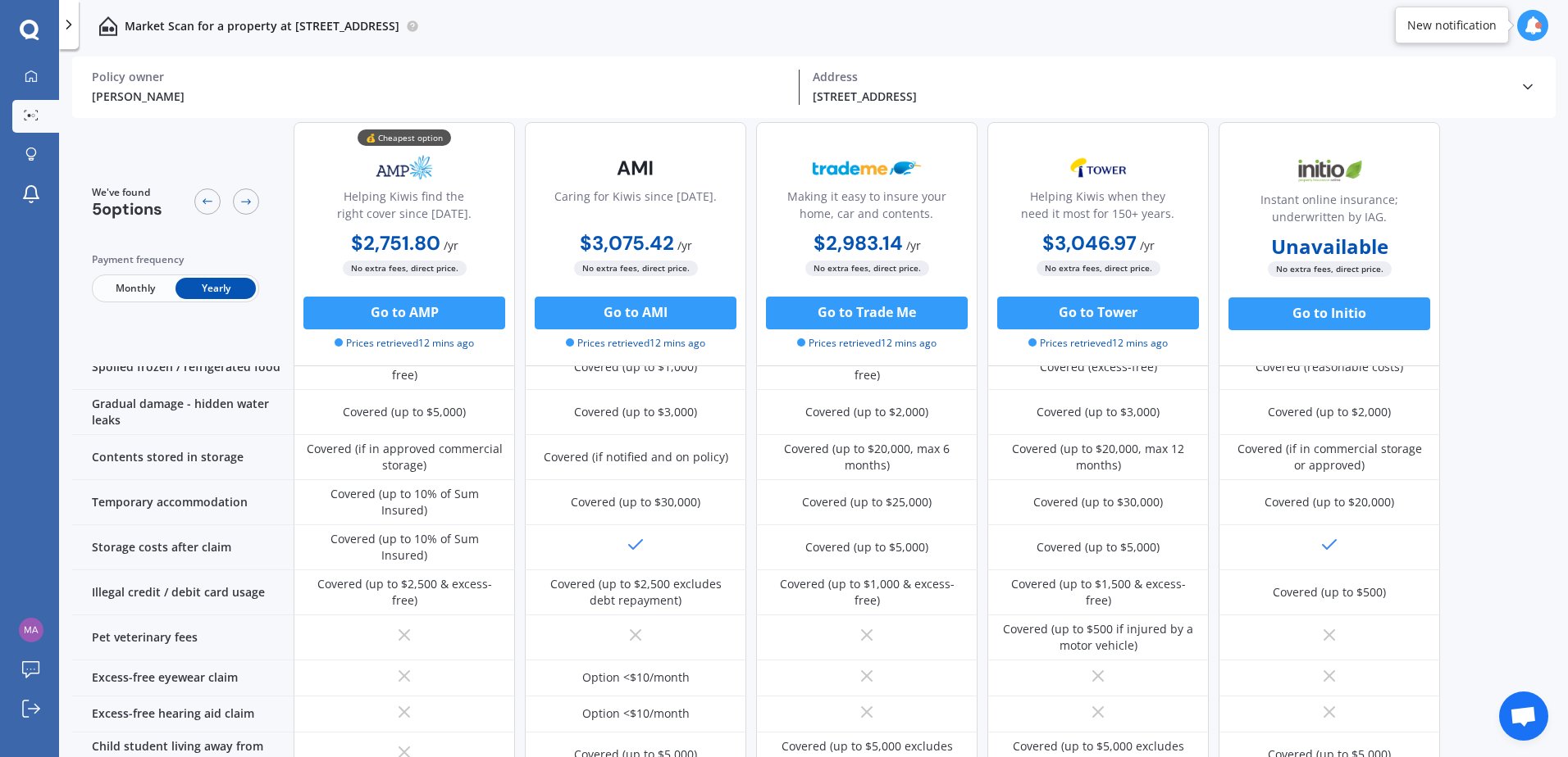
click at [279, 16] on div "Market Scan for a property at [STREET_ADDRESS]" at bounding box center [249, 26] width 340 height 53
click at [99, 26] on img at bounding box center [108, 26] width 20 height 20
drag, startPoint x: 46, startPoint y: 59, endPoint x: 42, endPoint y: 67, distance: 8.9
click at [45, 61] on div "My Dashboard Market Scan Explore insurance Notifications Mathieu Sabas Submit f…" at bounding box center [30, 378] width 59 height 757
click at [32, 113] on icon at bounding box center [31, 115] width 15 height 11
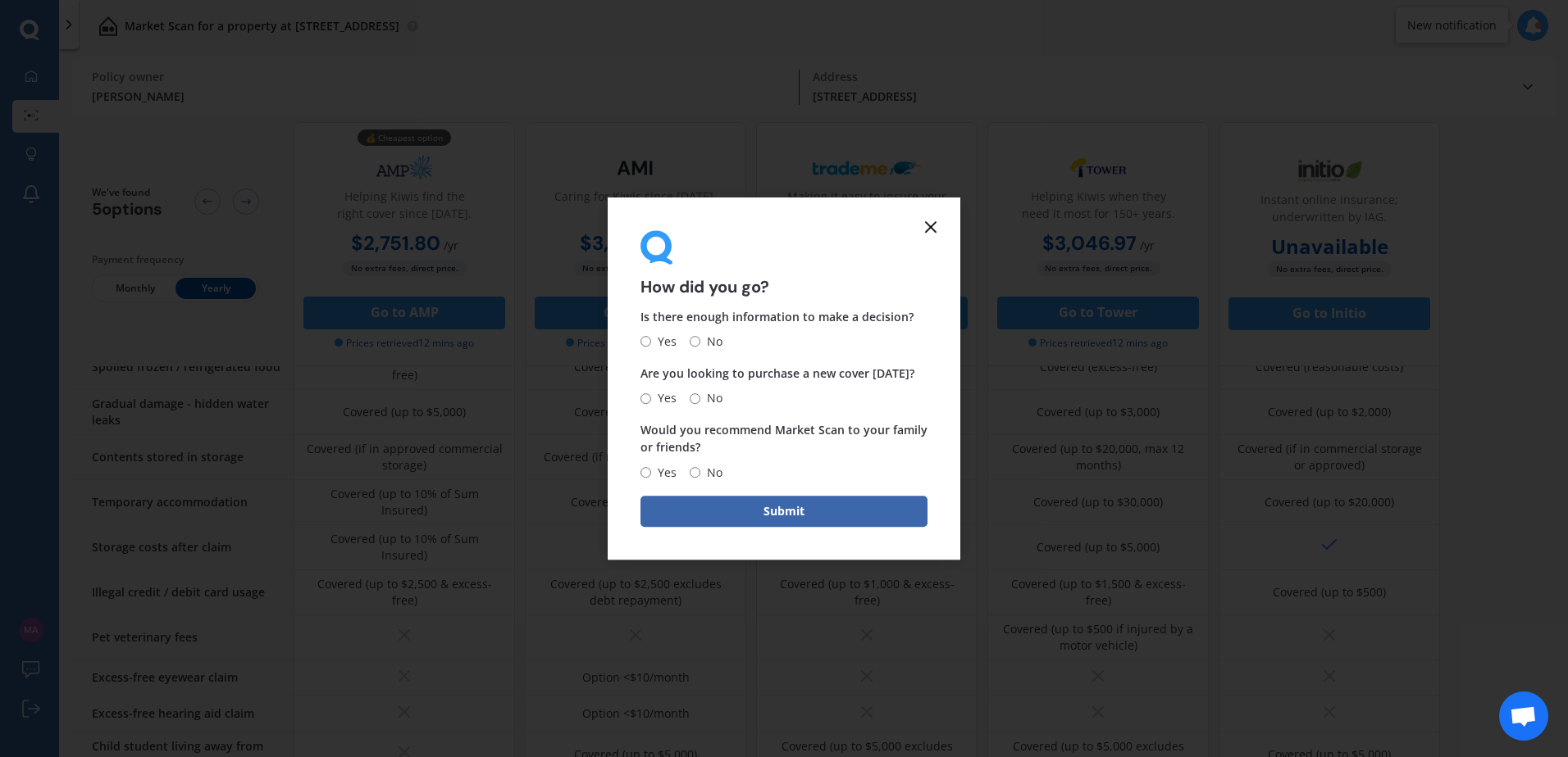
click at [930, 232] on icon at bounding box center [931, 227] width 20 height 20
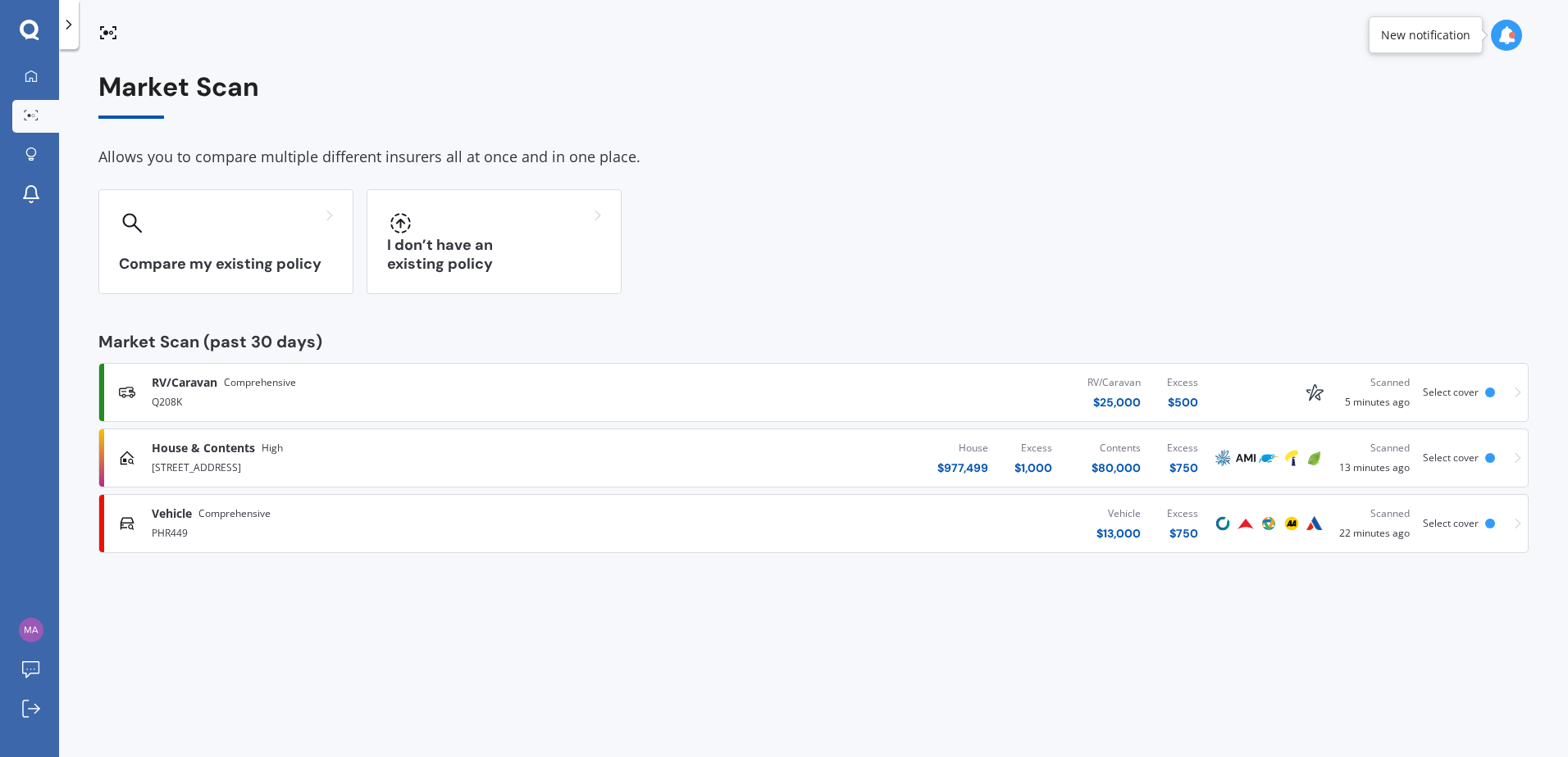
click at [1221, 392] on div at bounding box center [1268, 392] width 115 height 20
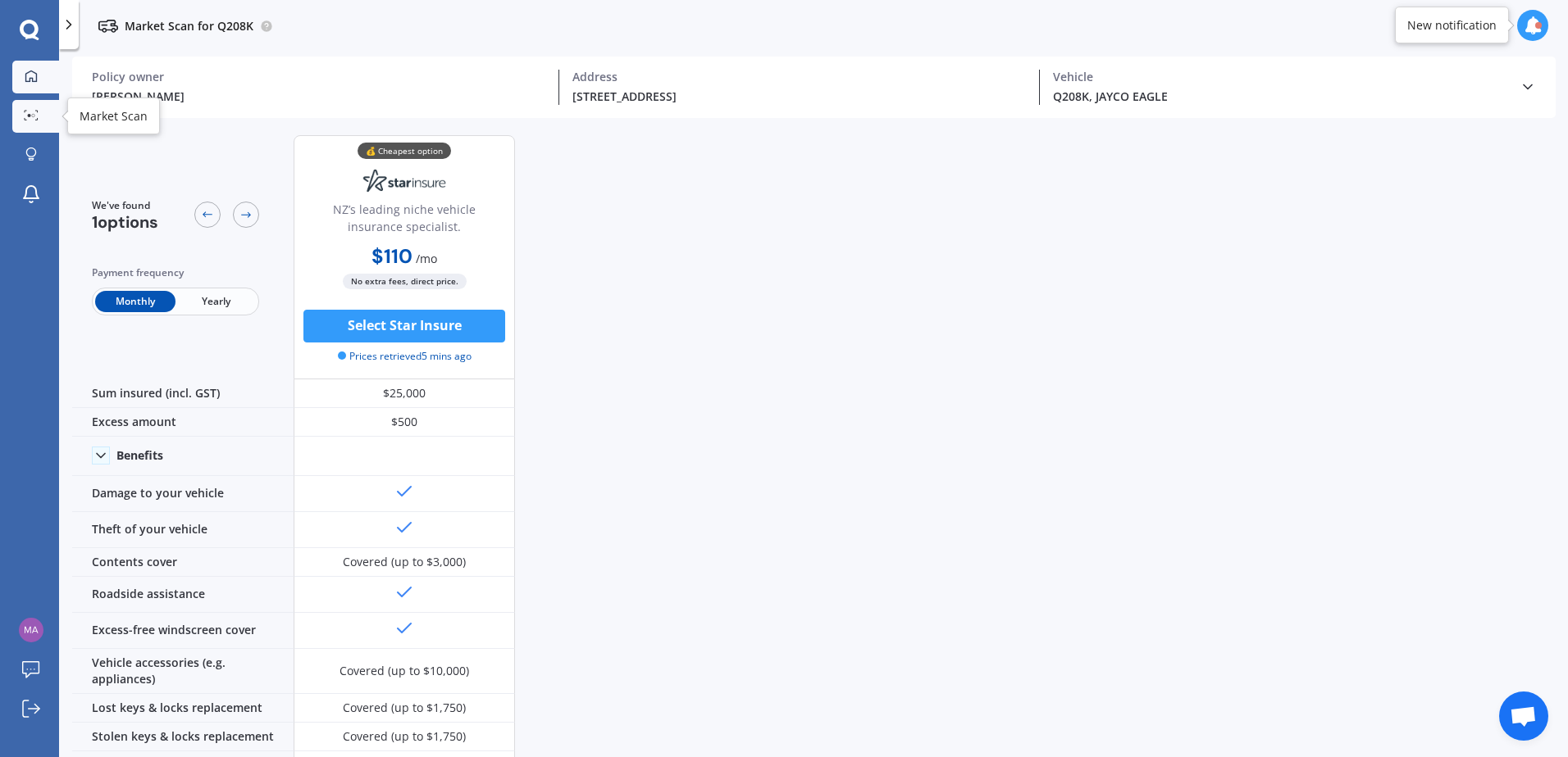
click at [26, 87] on link "My Dashboard" at bounding box center [35, 77] width 47 height 33
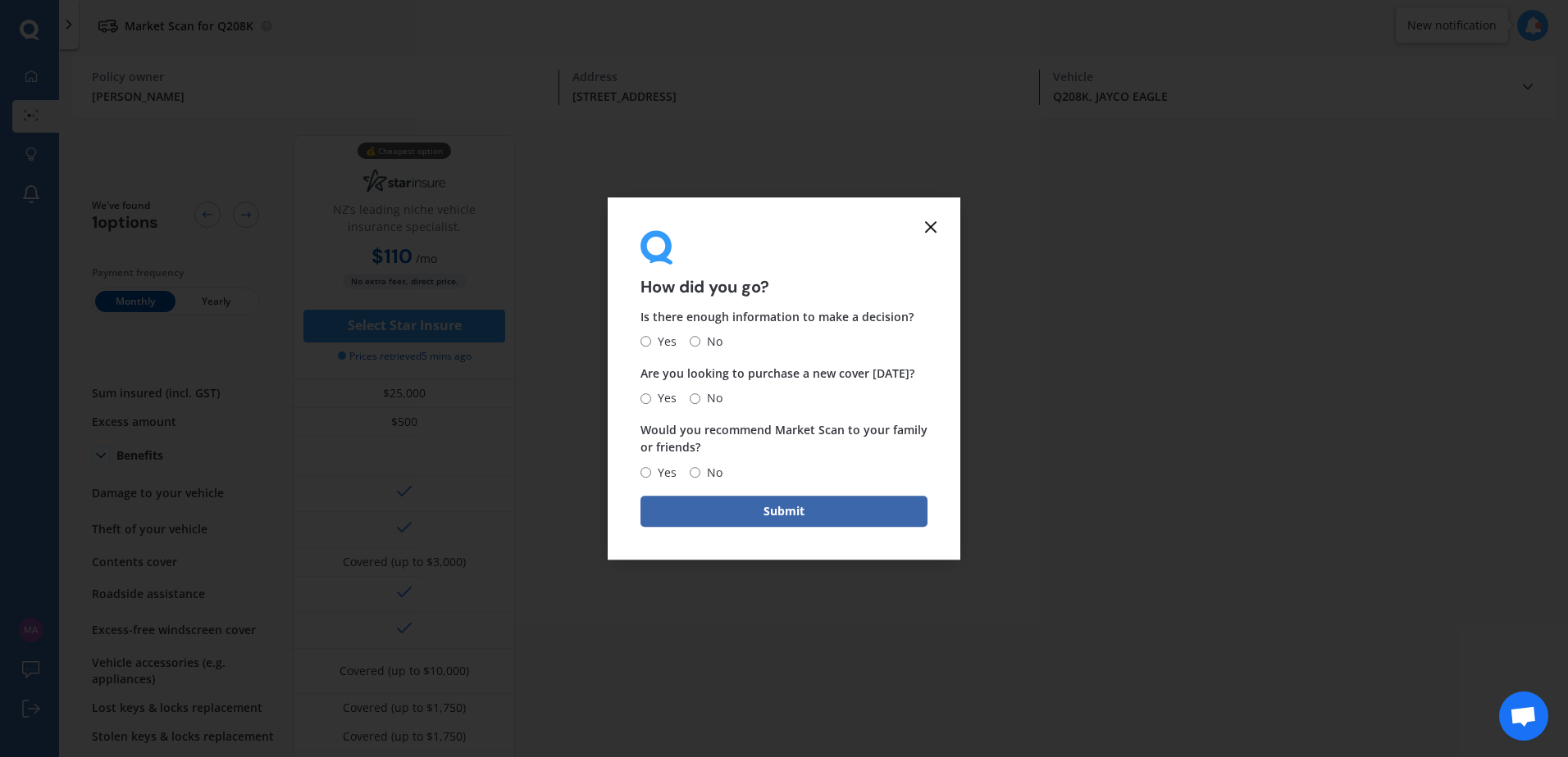
click at [225, 290] on div "How did you go? Is there enough information to make a decision? Yes No Are you …" at bounding box center [784, 378] width 1568 height 757
click at [927, 234] on div "How did you go? Is there enough information to make a decision? Yes No Are you …" at bounding box center [784, 378] width 352 height 362
click at [928, 232] on icon at bounding box center [931, 227] width 20 height 20
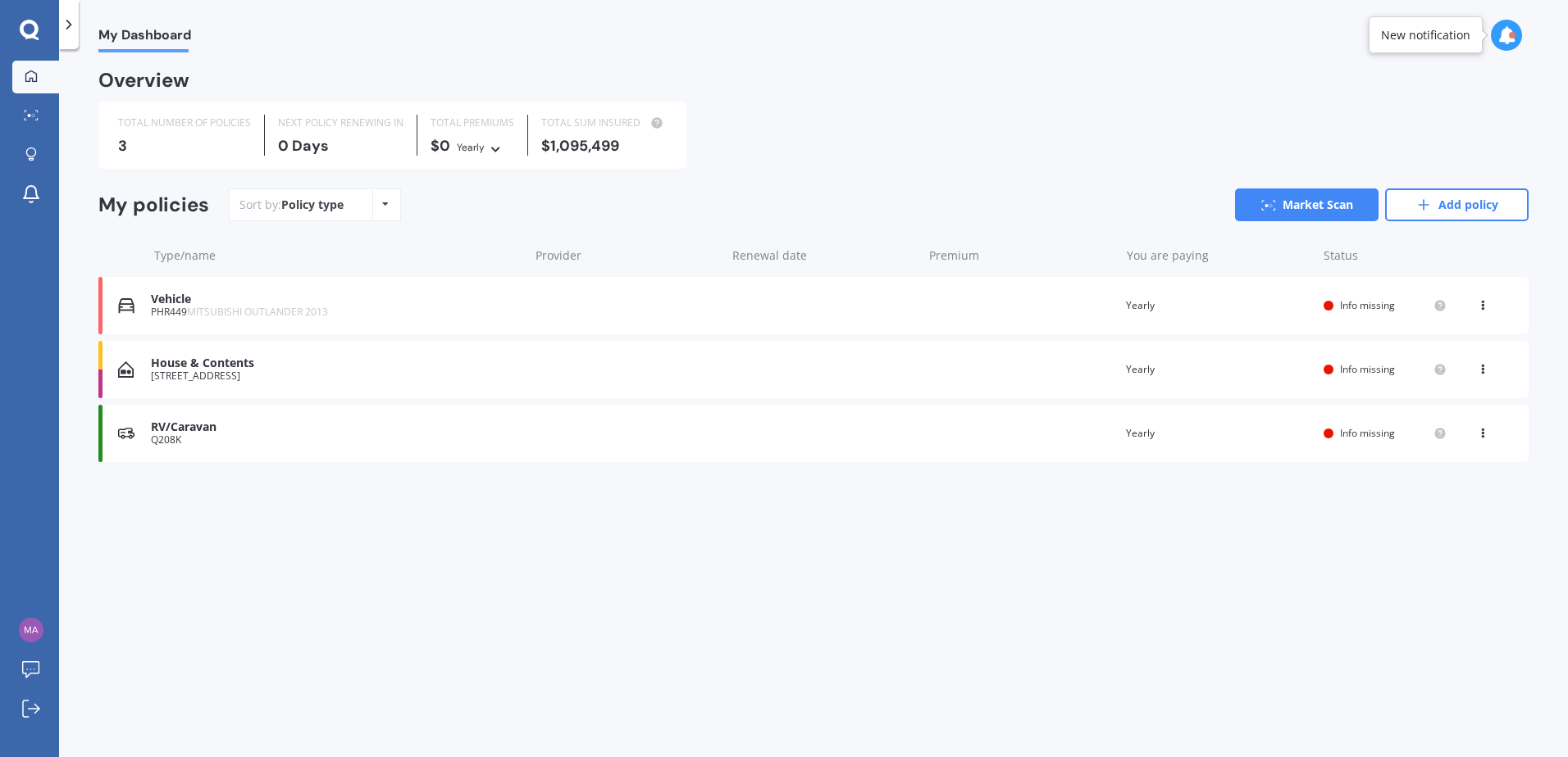
click at [407, 298] on div "Vehicle" at bounding box center [335, 299] width 369 height 14
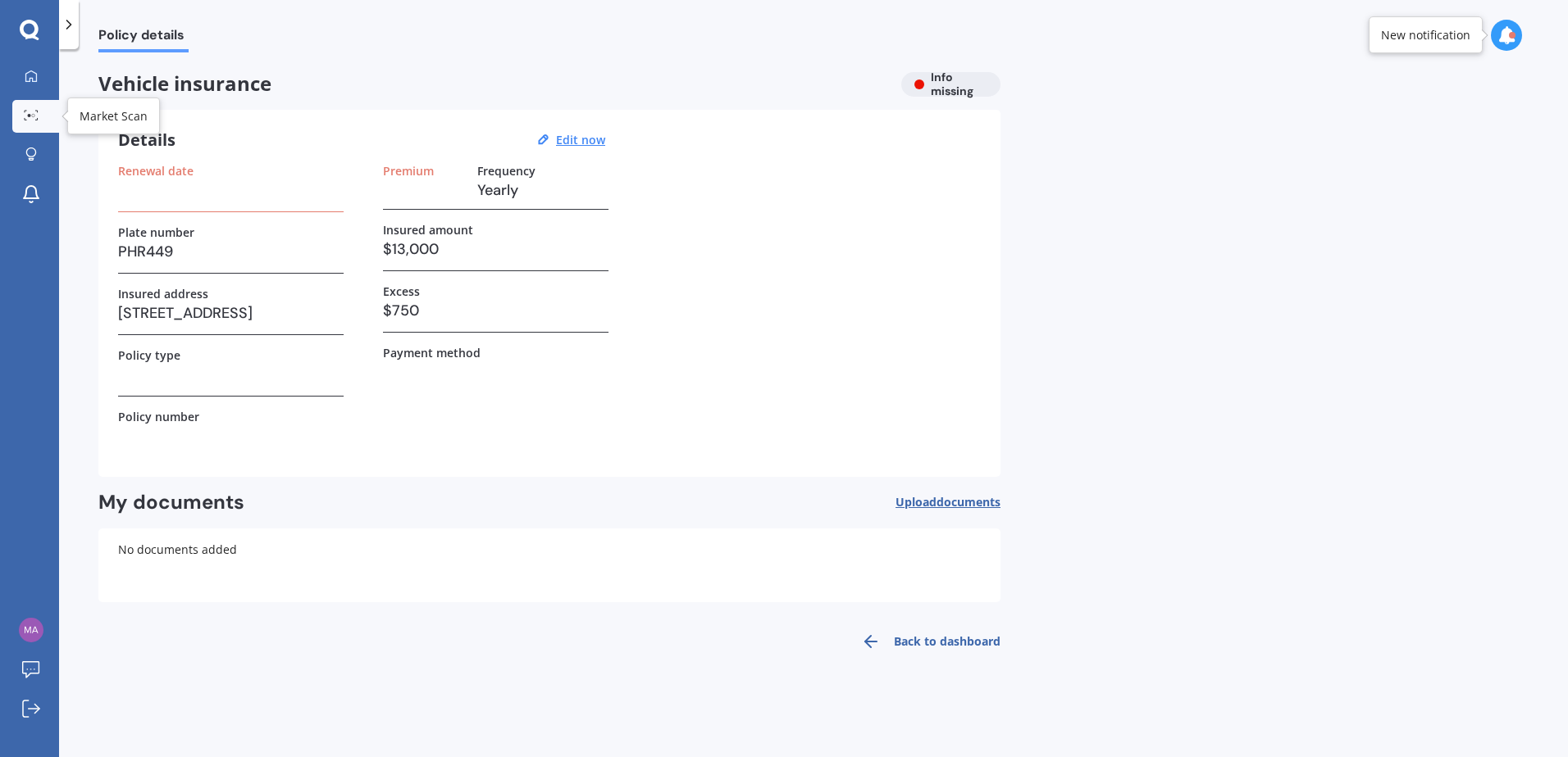
click at [26, 112] on icon at bounding box center [31, 115] width 15 height 11
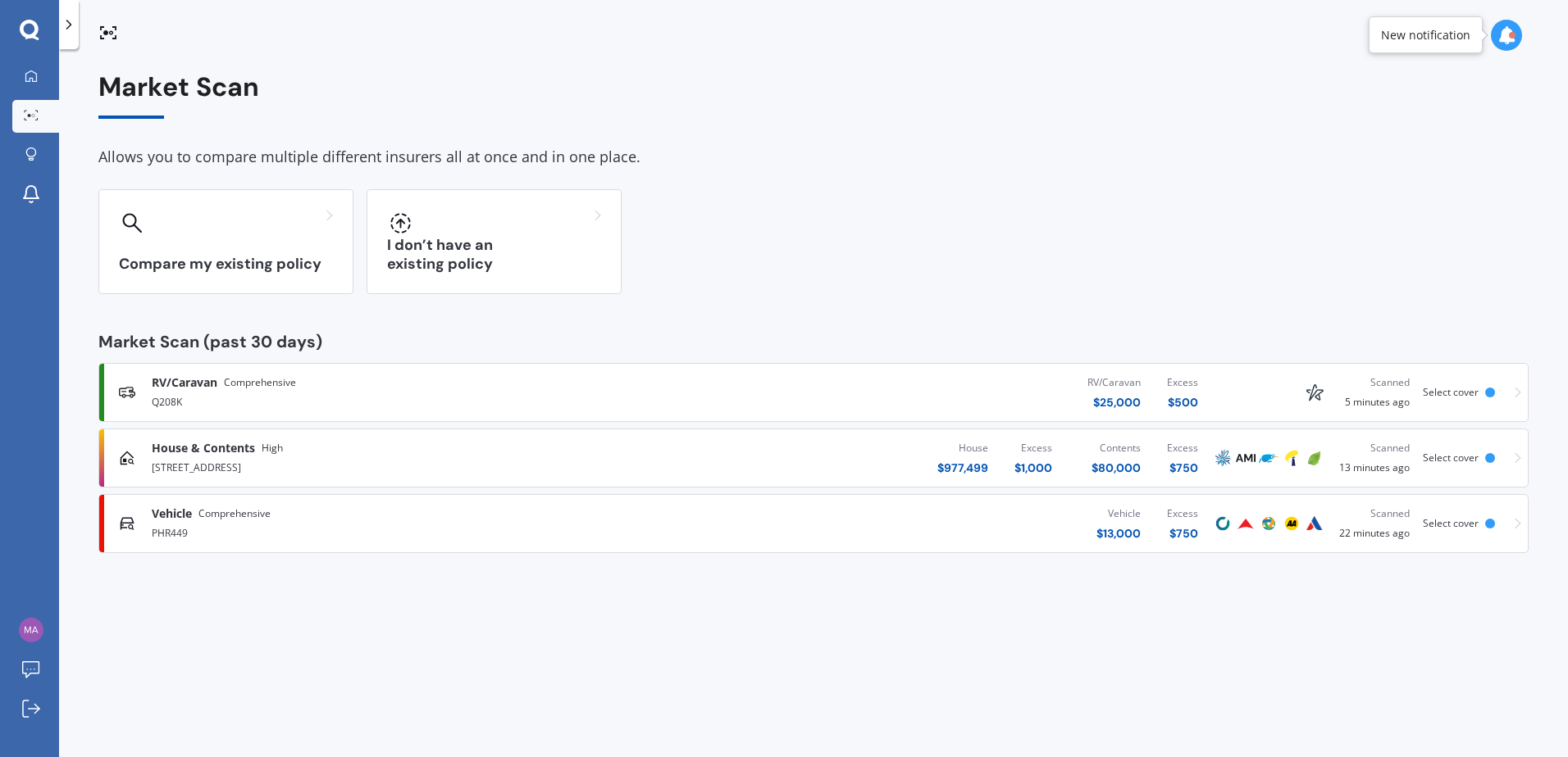
click at [1463, 523] on span "Select cover" at bounding box center [1451, 523] width 56 height 14
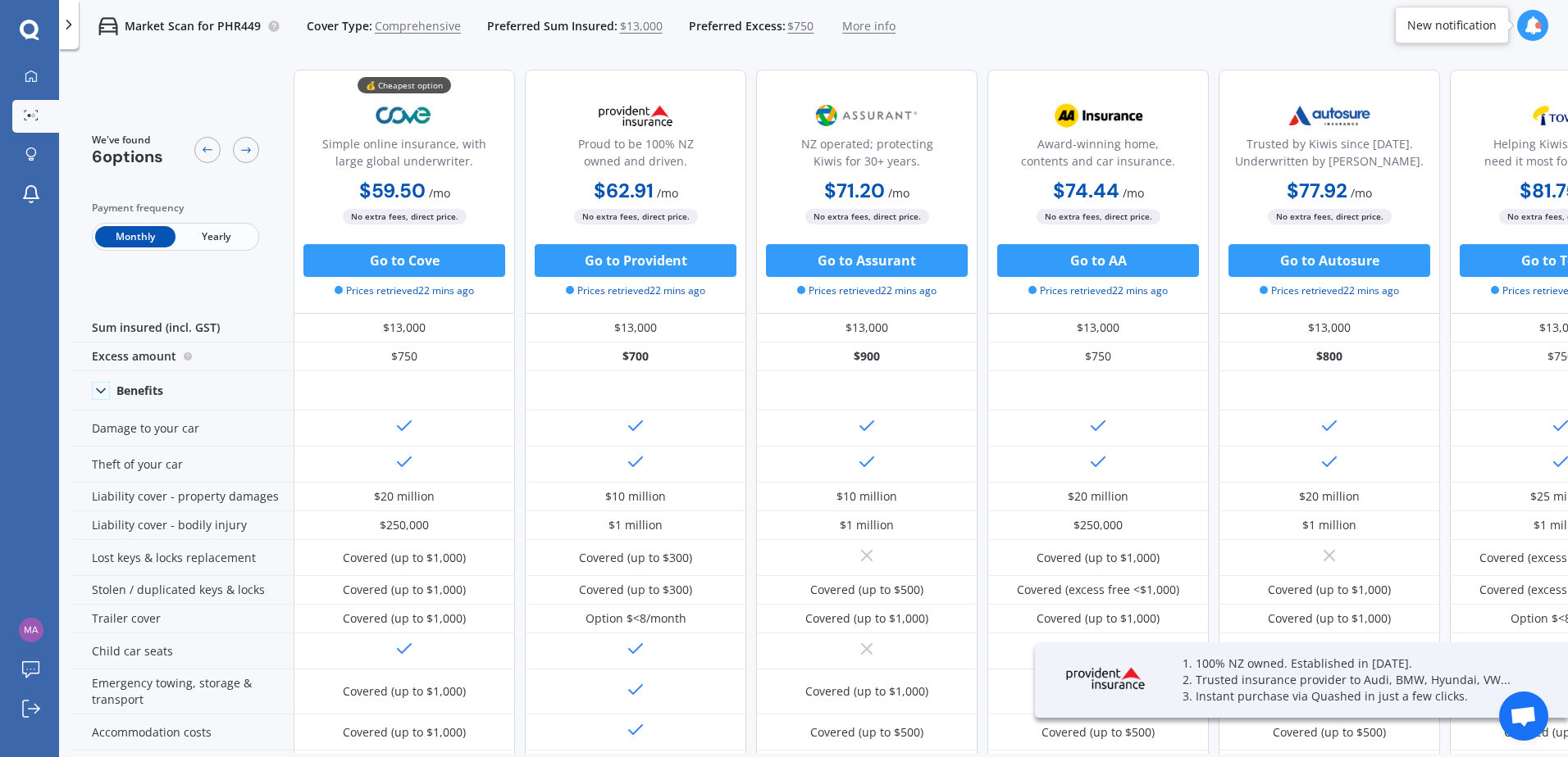
click at [216, 242] on span "Yearly" at bounding box center [216, 236] width 80 height 21
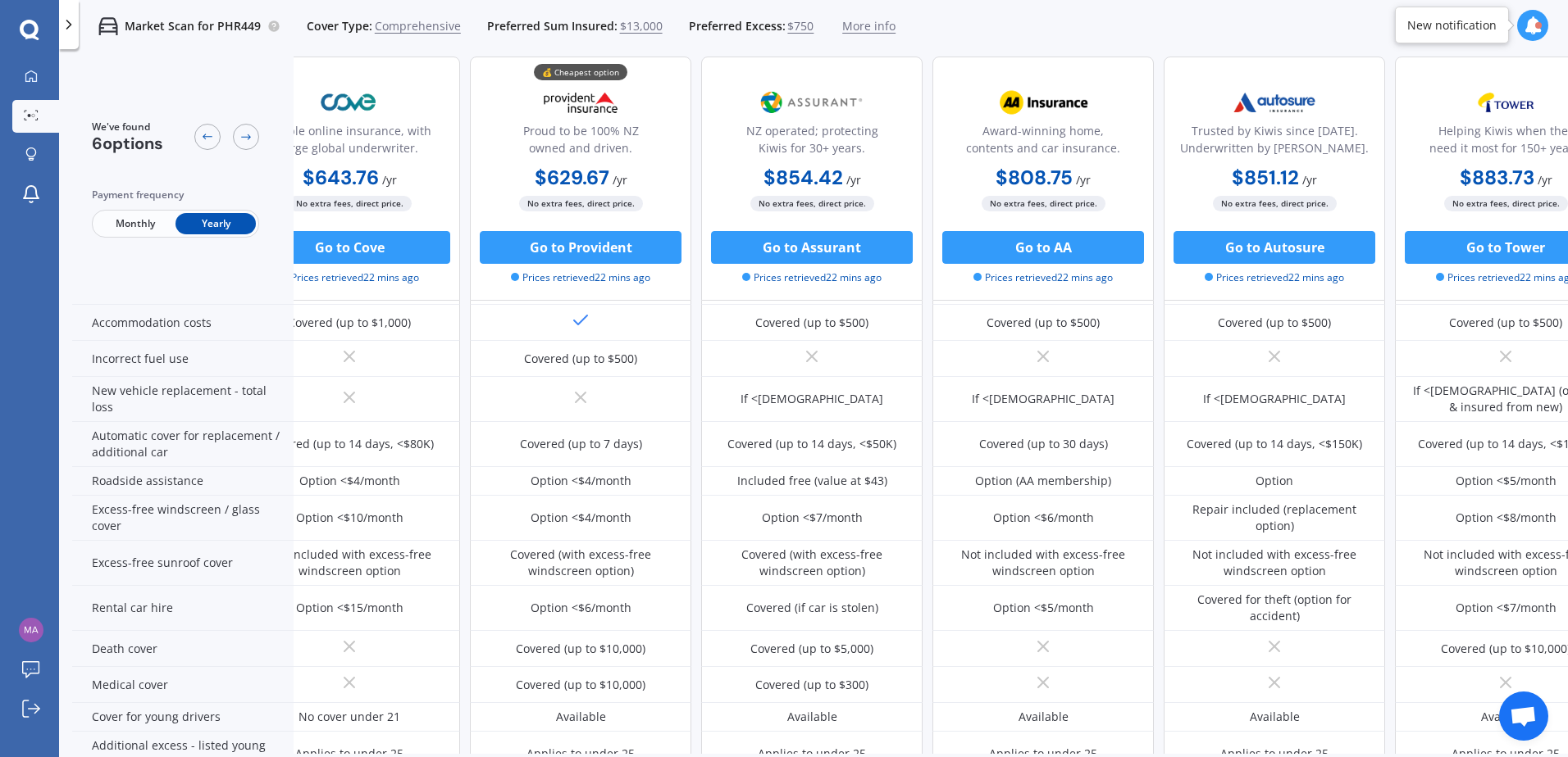
scroll to position [410, 112]
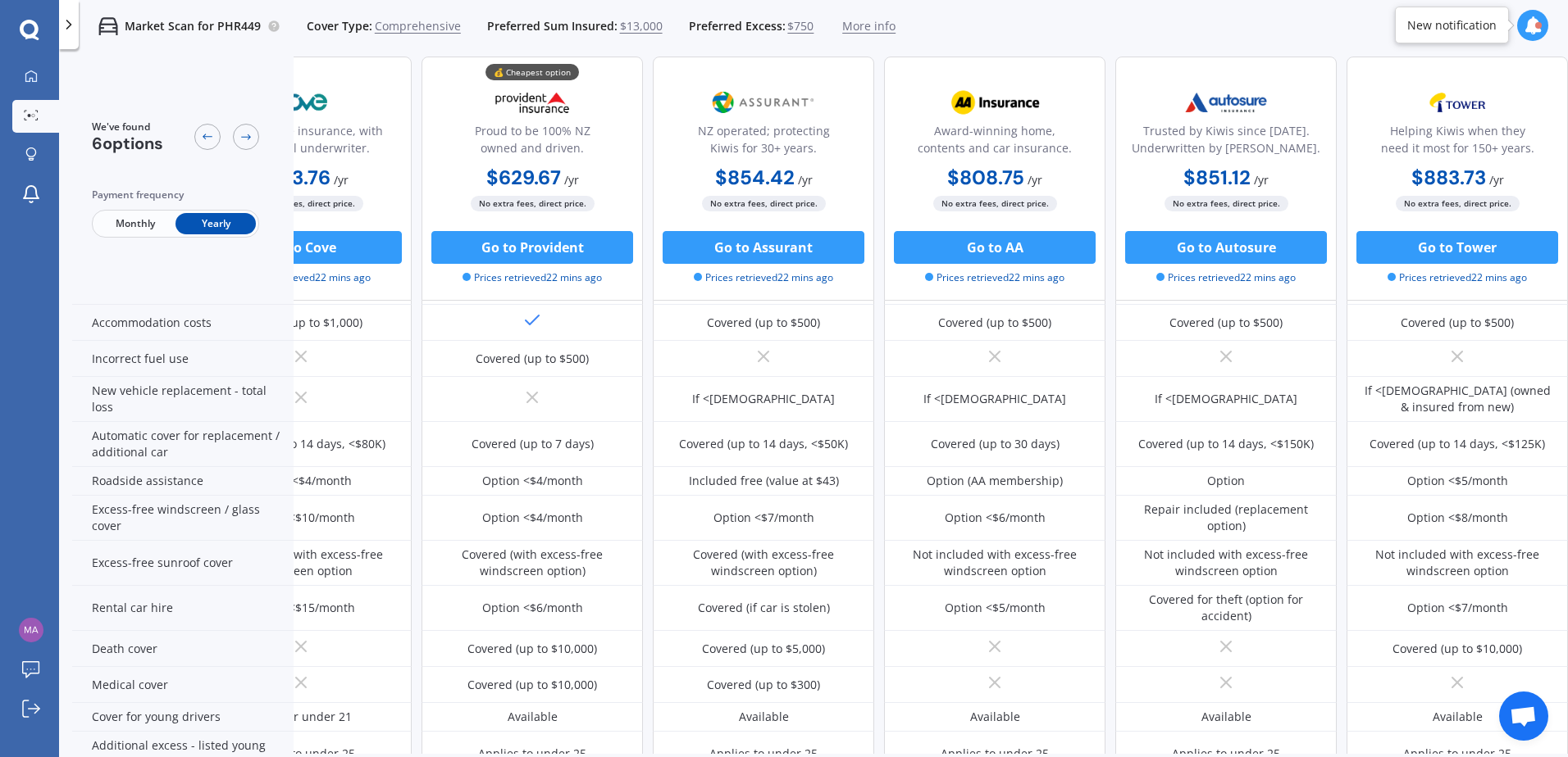
click at [69, 18] on icon at bounding box center [69, 25] width 16 height 16
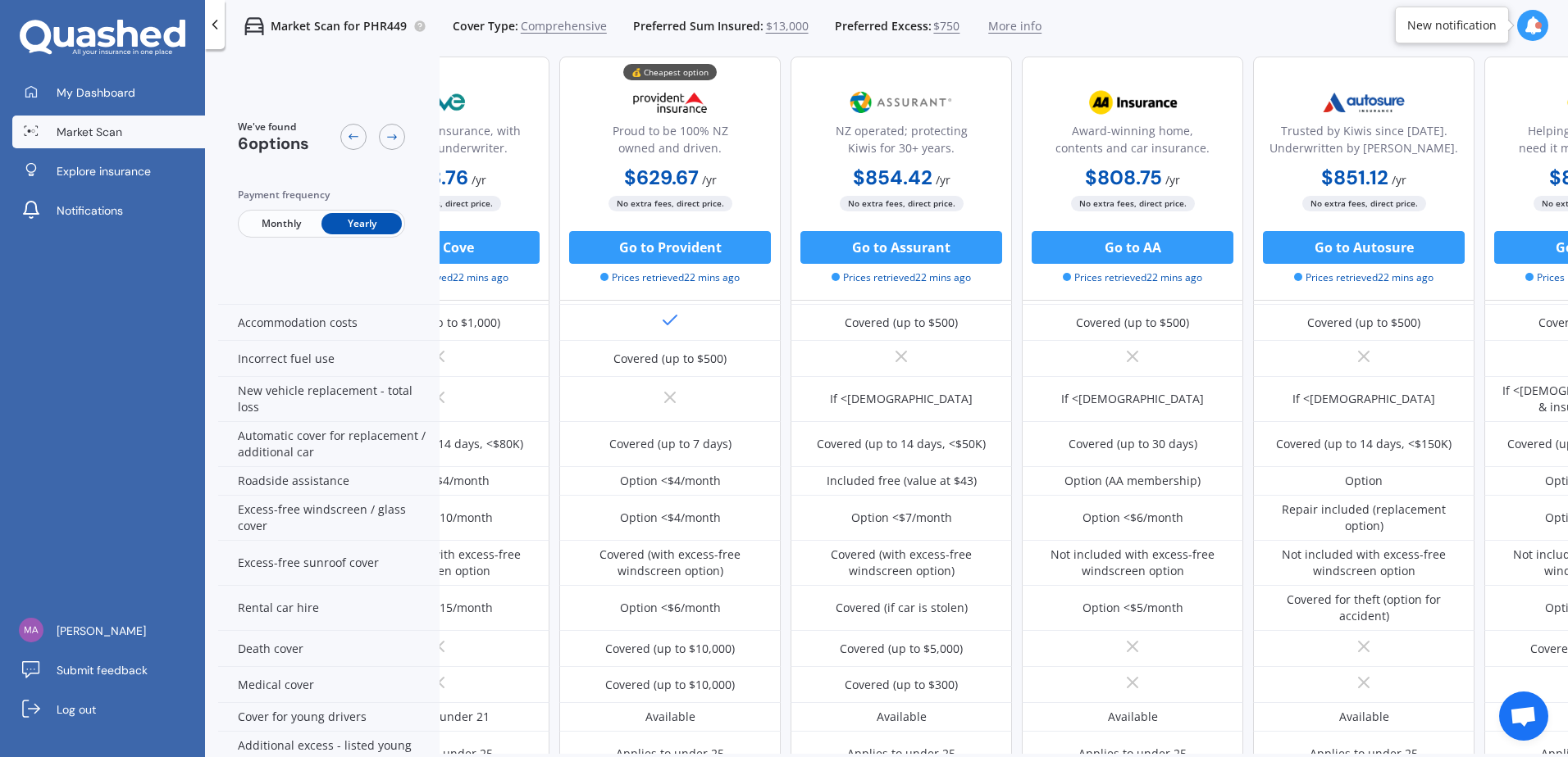
click at [107, 130] on span "Market Scan" at bounding box center [90, 132] width 66 height 16
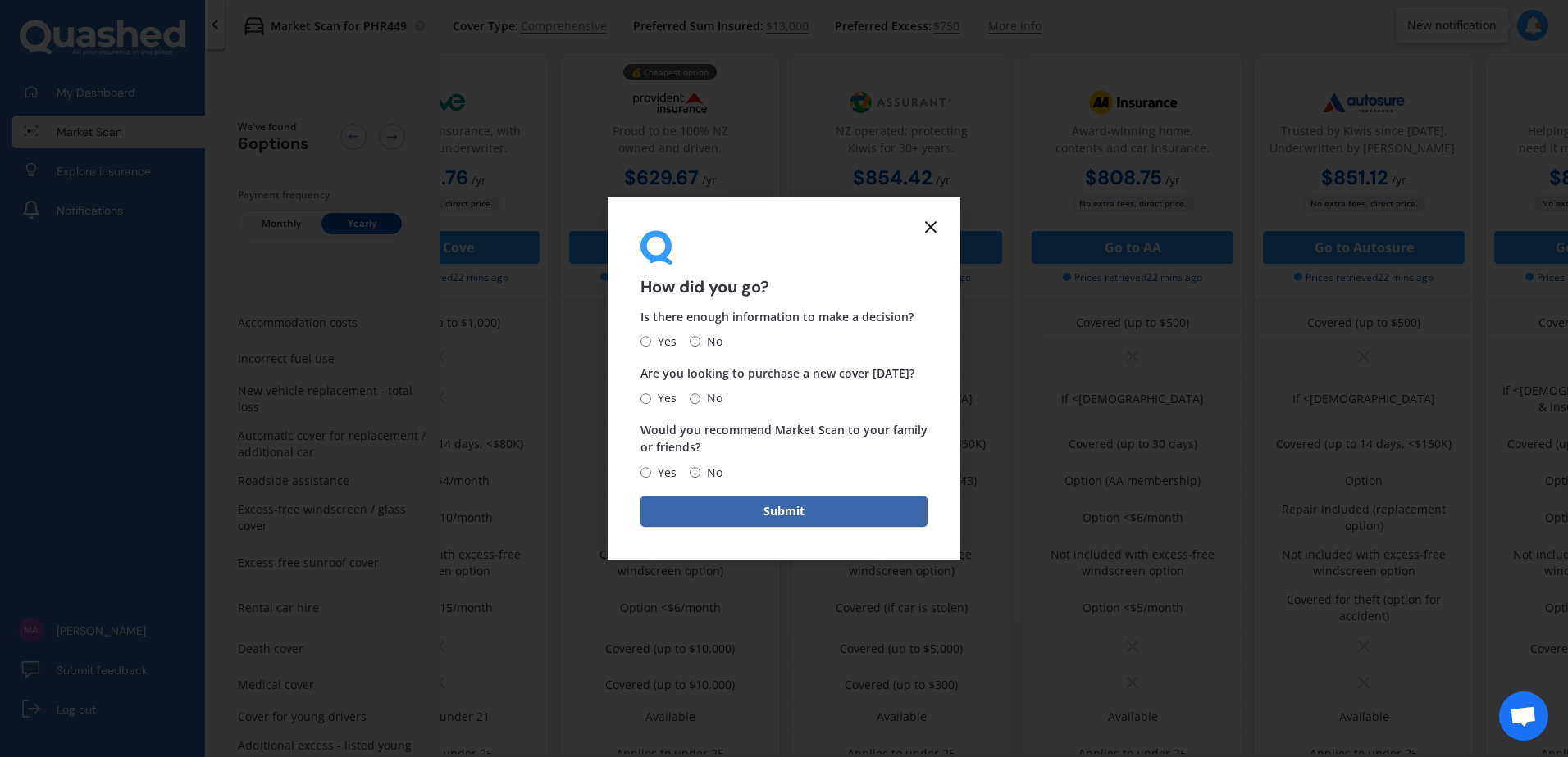
click at [934, 225] on line at bounding box center [931, 227] width 10 height 10
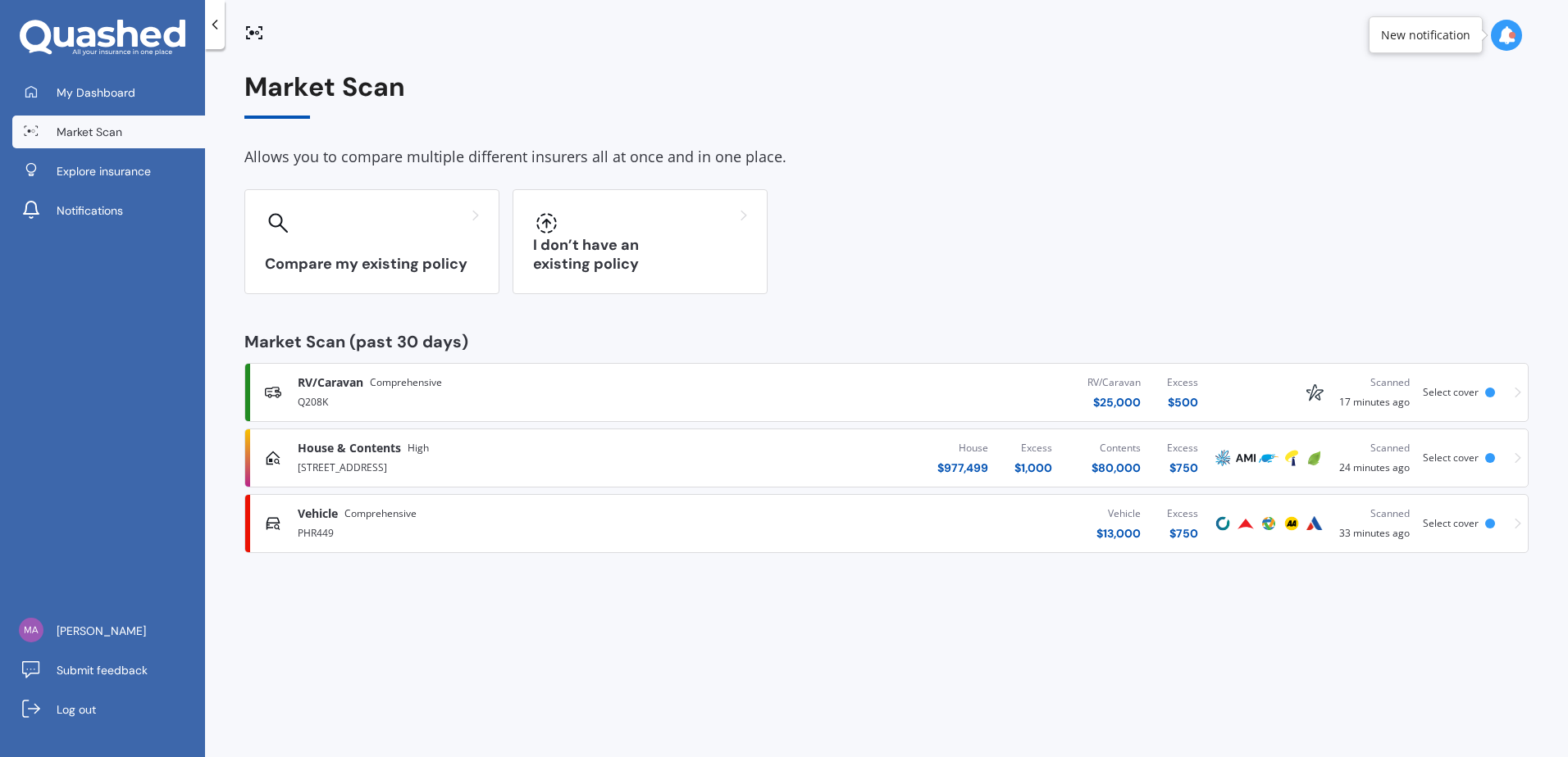
click at [1331, 462] on div "House & Contents High 23 Taramea Rise, Pyes Pa, Tauranga 3112 House $ 977,499 E…" at bounding box center [885, 458] width 1269 height 49
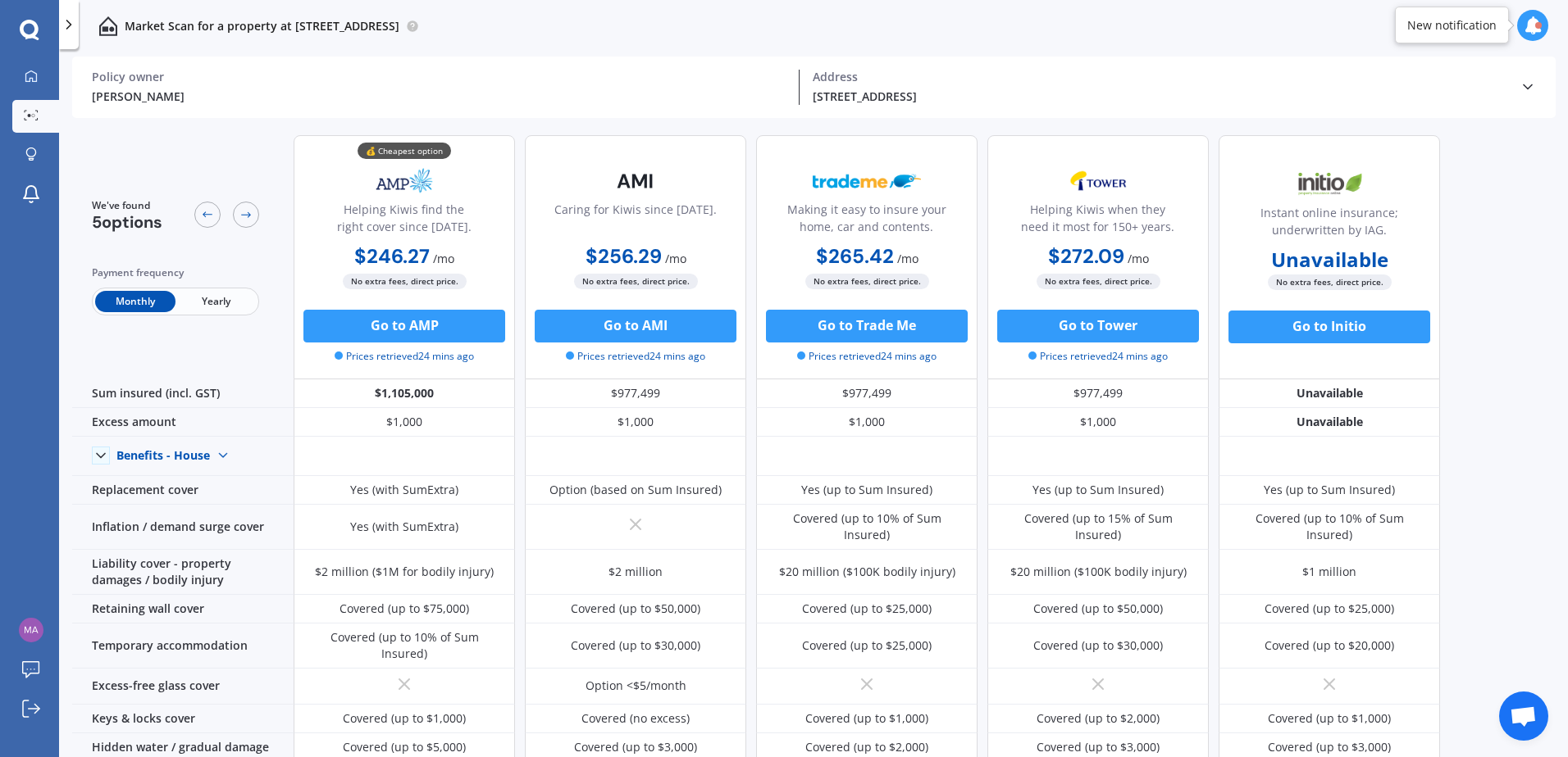
click at [242, 307] on span "Yearly" at bounding box center [216, 301] width 80 height 21
click at [43, 87] on link "My Dashboard" at bounding box center [35, 77] width 47 height 33
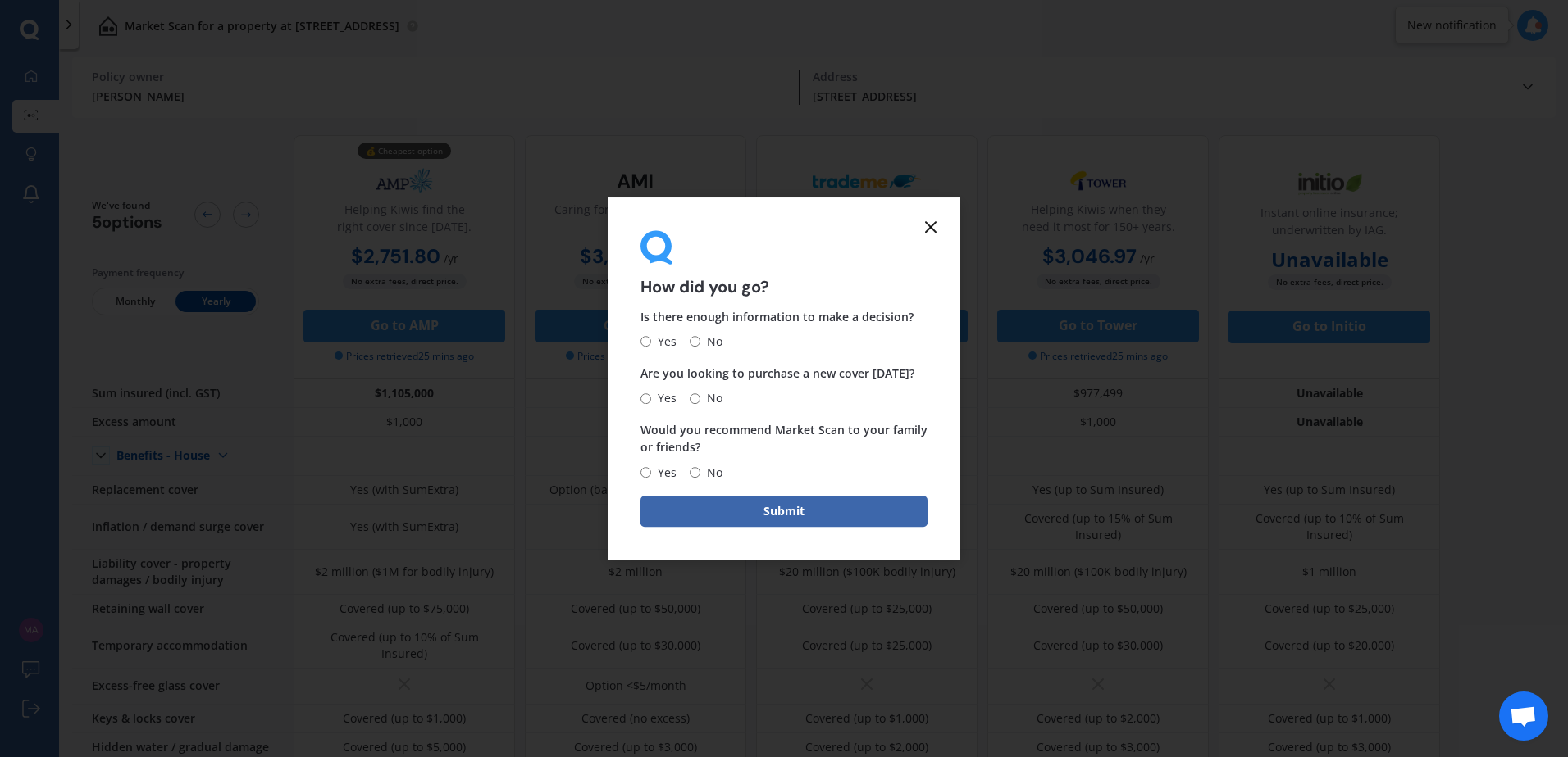
click at [931, 232] on icon at bounding box center [931, 227] width 20 height 20
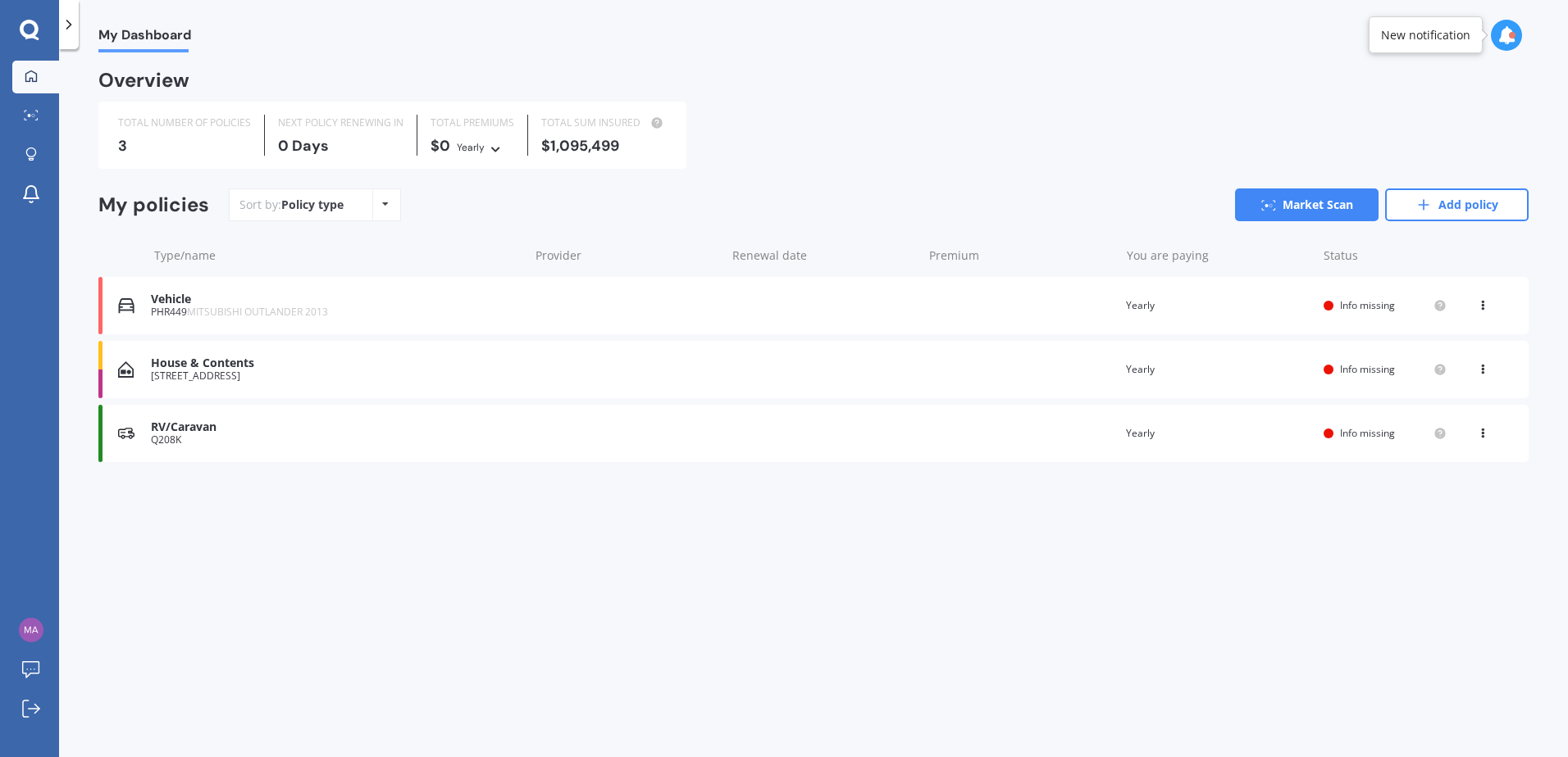
click at [1479, 366] on icon at bounding box center [1483, 366] width 11 height 10
click at [1442, 395] on div "View policy" at bounding box center [1446, 401] width 163 height 33
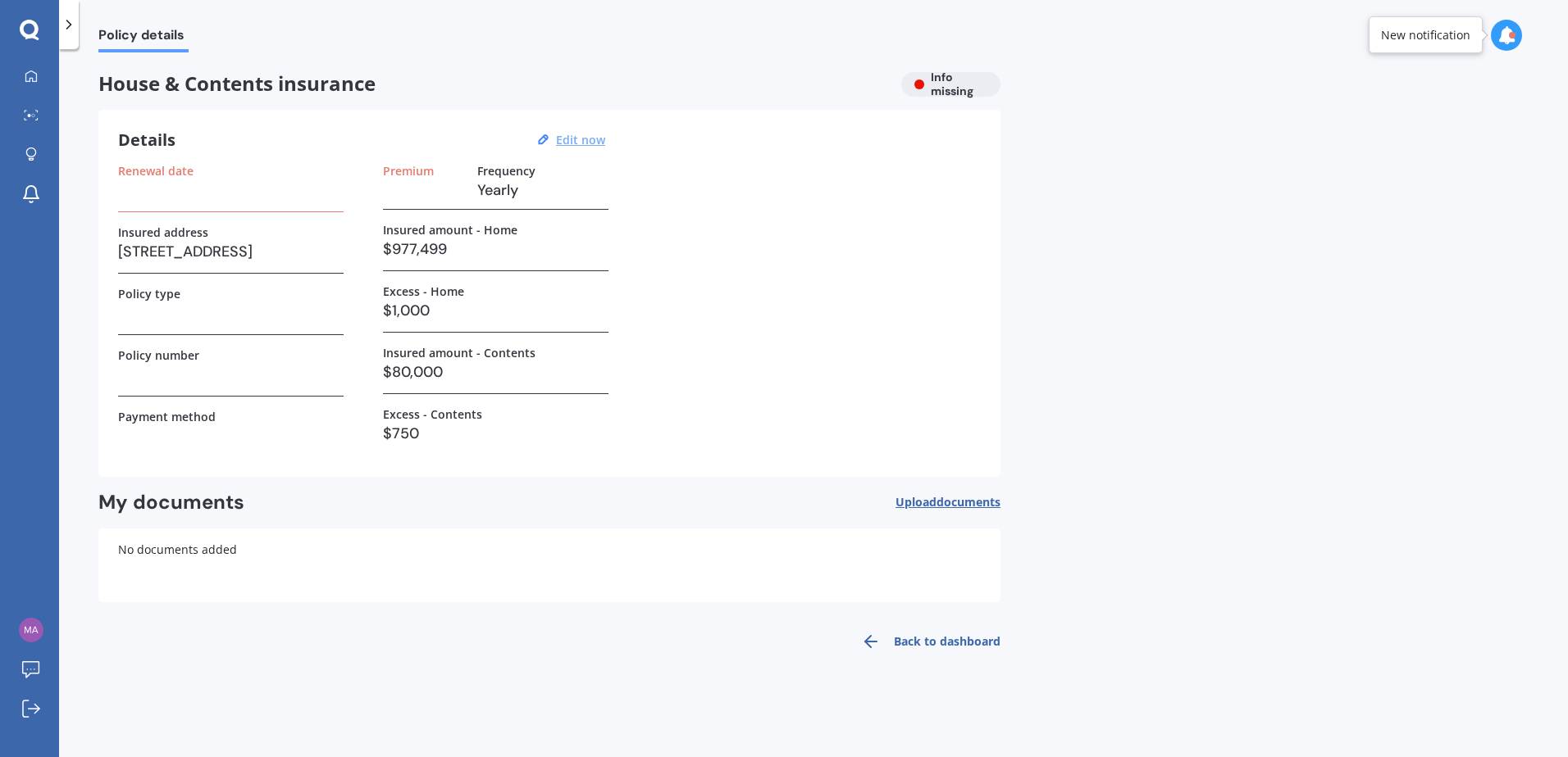
click at [582, 143] on u "Edit now" at bounding box center [581, 140] width 49 height 16
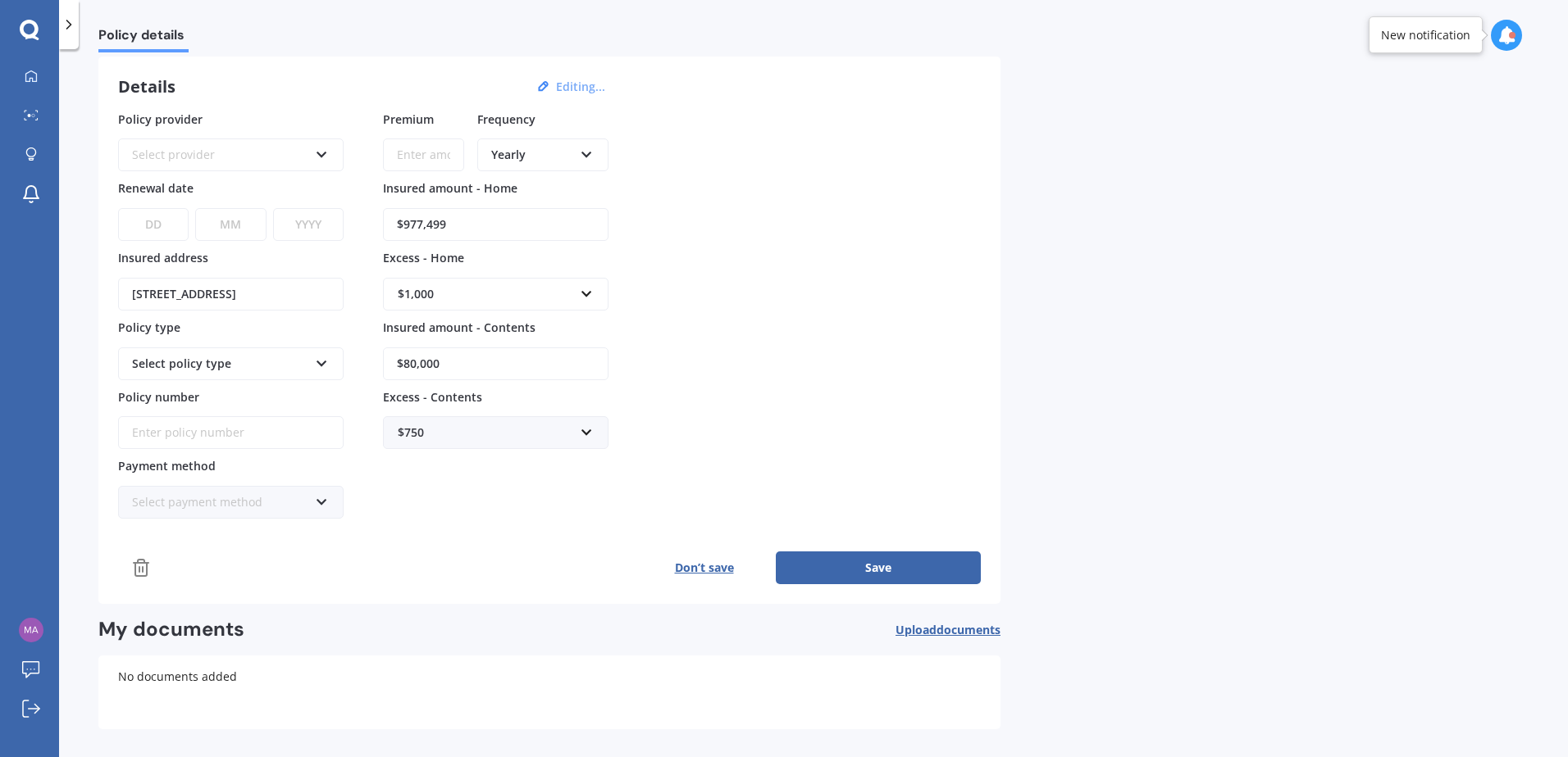
scroll to position [82, 0]
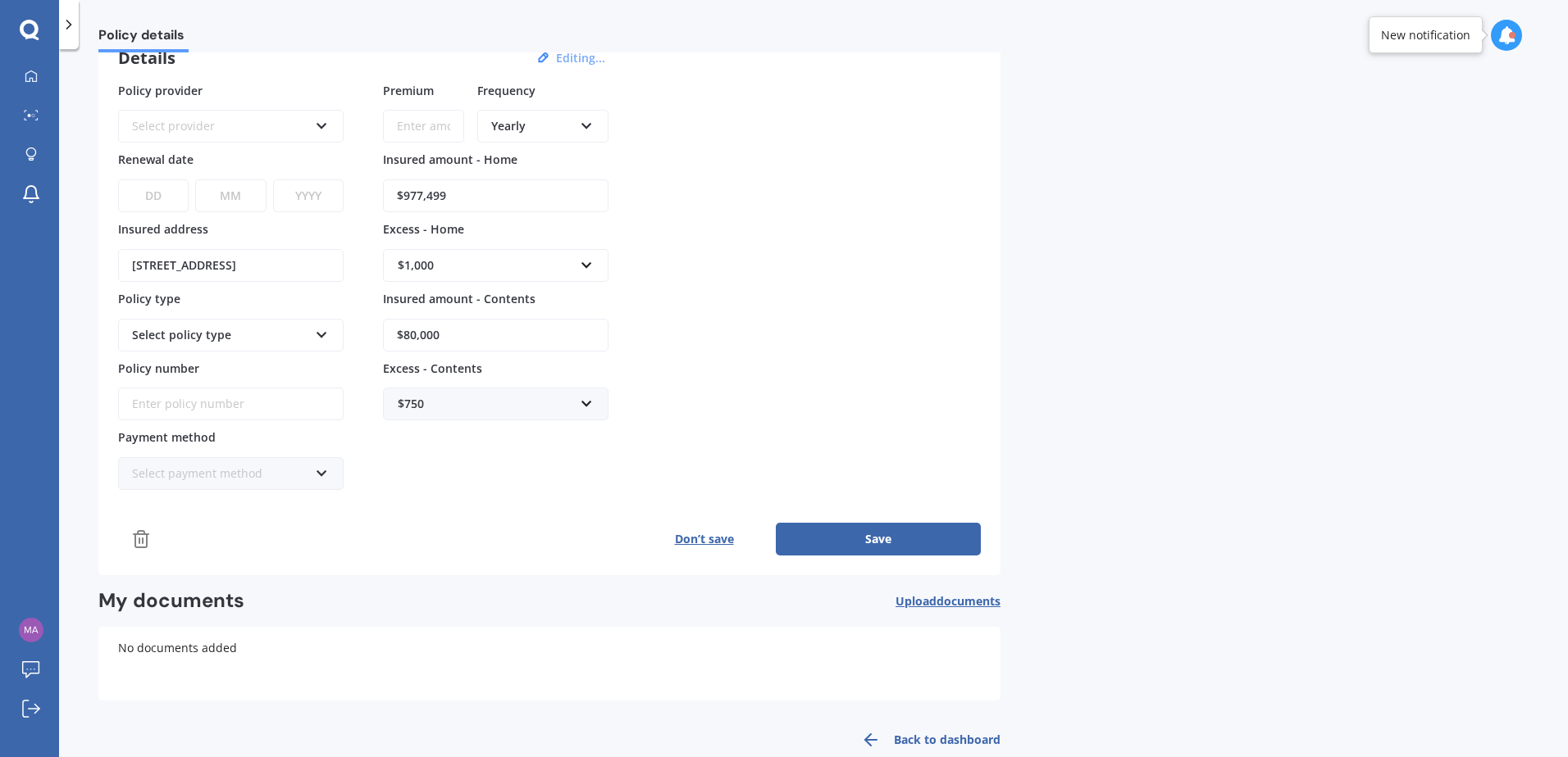
click at [407, 336] on input "$80,000" at bounding box center [495, 335] width 225 height 33
type input "$40,000"
click at [844, 542] on button "Save" at bounding box center [878, 539] width 205 height 33
click at [278, 136] on div "Select provider AA AMI AMP ANZ ASB Ando BNZ Co-Operative Bank FMG Initio Kiwiba…" at bounding box center [231, 126] width 225 height 33
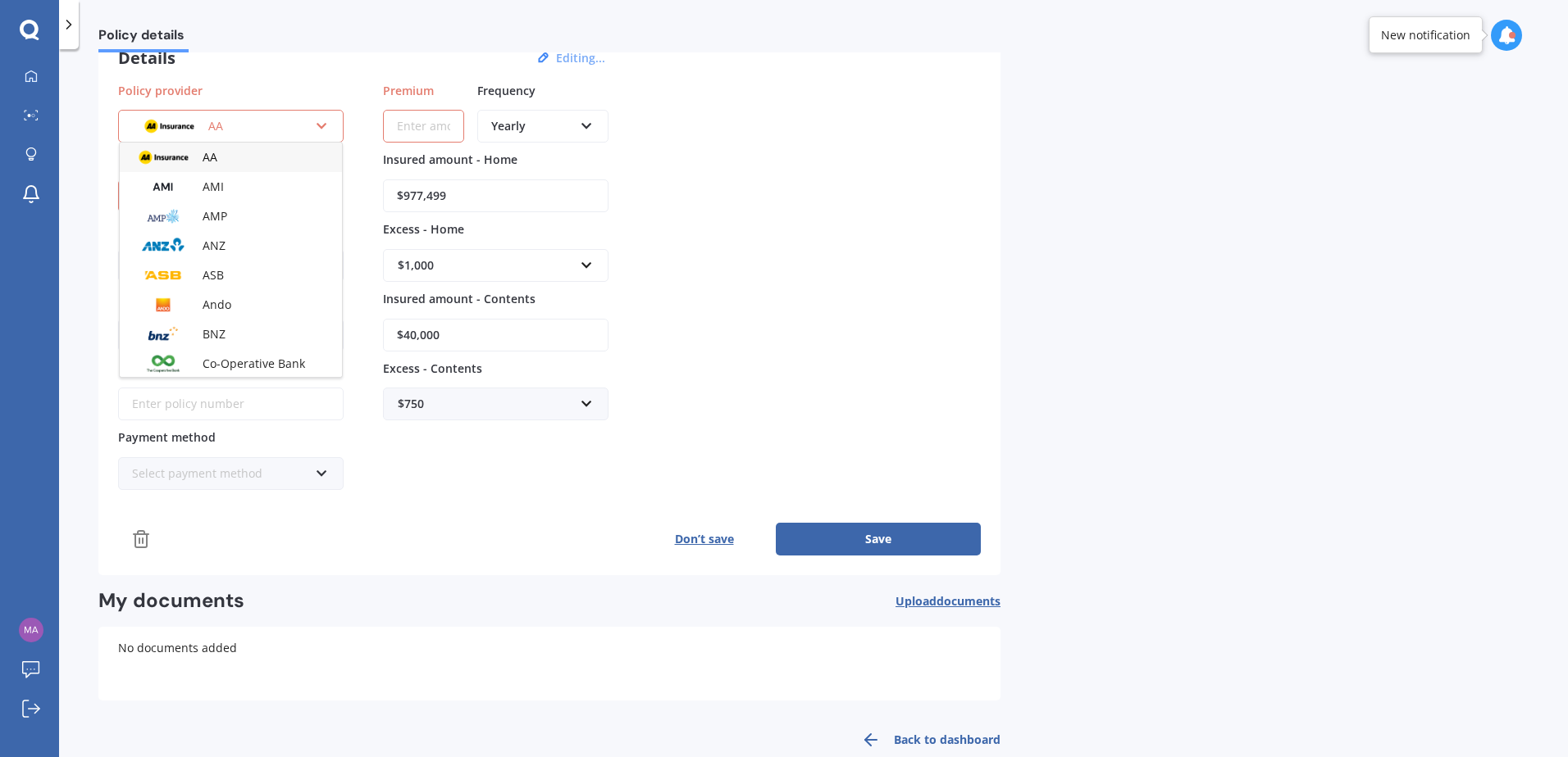
click at [285, 96] on div "AA AA AMI AMP ANZ ASB Ando BNZ Co-Operative Bank FMG Initio Kiwibank Lantern MA…" at bounding box center [231, 116] width 225 height 53
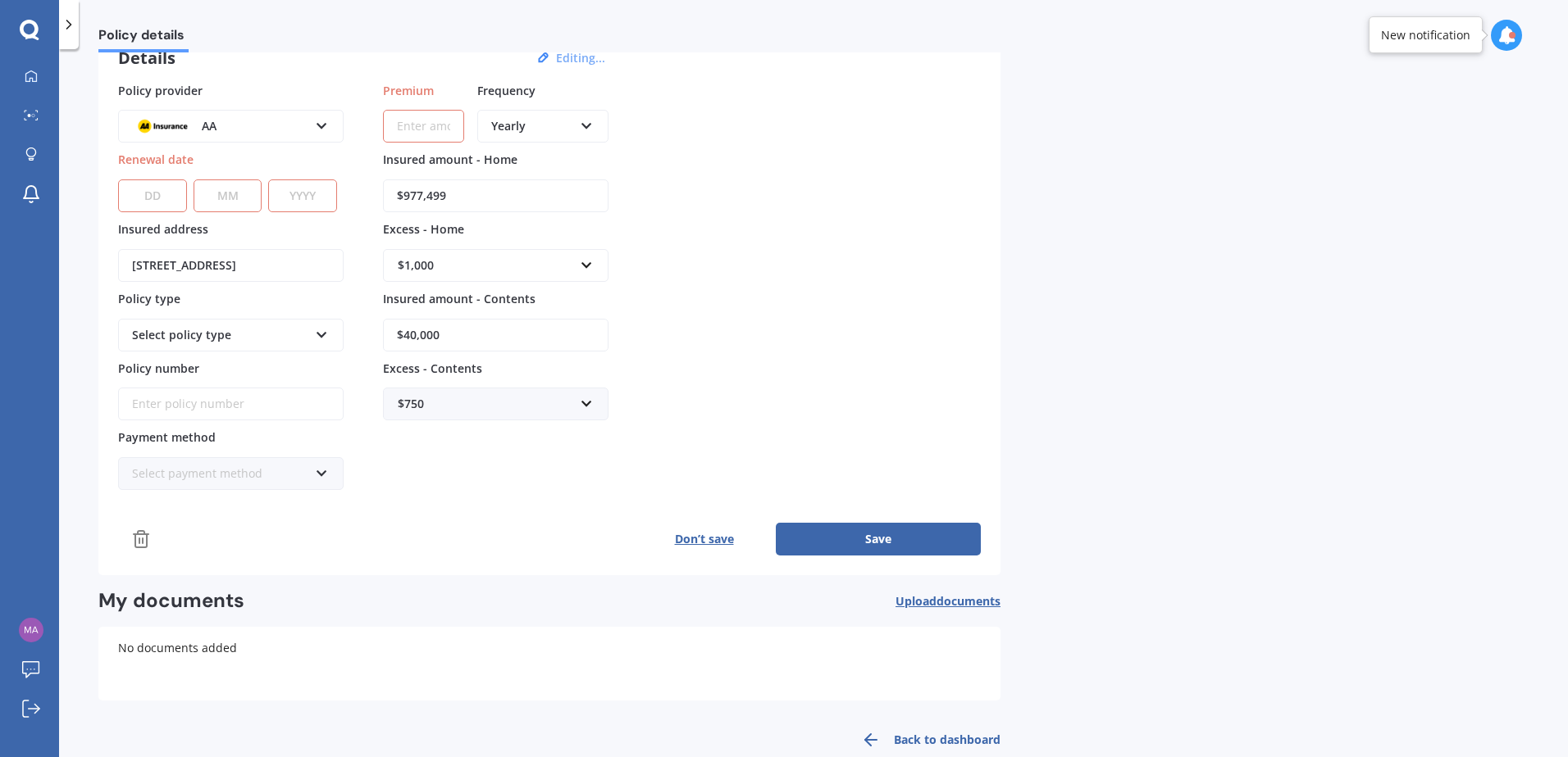
click at [280, 125] on div "AA" at bounding box center [220, 126] width 177 height 18
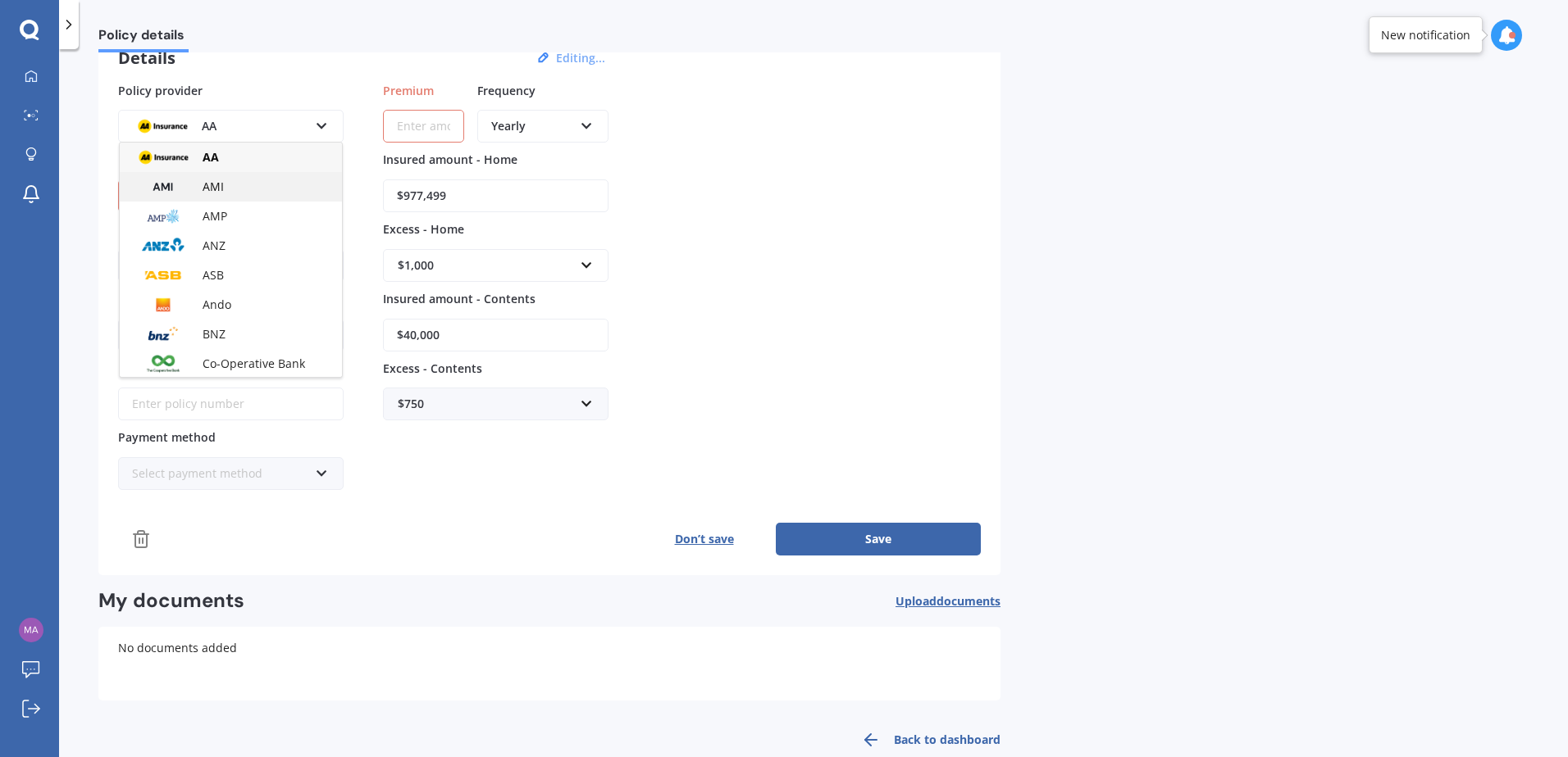
click at [246, 190] on div "AMI" at bounding box center [231, 187] width 223 height 30
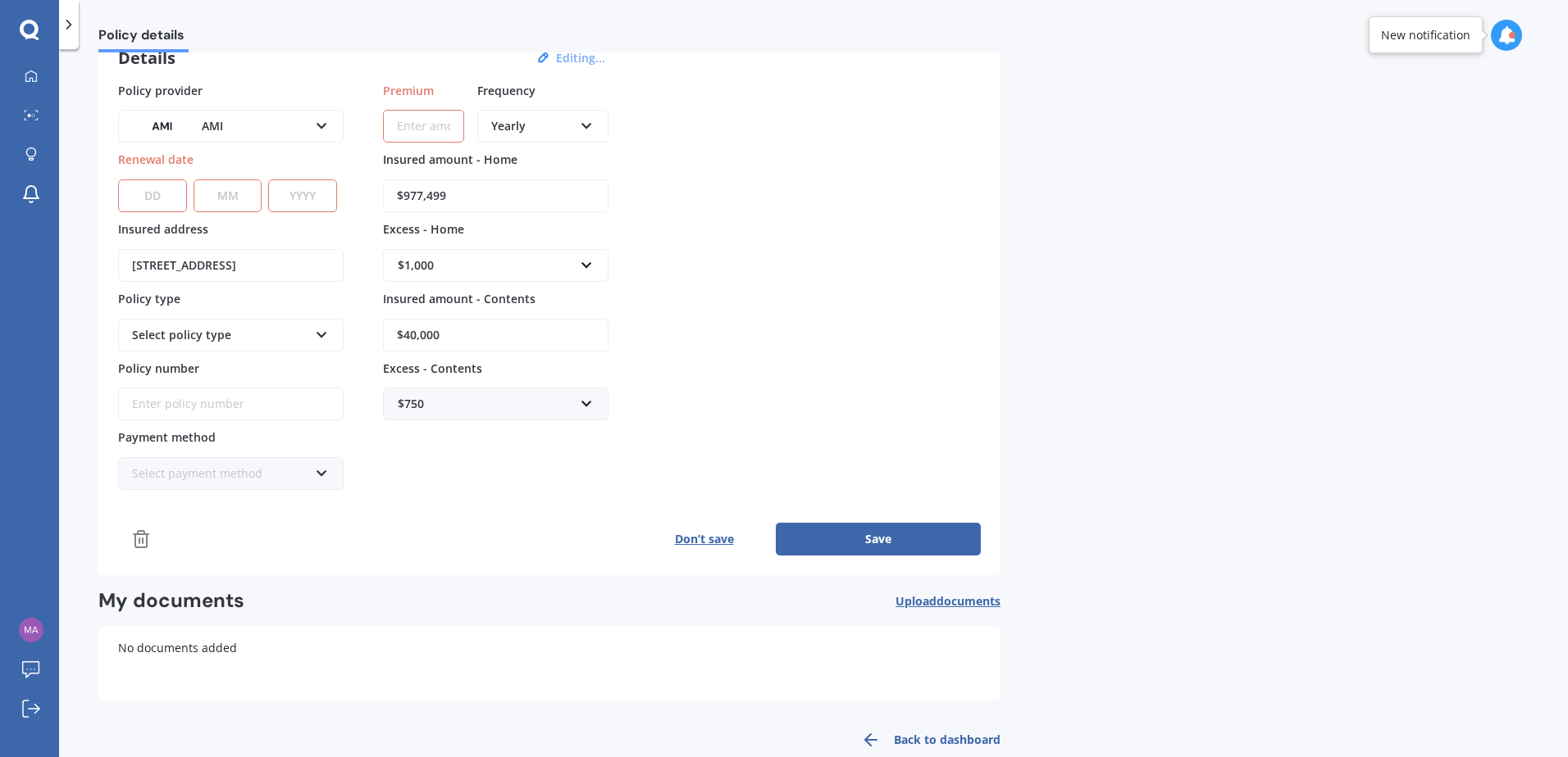
click at [264, 118] on div "AMI" at bounding box center [220, 126] width 177 height 18
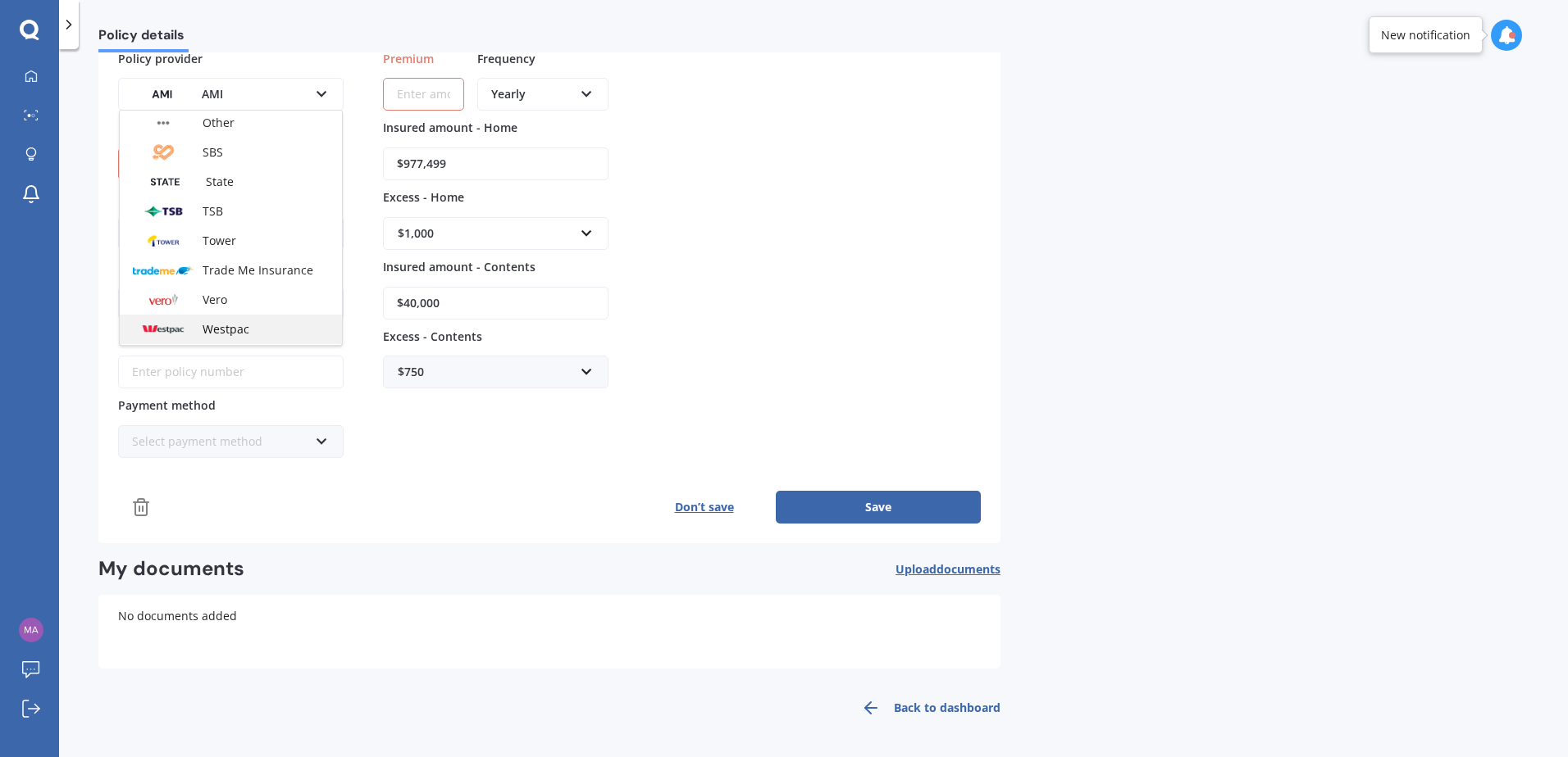
scroll to position [444, 0]
click at [205, 275] on span "Vero" at bounding box center [215, 270] width 25 height 16
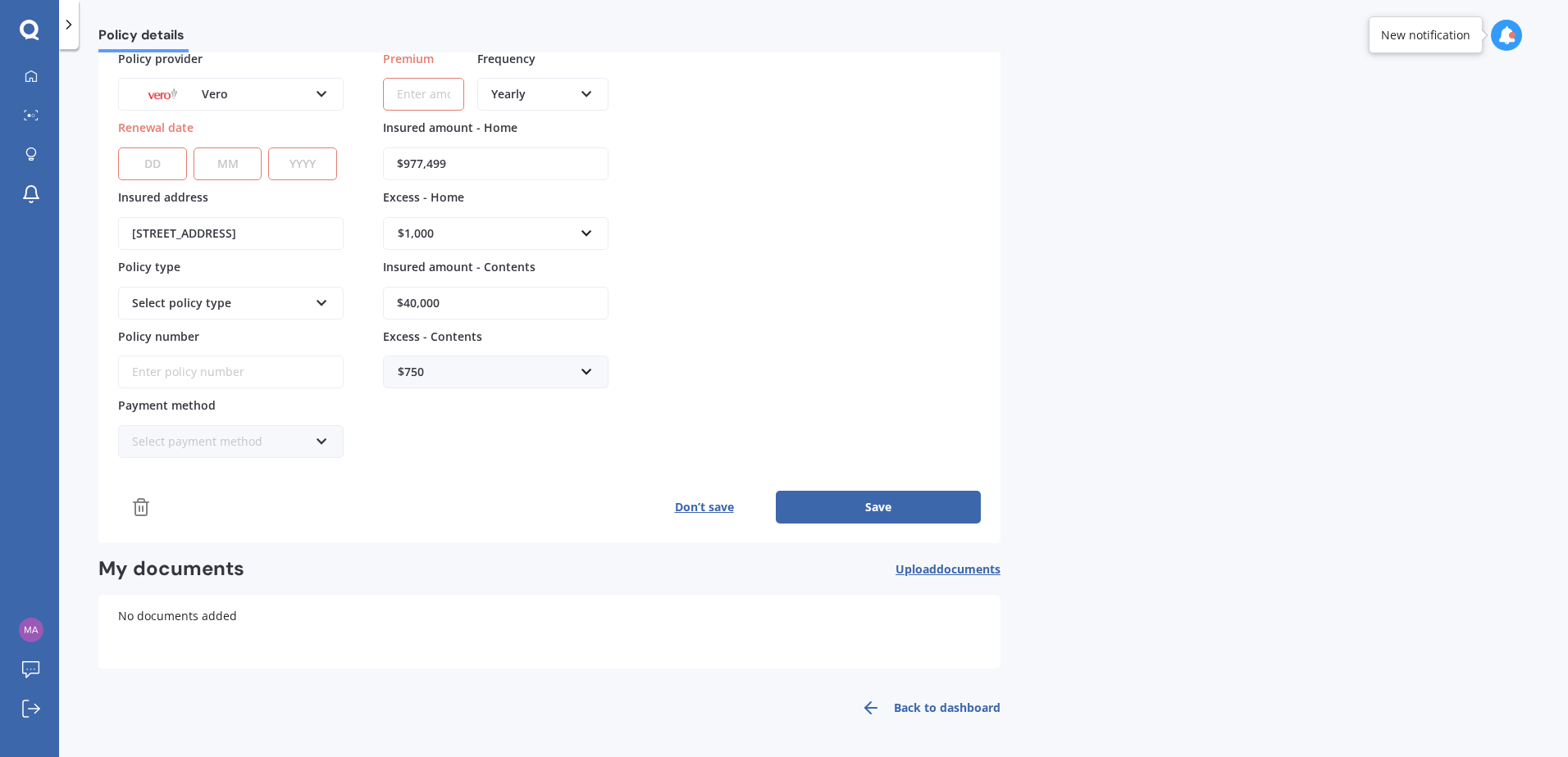
scroll to position [0, 0]
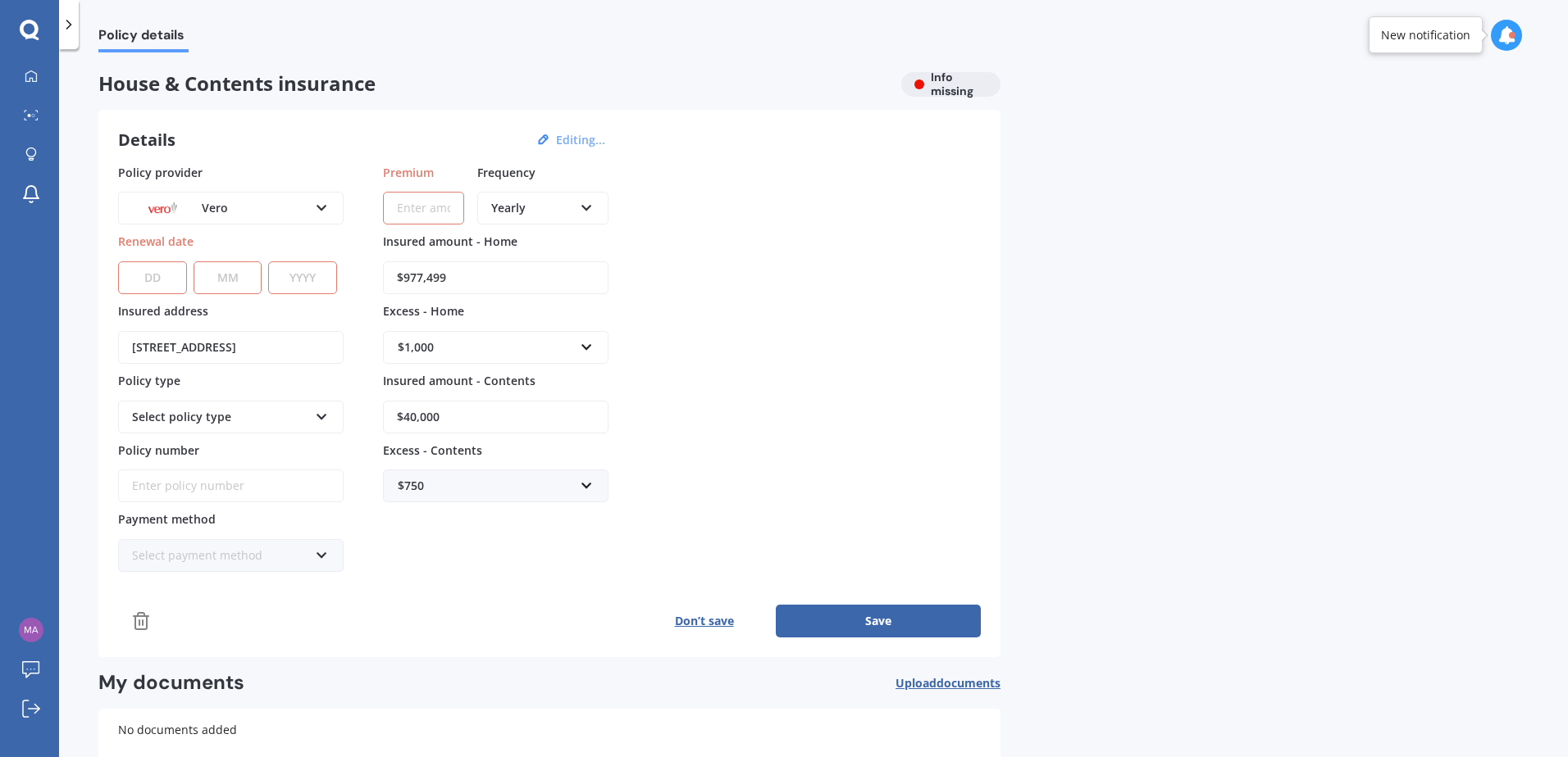
click at [156, 276] on select "DD 01 02 03 04 05 06 07 08 09 10 11 12 13 14 15 16 17 18 19 20 21 22 23 24 25 2…" at bounding box center [153, 278] width 69 height 33
click at [246, 275] on select "MM 01 02 03 04 05 06 07 08 09 10 11 12" at bounding box center [228, 278] width 69 height 33
select select "01"
click at [194, 261] on select "MM 01 02 03 04 05 06 07 08 09 10 11 12" at bounding box center [228, 278] width 69 height 33
click at [302, 290] on select "YYYY 2027 2026 2025 2024 2023 2022 2021 2020 2019 2018 2017 2016 2015 2014 2013…" at bounding box center [302, 278] width 69 height 33
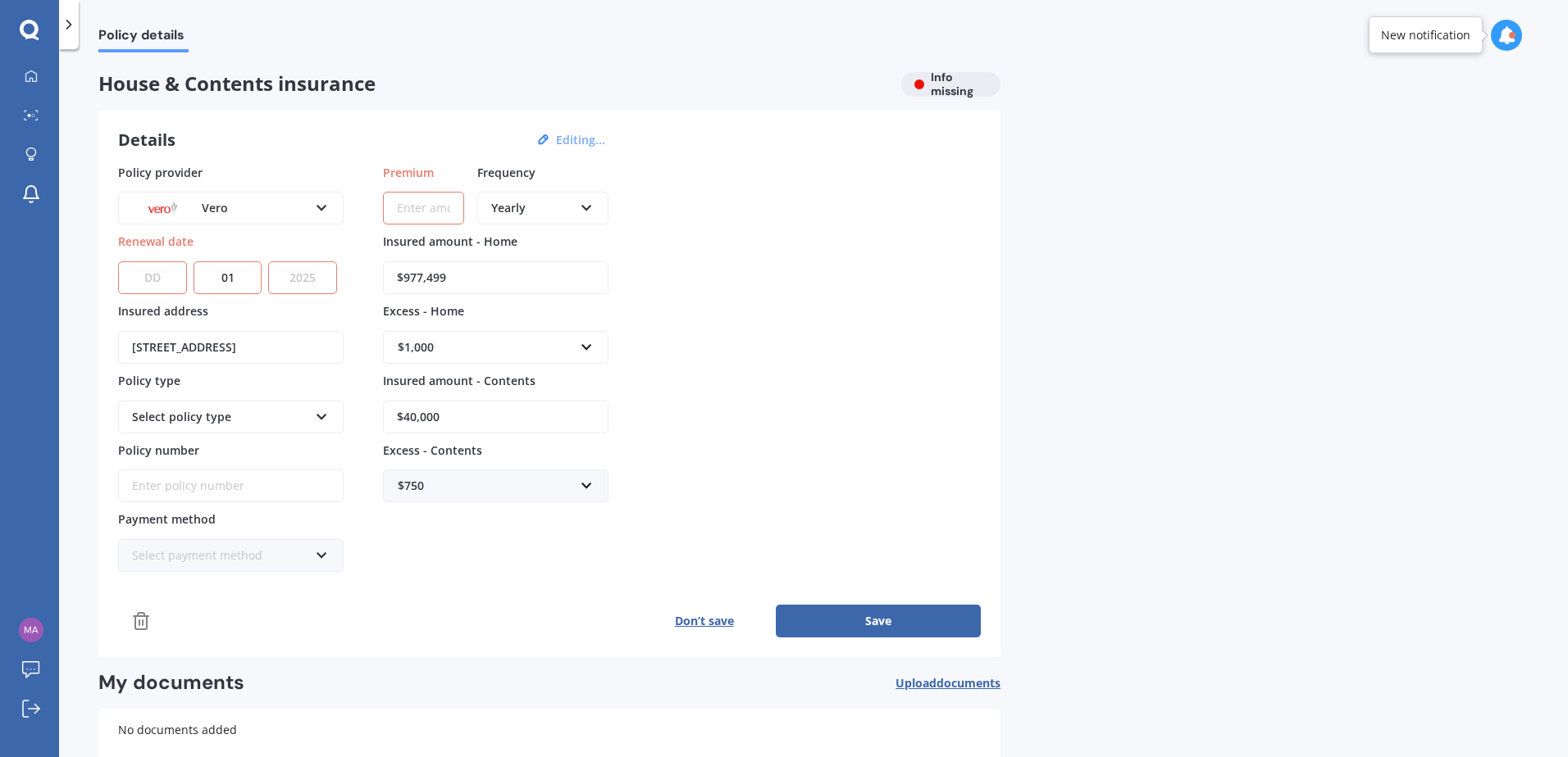
click at [268, 261] on select "YYYY 2027 2026 2025 2024 2023 2022 2021 2020 2019 2018 2017 2016 2015 2014 2013…" at bounding box center [302, 278] width 69 height 33
click at [310, 280] on select "YYYY 2027 2026 2025 2024 2023 2022 2021 2020 2019 2018 2017 2016 2015 2014 2013…" at bounding box center [302, 278] width 69 height 33
select select "2026"
click at [268, 261] on select "YYYY 2027 2026 2025 2024 2023 2022 2021 2020 2019 2018 2017 2016 2015 2014 2013…" at bounding box center [302, 278] width 69 height 33
click at [160, 268] on select "DD 01 02 03 04 05 06 07 08 09 10 11 12 13 14 15 16 17 18 19 20 21 22 23 24 25 2…" at bounding box center [153, 278] width 69 height 33
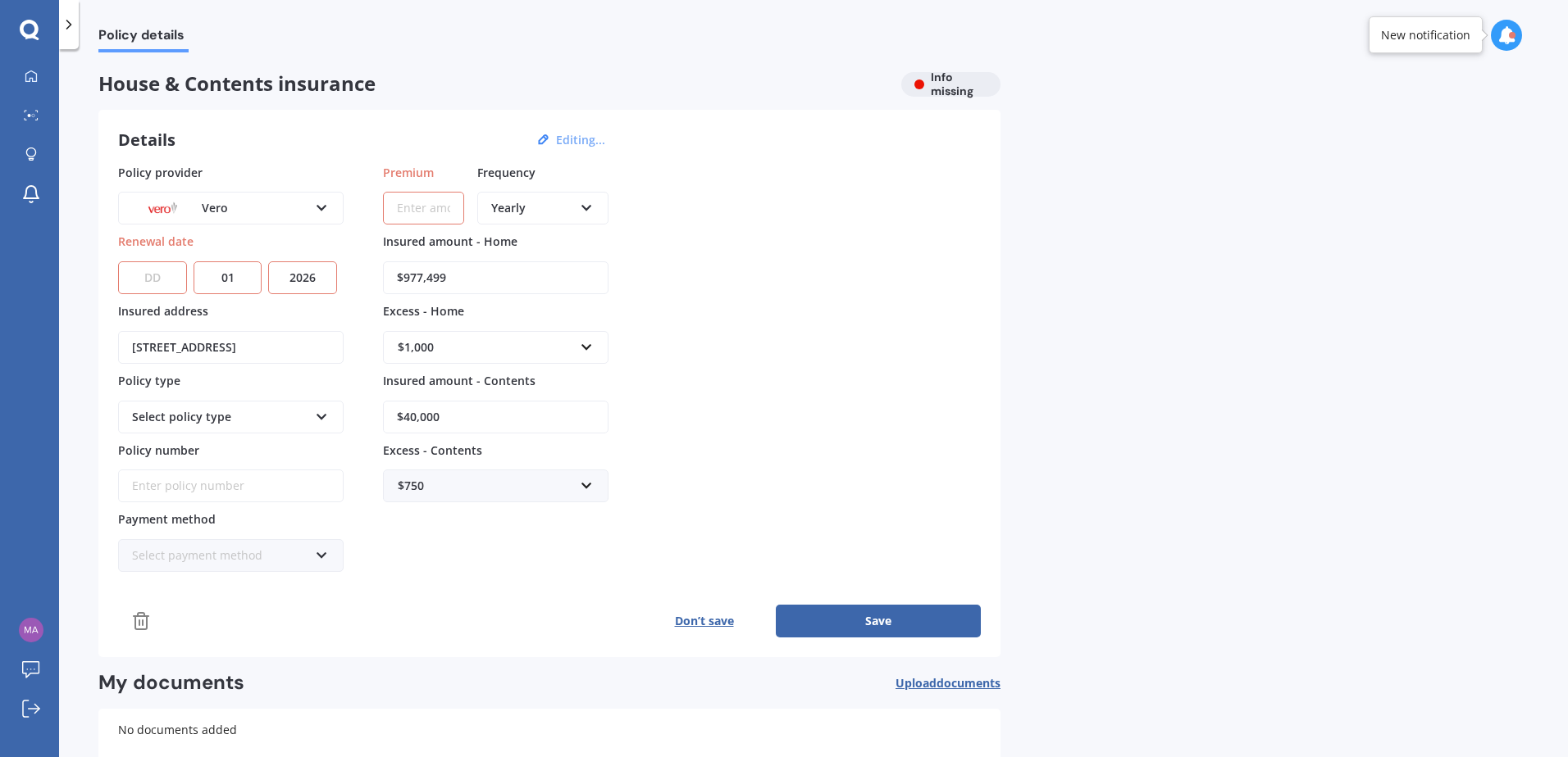
select select "10"
click at [118, 261] on select "DD 01 02 03 04 05 06 07 08 09 10 11 12 13 14 15 16 17 18 19 20 21 22 23 24 25 2…" at bounding box center [153, 278] width 69 height 33
click at [260, 406] on div "Select policy type Maxi - House and Contents Flexi - House and Contents Other" at bounding box center [231, 417] width 225 height 33
click at [263, 418] on div "Maxi - House and Contents" at bounding box center [220, 417] width 177 height 18
click at [264, 420] on div "Select policy type" at bounding box center [220, 417] width 177 height 18
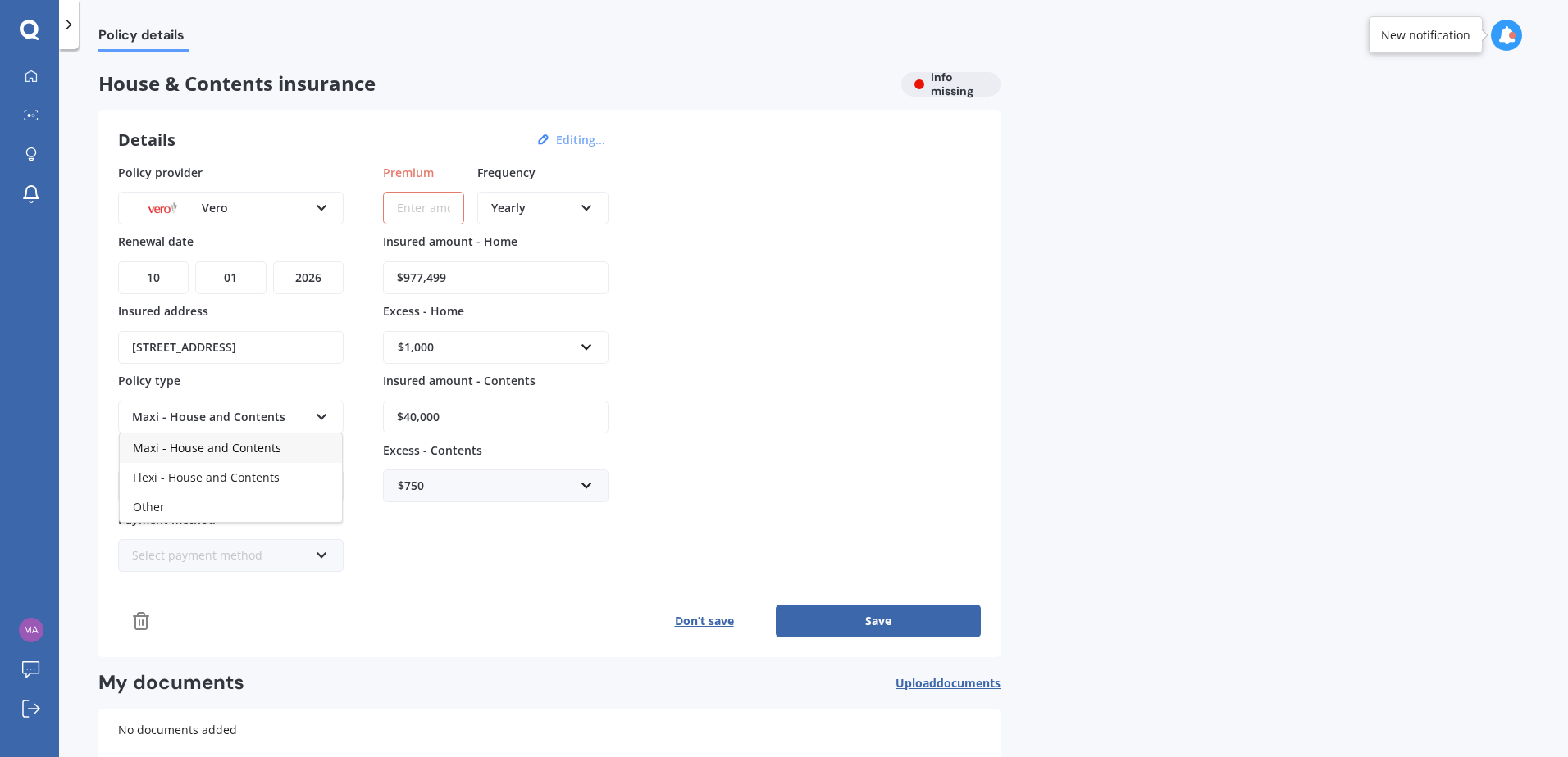
click at [286, 456] on div "Maxi - House and Contents" at bounding box center [231, 448] width 223 height 30
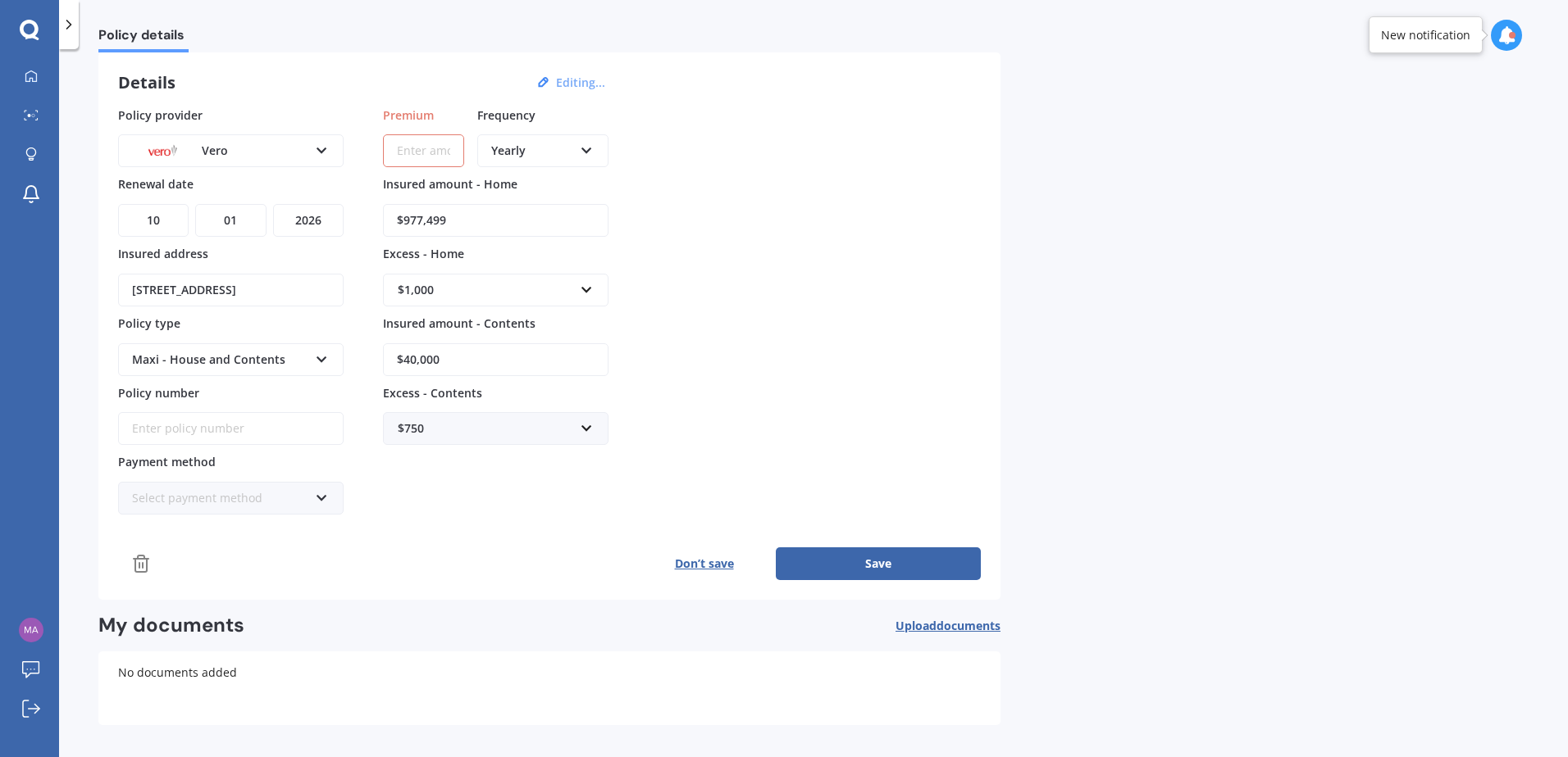
scroll to position [114, 0]
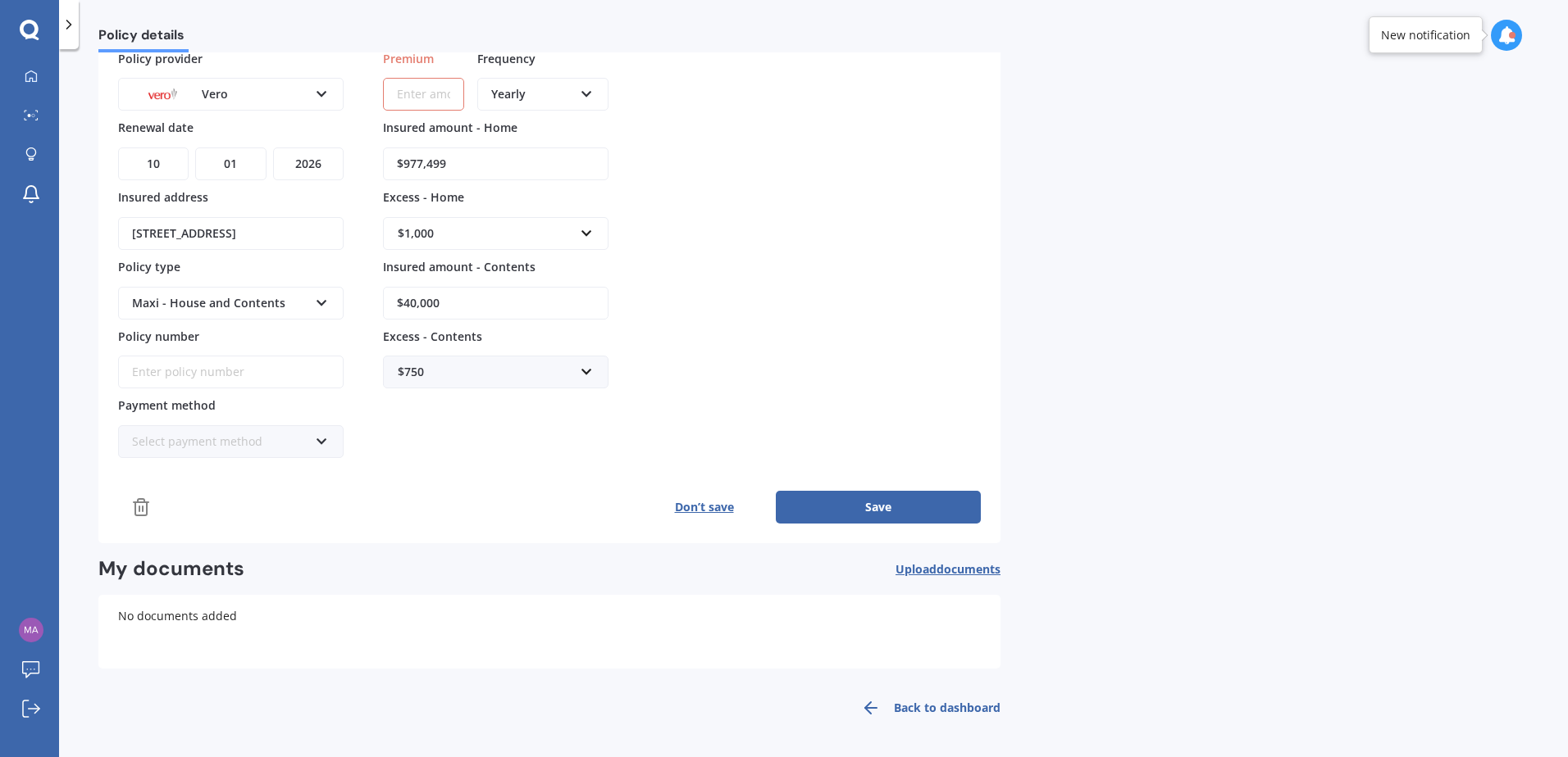
click at [701, 512] on button "Don’t save" at bounding box center [704, 507] width 144 height 33
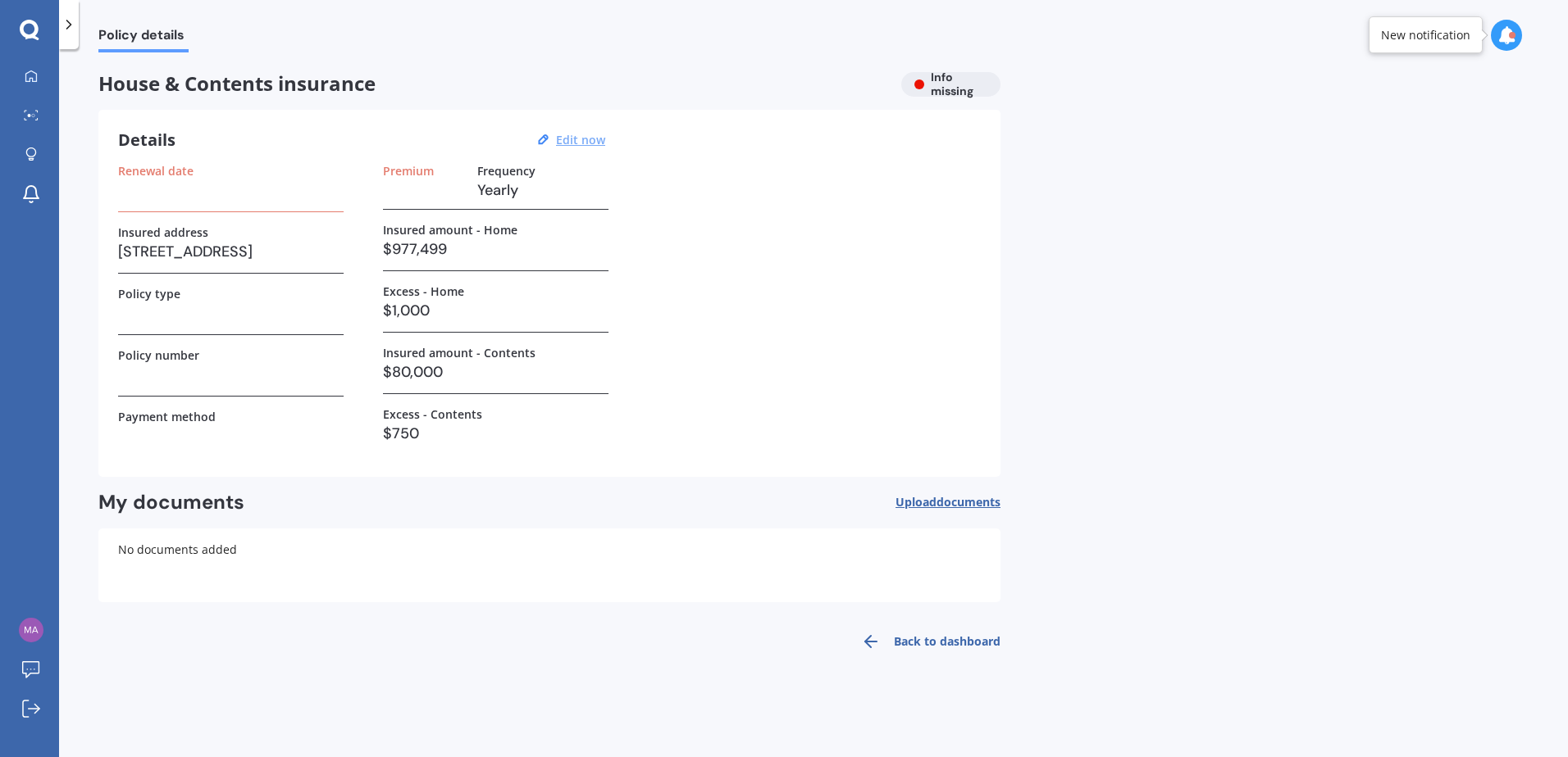
click at [589, 146] on u "Edit now" at bounding box center [581, 140] width 49 height 16
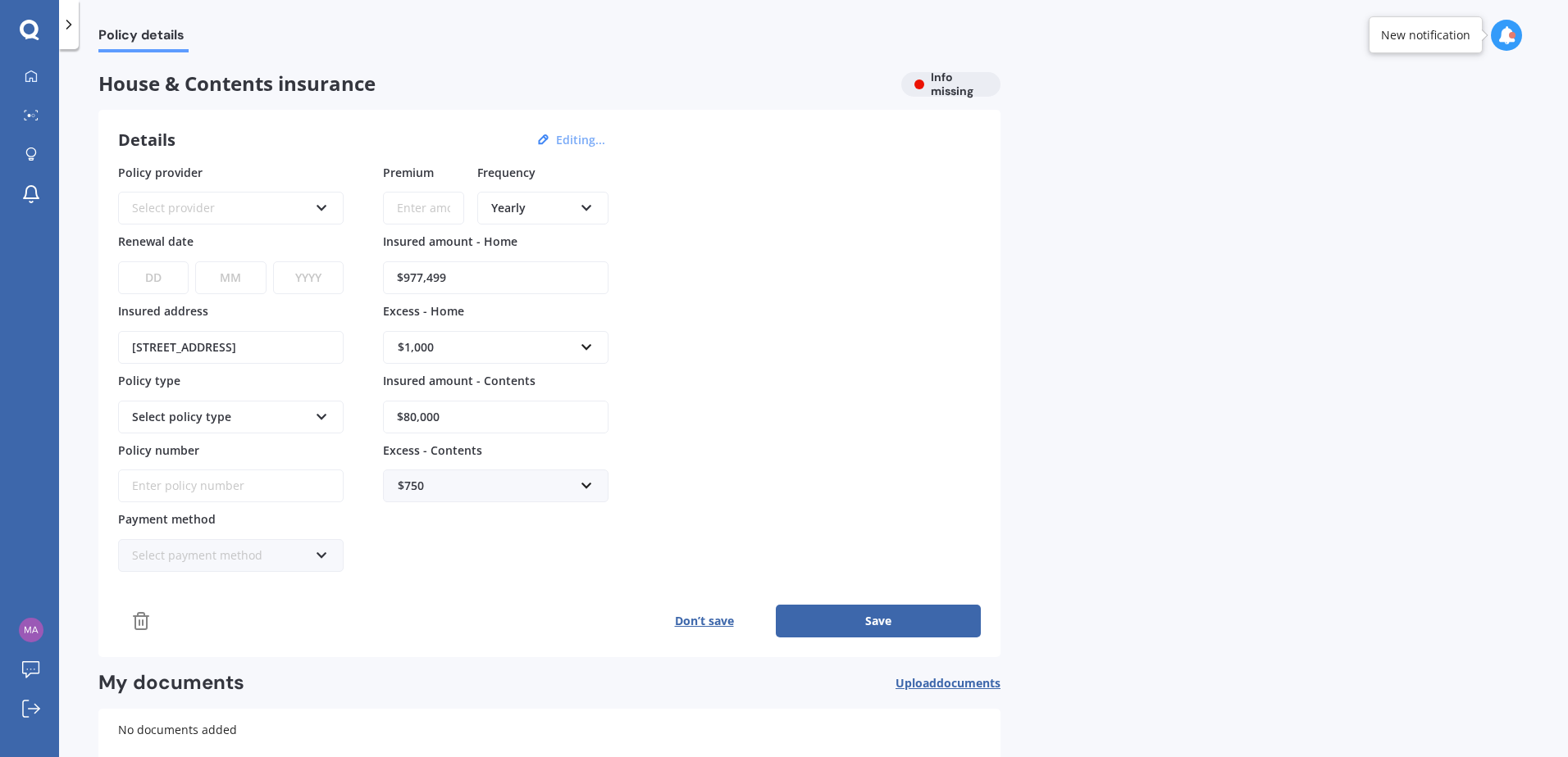
click at [406, 419] on input "$80,000" at bounding box center [495, 417] width 225 height 33
type input "$40,000"
click at [913, 625] on button "Save" at bounding box center [878, 622] width 205 height 33
click at [27, 110] on link "Market Scan" at bounding box center [35, 117] width 47 height 33
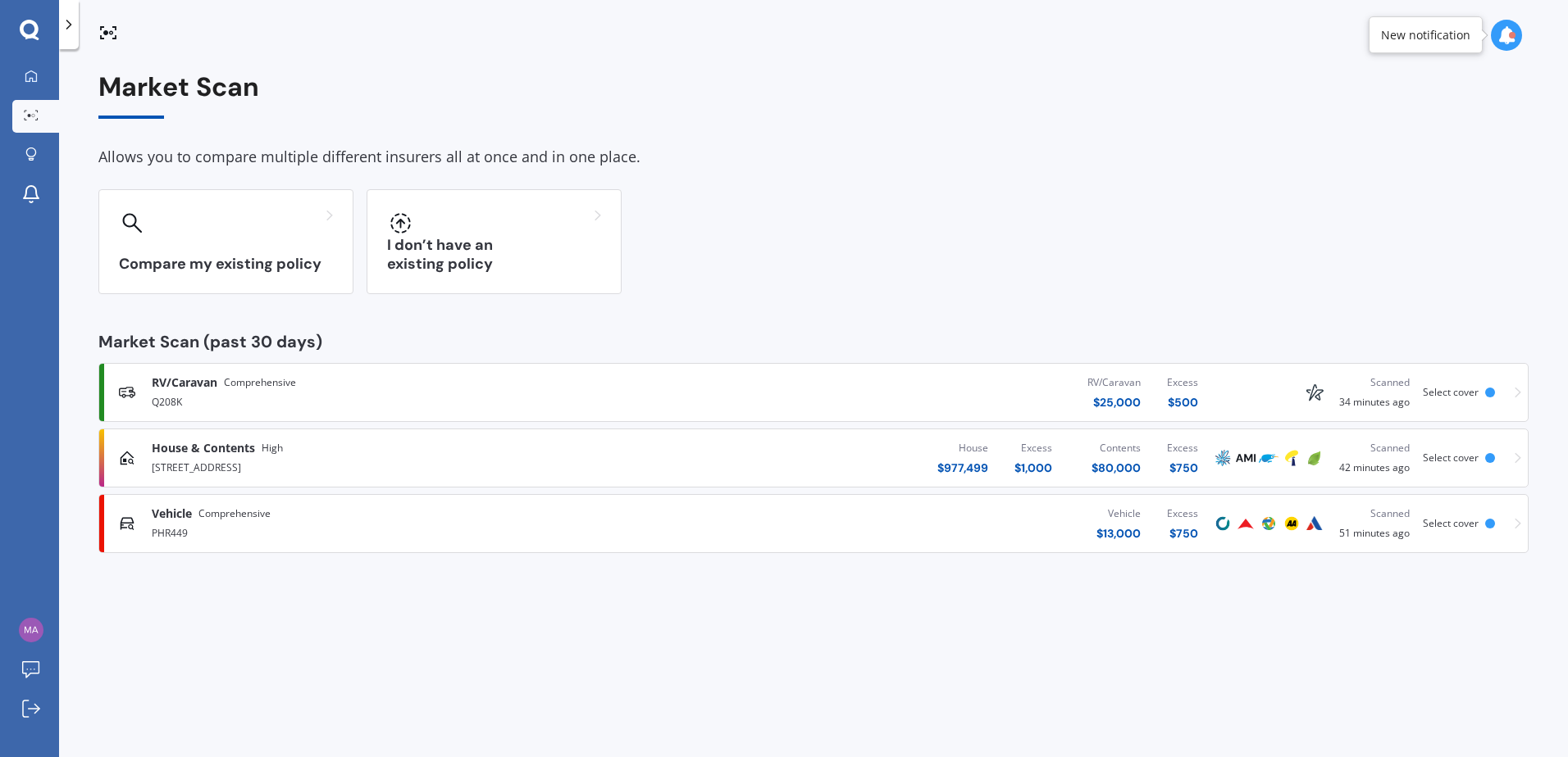
click at [1515, 459] on icon at bounding box center [1518, 458] width 7 height 11
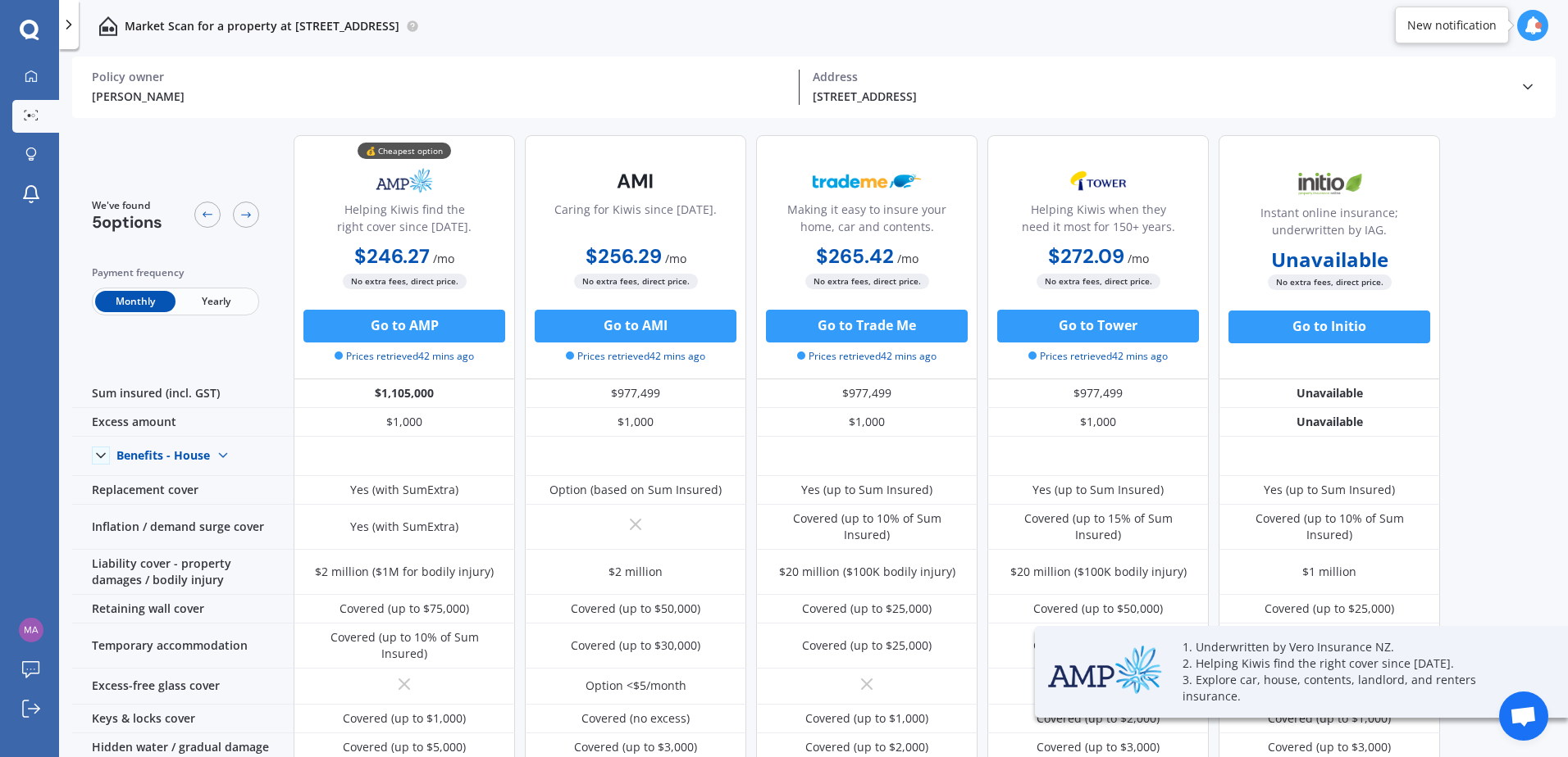
click at [1525, 85] on icon at bounding box center [1528, 87] width 16 height 16
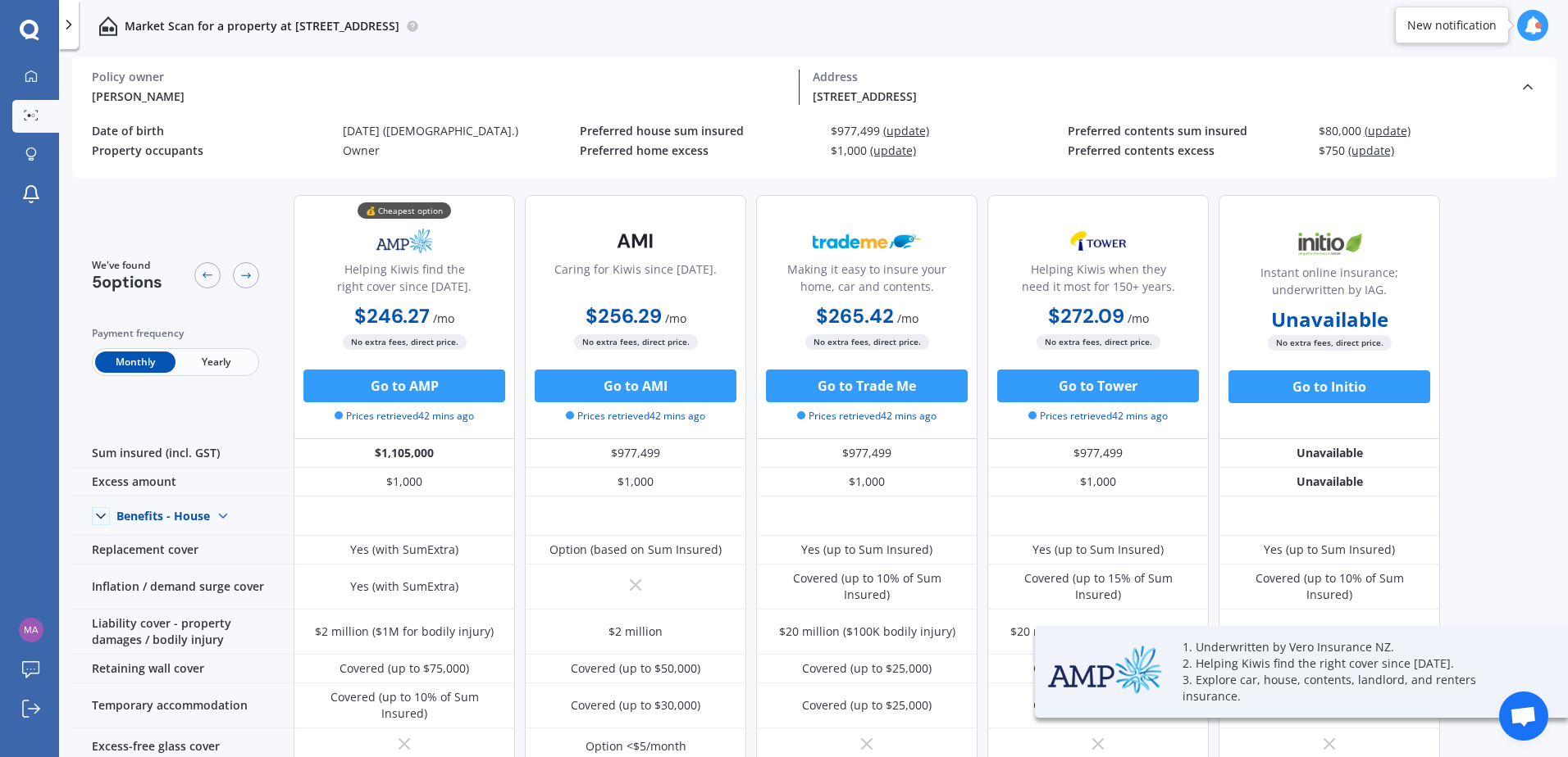
click at [1380, 131] on span "(update)" at bounding box center [1387, 131] width 46 height 16
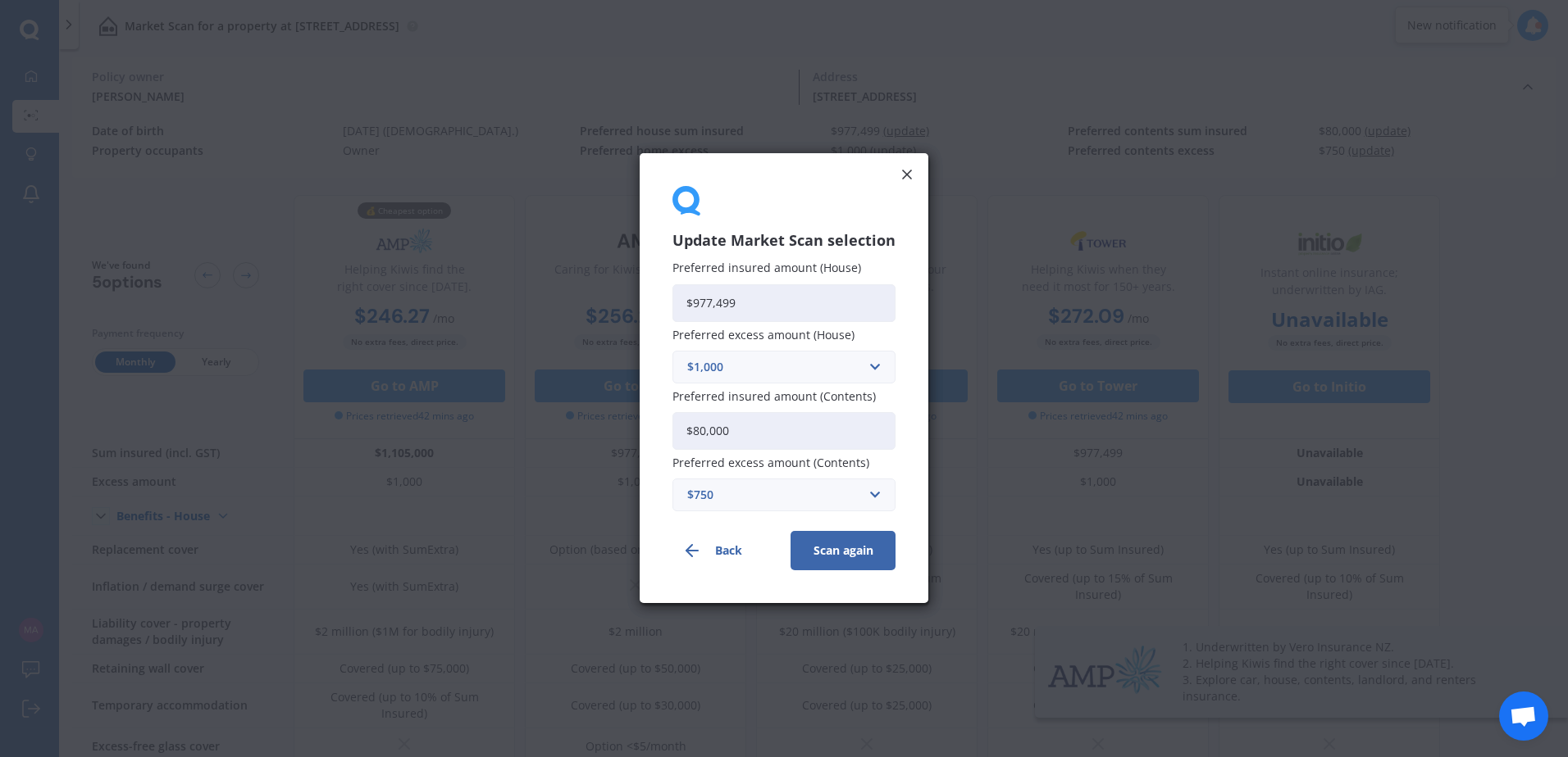
click at [704, 434] on input "$80,000" at bounding box center [784, 431] width 223 height 38
type input "$40,000"
click at [831, 562] on button "Scan again" at bounding box center [843, 552] width 105 height 39
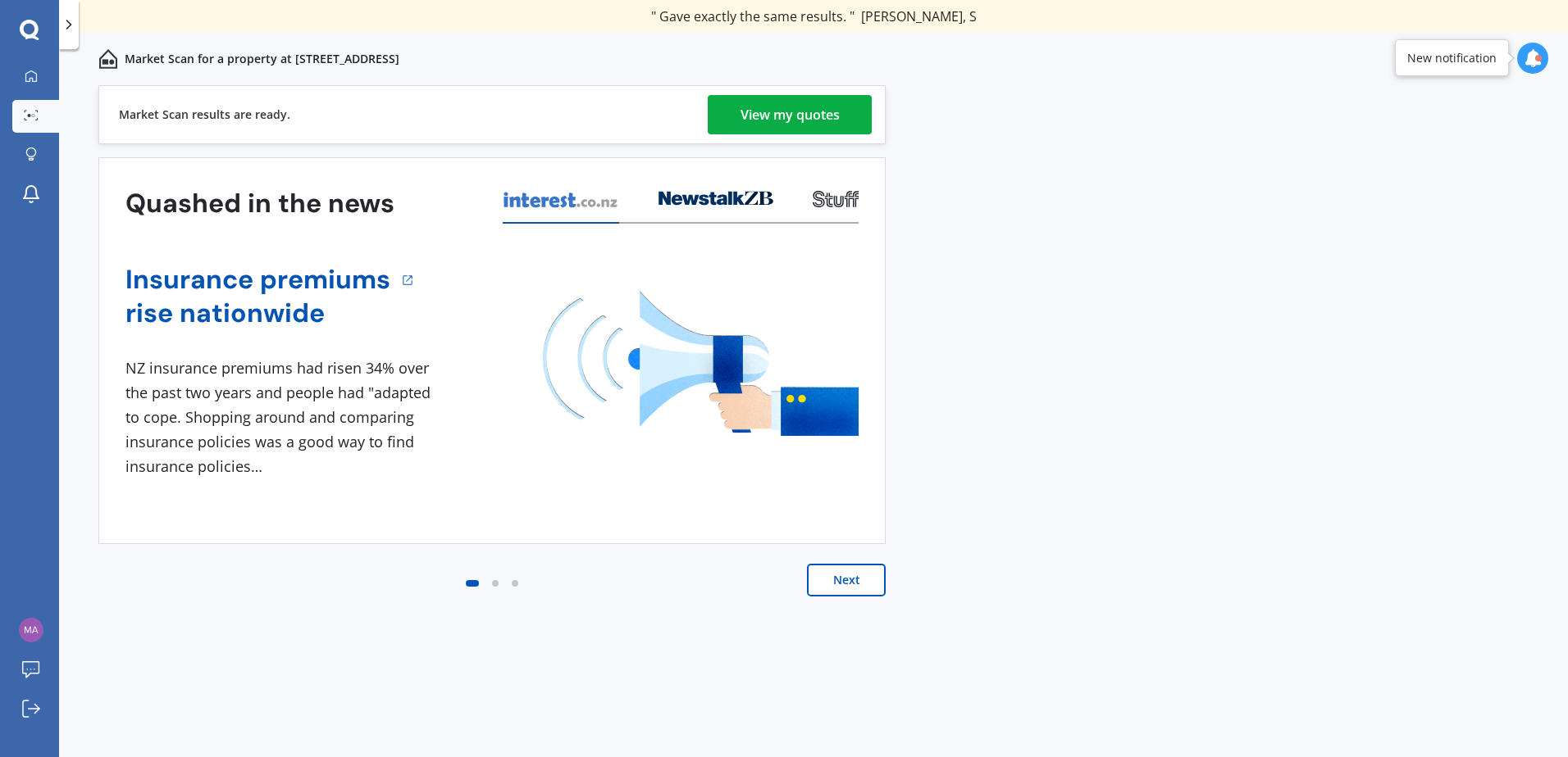
click at [844, 590] on button "Next" at bounding box center [846, 580] width 79 height 33
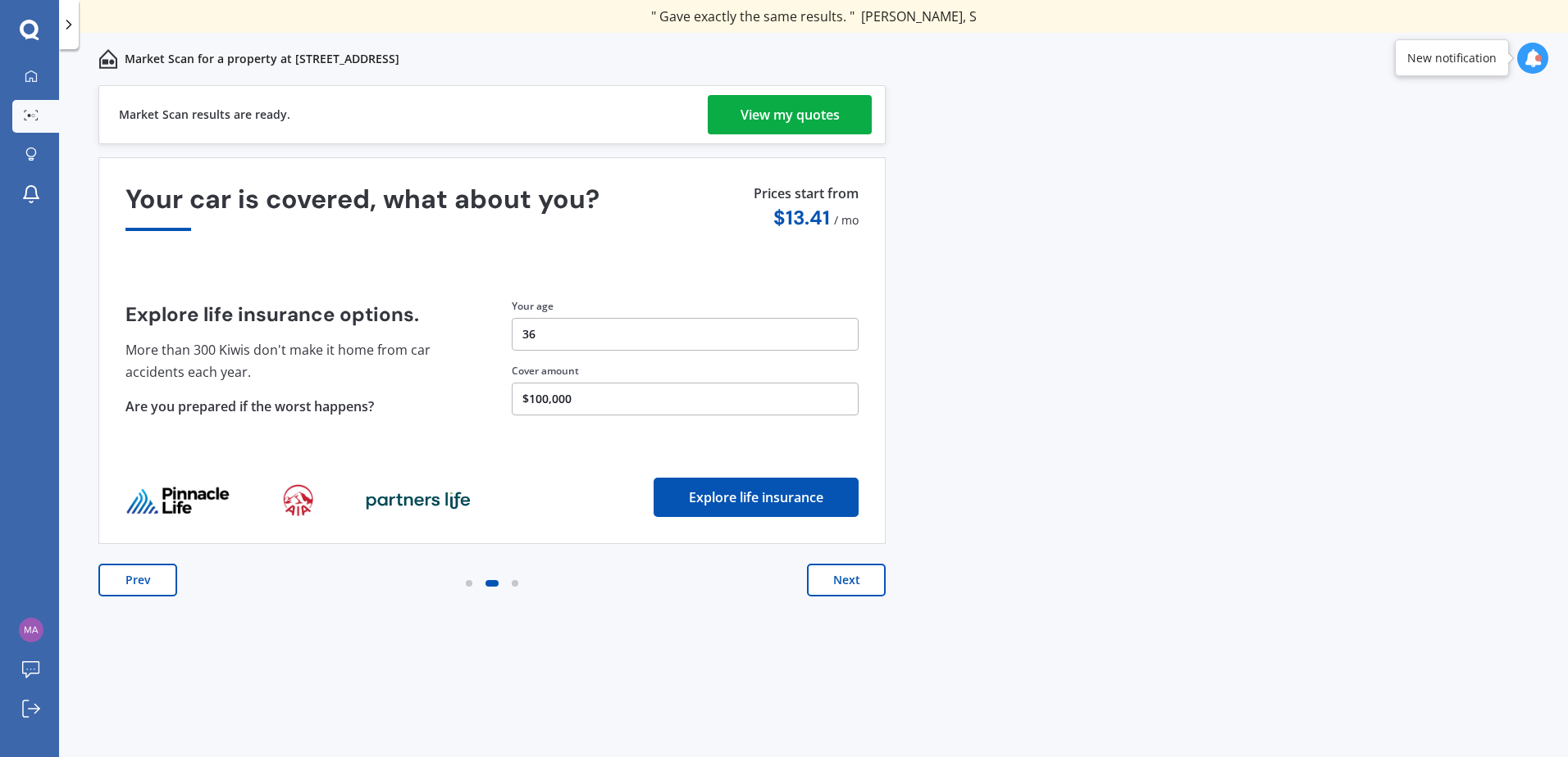
click at [796, 111] on div "View my quotes" at bounding box center [789, 115] width 99 height 39
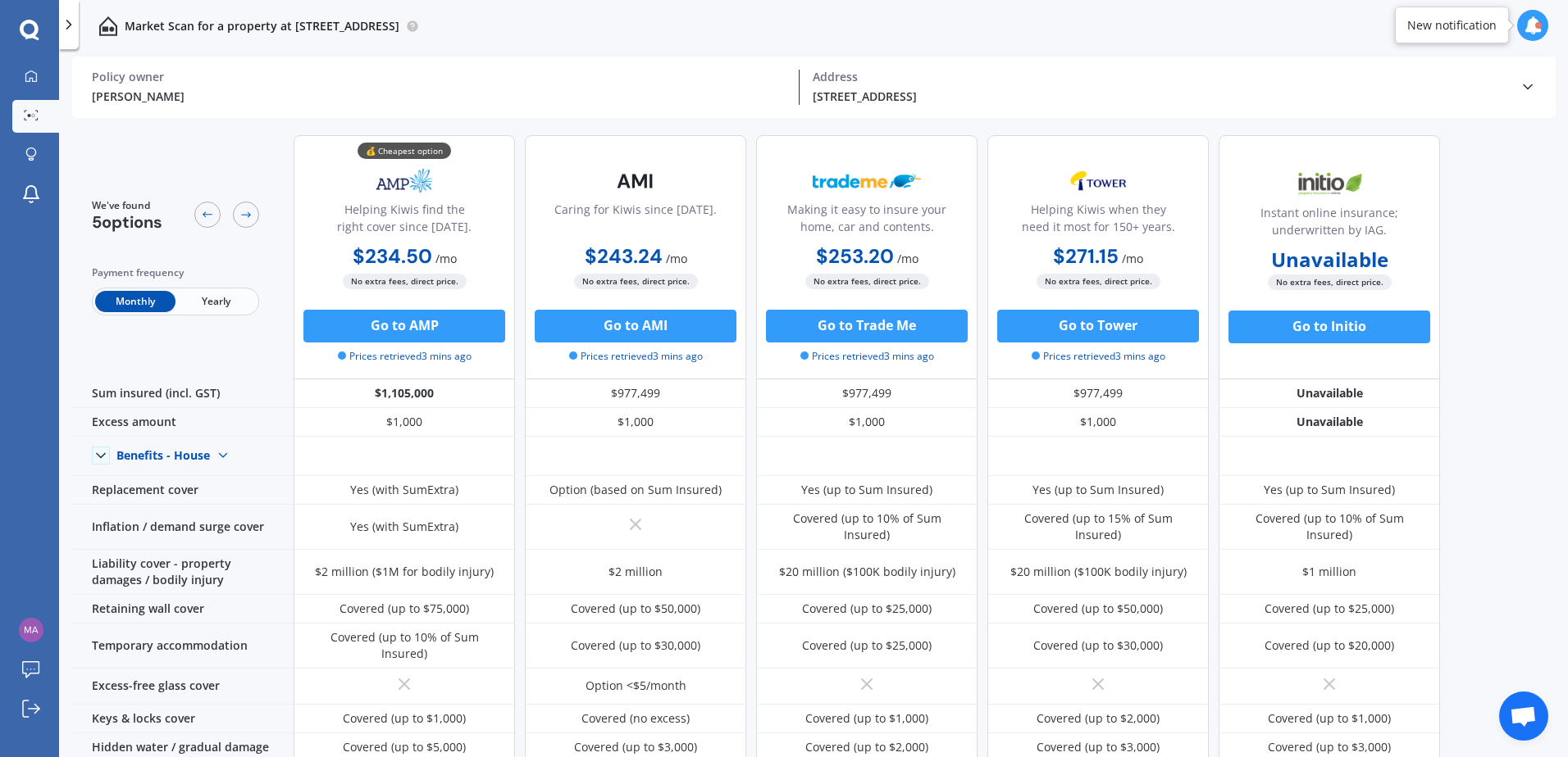
click at [223, 300] on span "Yearly" at bounding box center [216, 301] width 80 height 21
click at [207, 213] on icon at bounding box center [208, 215] width 13 height 13
click at [251, 213] on icon at bounding box center [246, 215] width 13 height 13
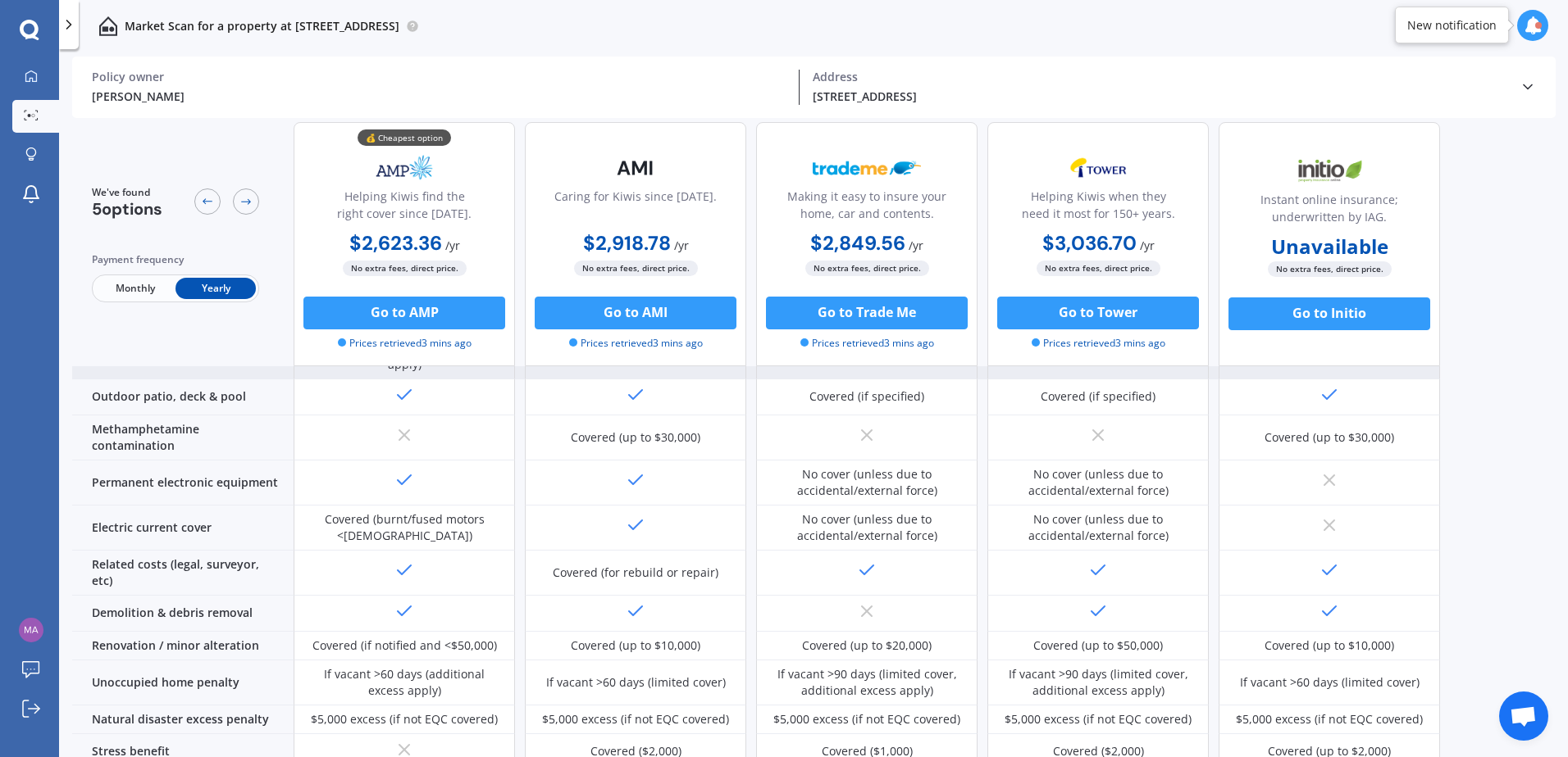
scroll to position [593, 0]
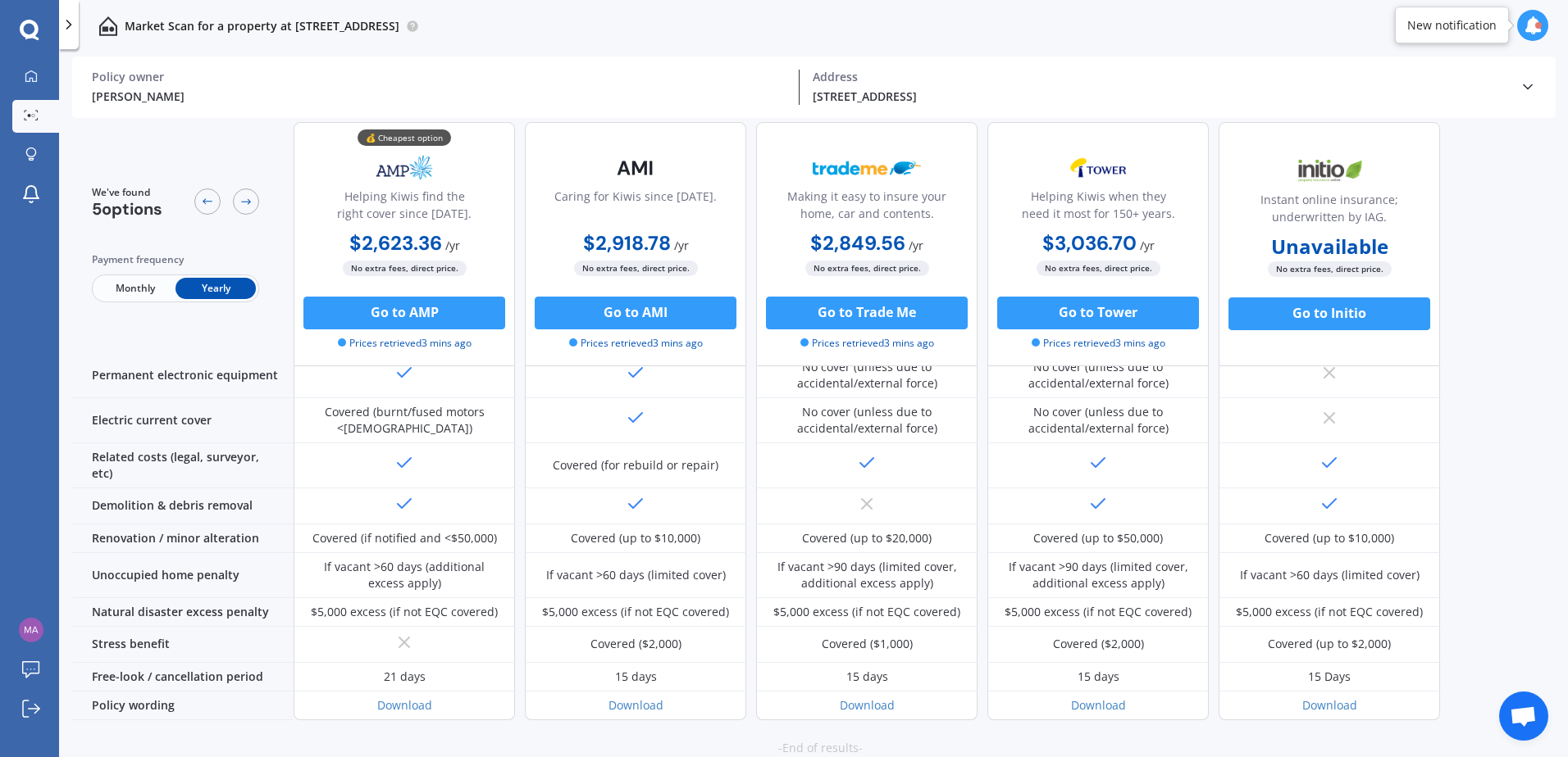
click at [1526, 83] on icon at bounding box center [1528, 87] width 16 height 16
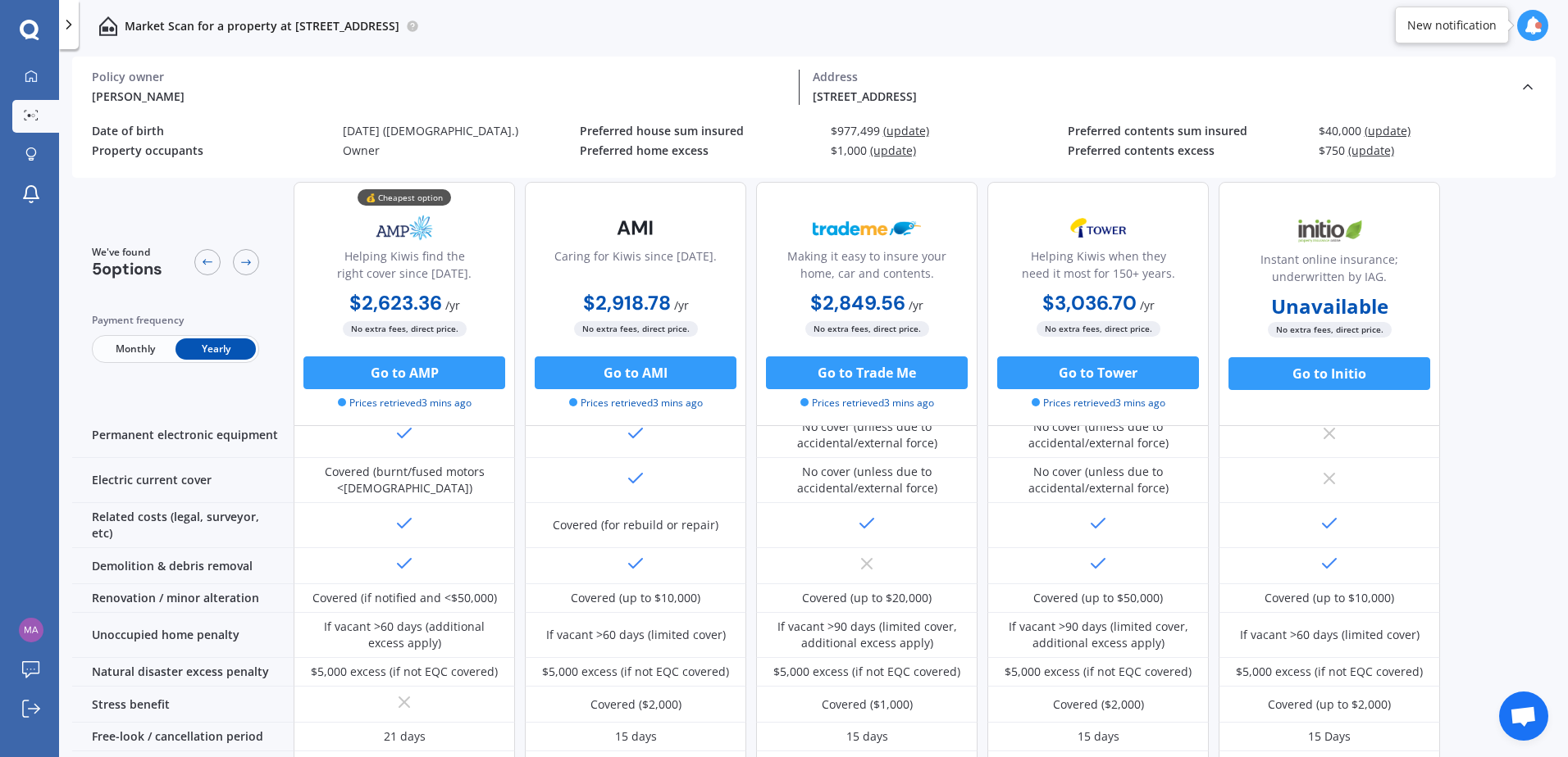
click at [1380, 128] on span "(update)" at bounding box center [1387, 131] width 46 height 16
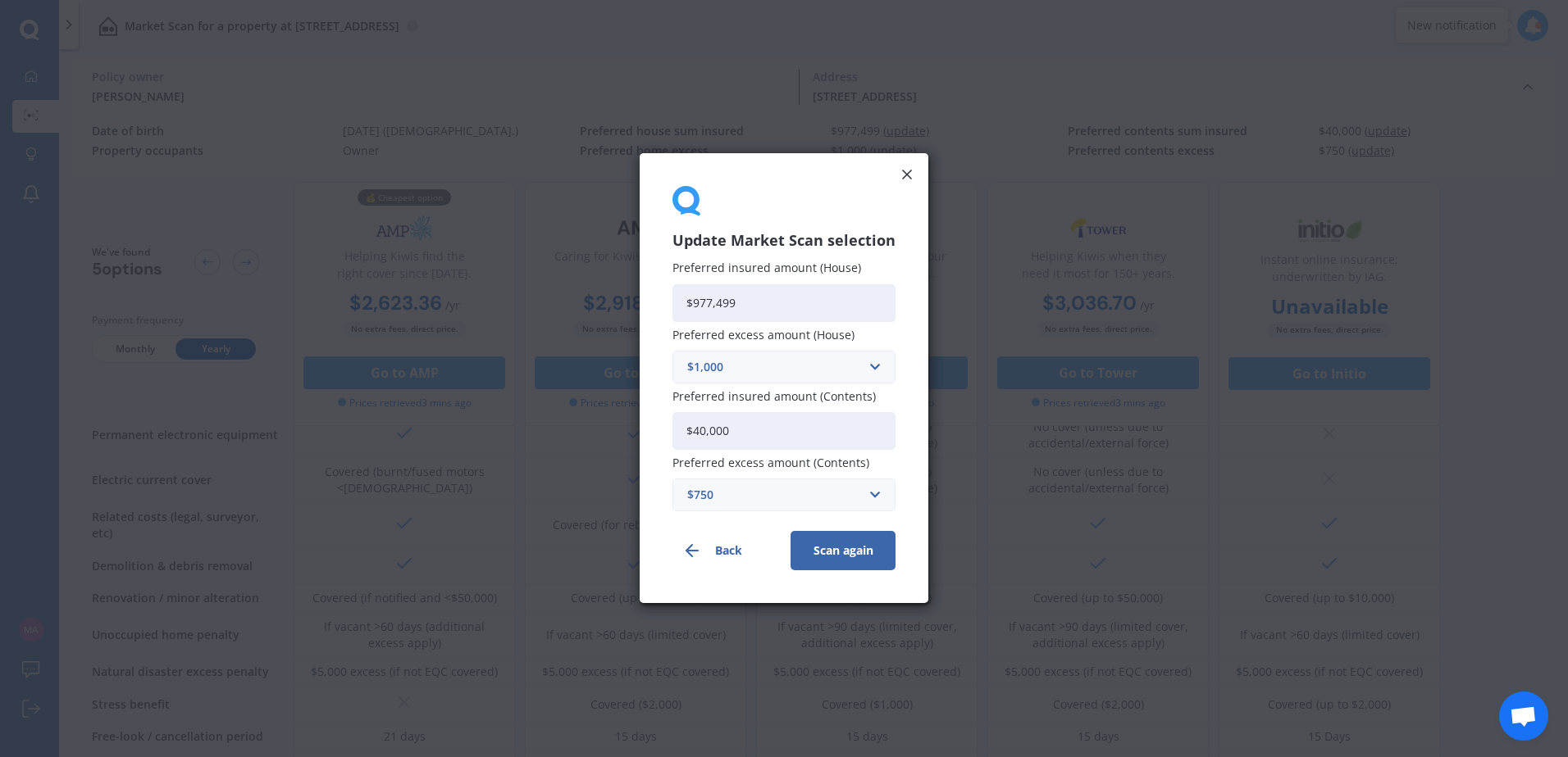
click at [695, 434] on input "$40,000" at bounding box center [784, 431] width 223 height 38
type input "$50,000"
click at [850, 554] on button "Scan again" at bounding box center [843, 552] width 105 height 39
